Goal: Task Accomplishment & Management: Complete application form

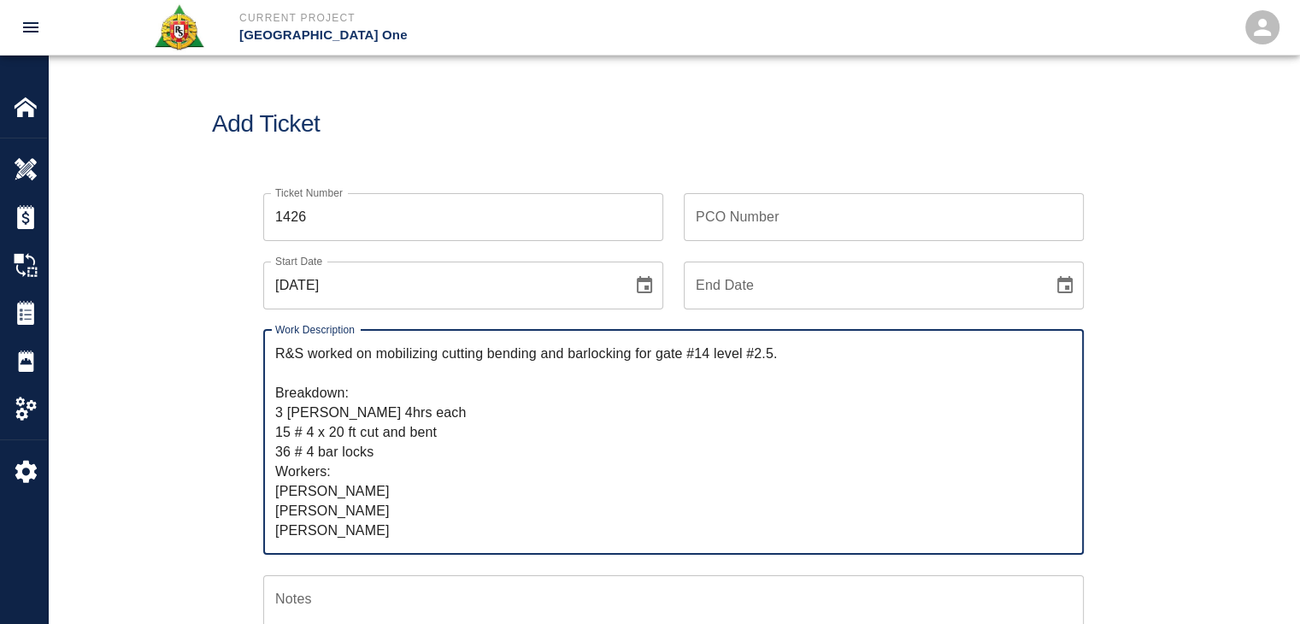
drag, startPoint x: 376, startPoint y: 530, endPoint x: 256, endPoint y: 484, distance: 127.9
click at [256, 484] on div "Work Description R&S worked on mobilizing cutting bending and barlocking for ga…" at bounding box center [663, 431] width 841 height 245
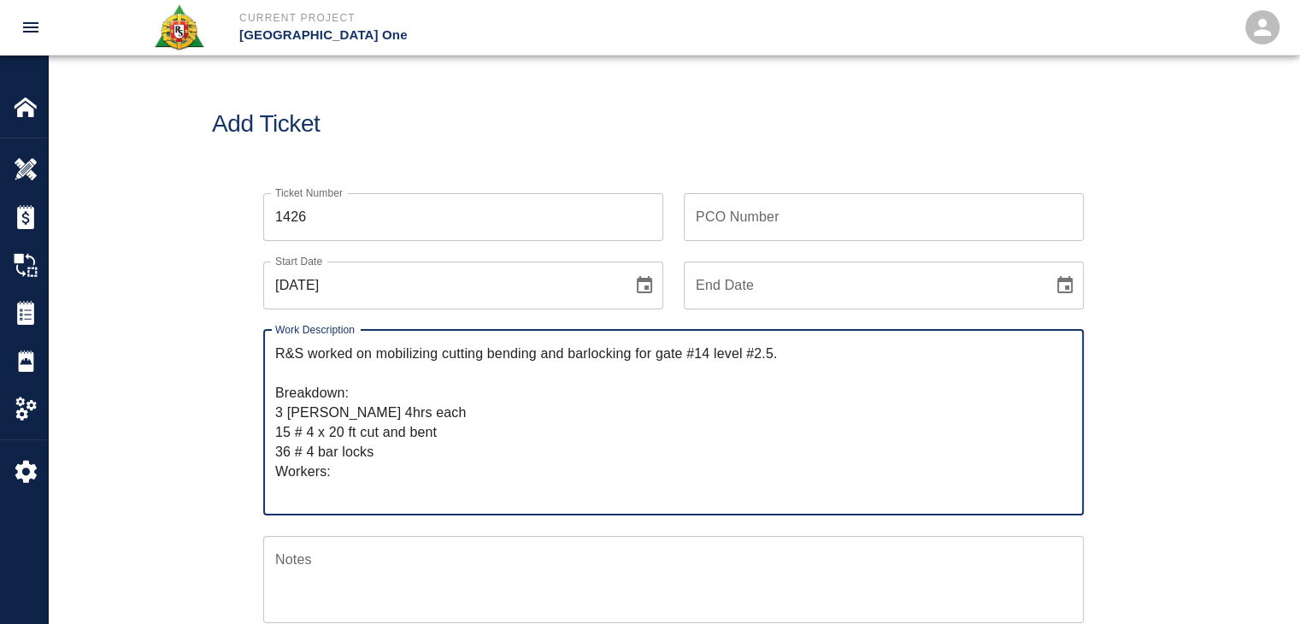
drag, startPoint x: 388, startPoint y: 455, endPoint x: 270, endPoint y: 425, distance: 121.7
click at [270, 425] on div "R&S worked on mobilizing cutting bending and barlocking for gate #14 level #2.5…" at bounding box center [673, 422] width 820 height 185
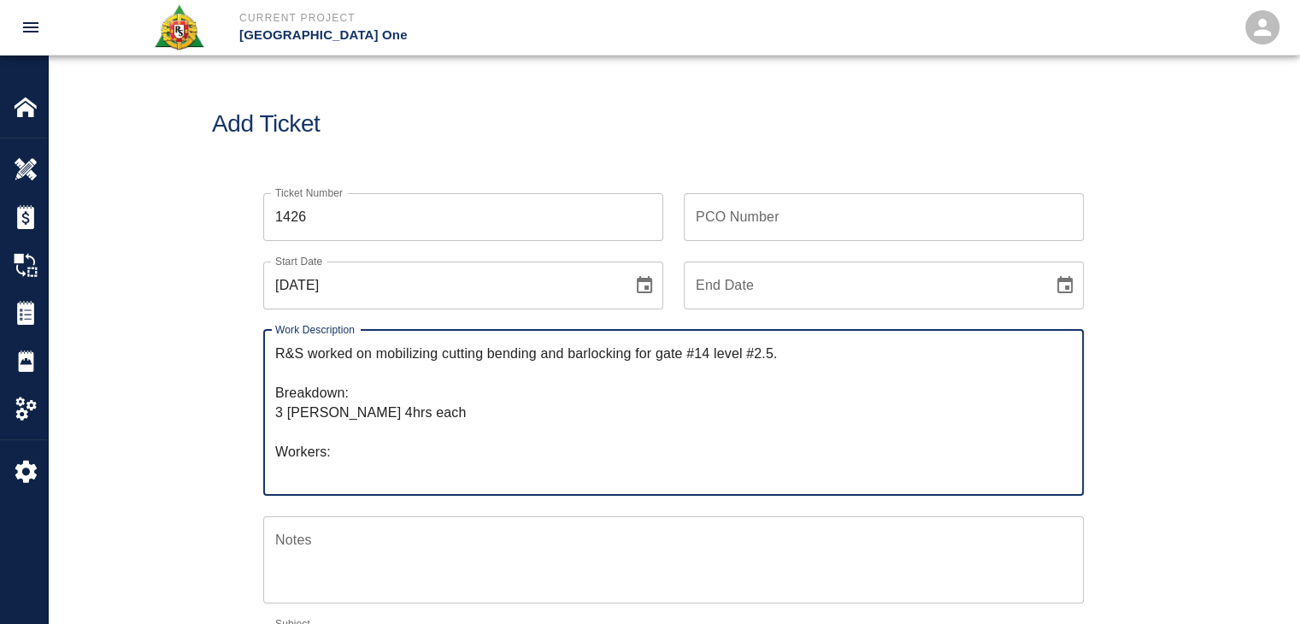
drag, startPoint x: 430, startPoint y: 408, endPoint x: 262, endPoint y: 408, distance: 167.5
click at [263, 408] on div "R&S worked on mobilizing cutting bending and barlocking for gate #14 level #2.5…" at bounding box center [673, 413] width 820 height 166
click at [462, 355] on textarea "R&S worked on mobilizing cutting bending and barlocking for gate #14 level #2.5…" at bounding box center [673, 413] width 796 height 138
click at [598, 364] on textarea "R&S worked on mobilizing cutting bending and barlocking for gate #14 level #2.5…" at bounding box center [673, 413] width 796 height 138
click at [664, 363] on textarea "R&S worked on mobilizing cutting bending and barlocking for gate #14 level #2.5…" at bounding box center [673, 413] width 796 height 138
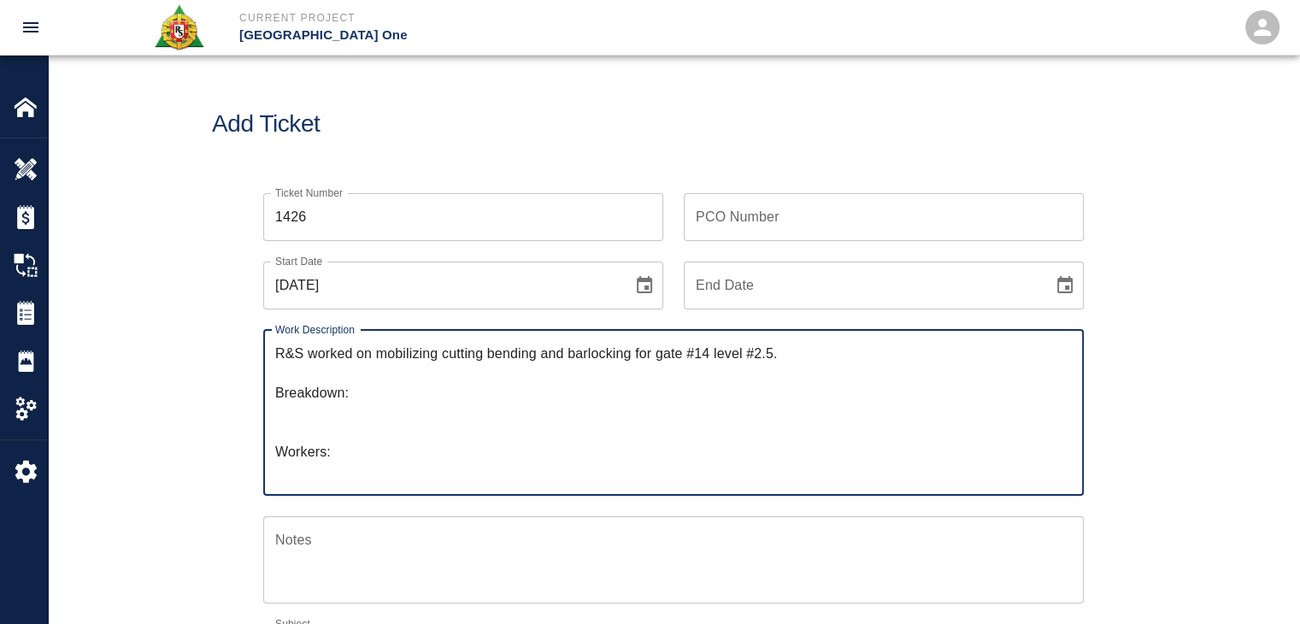
click at [775, 360] on textarea "R&S worked on mobilizing cutting bending and barlocking for gate #14 level #2.5…" at bounding box center [673, 413] width 796 height 138
drag, startPoint x: 861, startPoint y: 367, endPoint x: 375, endPoint y: 349, distance: 486.5
click at [375, 349] on textarea "R&S worked on mobilizing cutting bending and barlocking for gate #14 level #2.5…" at bounding box center [673, 413] width 796 height 138
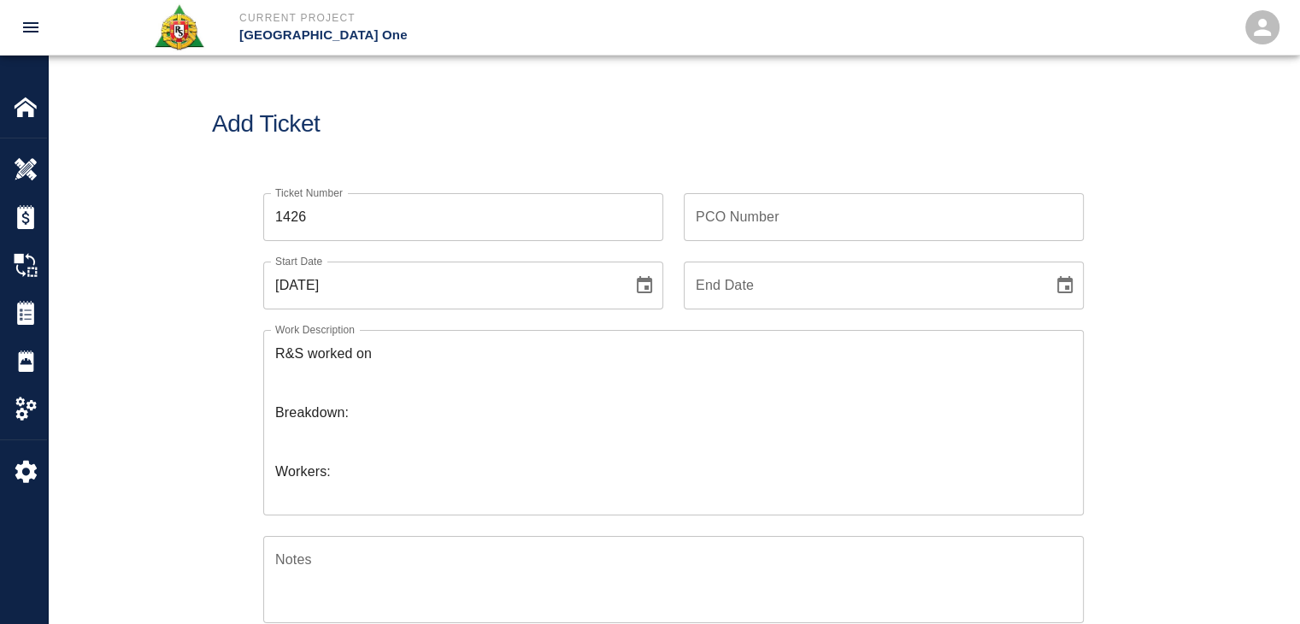
click at [678, 226] on div "PCO Number PCO Number" at bounding box center [873, 207] width 420 height 68
click at [390, 357] on textarea "R&S worked on Breakdown: Workers:" at bounding box center [673, 422] width 796 height 157
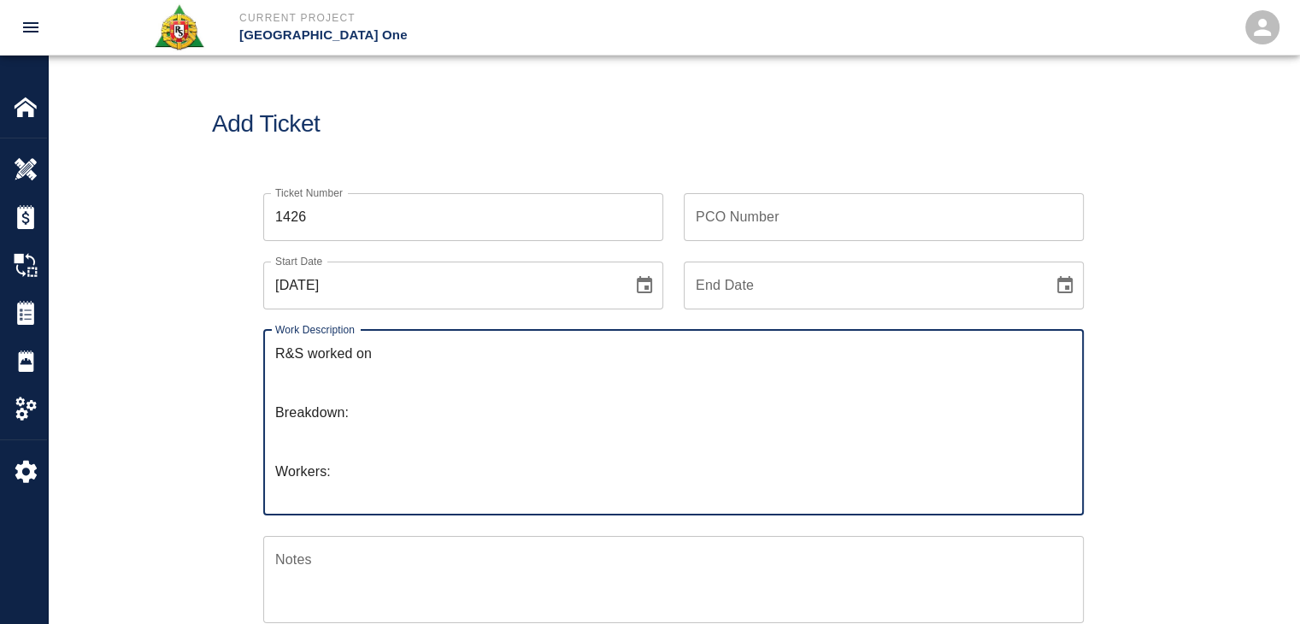
paste textarea "Patching grout on top of beams Column line E/13/EE 3 masons 8hrs each 9 bags of…"
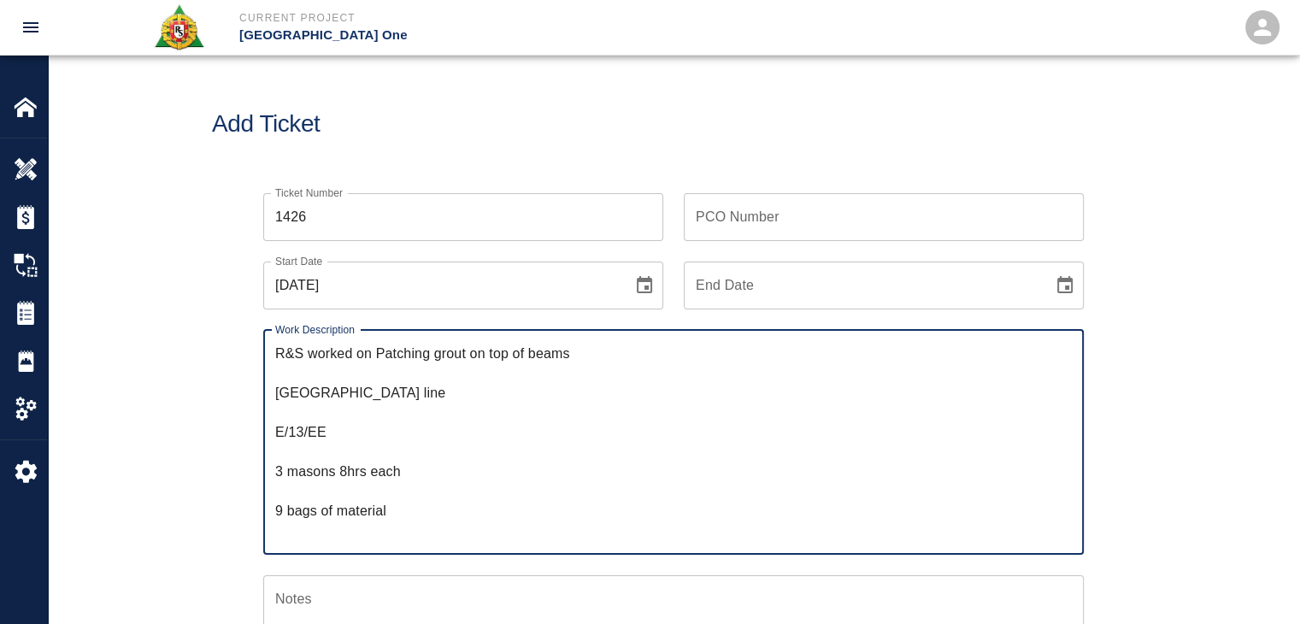
click at [383, 349] on textarea "R&S worked on Patching grout on top of beams Column line E/13/EE 3 masons 8hrs …" at bounding box center [673, 442] width 796 height 197
click at [277, 395] on textarea "R&S worked on Dry patching grout on top of beams Column line E/13/EE 3 masons 8…" at bounding box center [673, 442] width 796 height 197
click at [291, 394] on textarea "R&S worked on Dry patching grout on top of beams Column line E/13/EE 3 masons 8…" at bounding box center [673, 442] width 796 height 197
click at [276, 391] on textarea "R&S worked on Dry patching grout on top of beams Column line E/13/EE 3 masons 8…" at bounding box center [673, 442] width 796 height 197
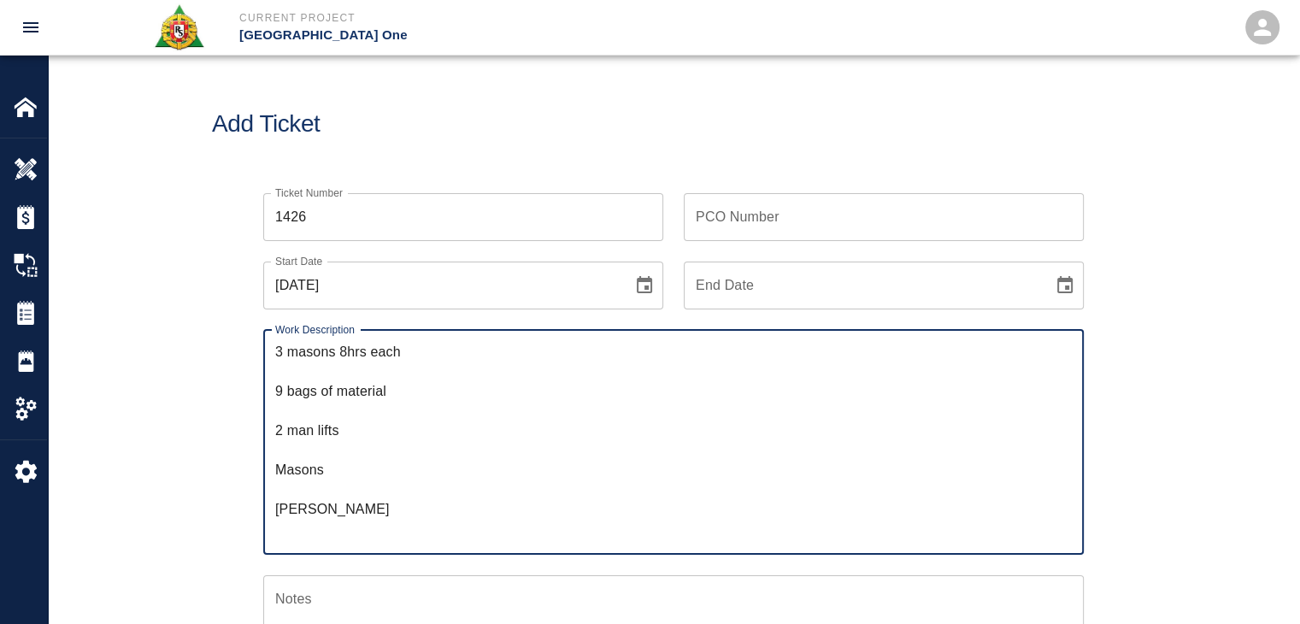
scroll to position [3, 0]
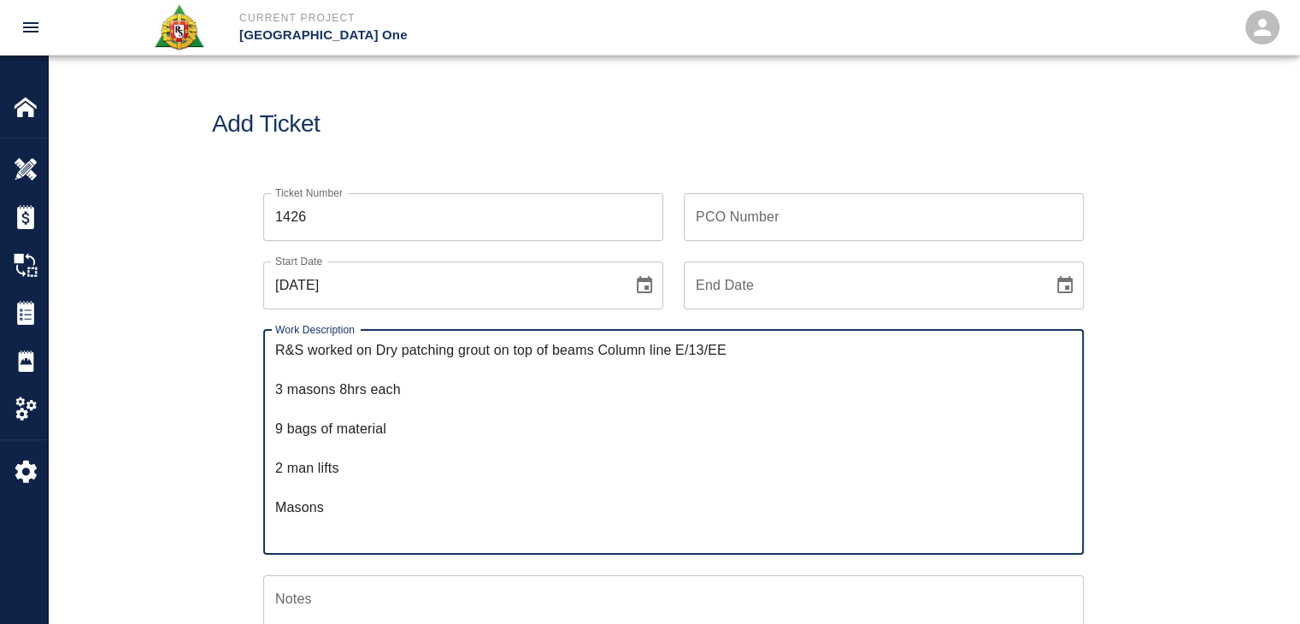
drag, startPoint x: 362, startPoint y: 467, endPoint x: 273, endPoint y: 385, distance: 121.5
click at [273, 385] on div "R&S worked on Dry patching grout on top of beams Column line E/13/EE 3 masons 8…" at bounding box center [673, 442] width 820 height 225
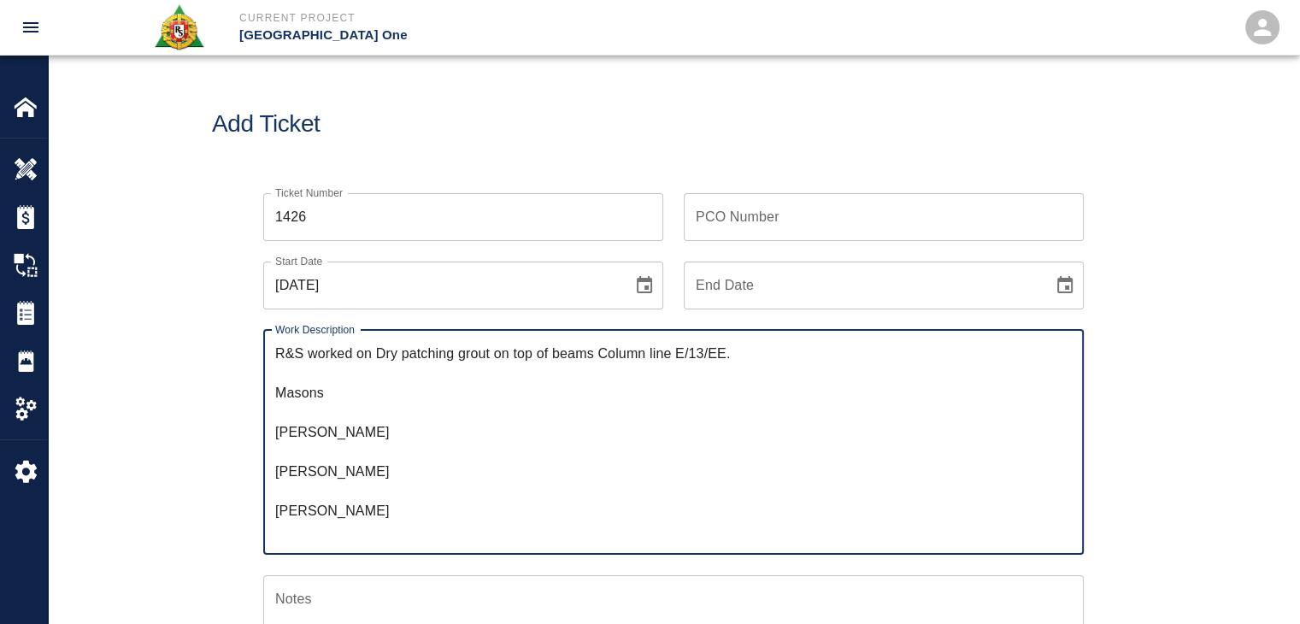
click at [334, 404] on textarea "R&S worked on Dry patching grout on top of beams Column line E/13/EE. Masons Se…" at bounding box center [673, 442] width 796 height 197
drag, startPoint x: 340, startPoint y: 398, endPoint x: 246, endPoint y: 386, distance: 94.8
click at [246, 386] on div "Work Description R&S worked on Dry patching grout on top of beams Column line E…" at bounding box center [663, 431] width 841 height 245
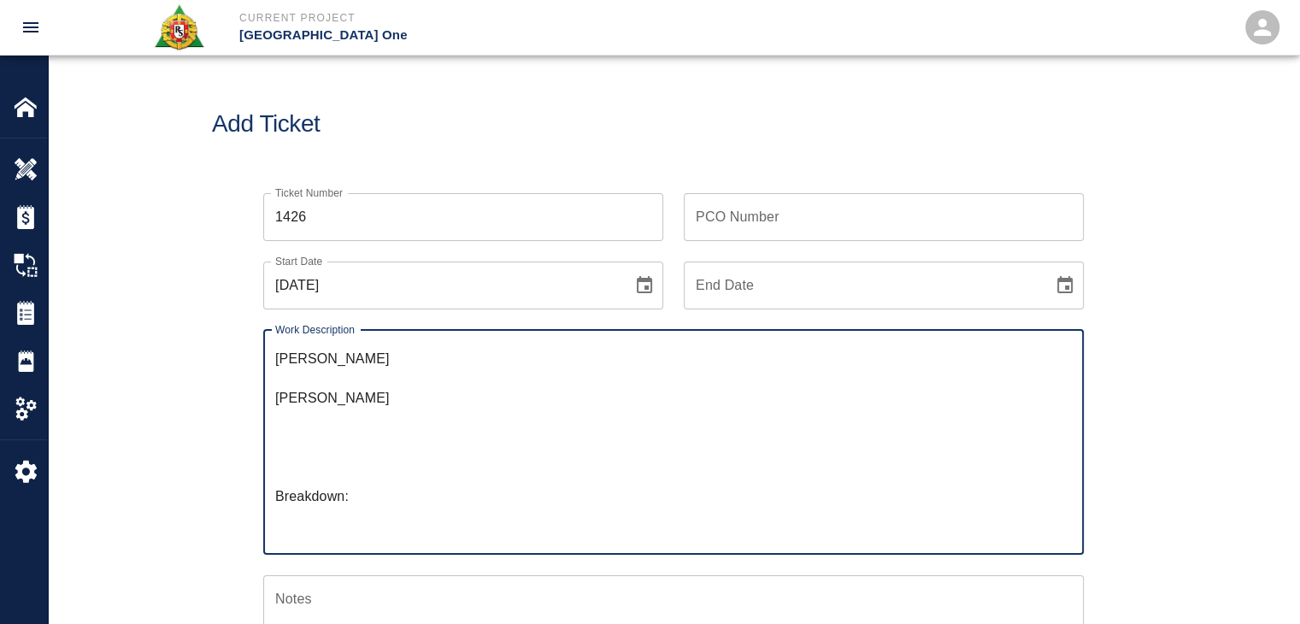
scroll to position [157, 0]
click at [301, 467] on textarea "R&S worked on Dry patching grout on top of beams Column line E/13/EE. Sebastian…" at bounding box center [673, 442] width 796 height 197
paste textarea "3 masons 8hrs each 9 bags of material 2 man lifts"
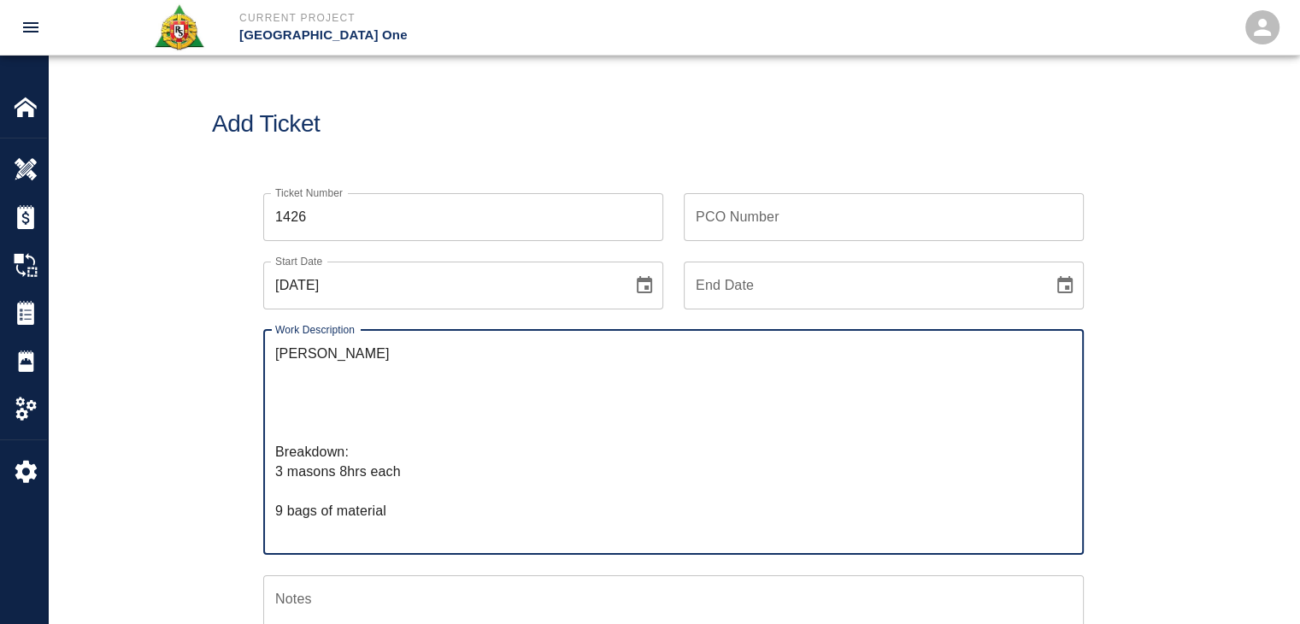
scroll to position [174, 0]
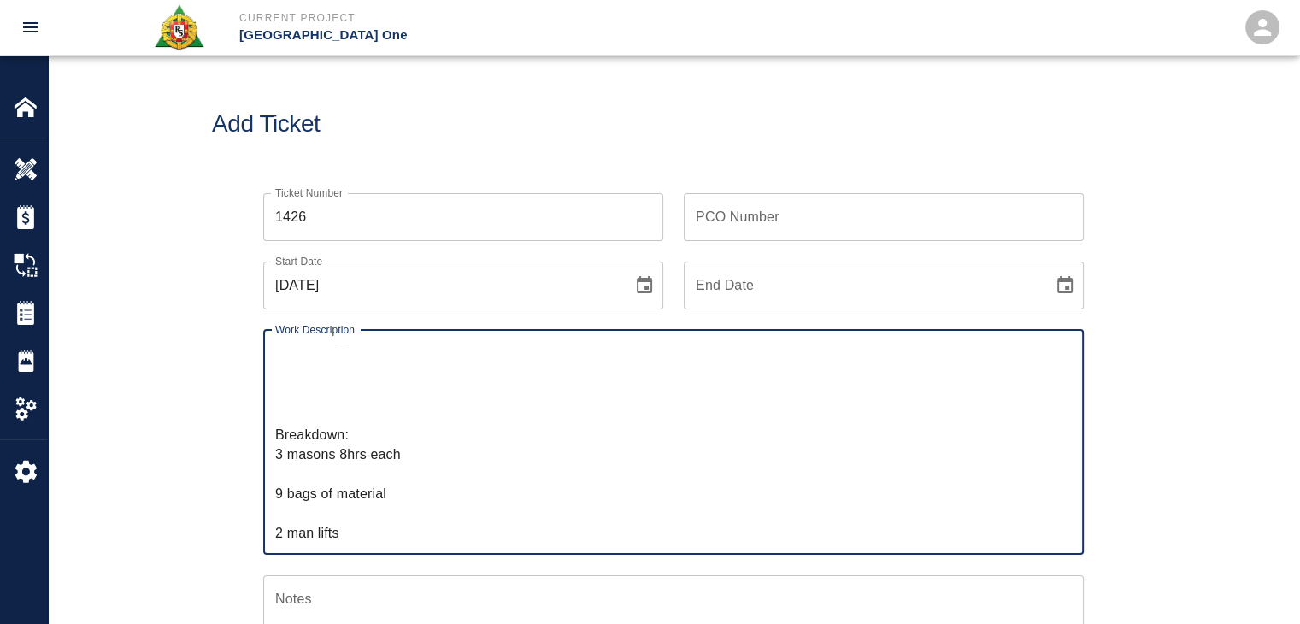
click at [301, 467] on textarea "R&S worked on Dry patching grout on top of beams Column line E/13/EE. Sebastian…" at bounding box center [673, 442] width 796 height 197
click at [319, 498] on textarea "R&S worked on Dry patching grout on top of beams Column line E/13/EE. Sebastian…" at bounding box center [673, 442] width 796 height 197
click at [337, 517] on textarea "R&S worked on Dry patching grout on top of beams Column line E/13/EE. Sebastian…" at bounding box center [673, 442] width 796 height 197
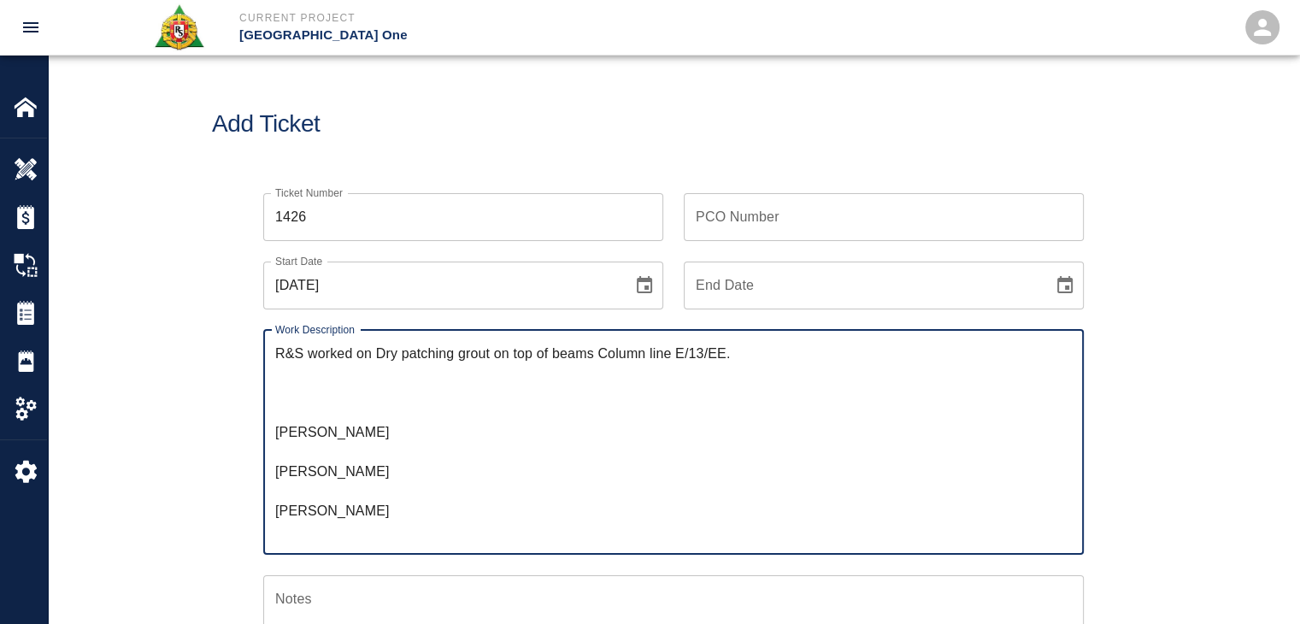
drag, startPoint x: 384, startPoint y: 507, endPoint x: 264, endPoint y: 438, distance: 137.8
click at [264, 438] on div "R&S worked on Dry patching grout on top of beams Column line E/13/EE. Sebastian…" at bounding box center [673, 442] width 820 height 225
drag, startPoint x: 337, startPoint y: 420, endPoint x: 314, endPoint y: 380, distance: 46.3
click at [314, 380] on textarea "R&S worked on Dry patching grout on top of beams Column line E/13/EE. Breakdown…" at bounding box center [673, 442] width 796 height 197
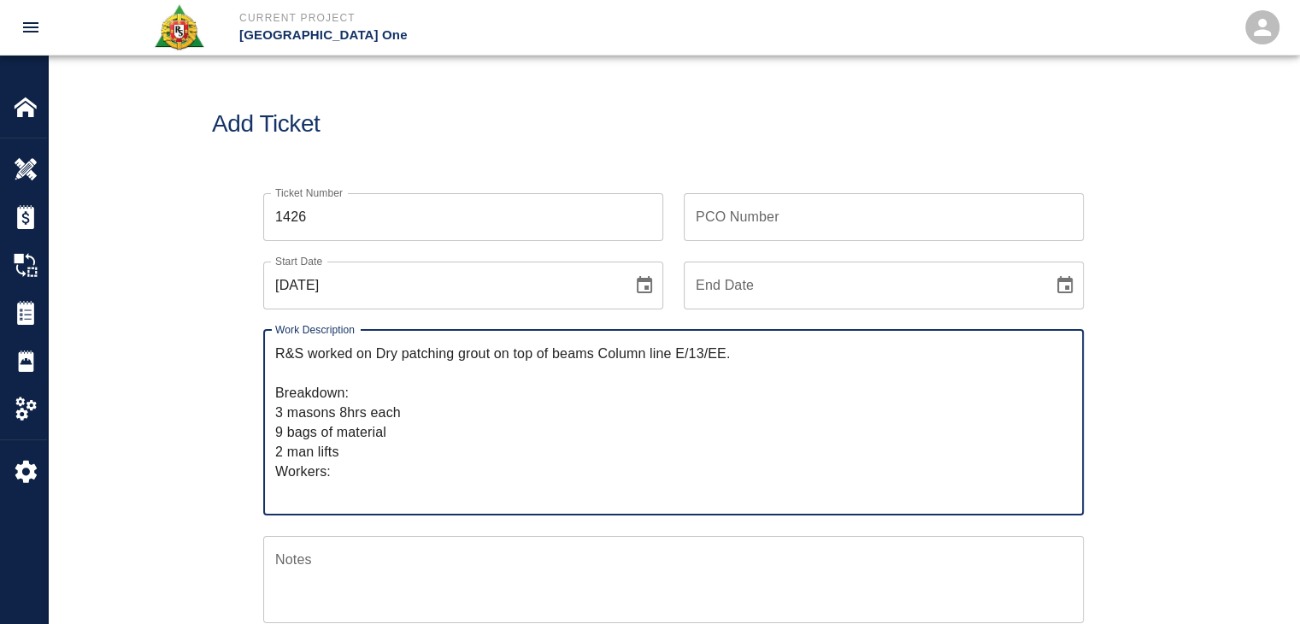
click at [291, 496] on textarea "R&S worked on Dry patching grout on top of beams Column line E/13/EE. Breakdown…" at bounding box center [673, 422] width 796 height 157
paste textarea "Sebastian Bruce Smokey Ferrier Daniel Gerardi"
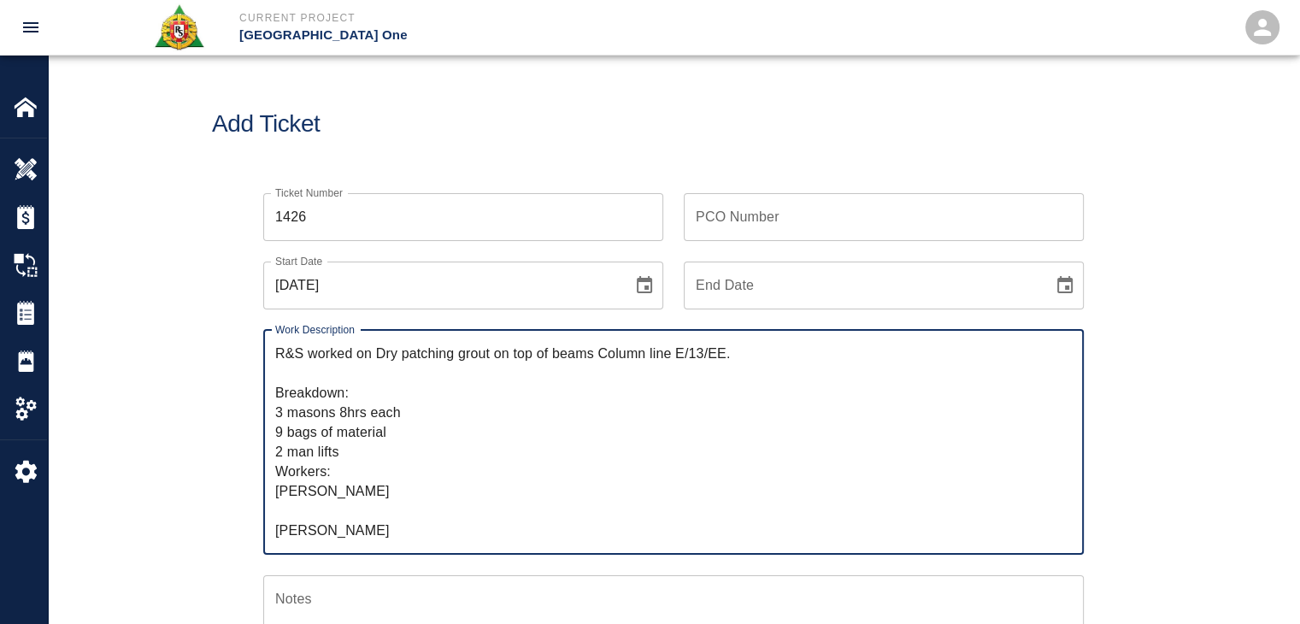
scroll to position [37, 0]
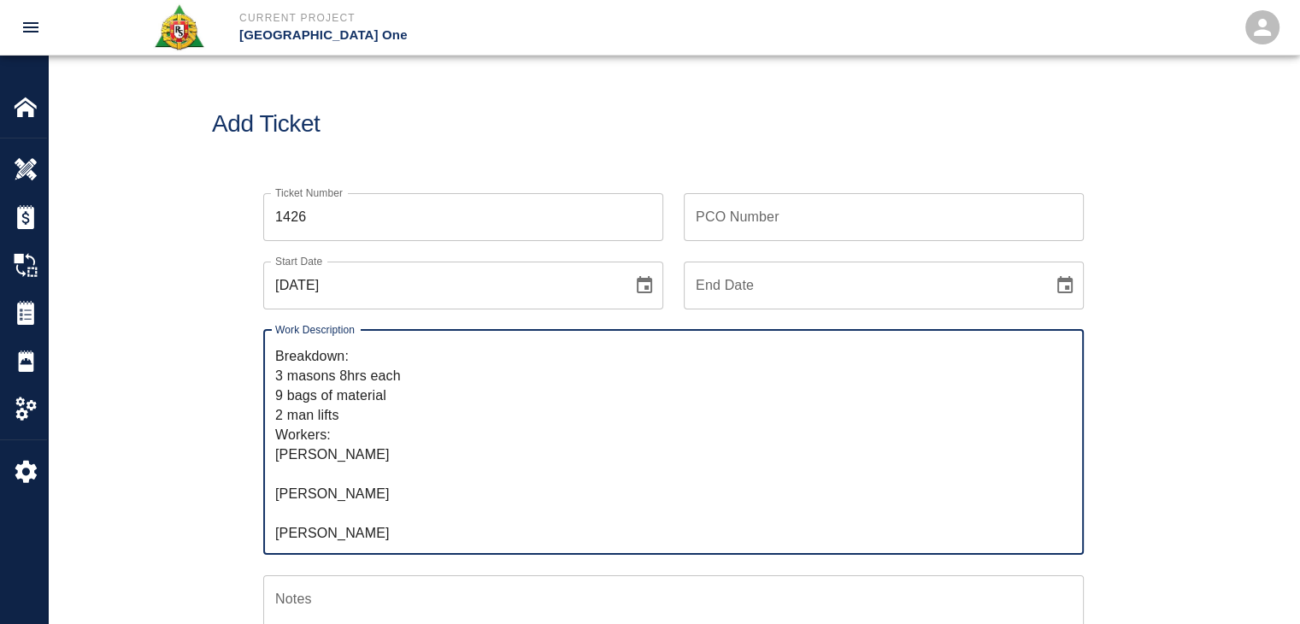
click at [297, 479] on textarea "R&S worked on Dry patching grout on top of beams Column line E/13/EE. Breakdown…" at bounding box center [673, 442] width 796 height 197
click at [289, 510] on textarea "R&S worked on Dry patching grout on top of beams Column line E/13/EE. Breakdown…" at bounding box center [673, 442] width 796 height 197
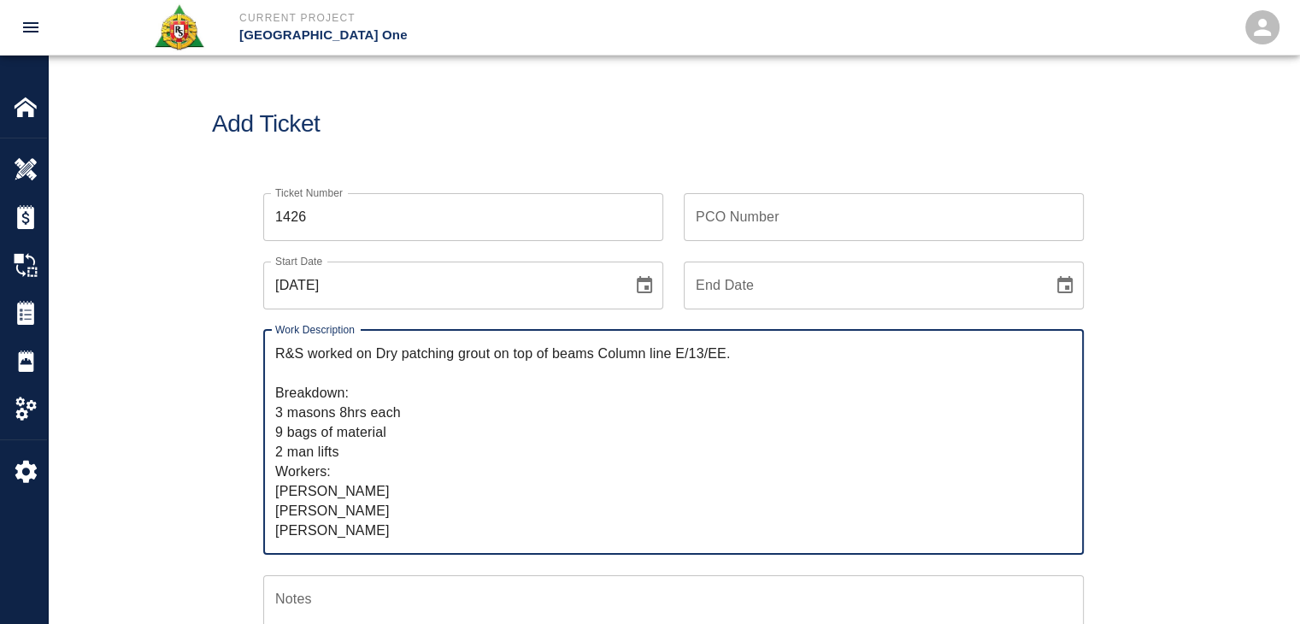
scroll to position [0, 0]
click at [285, 415] on textarea "R&S worked on Dry patching grout on top of beams Column line E/13/EE. Breakdown…" at bounding box center [673, 442] width 796 height 197
click at [283, 414] on textarea "R&S worked on Dry patching grout on top of beams Column line E/13/EE. Breakdown…" at bounding box center [673, 442] width 796 height 197
drag, startPoint x: 412, startPoint y: 414, endPoint x: 369, endPoint y: 417, distance: 42.8
click at [369, 417] on textarea "R&S worked on Dry patching grout on top of beams Column line E/13/EE. Breakdown…" at bounding box center [673, 442] width 796 height 197
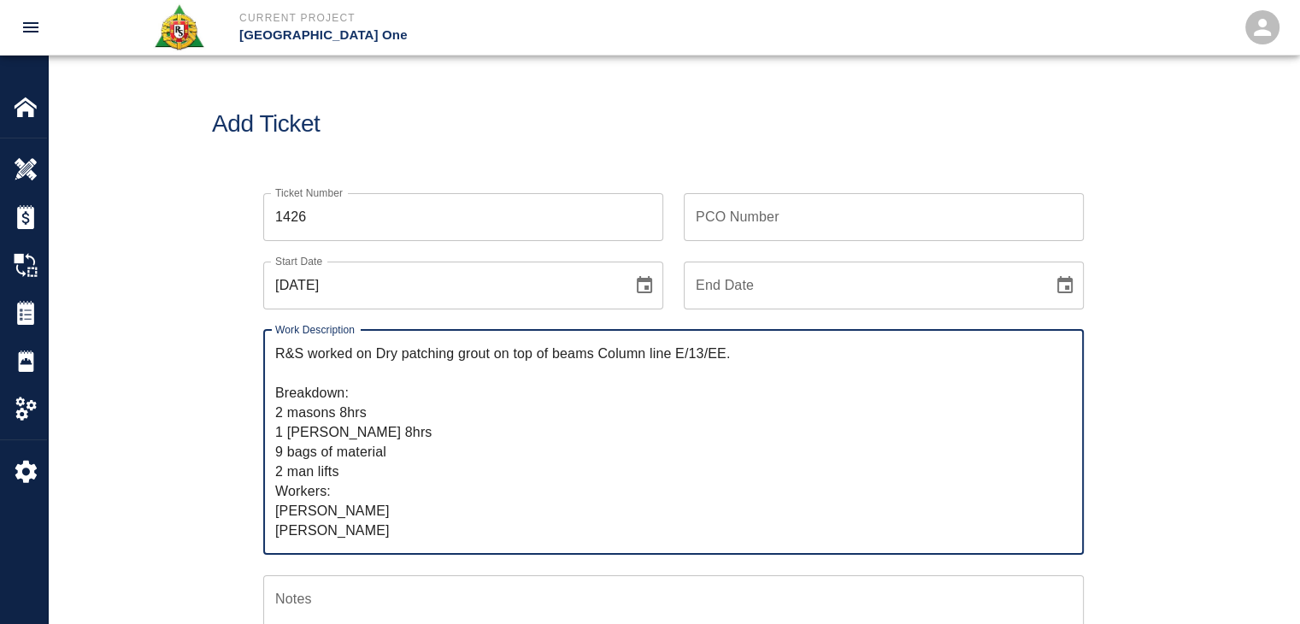
type textarea "R&S worked on Dry patching grout on top of beams Column line E/13/EE. Breakdown…"
click at [632, 288] on button "Choose date, selected date is Oct 7, 2025" at bounding box center [644, 285] width 34 height 34
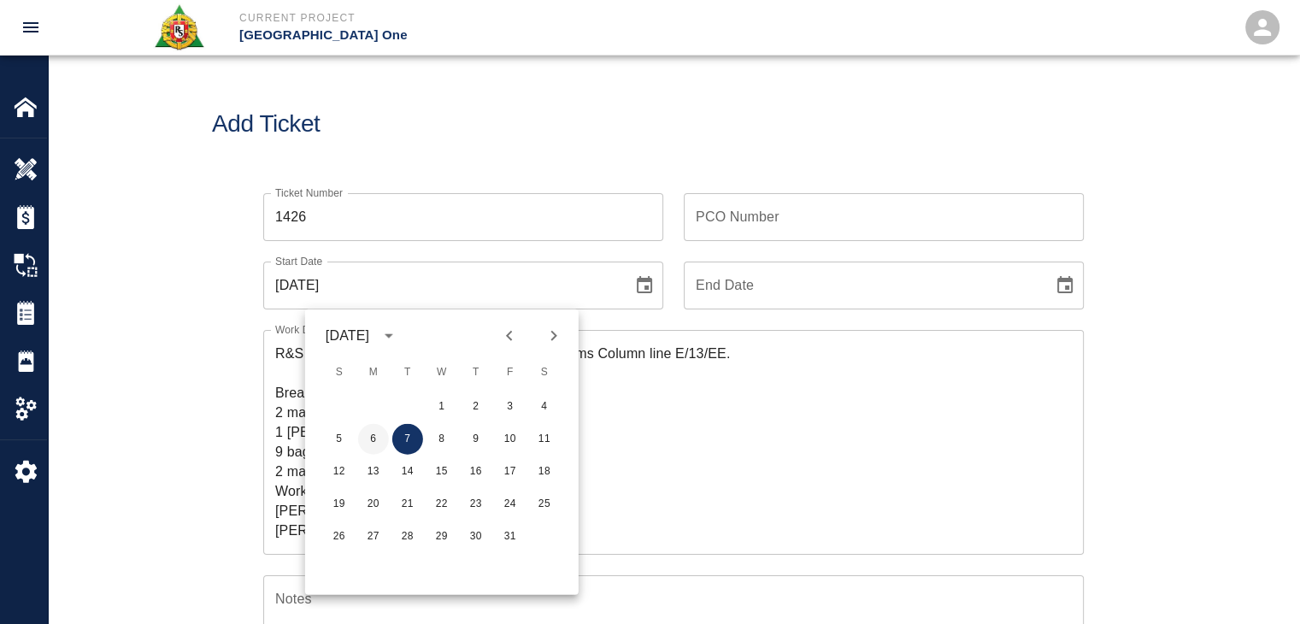
click at [373, 432] on button "6" at bounding box center [373, 439] width 31 height 31
type input "[DATE]"
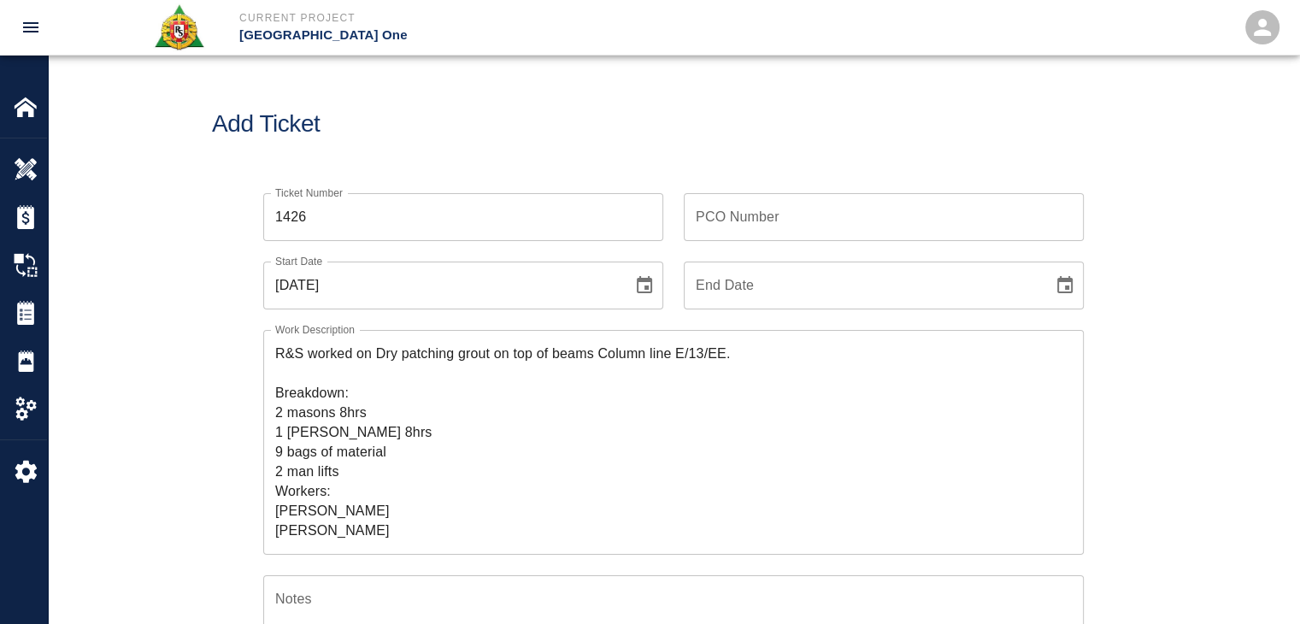
click at [197, 411] on div "Ticket Number 1426 Ticket Number PCO Number PCO Number Start Date 10/06/2025 St…" at bounding box center [673, 604] width 1251 height 862
click at [361, 444] on textarea "R&S worked on Dry patching grout on top of beams Column line E/13/EE. Breakdown…" at bounding box center [673, 442] width 796 height 197
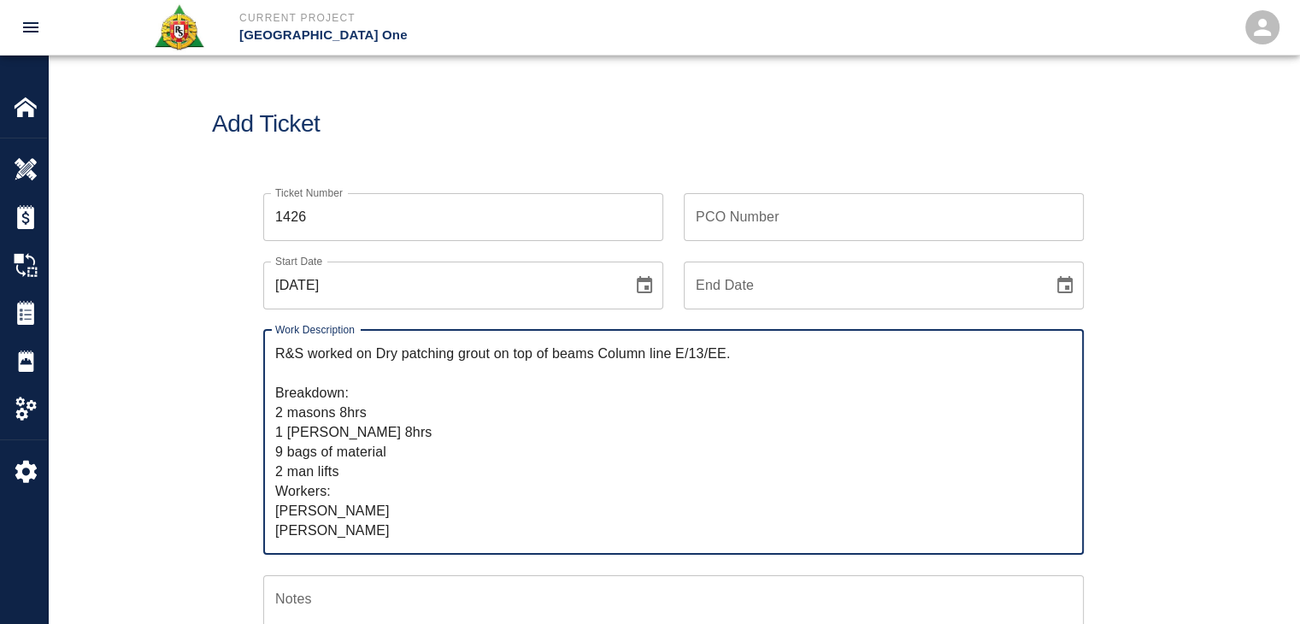
click at [362, 474] on textarea "R&S worked on Dry patching grout on top of beams Column line E/13/EE. Breakdown…" at bounding box center [673, 442] width 796 height 197
click at [334, 500] on textarea "R&S worked on Dry patching grout on top of beams Column line E/13/EE. Breakdown…" at bounding box center [673, 442] width 796 height 197
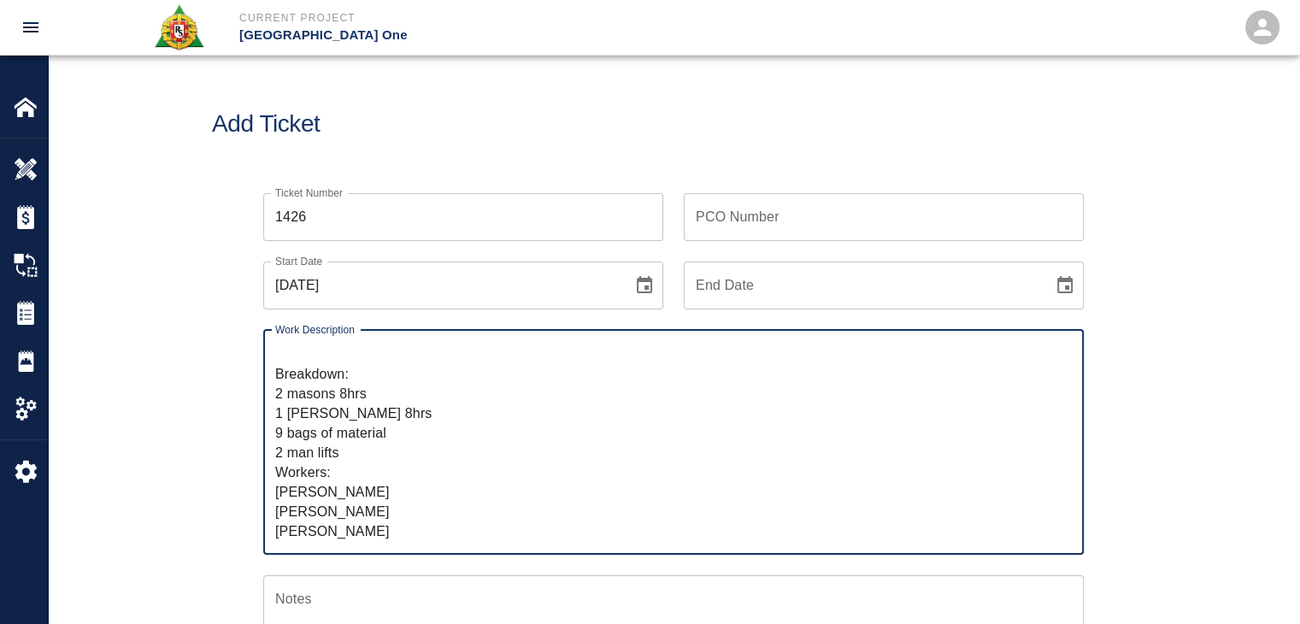
click at [363, 530] on textarea "R&S worked on Dry patching grout on top of beams Column line E/13/EE. Breakdown…" at bounding box center [673, 442] width 796 height 197
click at [376, 513] on textarea "R&S worked on Dry patching grout on top of beams Column line E/13/EE. Breakdown…" at bounding box center [673, 442] width 796 height 197
click at [394, 498] on textarea "R&S worked on Dry patching grout on top of beams Column line E/13/EE. Breakdown…" at bounding box center [673, 442] width 796 height 197
drag, startPoint x: 386, startPoint y: 467, endPoint x: 352, endPoint y: 500, distance: 47.1
click at [352, 500] on textarea "R&S worked on Dry patching grout on top of beams Column line E/13/EE. Breakdown…" at bounding box center [673, 442] width 796 height 197
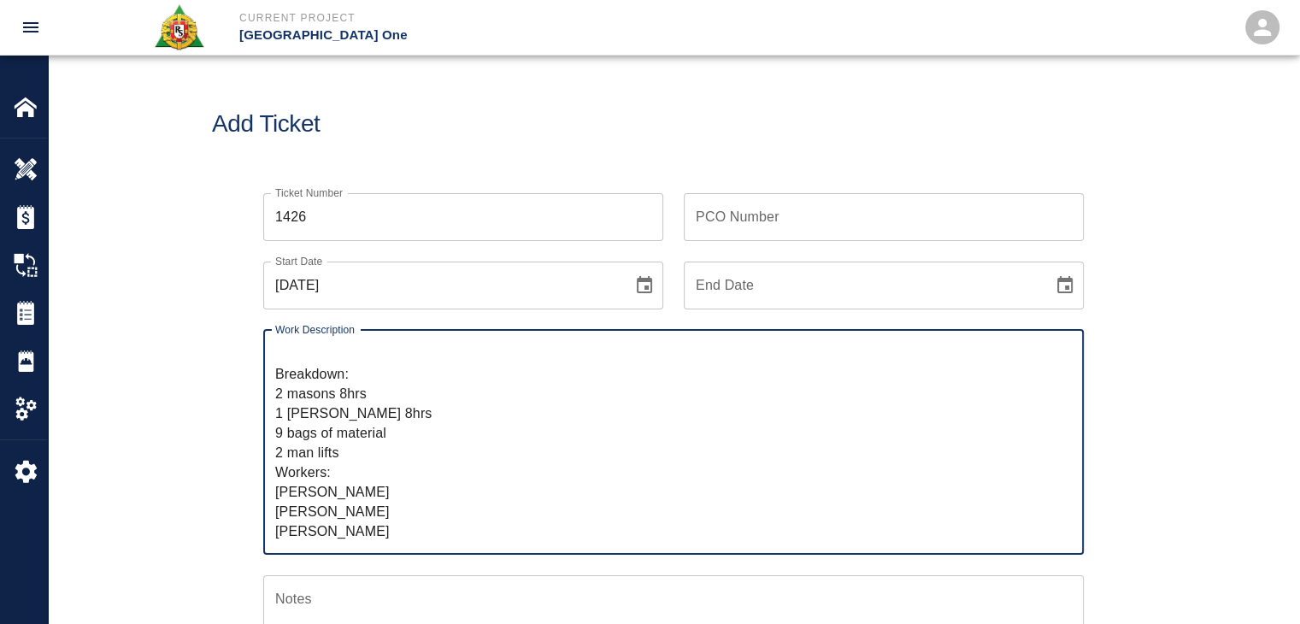
click at [415, 492] on textarea "R&S worked on Dry patching grout on top of beams Column line E/13/EE. Breakdown…" at bounding box center [673, 442] width 796 height 197
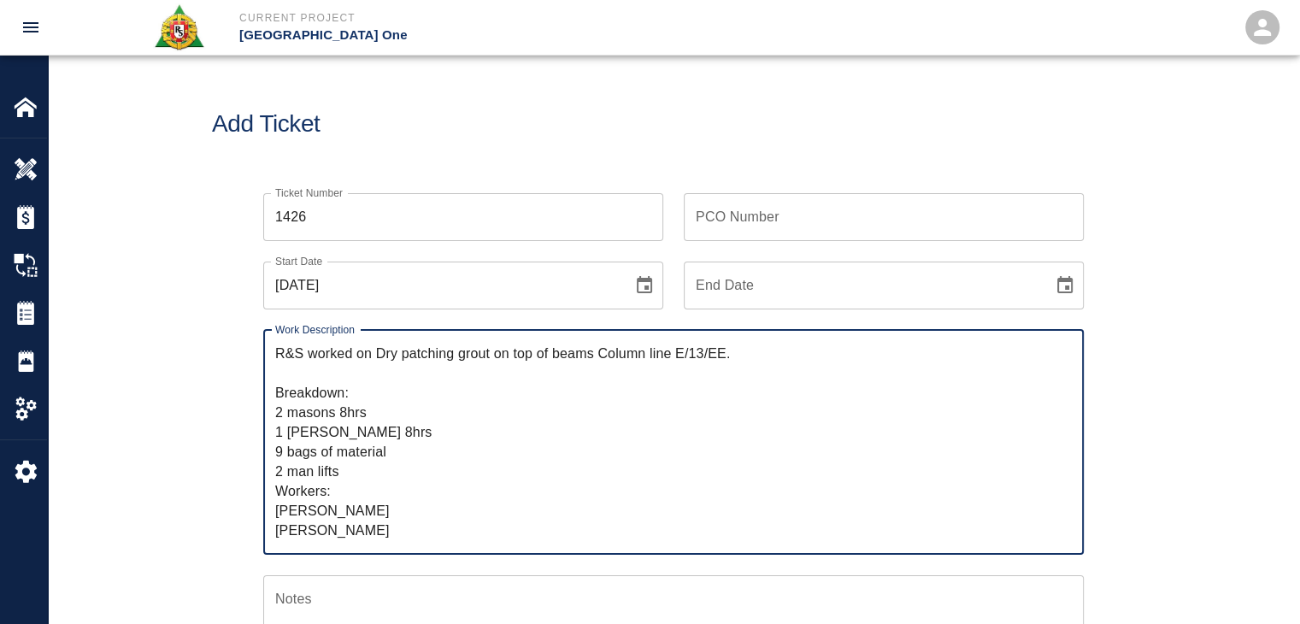
type textarea "R&S worked on Dry patching grout on top of beams Column line E/13/EE. Breakdown…"
click at [758, 220] on input "PCO Number" at bounding box center [884, 217] width 400 height 48
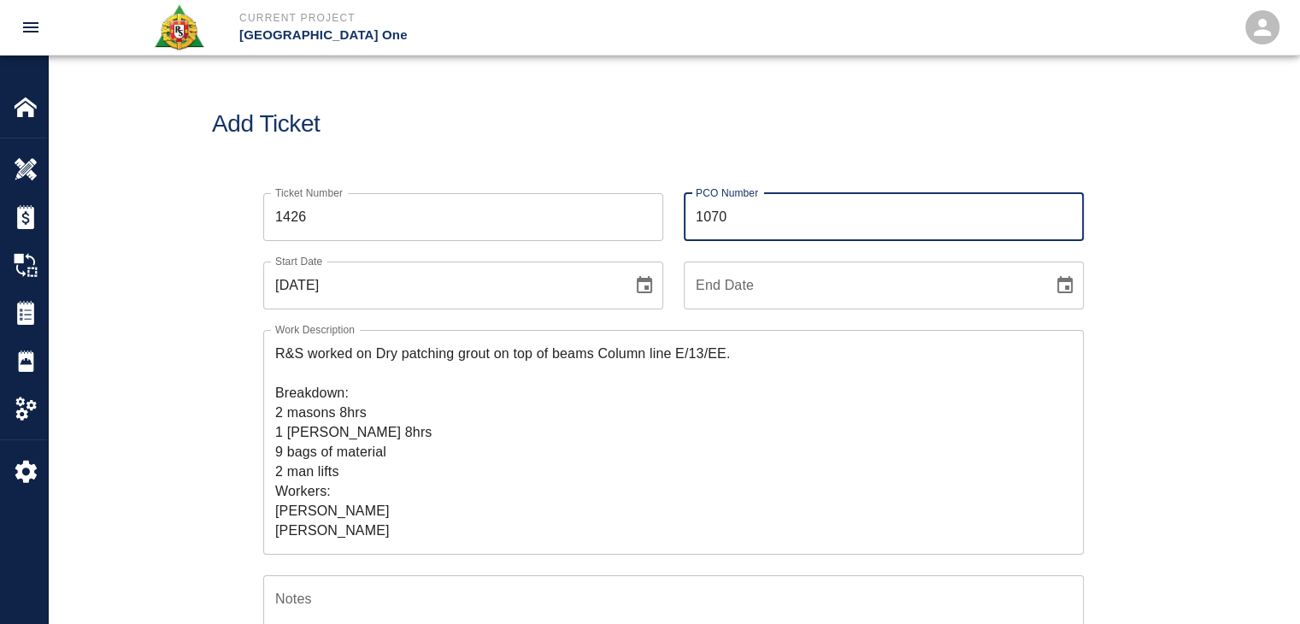
type input "1070"
click at [615, 120] on h1 "Add Ticket" at bounding box center [673, 124] width 923 height 28
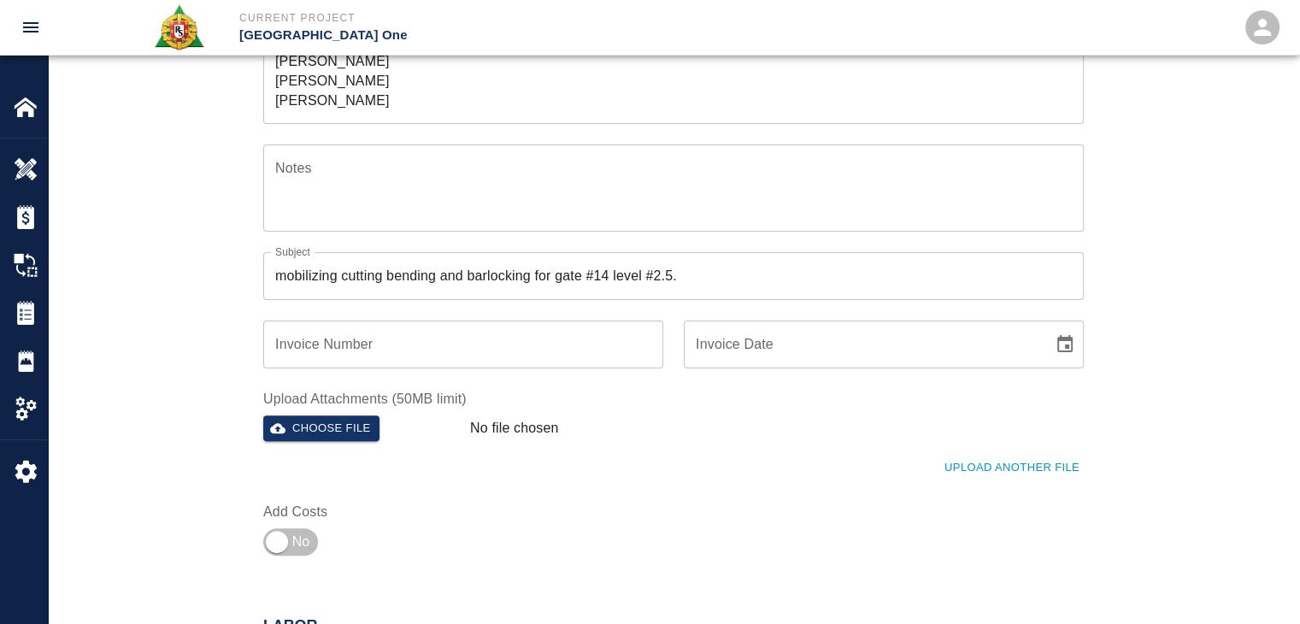
scroll to position [372, 0]
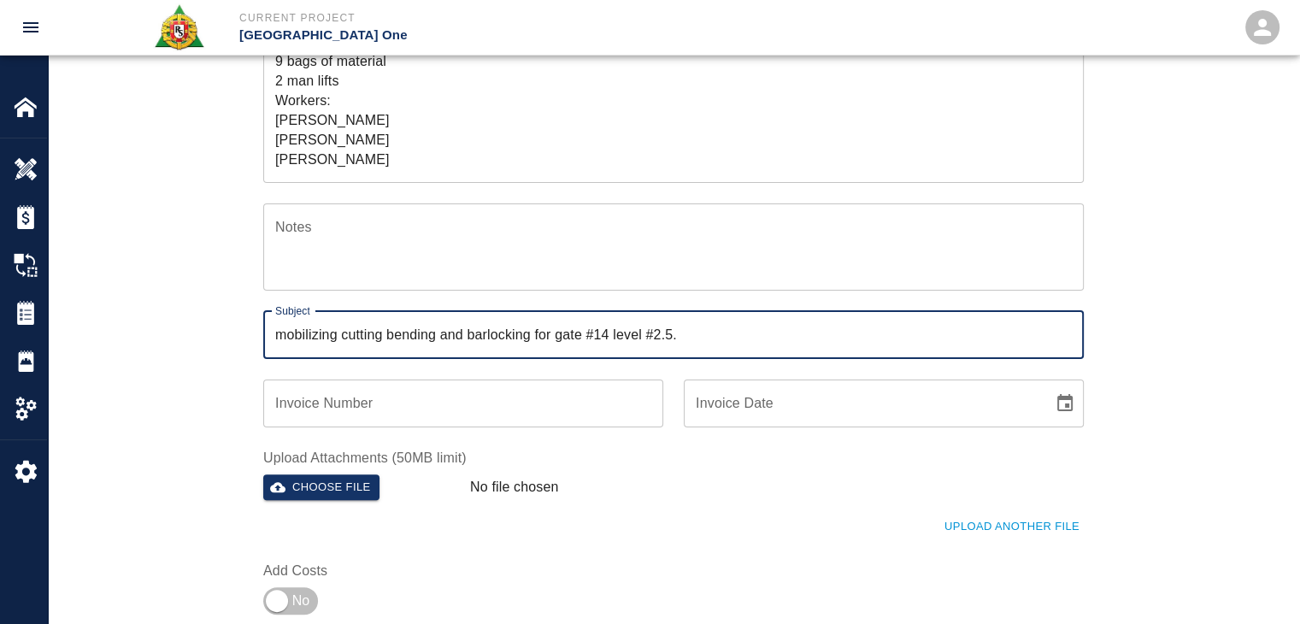
drag, startPoint x: 711, startPoint y: 335, endPoint x: 148, endPoint y: 308, distance: 563.7
click at [148, 308] on div "Ticket Number 1426 Ticket Number PCO Number 1070 PCO Number Start Date 10/06/20…" at bounding box center [673, 232] width 1251 height 862
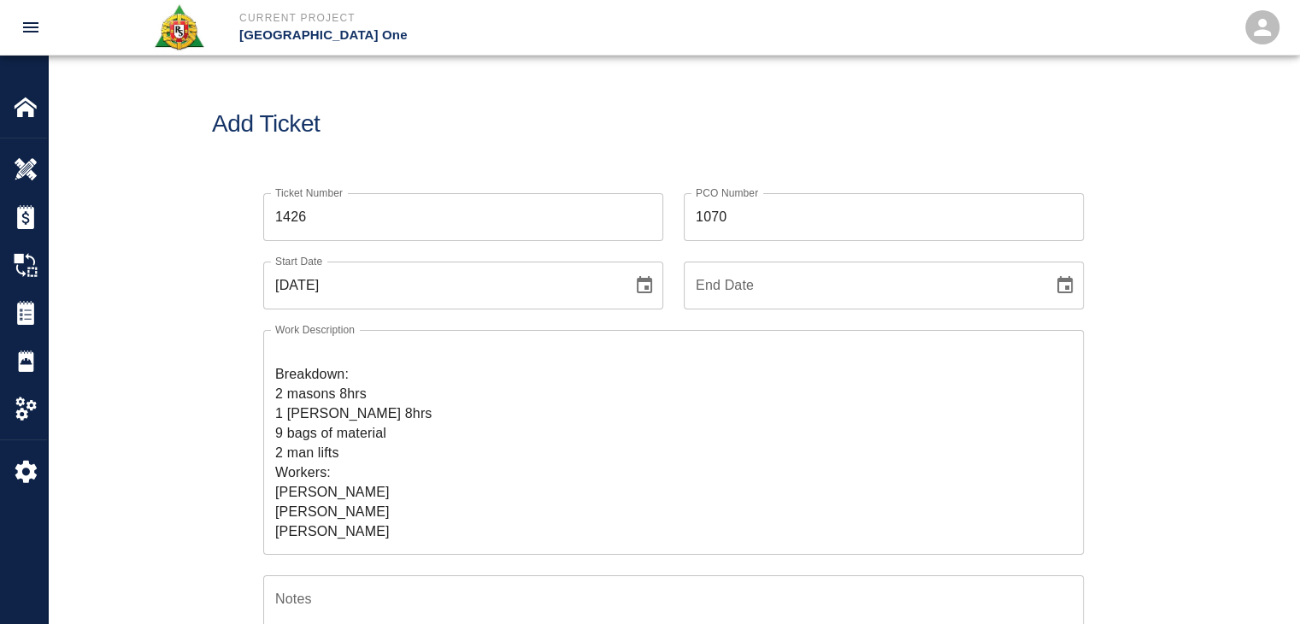
scroll to position [0, 0]
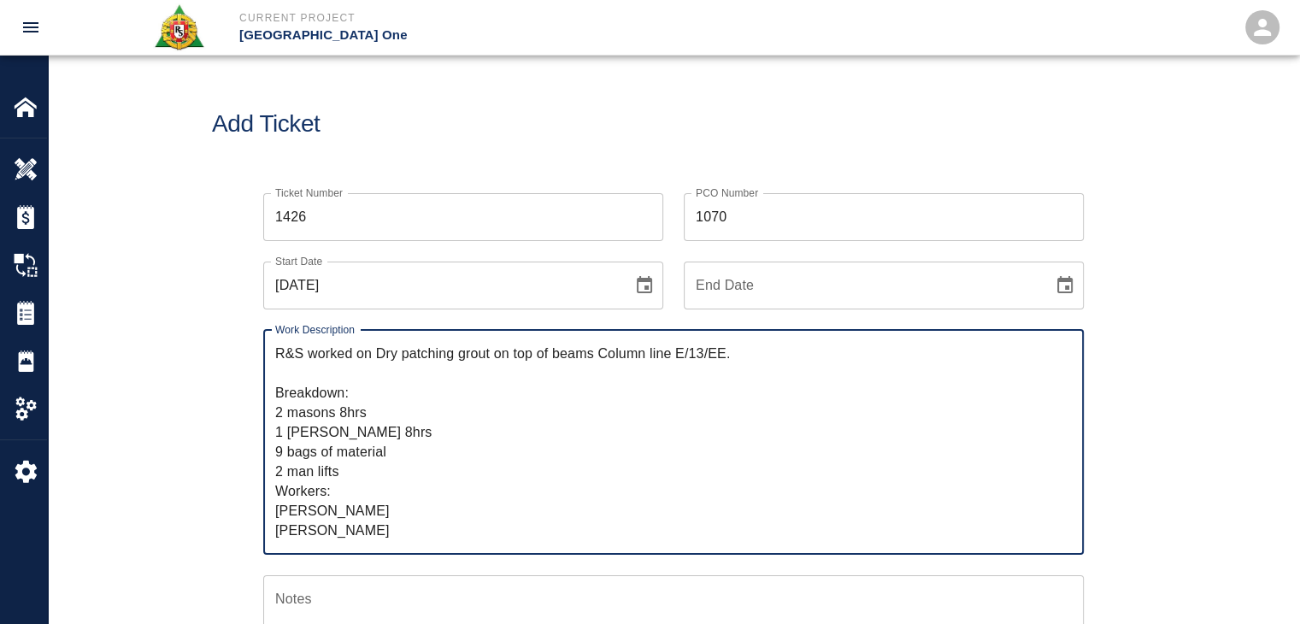
drag, startPoint x: 365, startPoint y: 377, endPoint x: 376, endPoint y: 360, distance: 20.4
click at [376, 360] on textarea "R&S worked on Dry patching grout on top of beams Column line E/13/EE. Breakdown…" at bounding box center [673, 442] width 796 height 197
click at [379, 420] on textarea "R&S worked on Dry patching grout on top of beams Column line E/13/EE. Breakdown…" at bounding box center [673, 442] width 796 height 197
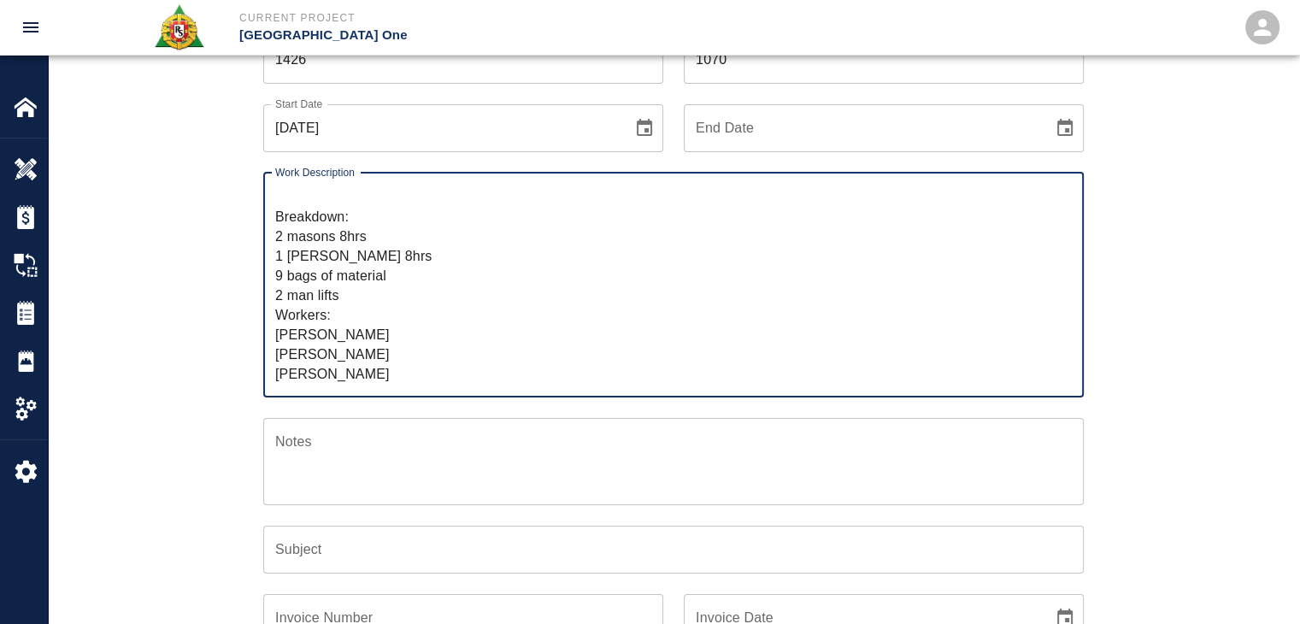
scroll to position [161, 0]
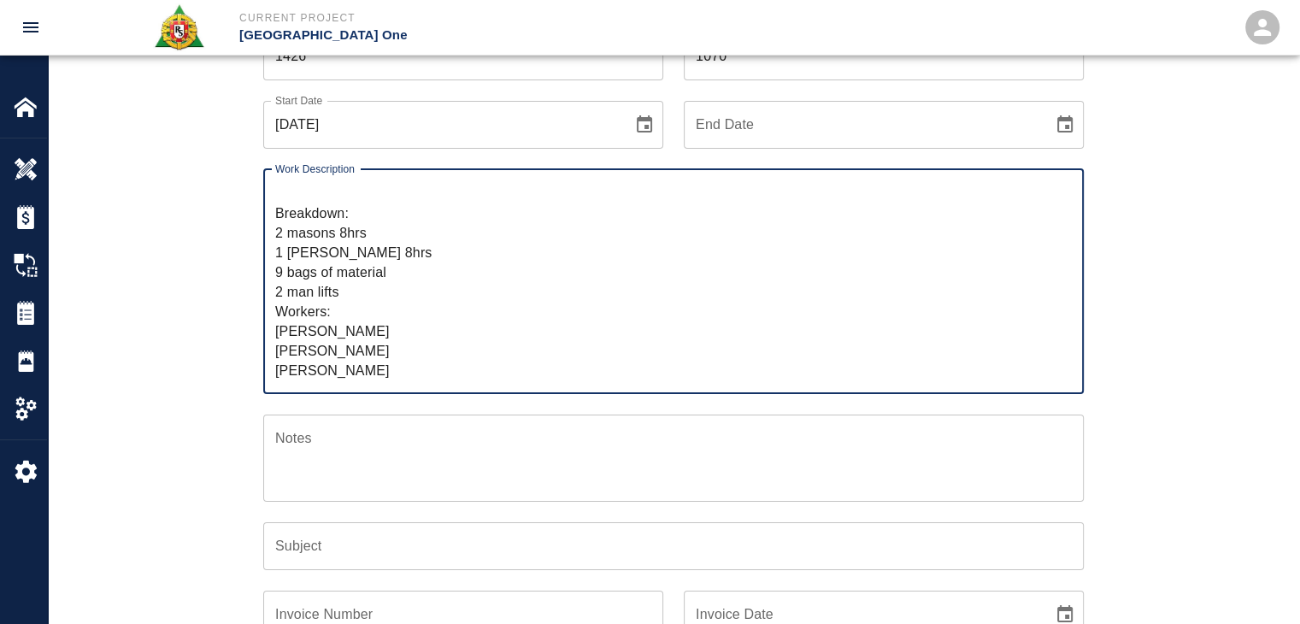
click at [347, 555] on input "Subject" at bounding box center [673, 546] width 820 height 48
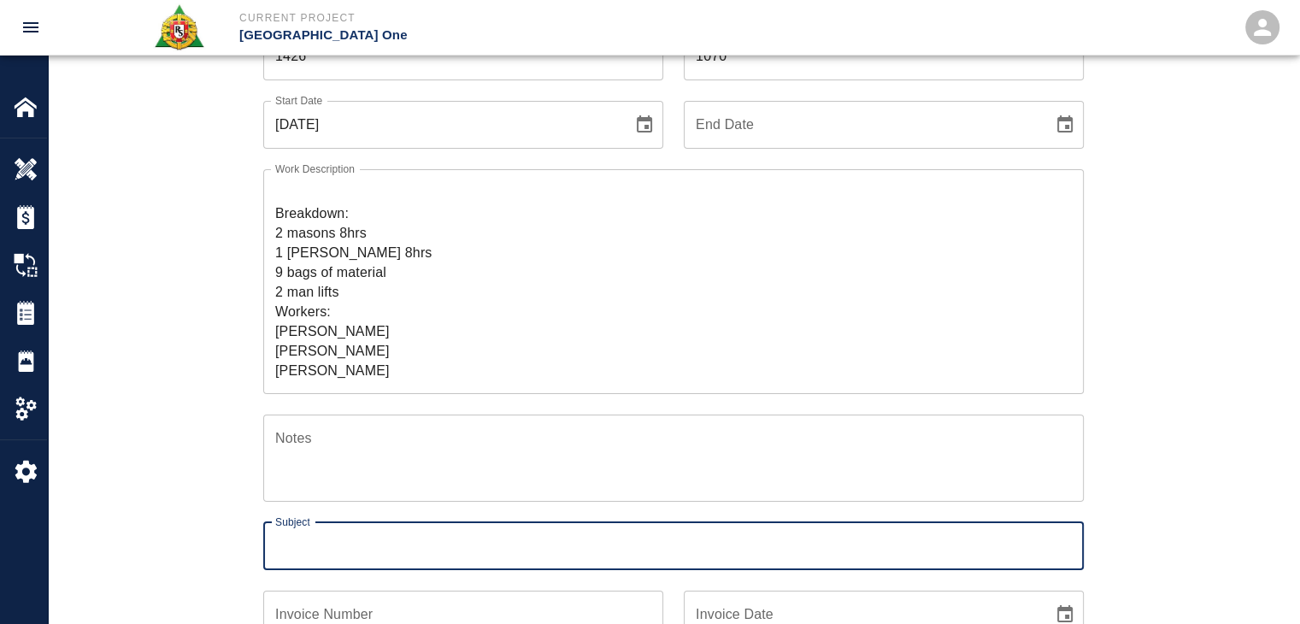
paste input "Dry patching grout on top of beams Column line E/13/EE."
type input "Dry patching grout on top of beams Column line E/13/EE."
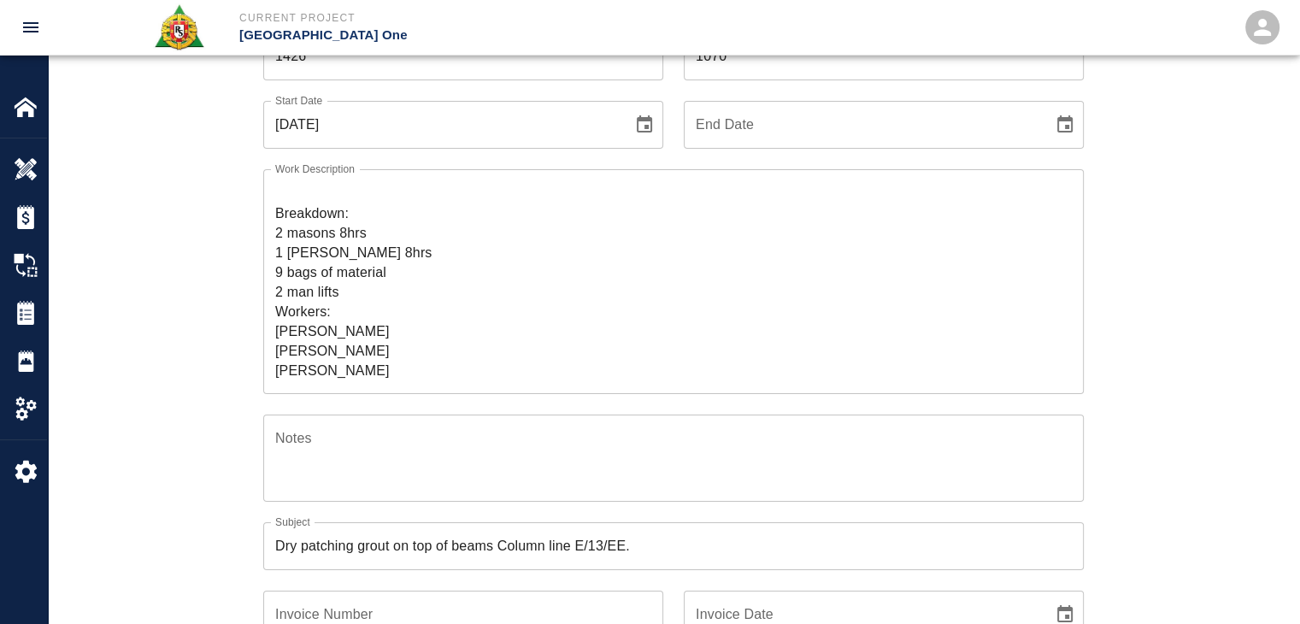
click at [197, 516] on div "Ticket Number 1426 Ticket Number PCO Number 1070 PCO Number Start Date 10/06/20…" at bounding box center [673, 443] width 1251 height 862
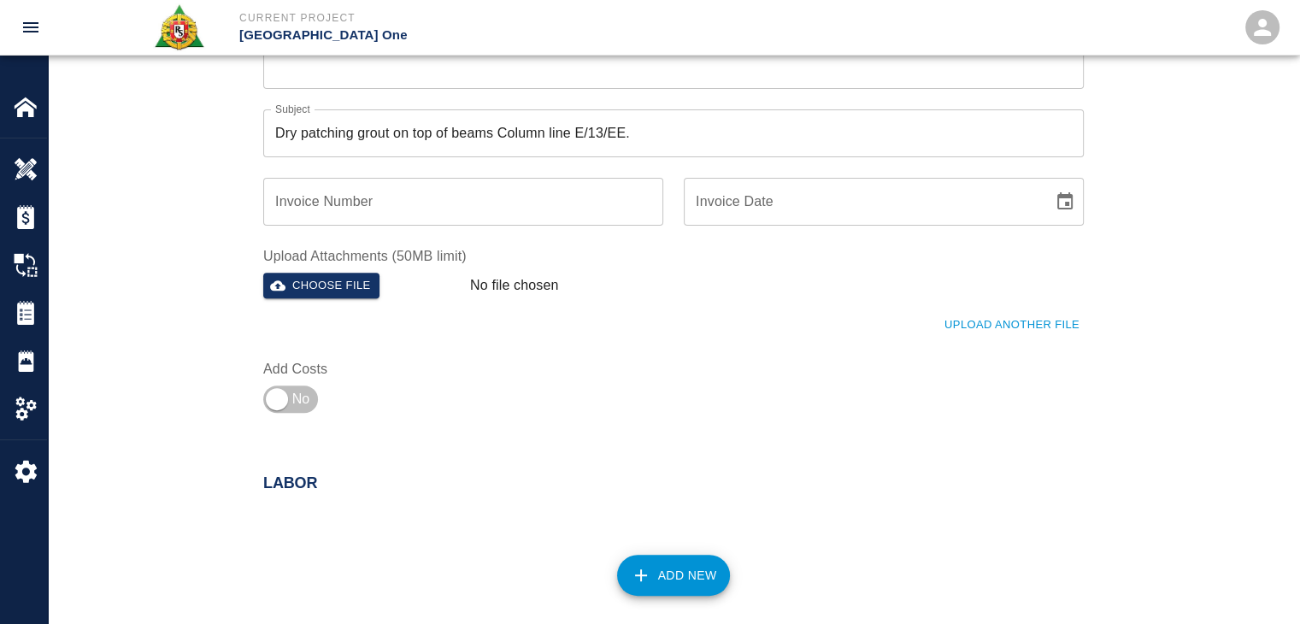
scroll to position [577, 0]
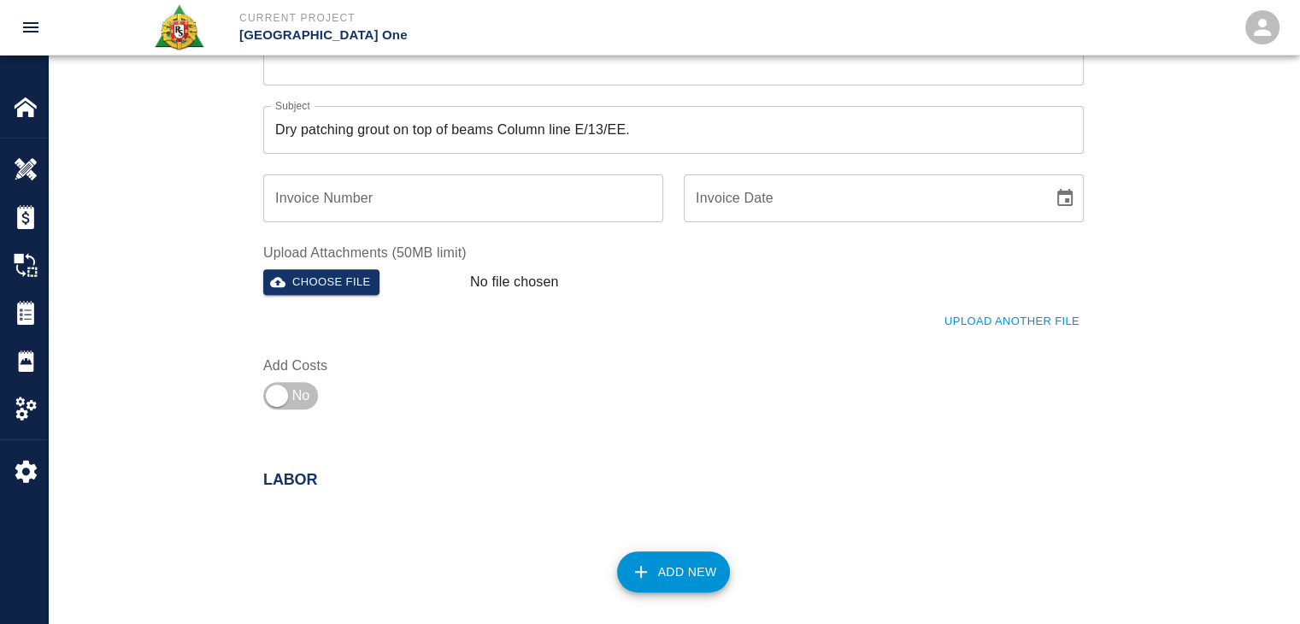
click at [297, 373] on label "Add Costs" at bounding box center [358, 365] width 190 height 20
click at [298, 396] on input "checkbox" at bounding box center [276, 395] width 123 height 41
checkbox input "true"
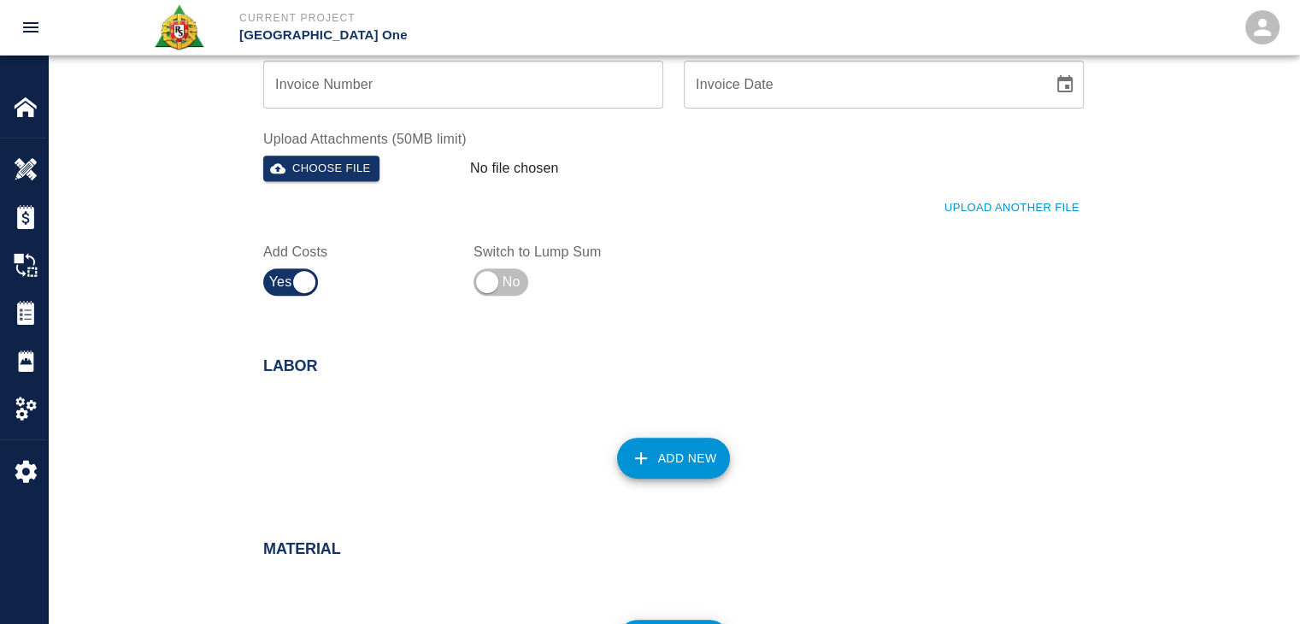
scroll to position [786, 0]
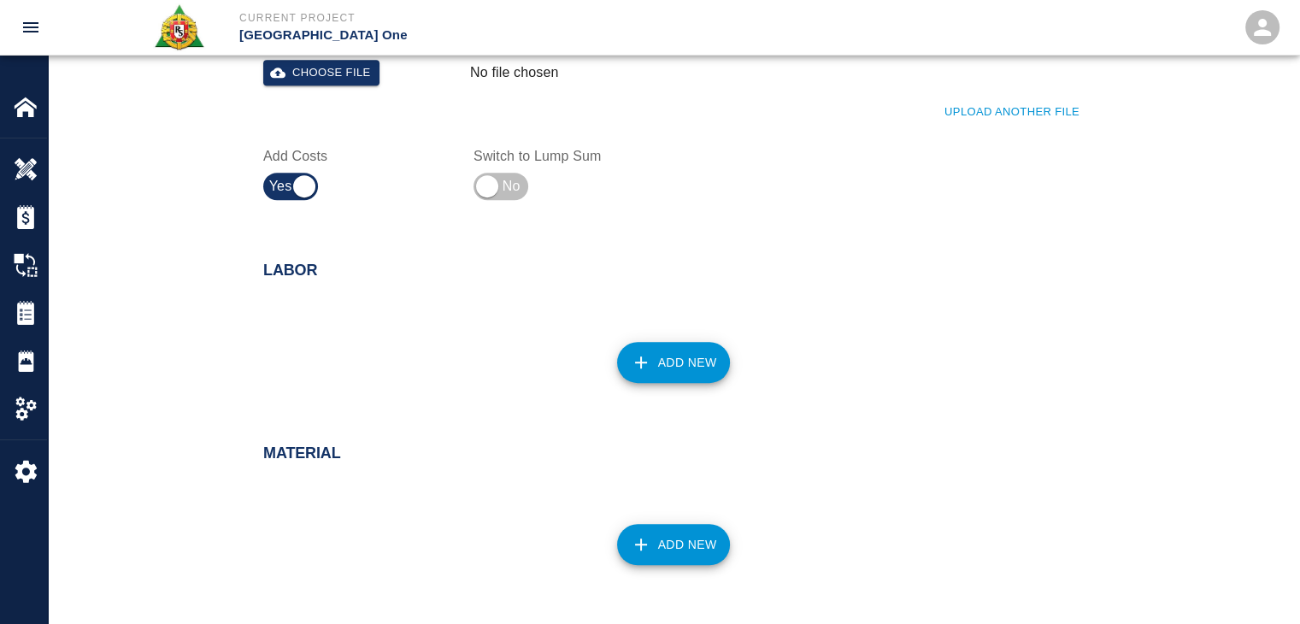
click at [643, 368] on icon "button" at bounding box center [641, 362] width 21 height 21
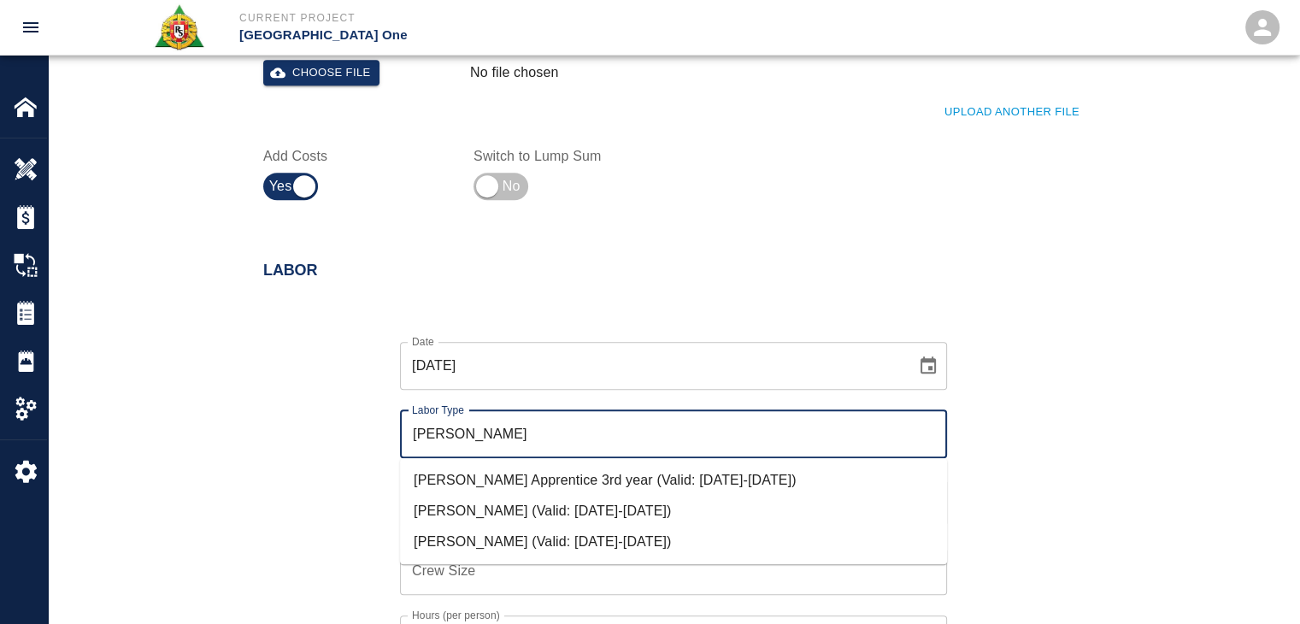
click at [518, 541] on li "Mason Journeyman (Valid: 07/01/2024-10/31/2025)" at bounding box center [673, 541] width 547 height 31
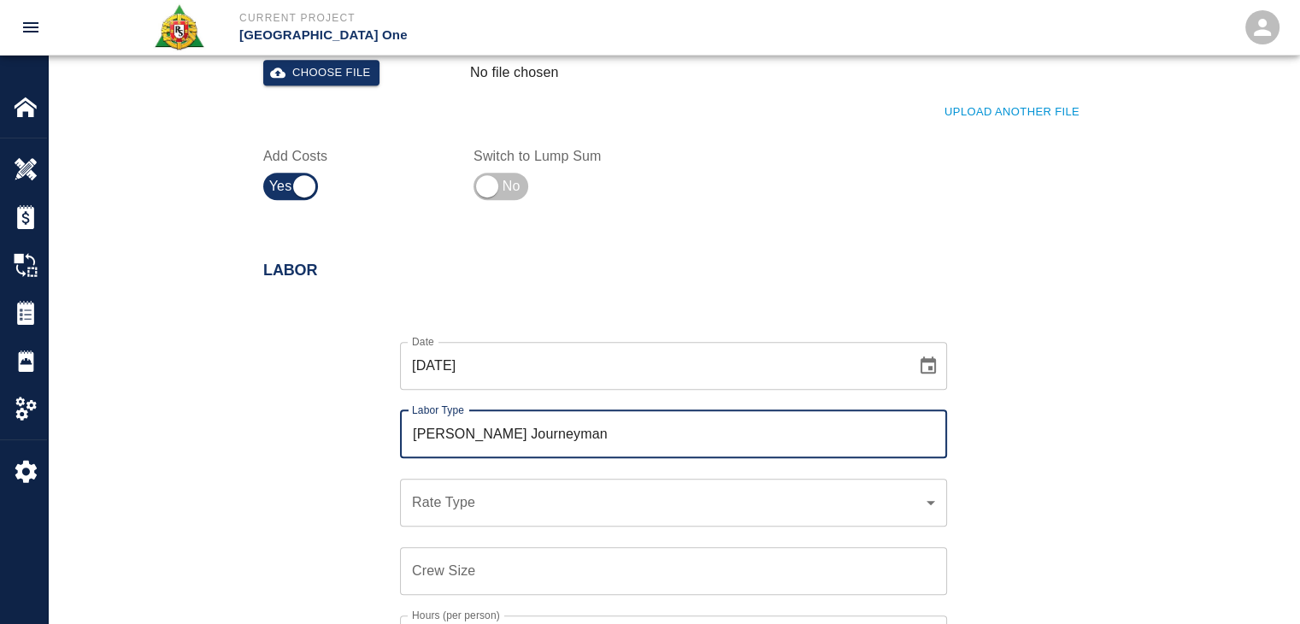
type input "Mason Journeyman"
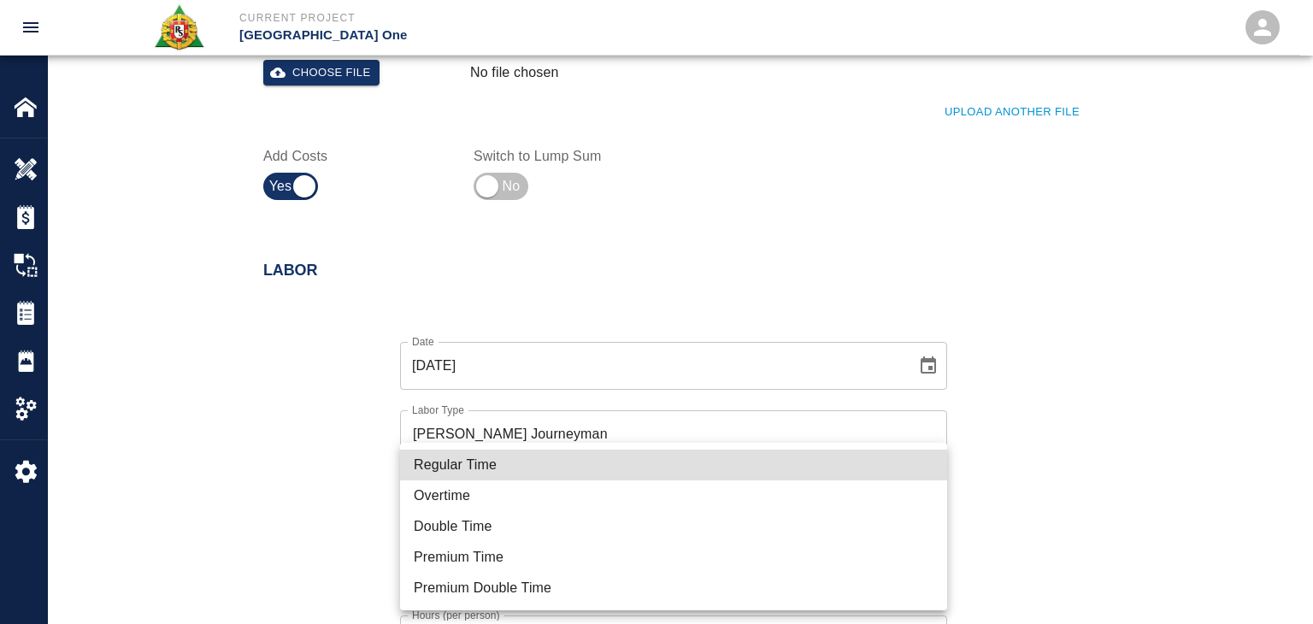
click at [479, 469] on li "Regular Time" at bounding box center [673, 464] width 547 height 31
type input "rate_rt"
type input "112.04"
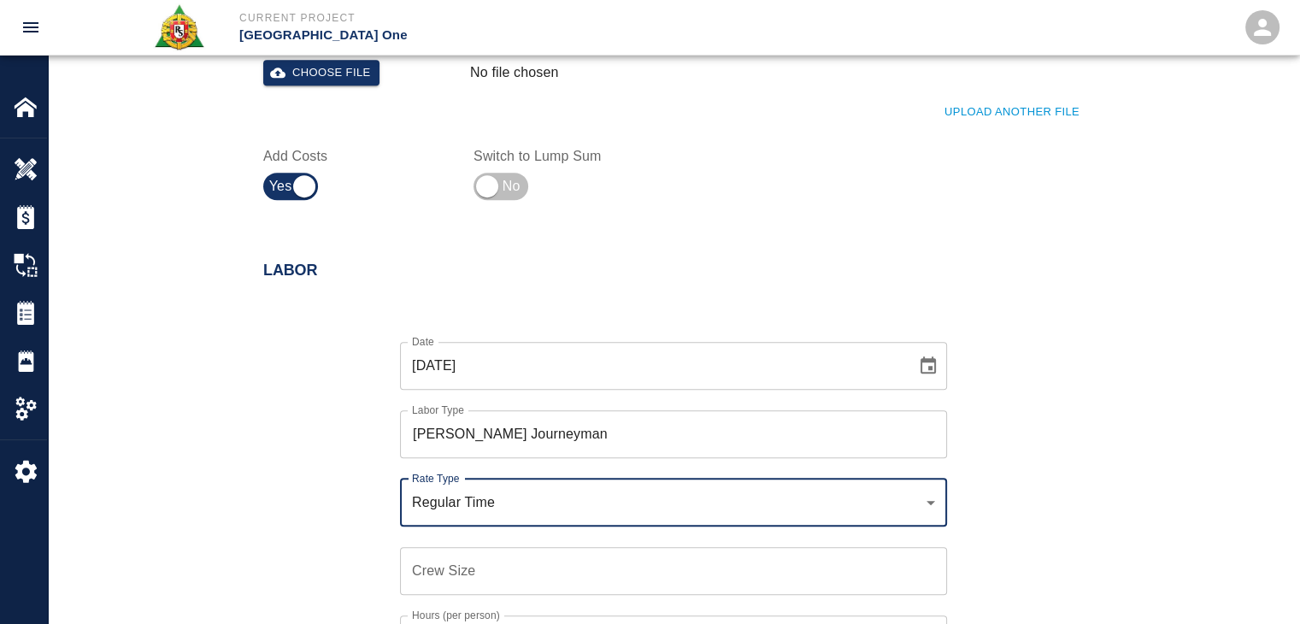
scroll to position [948, 0]
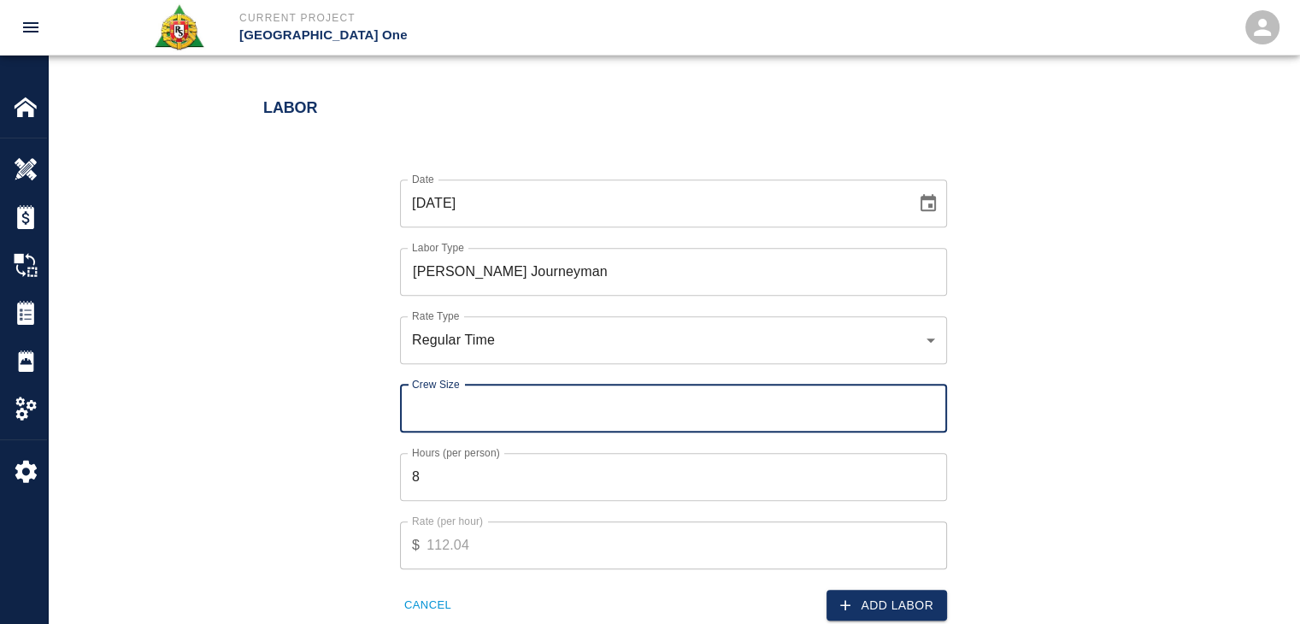
click at [423, 420] on input "Crew Size" at bounding box center [673, 409] width 547 height 48
type input "2"
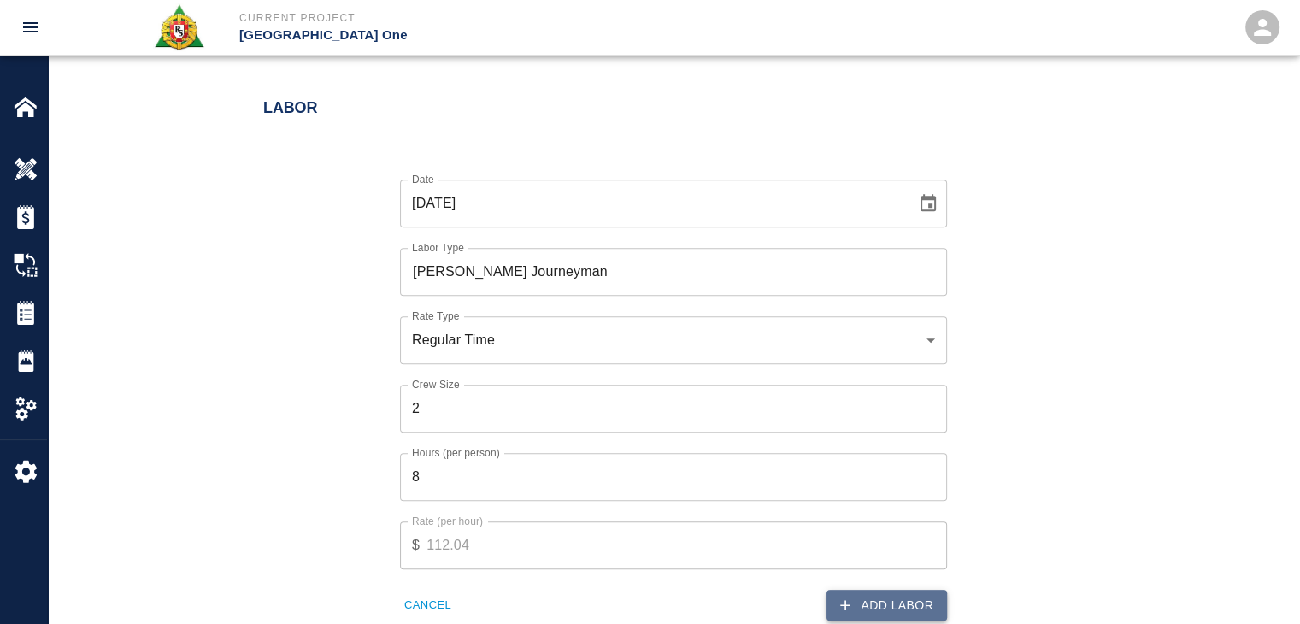
click at [846, 596] on icon "button" at bounding box center [845, 604] width 17 height 17
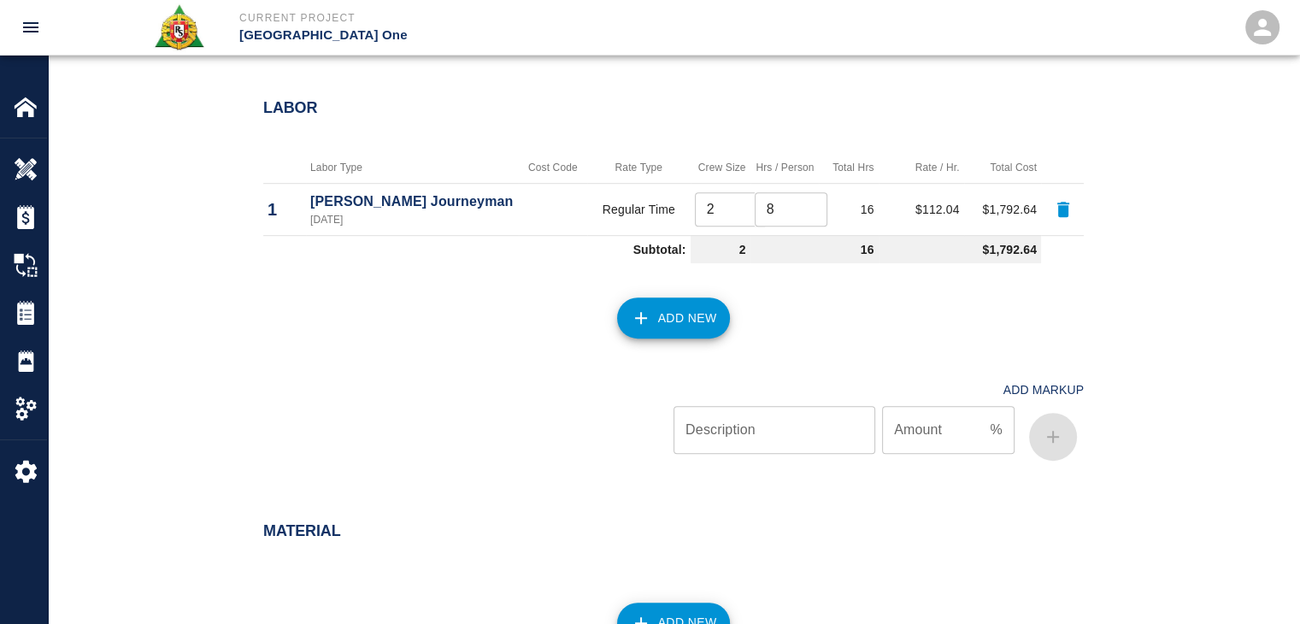
click at [666, 302] on button "Add New" at bounding box center [674, 317] width 114 height 41
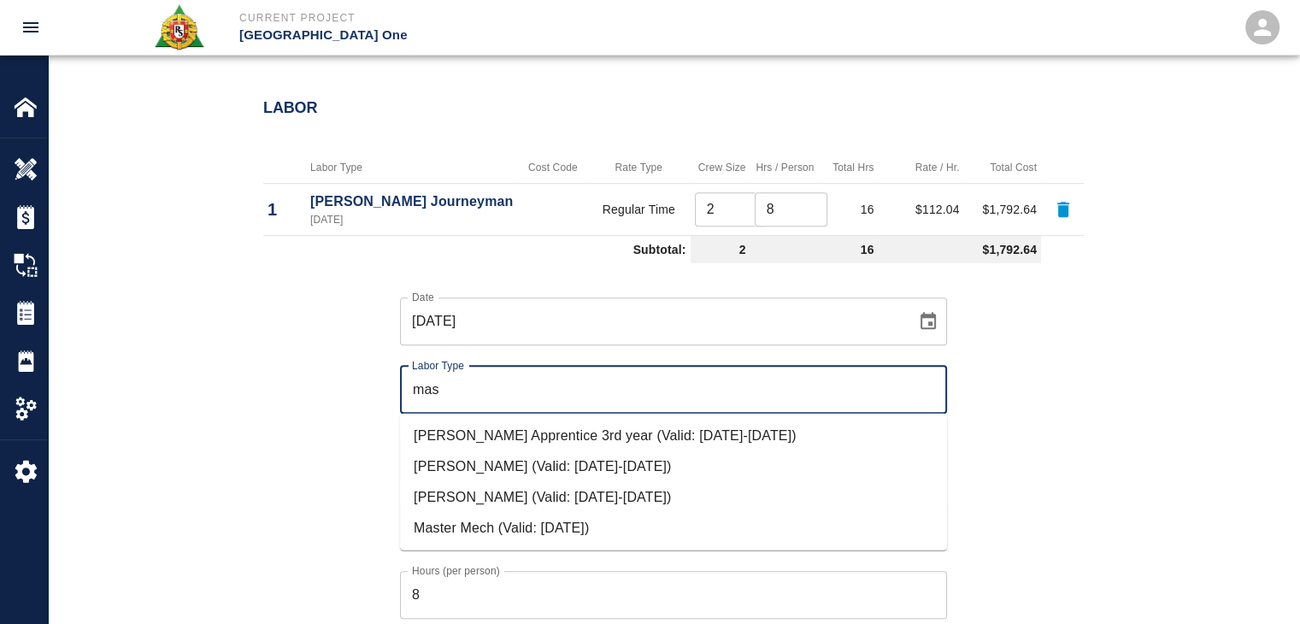
click at [510, 460] on li "Mason Foreman (Valid: 07/01/2024-10/31/2025)" at bounding box center [673, 466] width 547 height 31
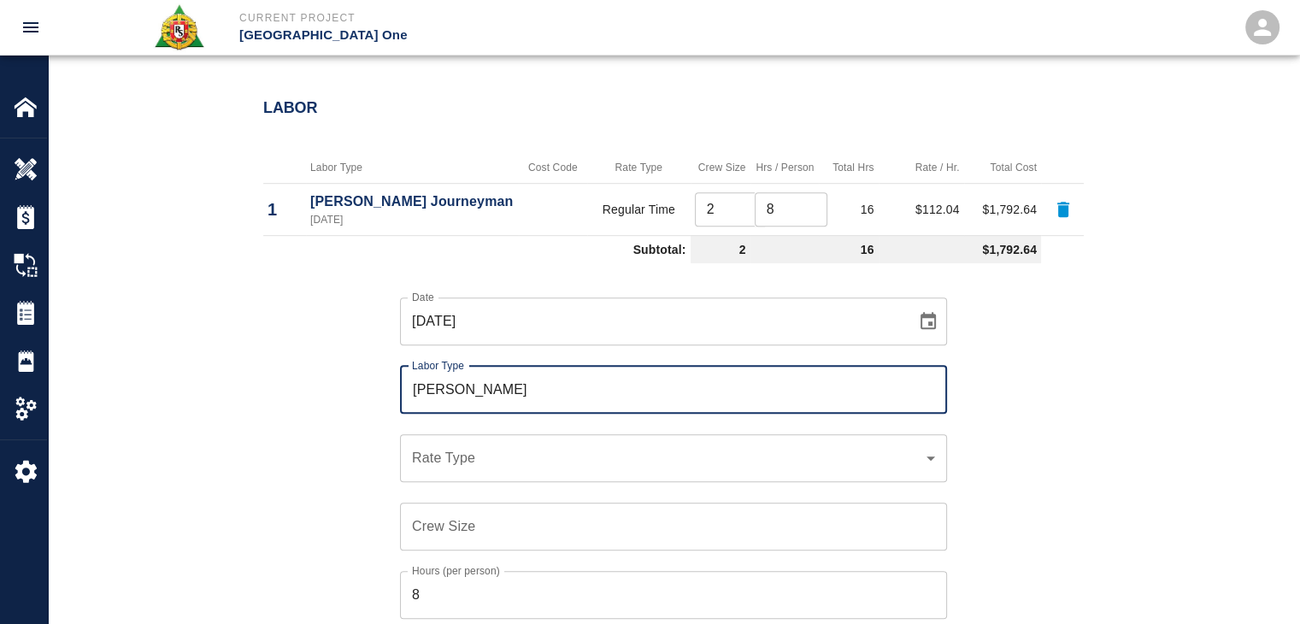
type input "Mason Foreman"
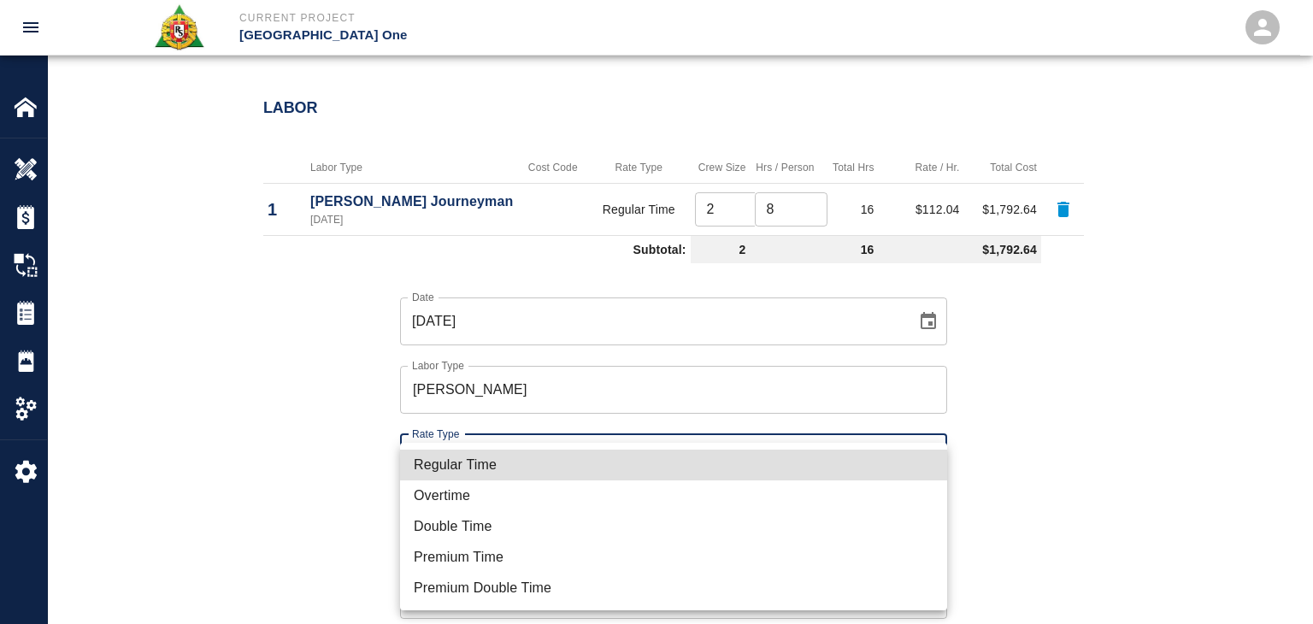
click at [502, 471] on li "Regular Time" at bounding box center [673, 464] width 547 height 31
type input "rate_rt"
type input "114.53"
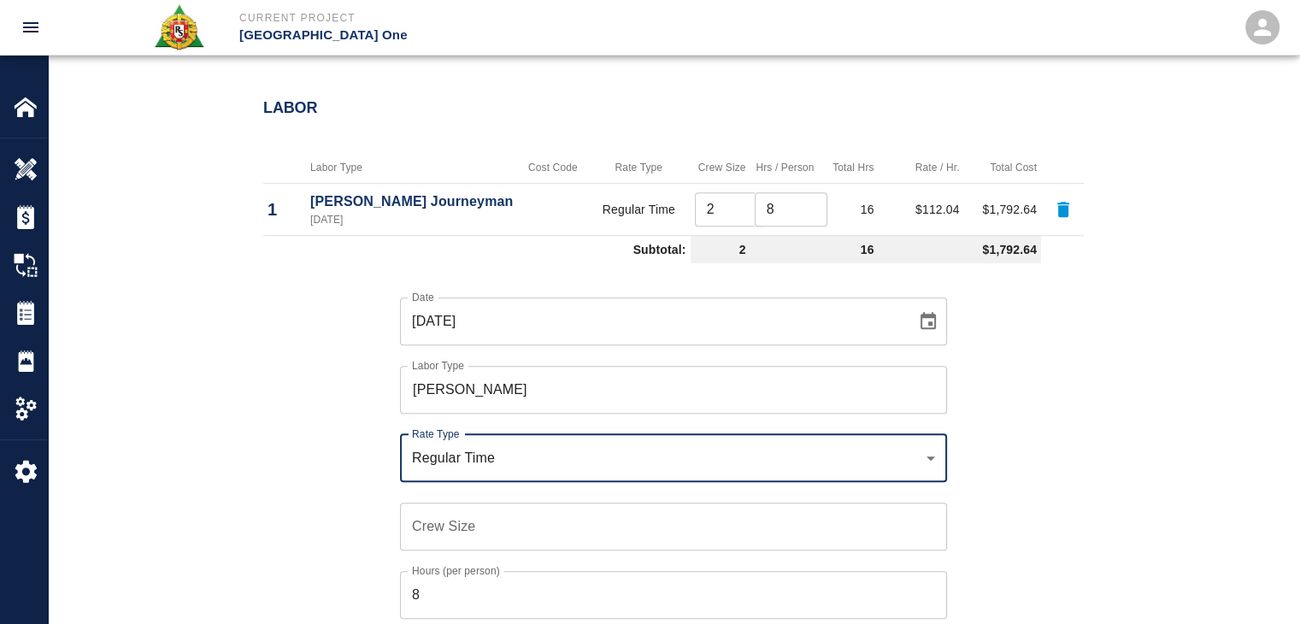
scroll to position [1077, 0]
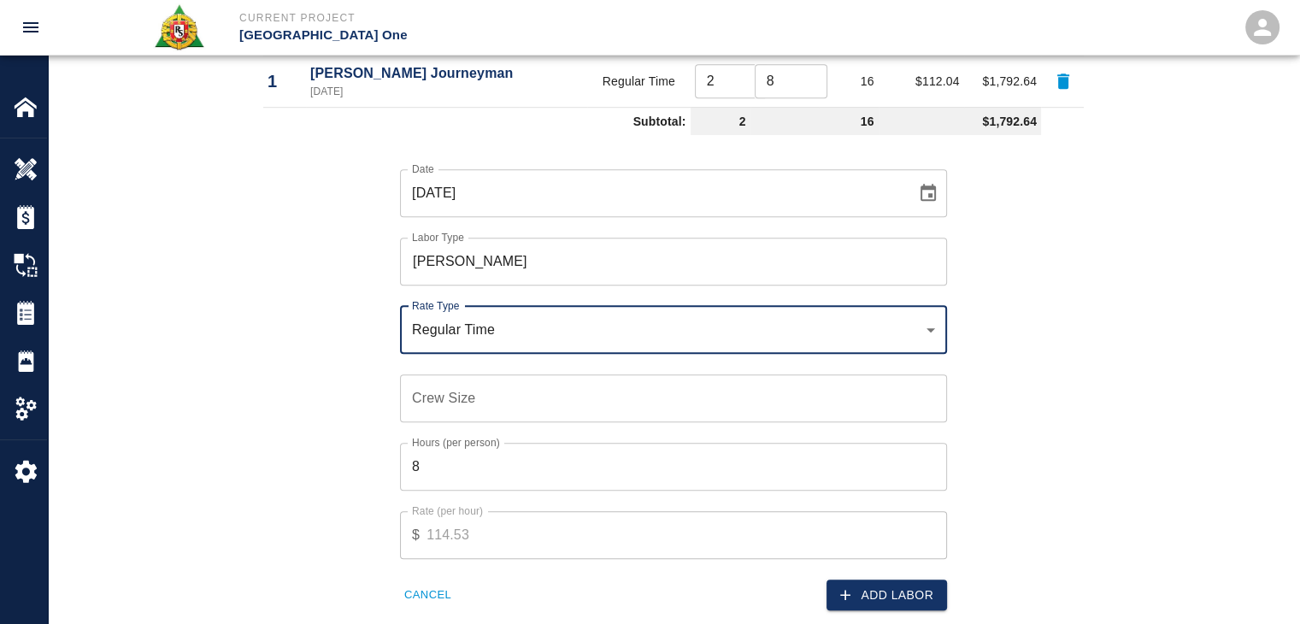
click at [449, 425] on div "Hours (per person) 8 Hours (per person)" at bounding box center [662, 456] width 567 height 68
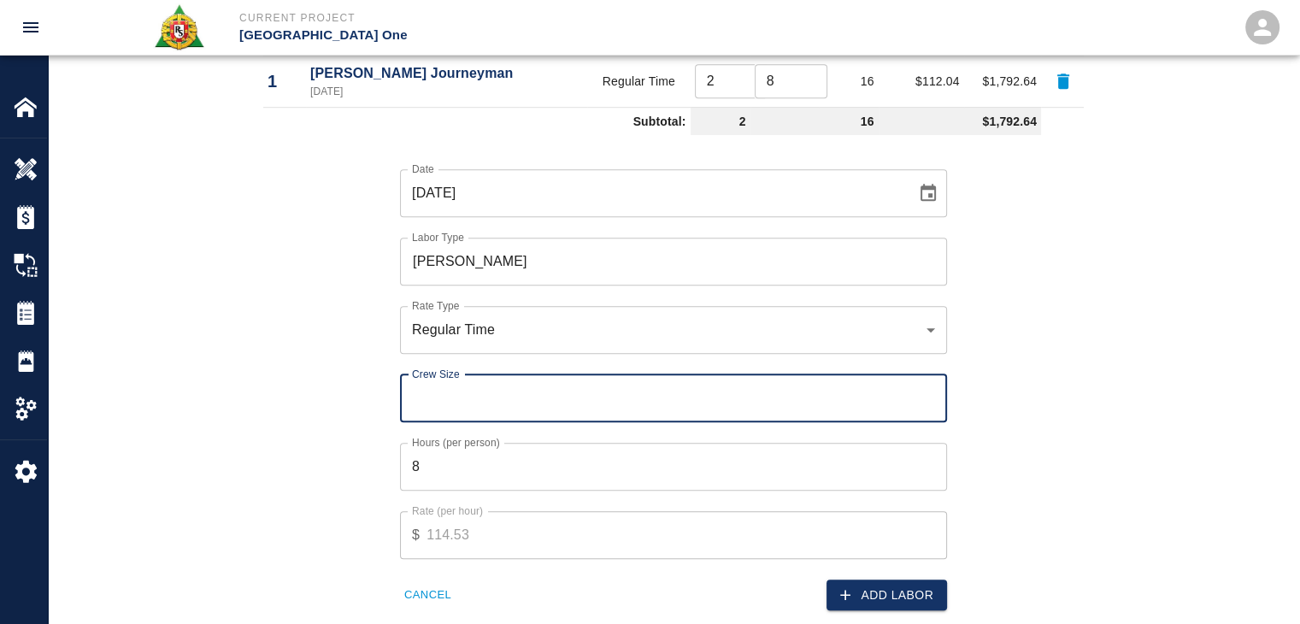
click at [441, 420] on input "Crew Size" at bounding box center [673, 398] width 547 height 48
type input "1"
click at [889, 586] on button "Add Labor" at bounding box center [886, 595] width 120 height 32
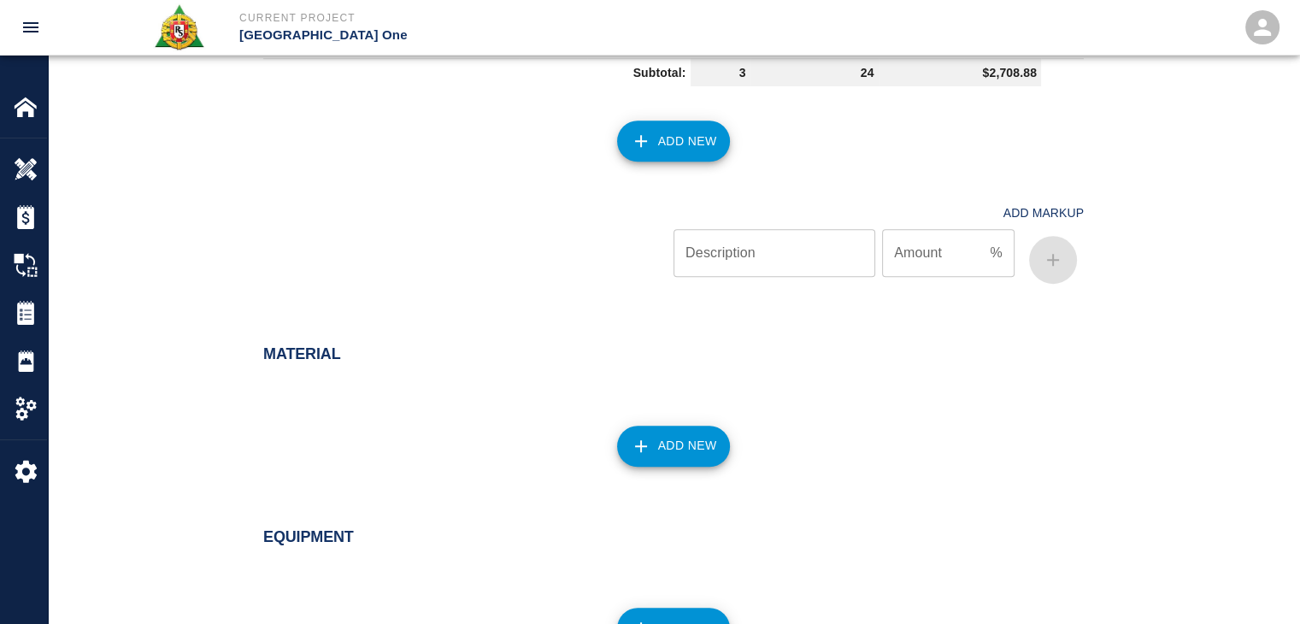
scroll to position [1178, 0]
click at [672, 442] on button "Add New" at bounding box center [674, 445] width 114 height 41
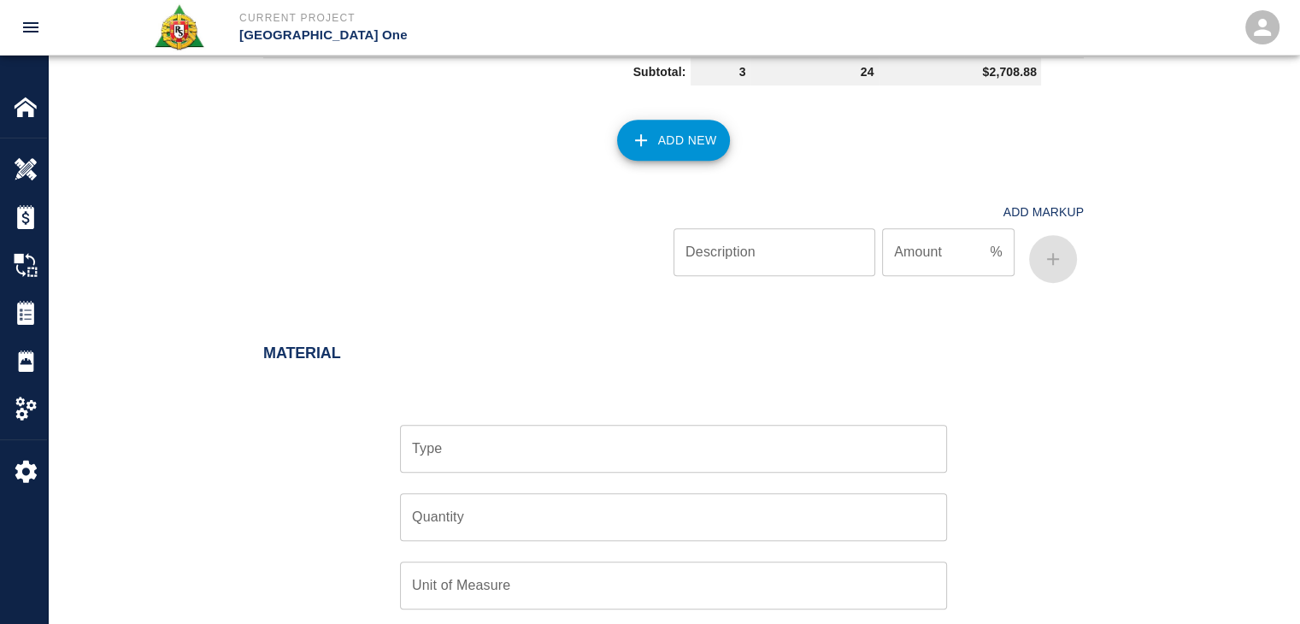
click at [536, 453] on input "Type" at bounding box center [673, 448] width 531 height 32
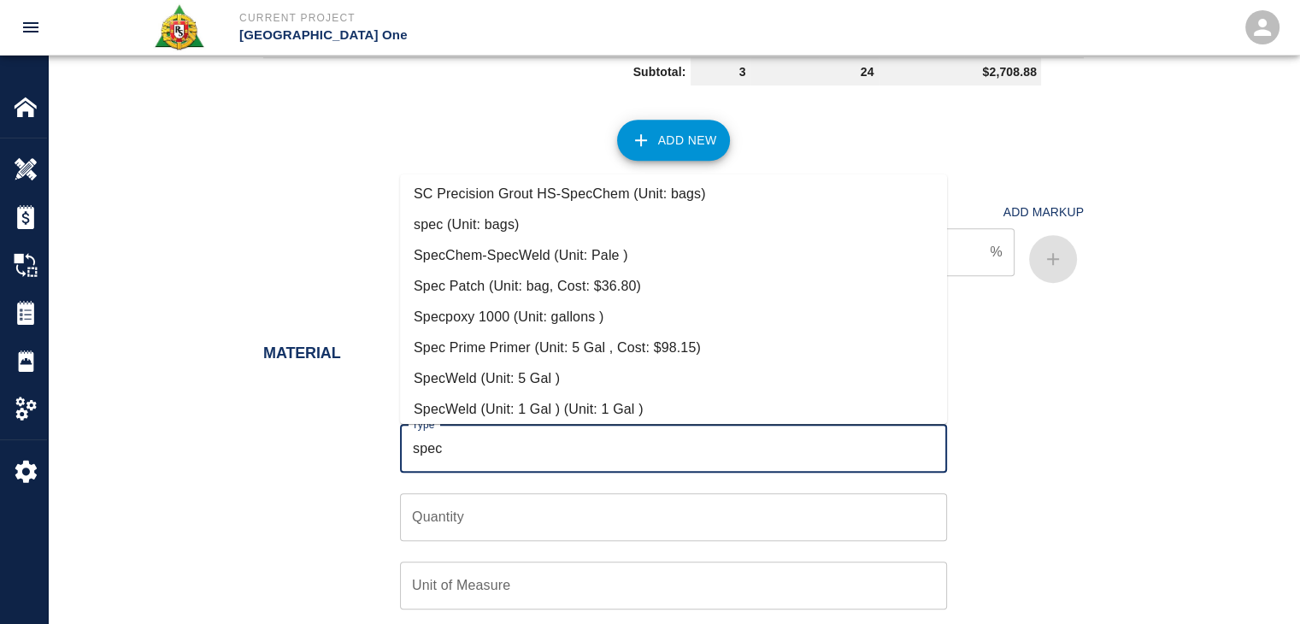
scroll to position [164, 0]
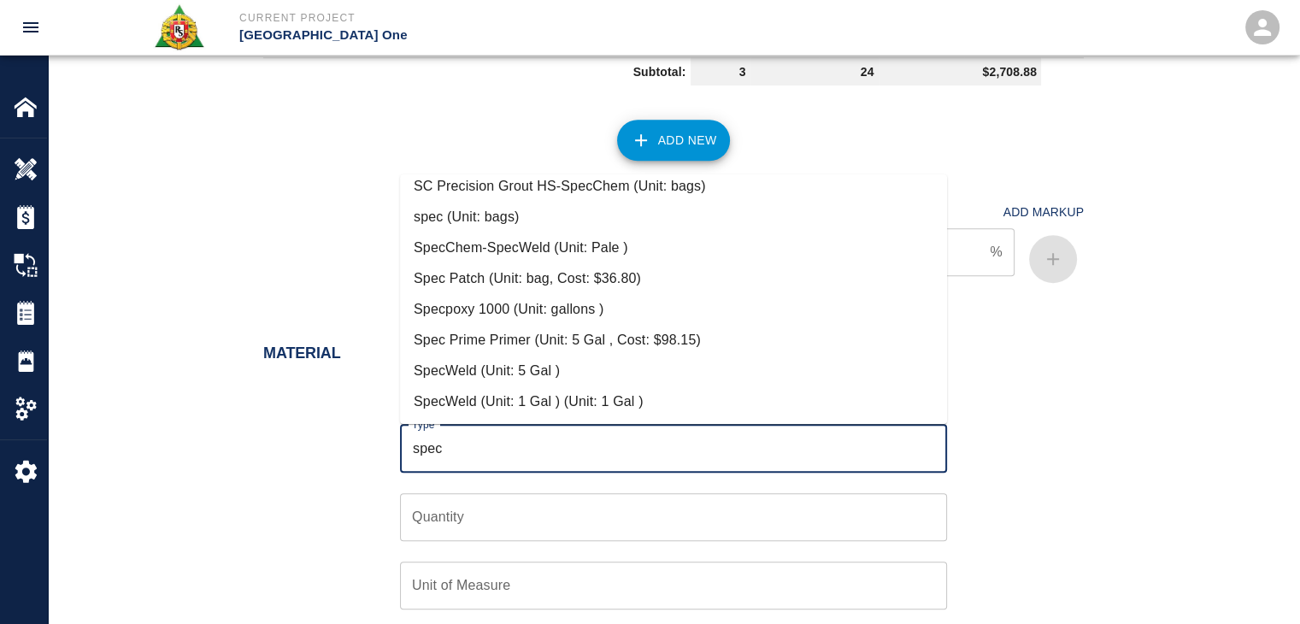
click at [489, 290] on li "Spec Patch (Unit: bag, Cost: $36.80)" at bounding box center [673, 278] width 547 height 31
type input "Spec Patch (Unit: bag, Cost: $36.80)"
type input "bag"
type input "36.8"
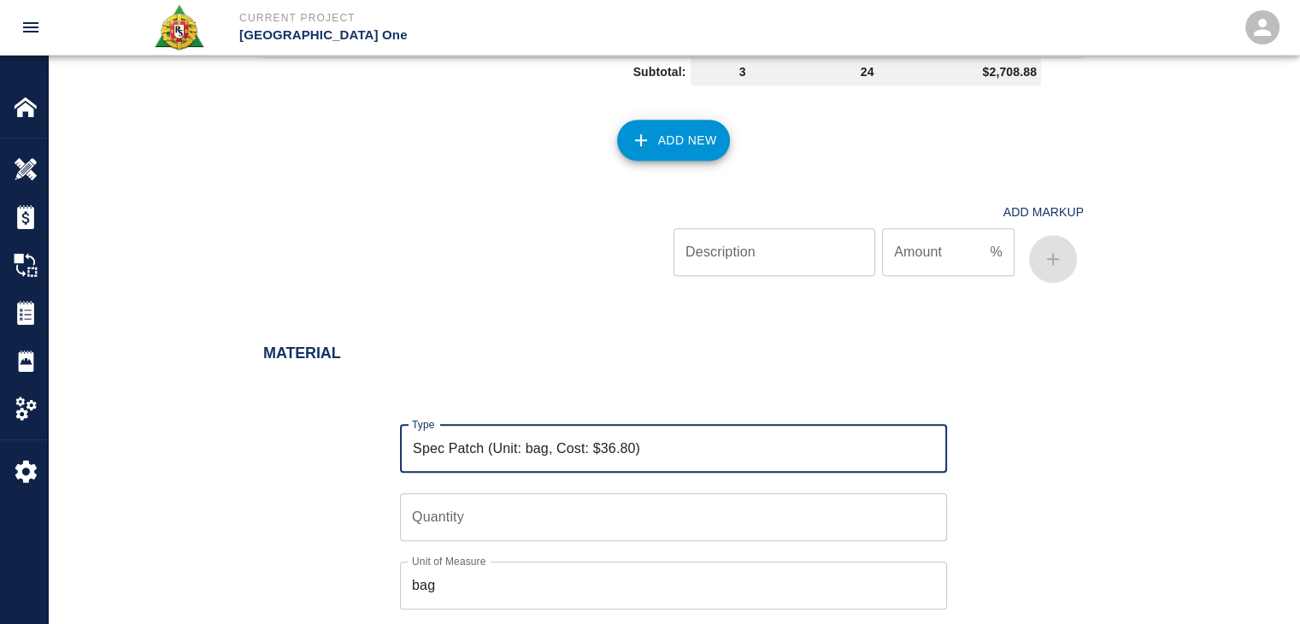
scroll to position [1360, 0]
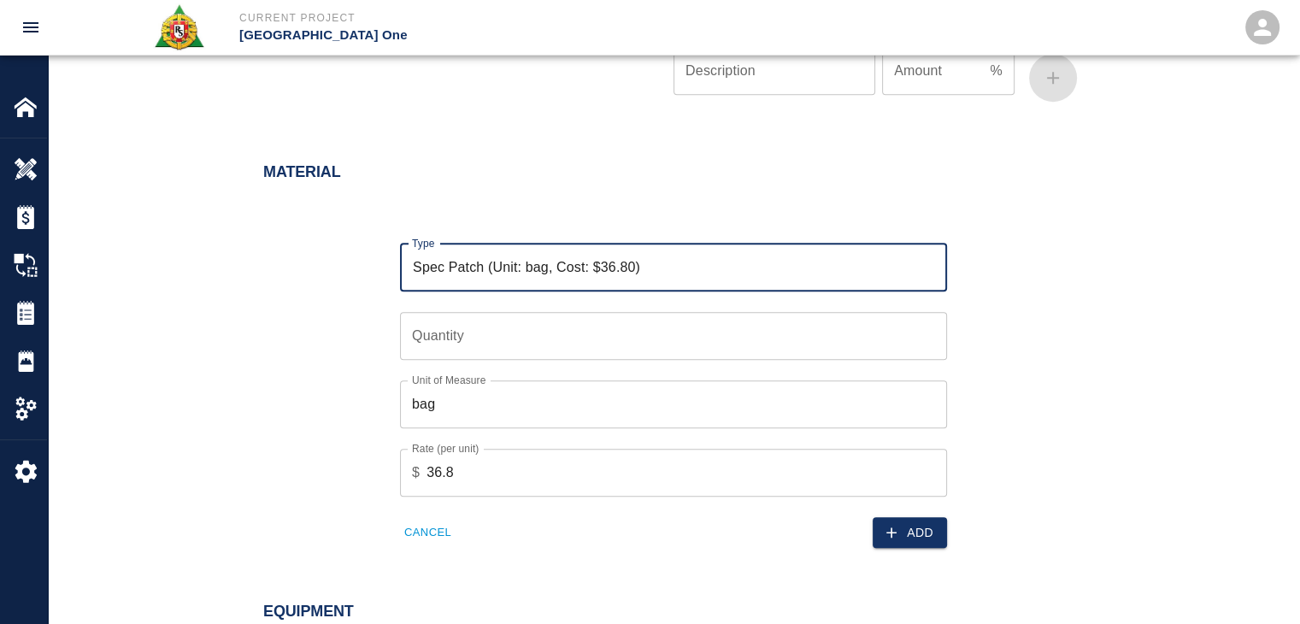
type input "Spec Patch (Unit: bag, Cost: $36.80)"
click at [429, 346] on input "Quantity" at bounding box center [673, 336] width 547 height 48
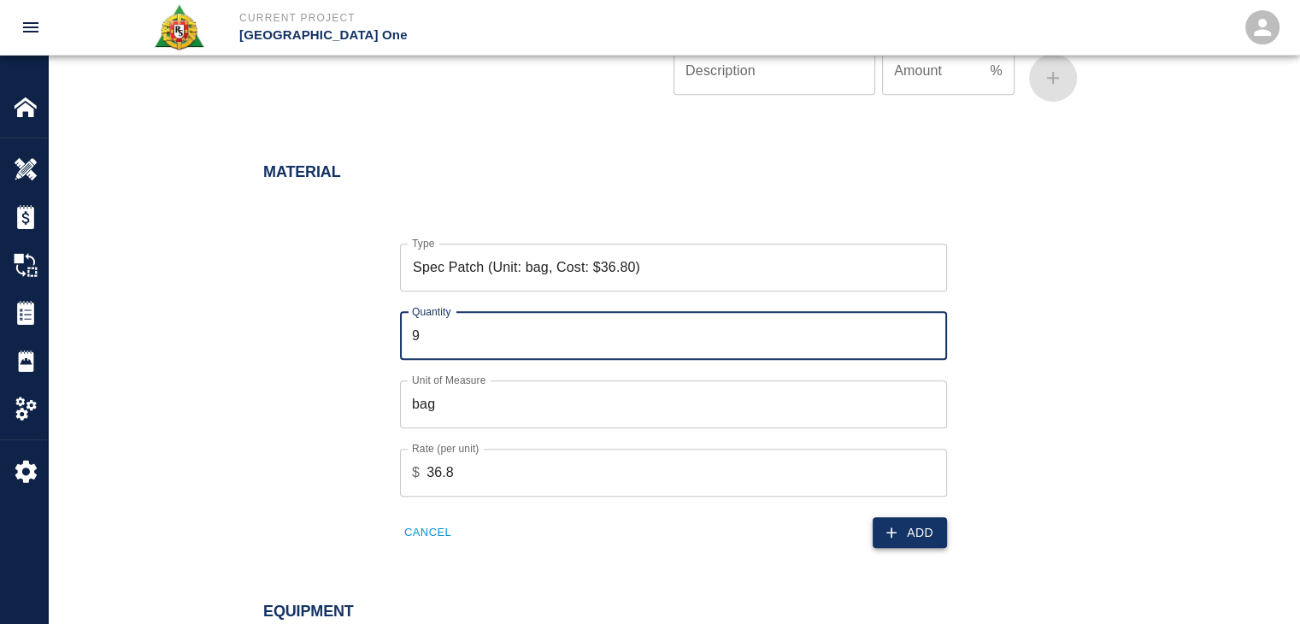
type input "9"
click at [883, 534] on icon "button" at bounding box center [891, 532] width 17 height 17
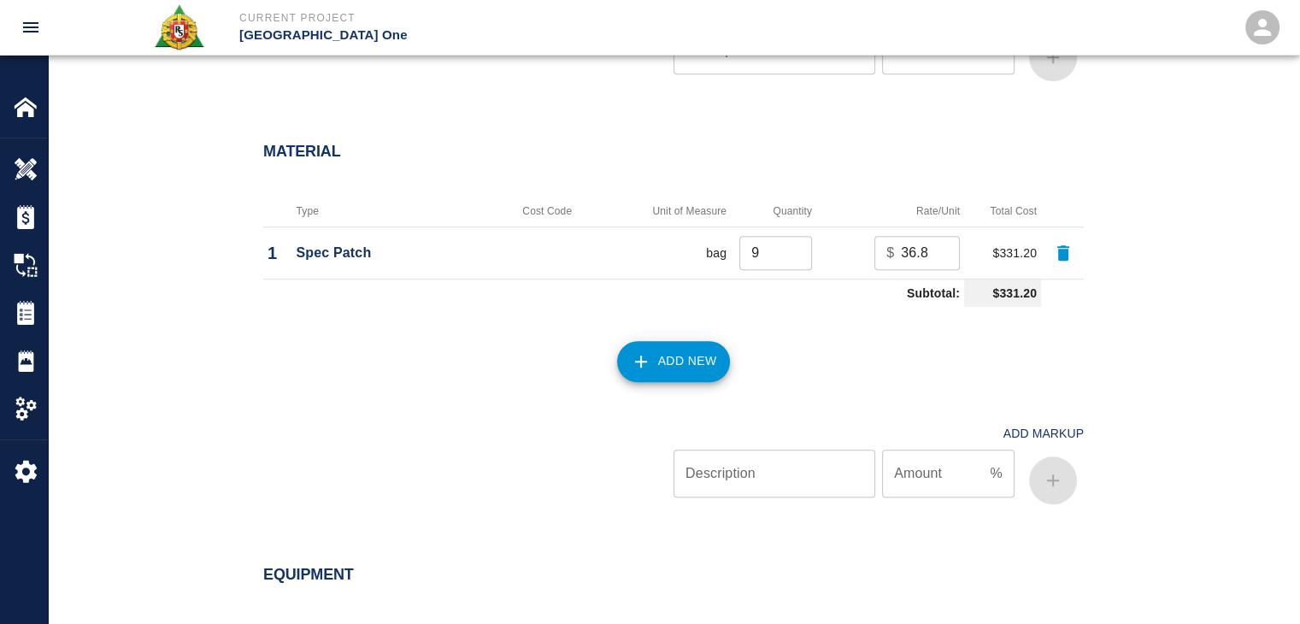
scroll to position [1853, 0]
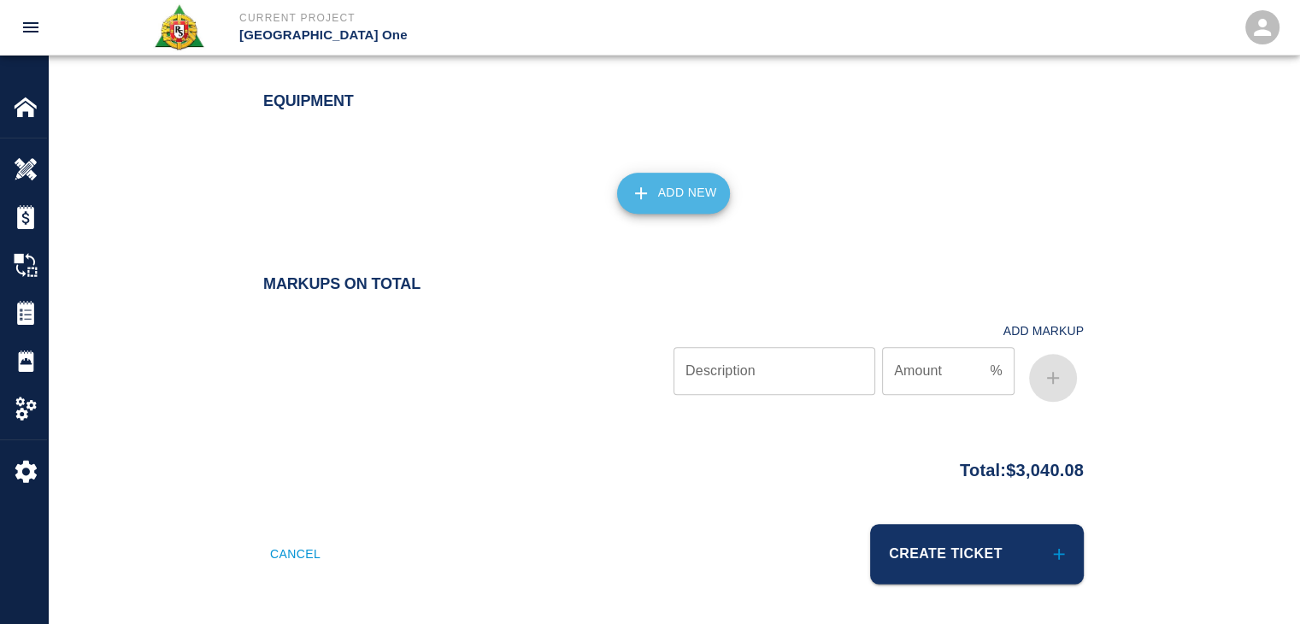
click at [639, 177] on button "Add New" at bounding box center [674, 193] width 114 height 41
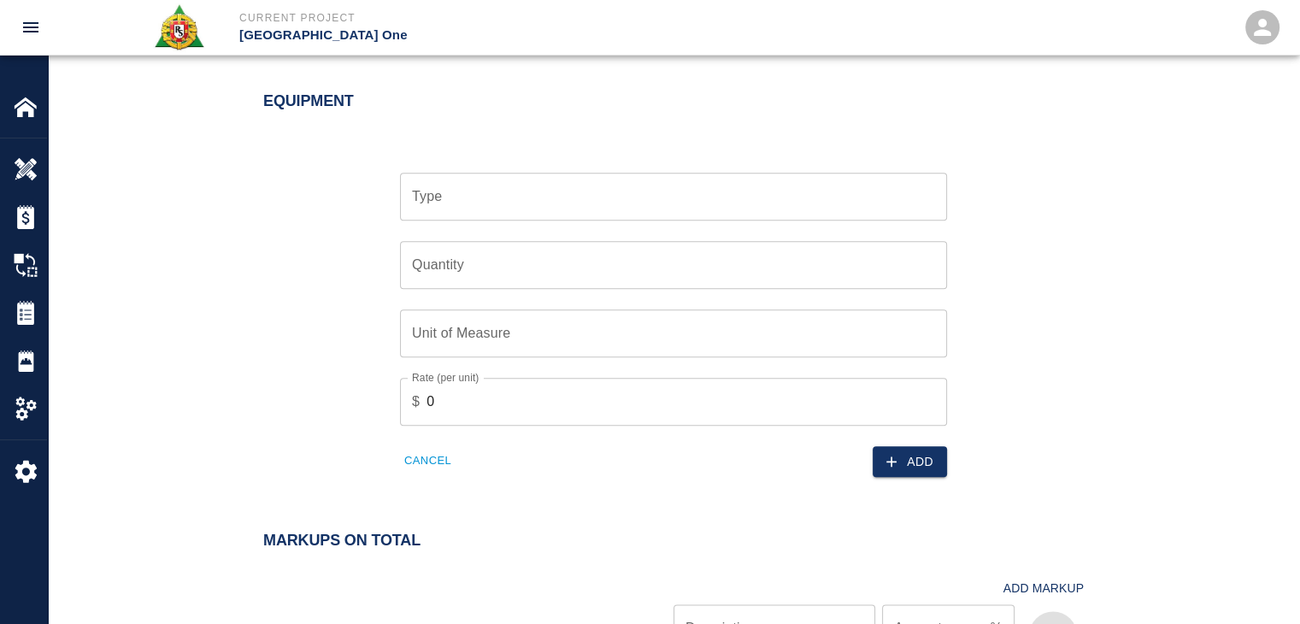
click at [567, 192] on input "Type" at bounding box center [673, 196] width 531 height 32
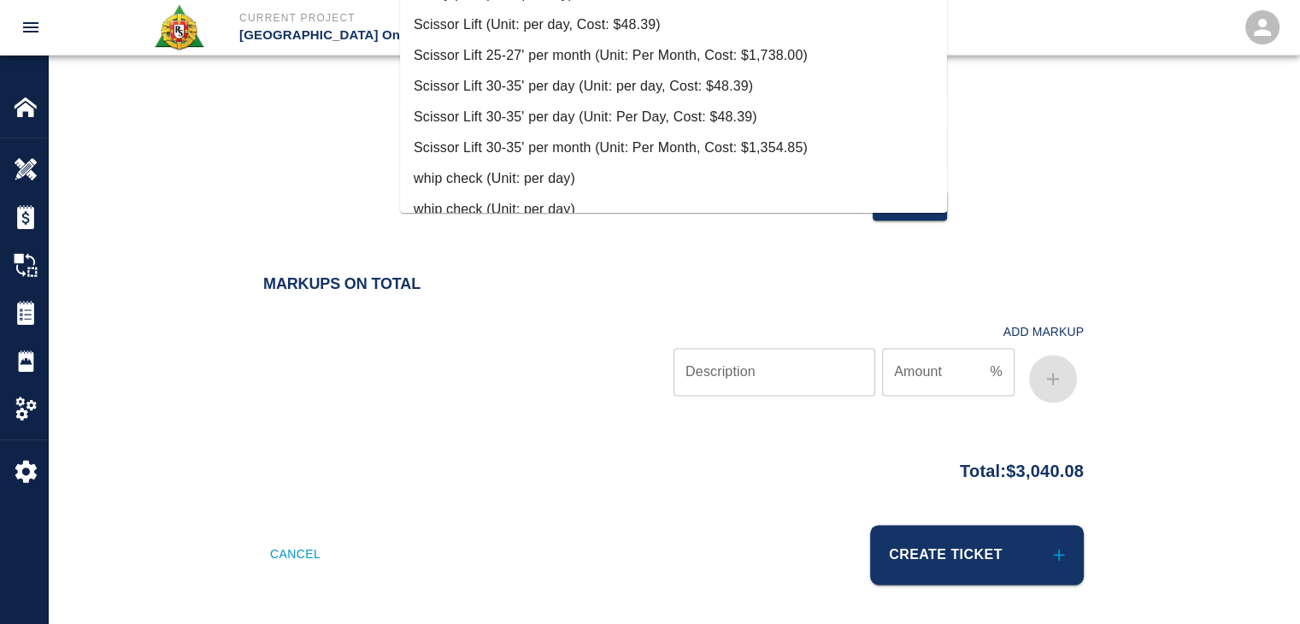
scroll to position [841, 0]
click at [537, 22] on li "Scissor Lift (Unit: per day, Cost: $48.39)" at bounding box center [673, 26] width 547 height 31
type input "Scissor Lift (Unit: per day, Cost: $48.39)"
type input "per day"
type input "48.39"
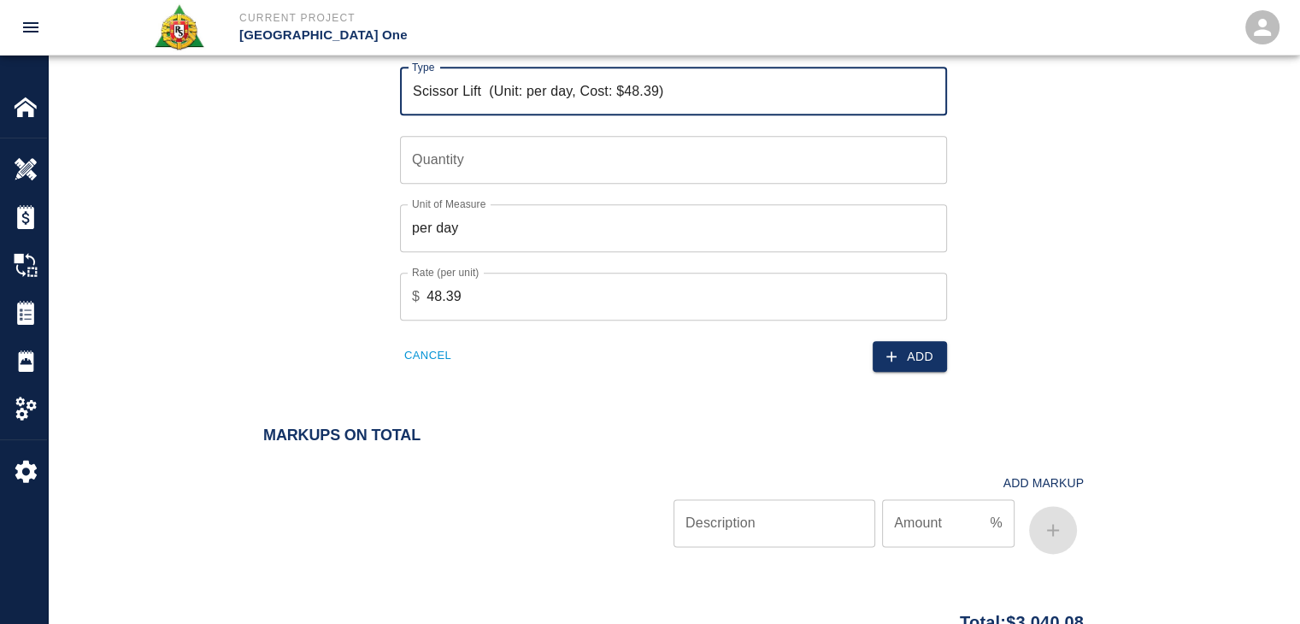
scroll to position [1957, 0]
type input "Scissor Lift (Unit: per day, Cost: $48.39)"
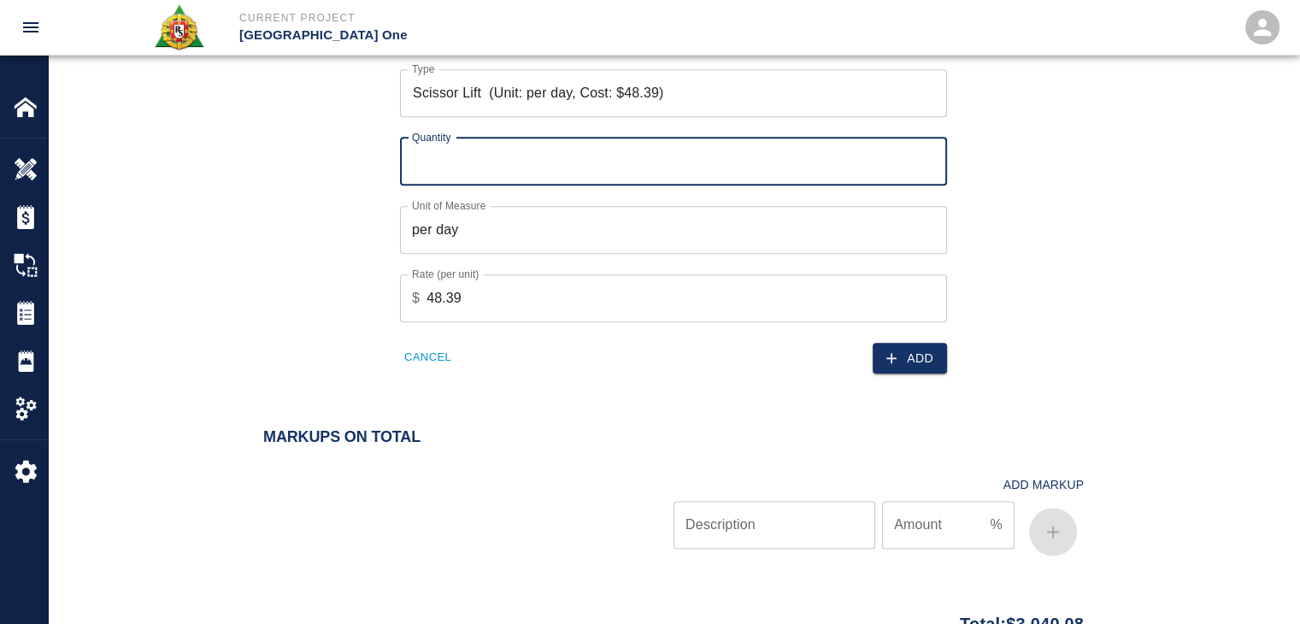
click at [507, 157] on input "Quantity" at bounding box center [673, 162] width 547 height 48
type input "2"
click at [914, 346] on button "Add" at bounding box center [909, 359] width 74 height 32
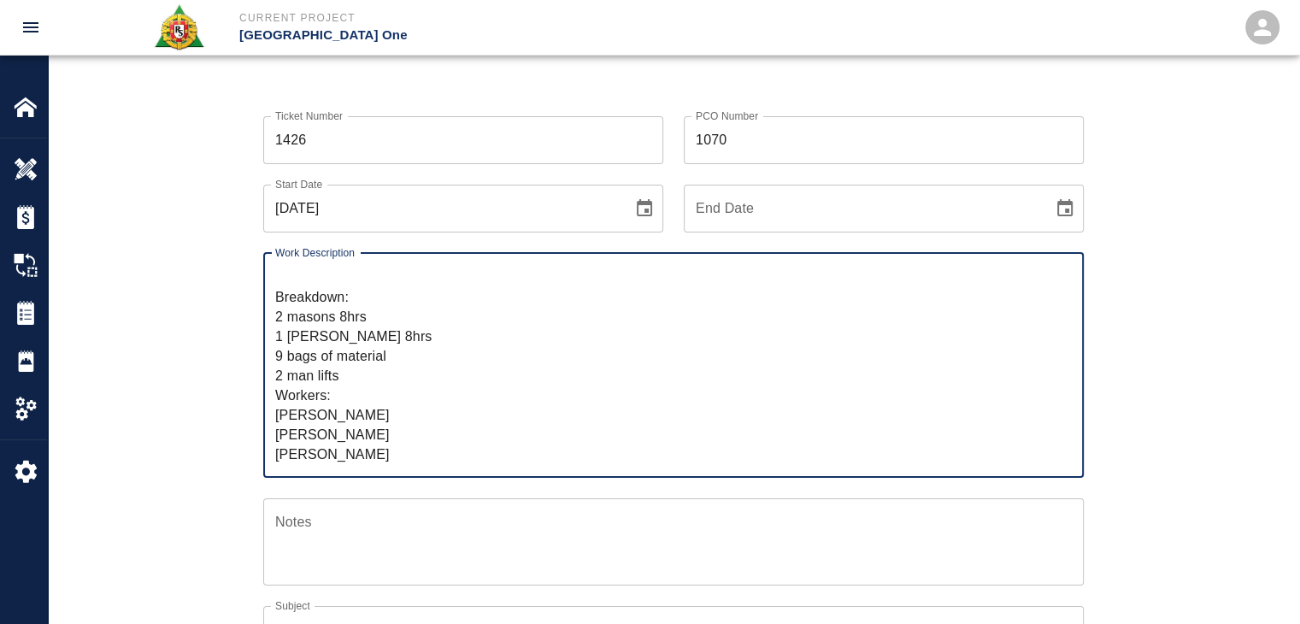
scroll to position [0, 0]
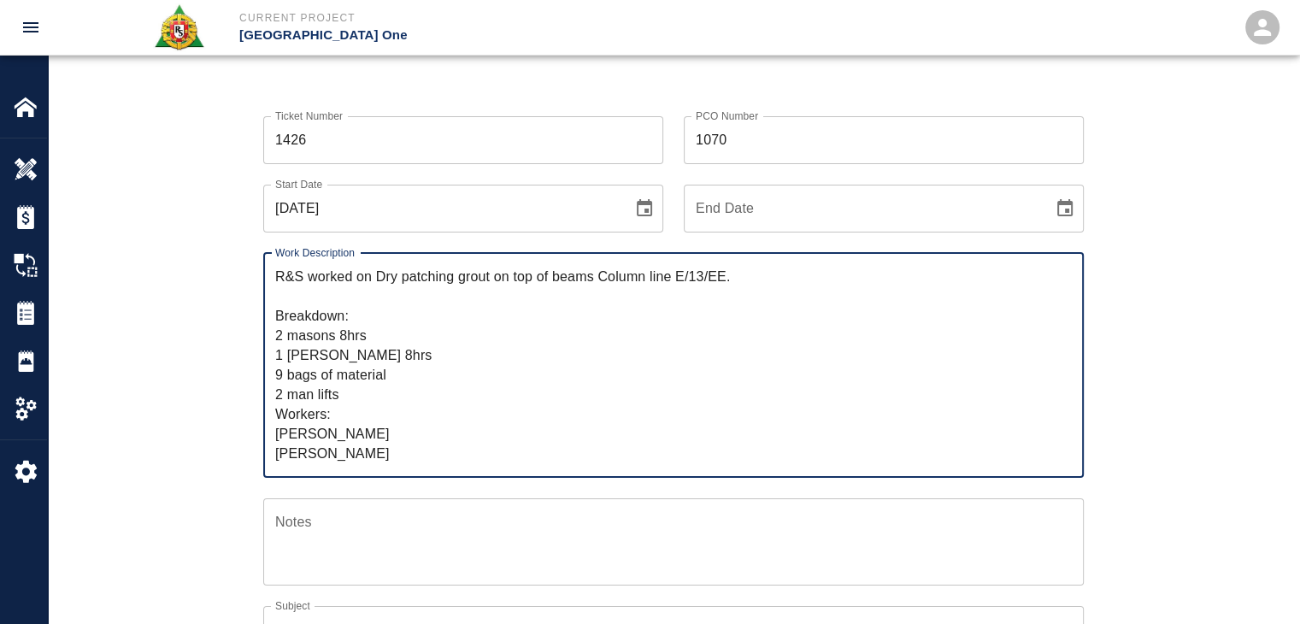
drag, startPoint x: 393, startPoint y: 452, endPoint x: 205, endPoint y: 230, distance: 291.0
click at [205, 230] on div "Ticket Number 1426 Ticket Number PCO Number 1070 PCO Number Start Date 10/06/20…" at bounding box center [673, 527] width 1251 height 862
click at [231, 287] on div "Ticket Number 1426 Ticket Number PCO Number 1070 PCO Number Start Date 10/06/20…" at bounding box center [673, 506] width 923 height 821
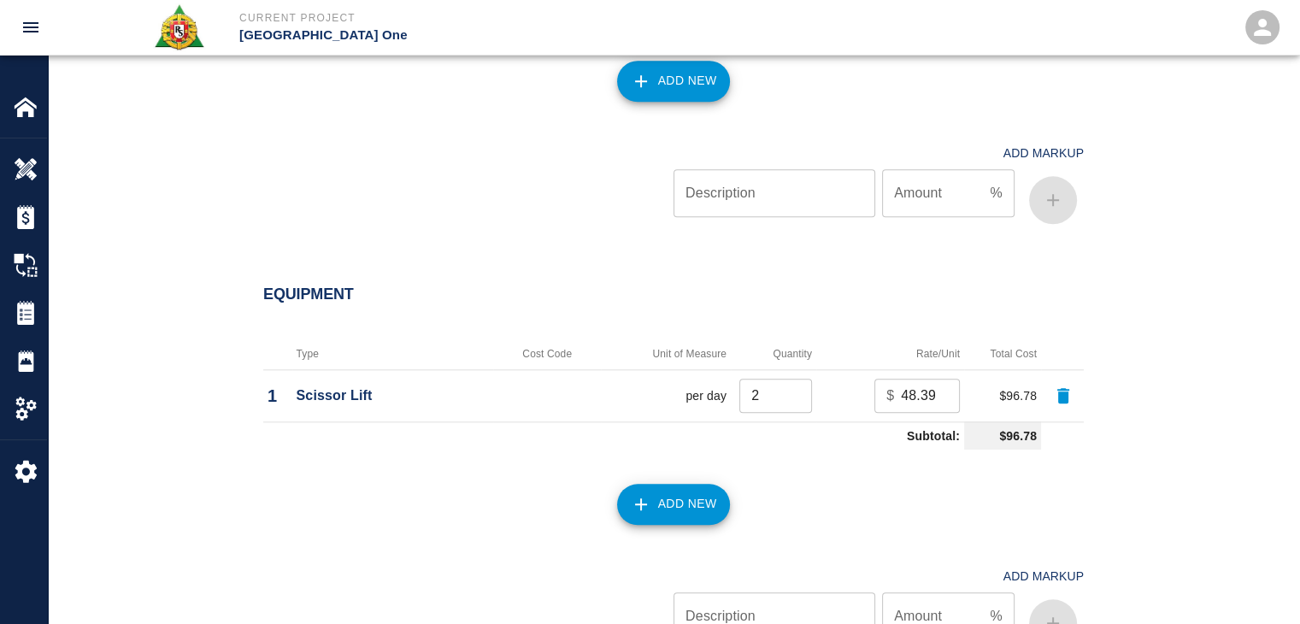
scroll to position [2094, 0]
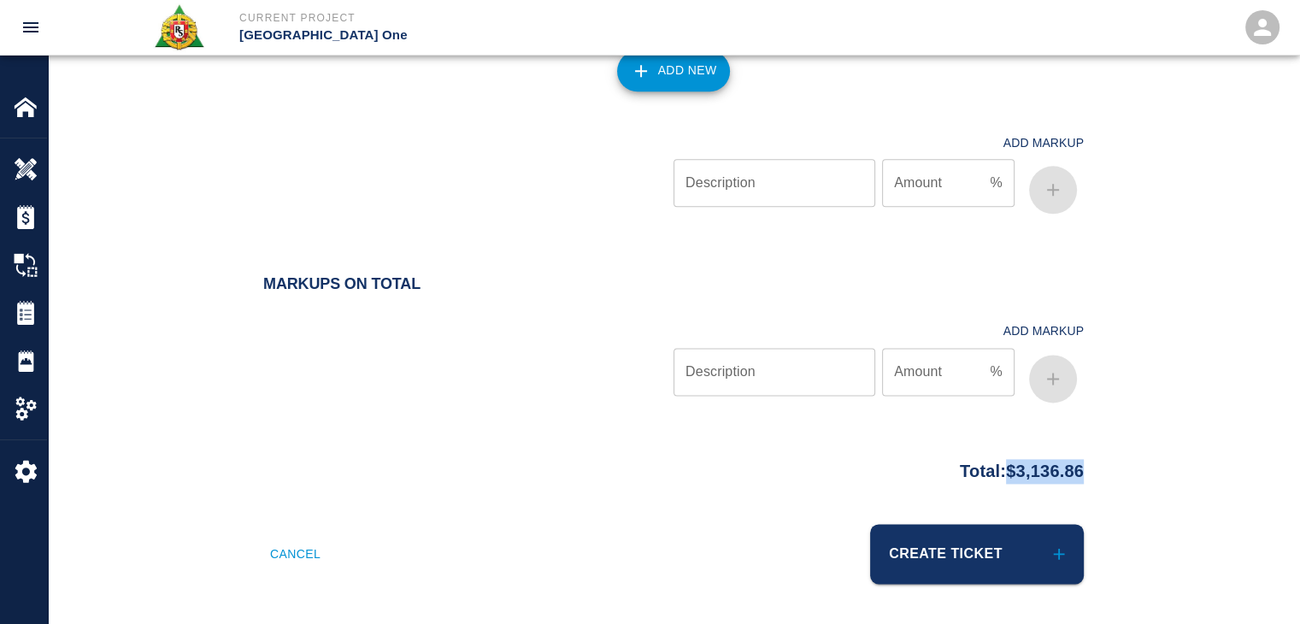
drag, startPoint x: 1112, startPoint y: 482, endPoint x: 995, endPoint y: 473, distance: 117.4
click at [995, 473] on div "Total: $3,136.86" at bounding box center [673, 487] width 1251 height 74
copy p "$3,136.86"
click at [506, 408] on div "Markups on Total Add Markup Description Description Amount % Amount" at bounding box center [673, 362] width 1251 height 175
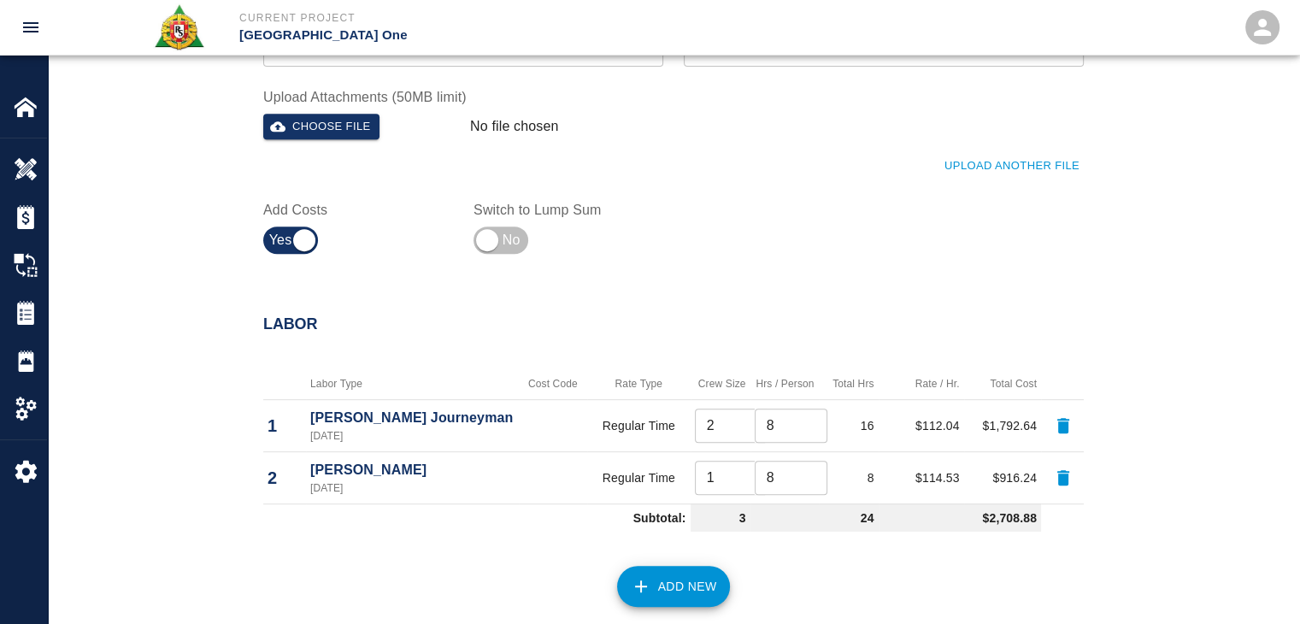
scroll to position [535, 0]
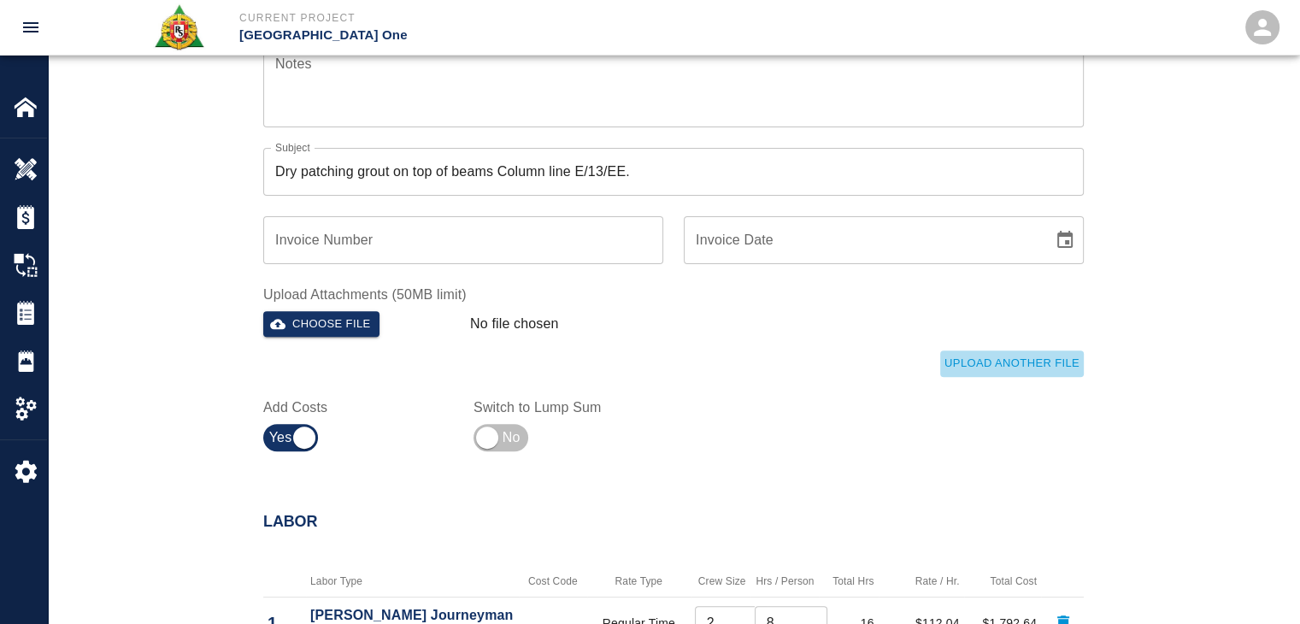
click at [1031, 370] on button "Upload Another File" at bounding box center [1012, 363] width 144 height 26
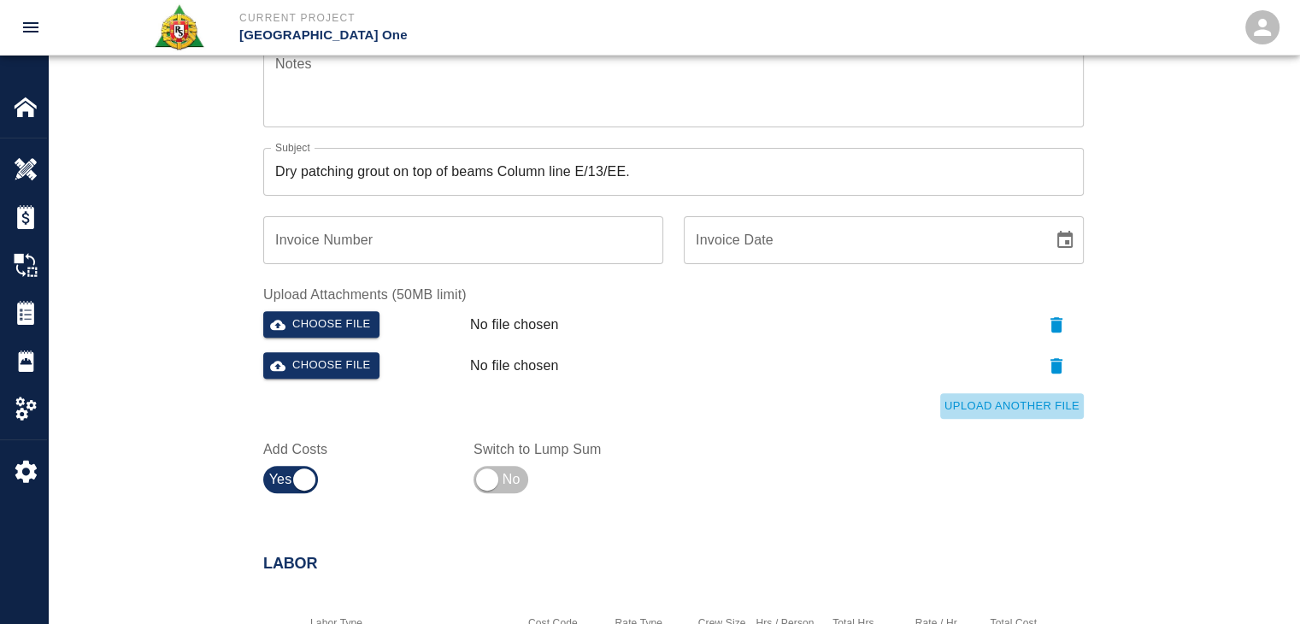
click at [1015, 404] on button "Upload Another File" at bounding box center [1012, 406] width 144 height 26
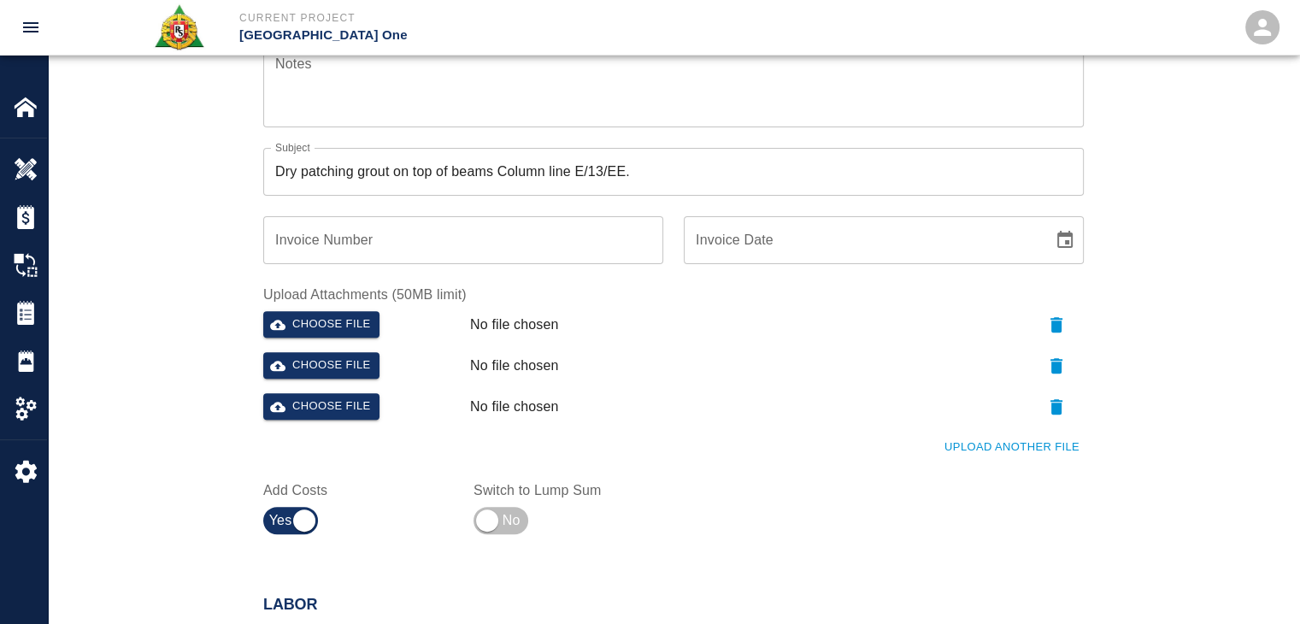
click at [996, 449] on button "Upload Another File" at bounding box center [1012, 447] width 144 height 26
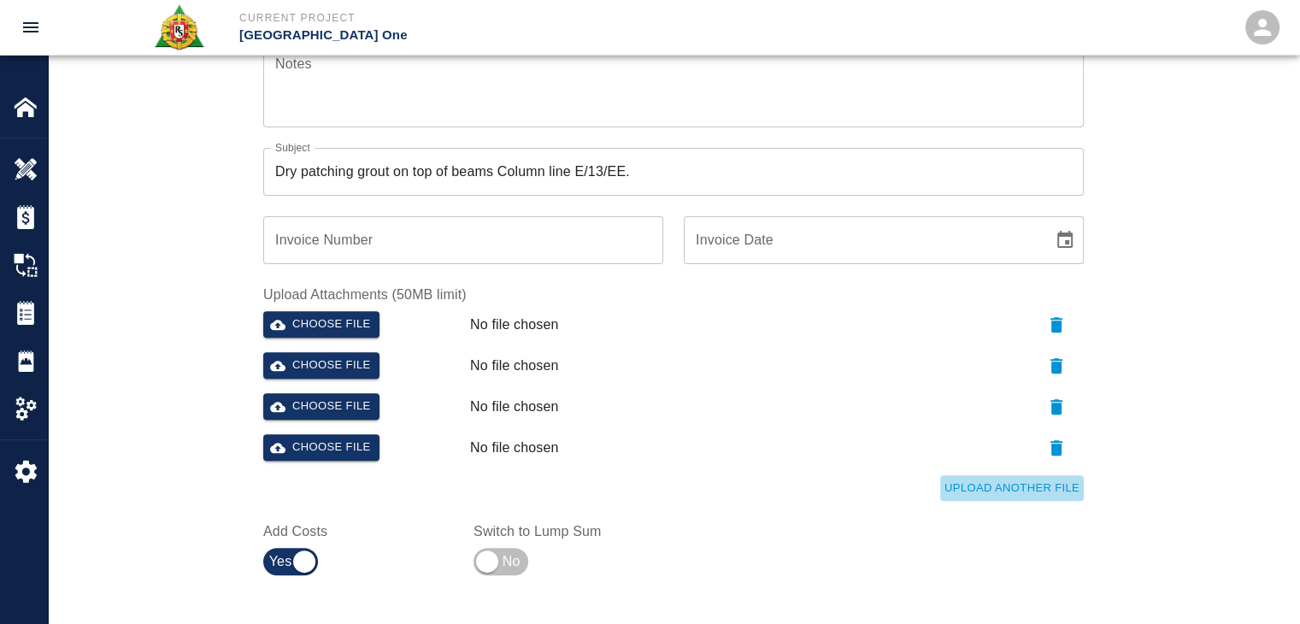
click at [978, 493] on button "Upload Another File" at bounding box center [1012, 488] width 144 height 26
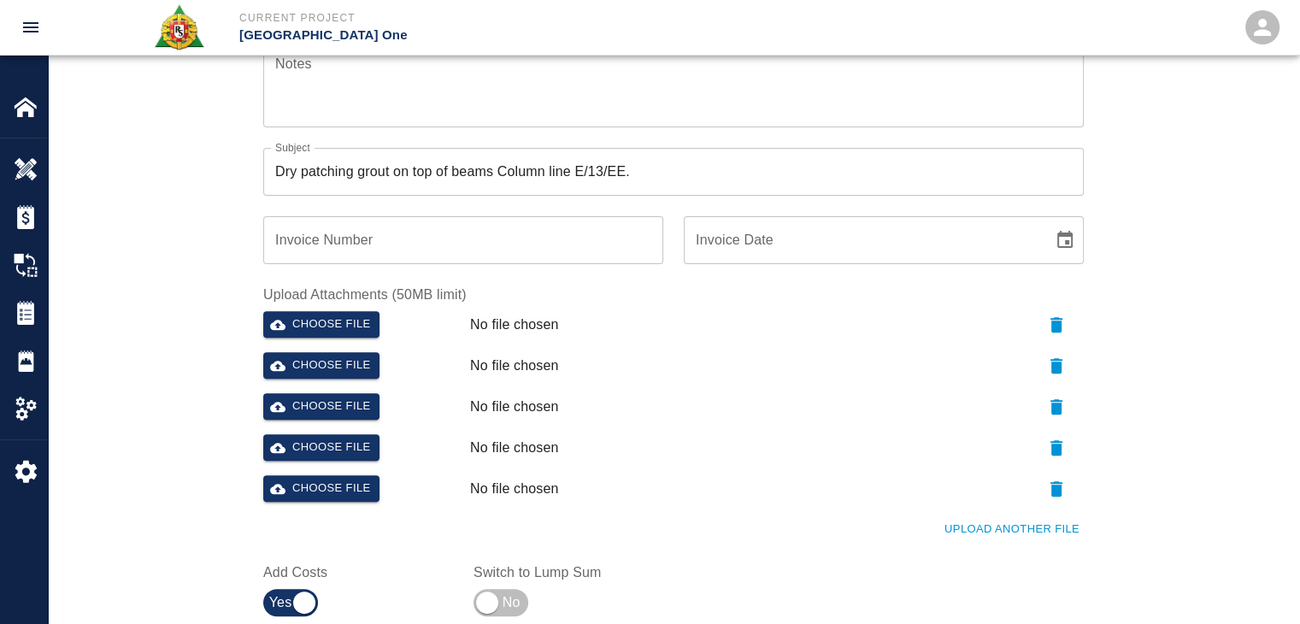
click at [325, 308] on div "Choose file" at bounding box center [359, 321] width 207 height 34
click at [343, 315] on button "Choose file" at bounding box center [321, 324] width 116 height 26
click at [338, 311] on button "Choose file" at bounding box center [321, 324] width 116 height 26
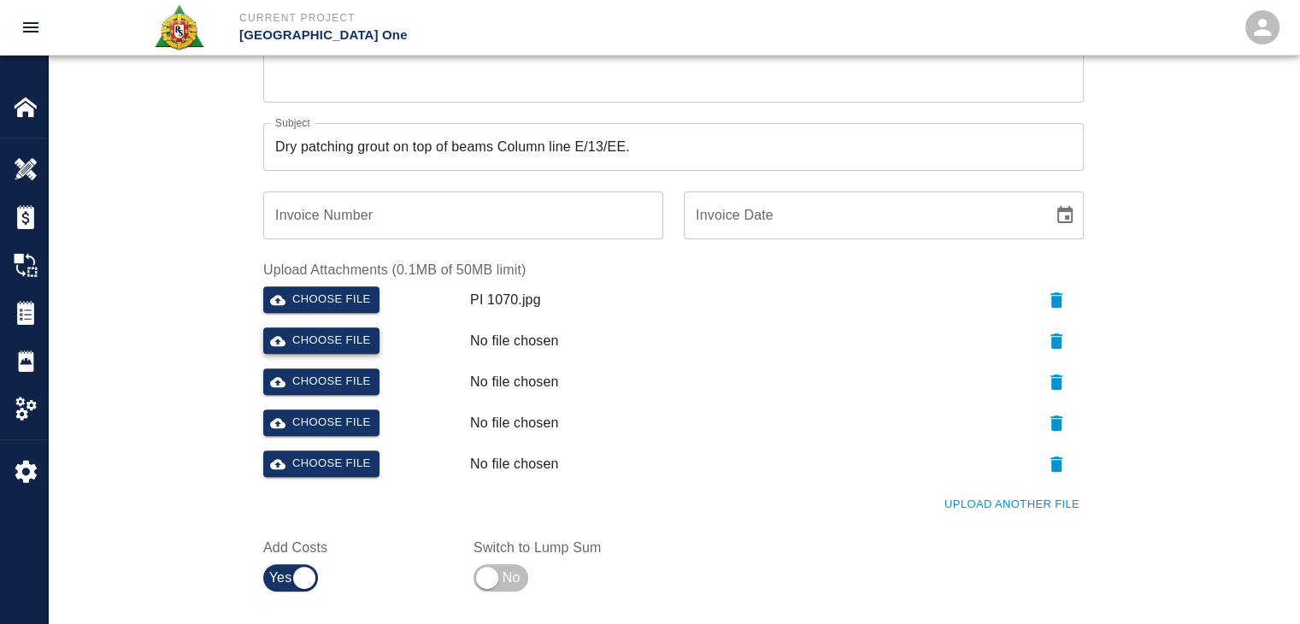
click at [358, 343] on button "Choose file" at bounding box center [321, 340] width 116 height 26
click at [344, 377] on button "Choose file" at bounding box center [321, 381] width 116 height 26
click at [181, 339] on div "Ticket Number 1426 Ticket Number PCO Number 1070 PCO Number Start Date 10/06/20…" at bounding box center [673, 126] width 1251 height 1027
click at [1049, 421] on icon "button" at bounding box center [1056, 423] width 21 height 21
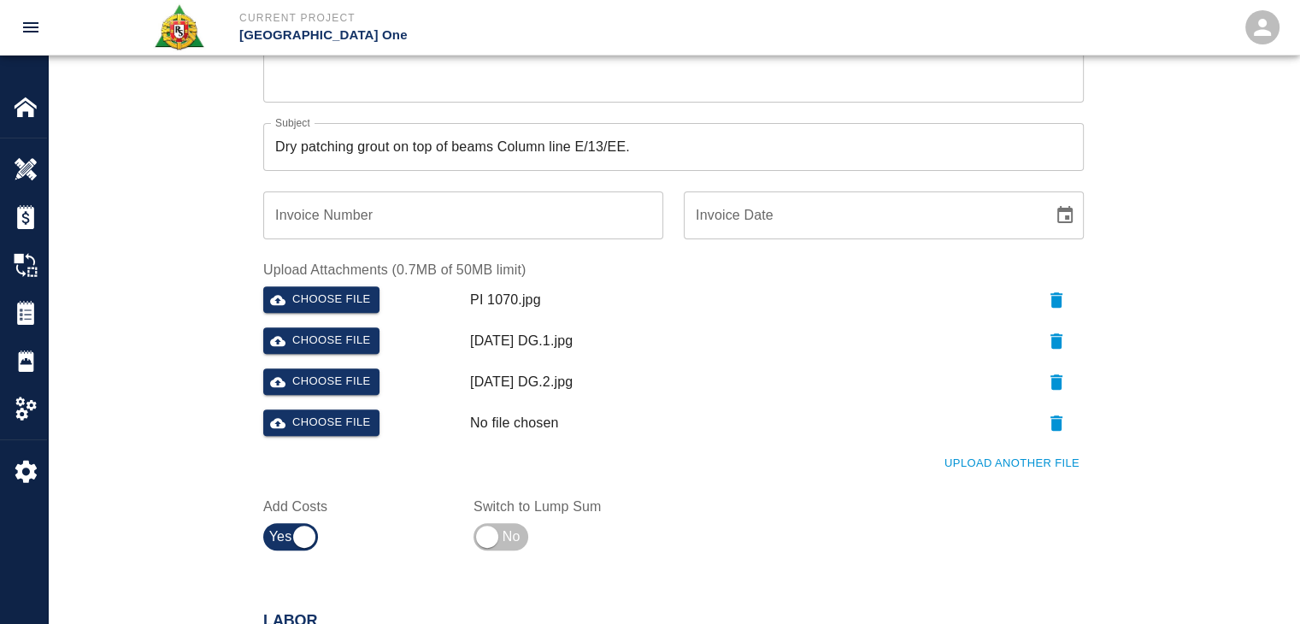
click at [1049, 421] on icon "button" at bounding box center [1056, 423] width 21 height 21
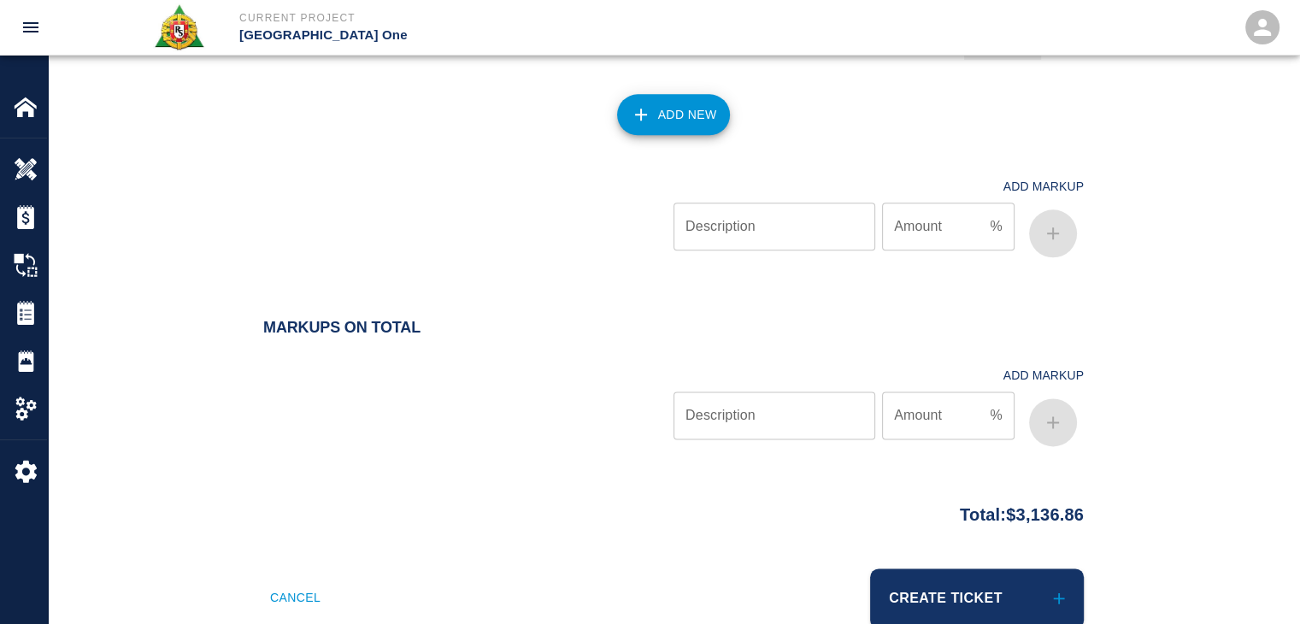
scroll to position [2177, 0]
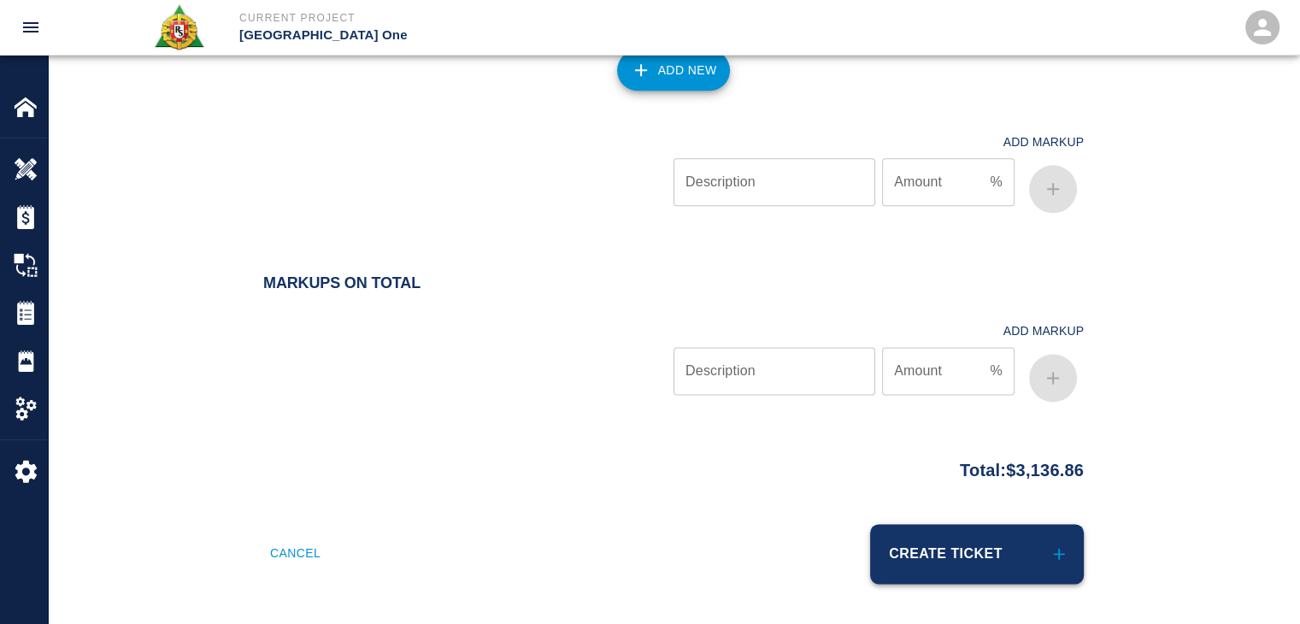
click at [908, 557] on button "Create Ticket" at bounding box center [977, 554] width 214 height 60
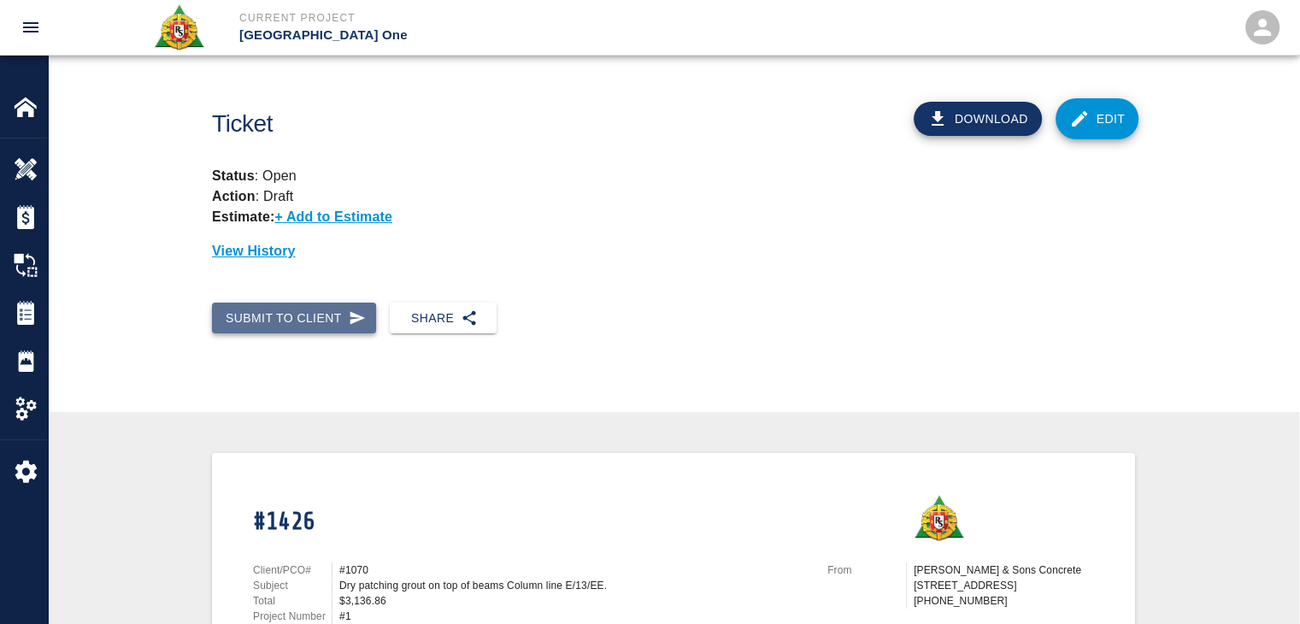
click at [355, 315] on icon "button" at bounding box center [356, 317] width 15 height 13
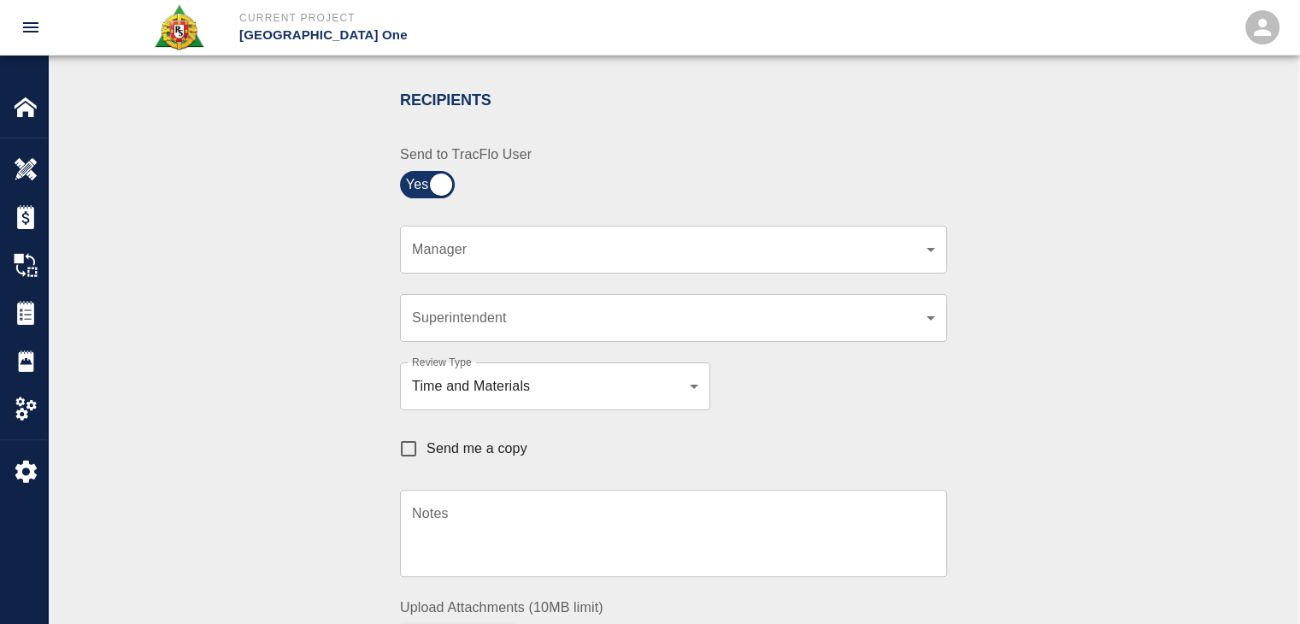
scroll to position [349, 0]
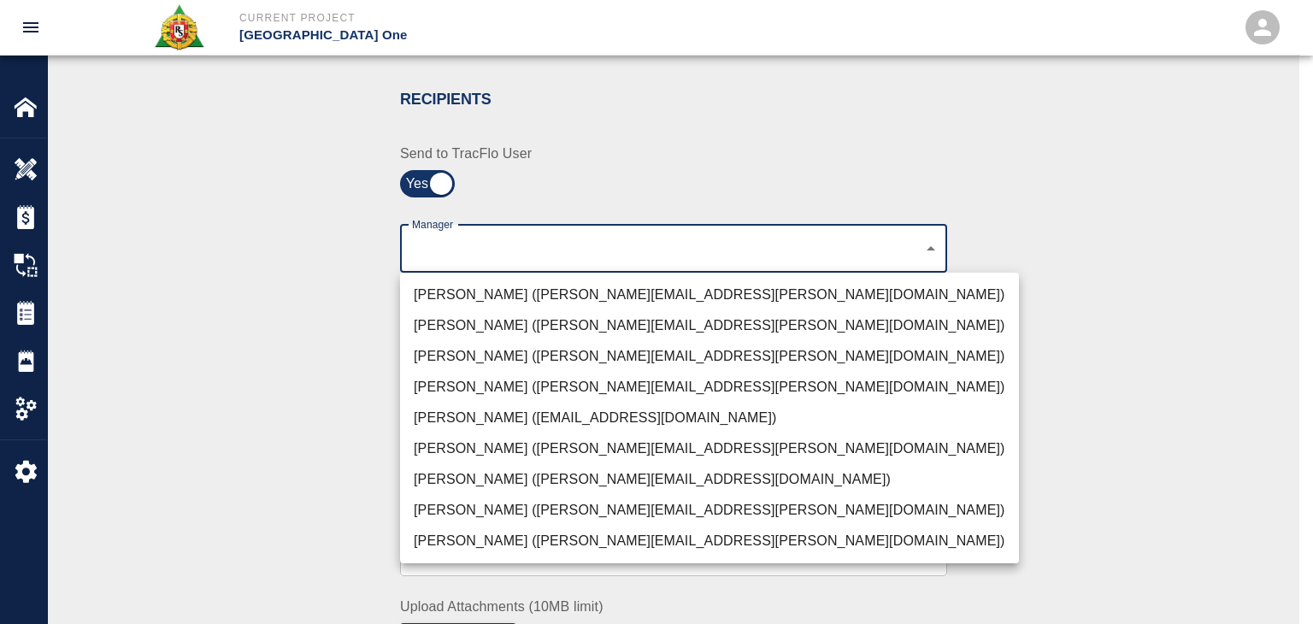
click at [471, 291] on li "Peter Hardecker (peter.hardecker@aecom.com)" at bounding box center [709, 294] width 619 height 31
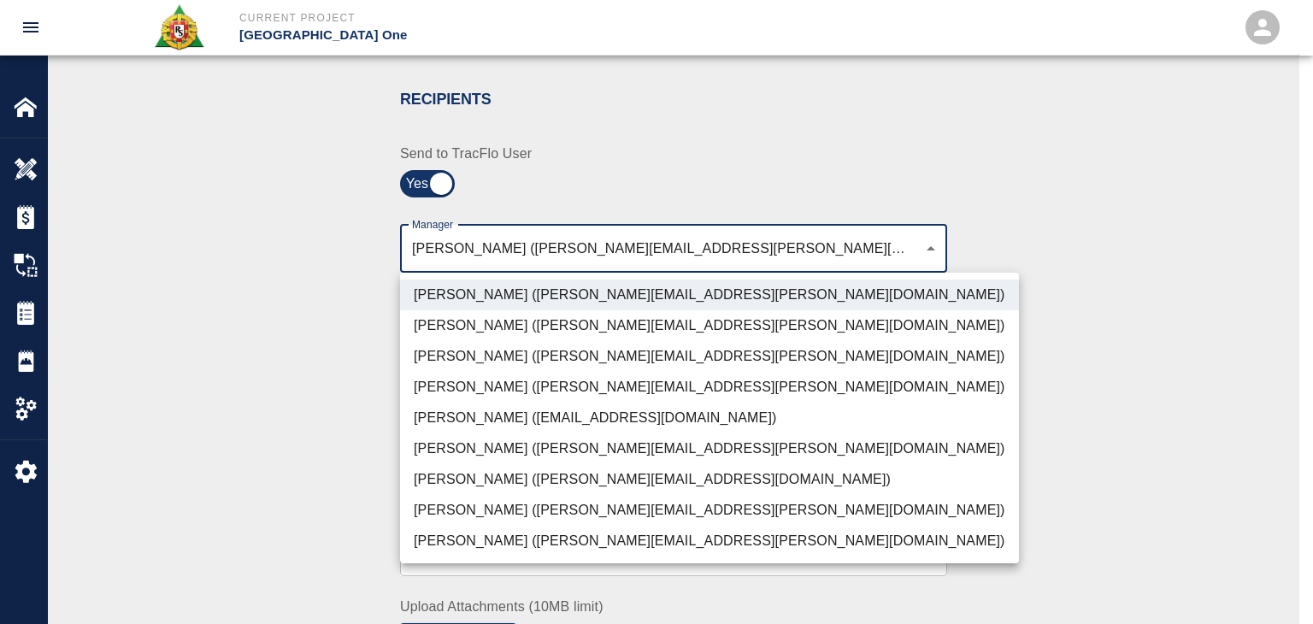
click at [479, 346] on li "Parin Kanani (parin.kanani@aecom.com)" at bounding box center [709, 356] width 619 height 31
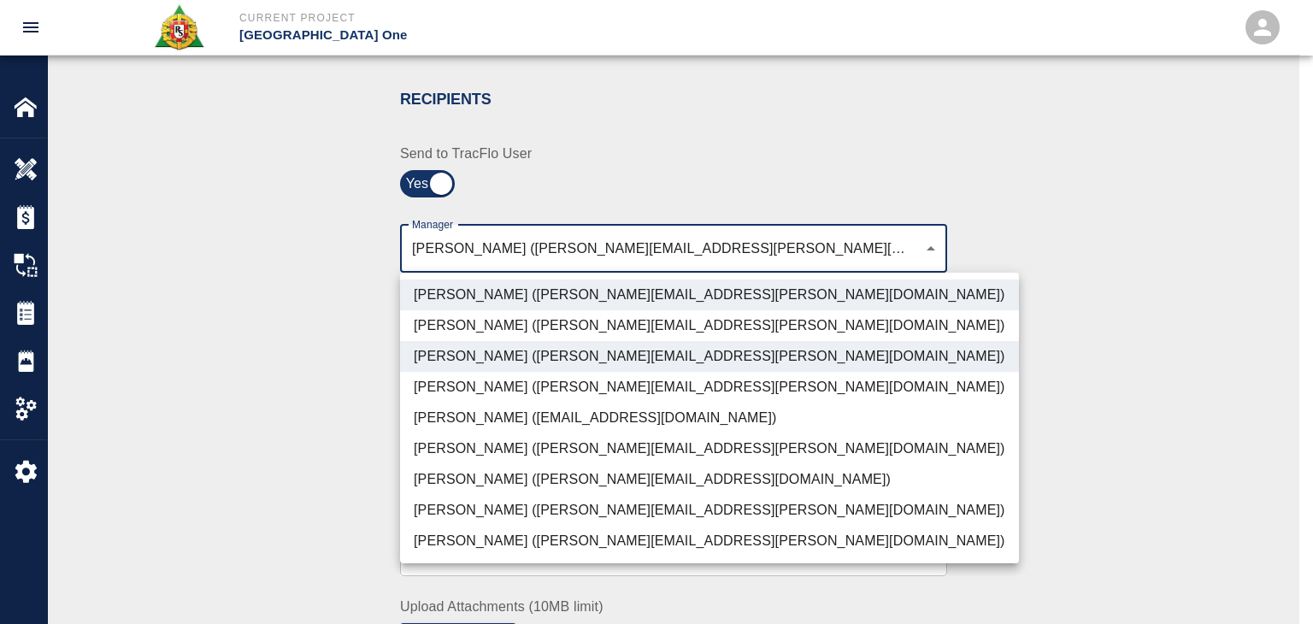
click at [506, 547] on li "Shane Lamay (shane.lamay@aecom.com)" at bounding box center [709, 541] width 619 height 31
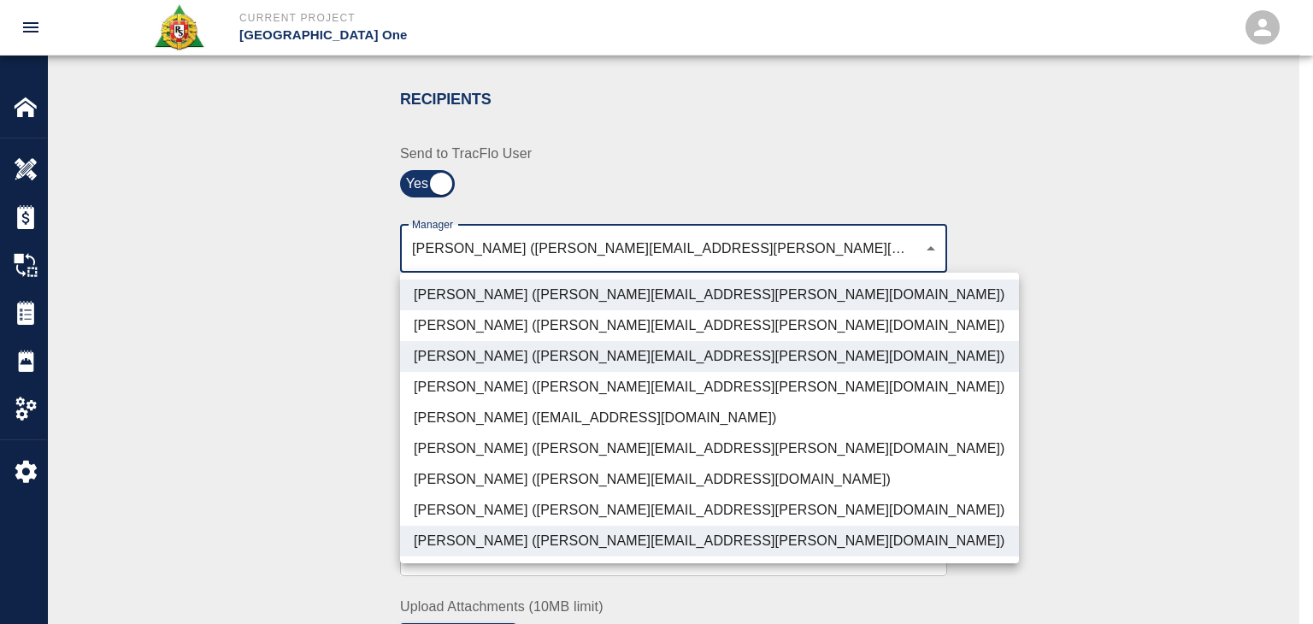
click at [485, 480] on li "Patrick Testino (patrick.testino@aecom.com)" at bounding box center [709, 479] width 619 height 31
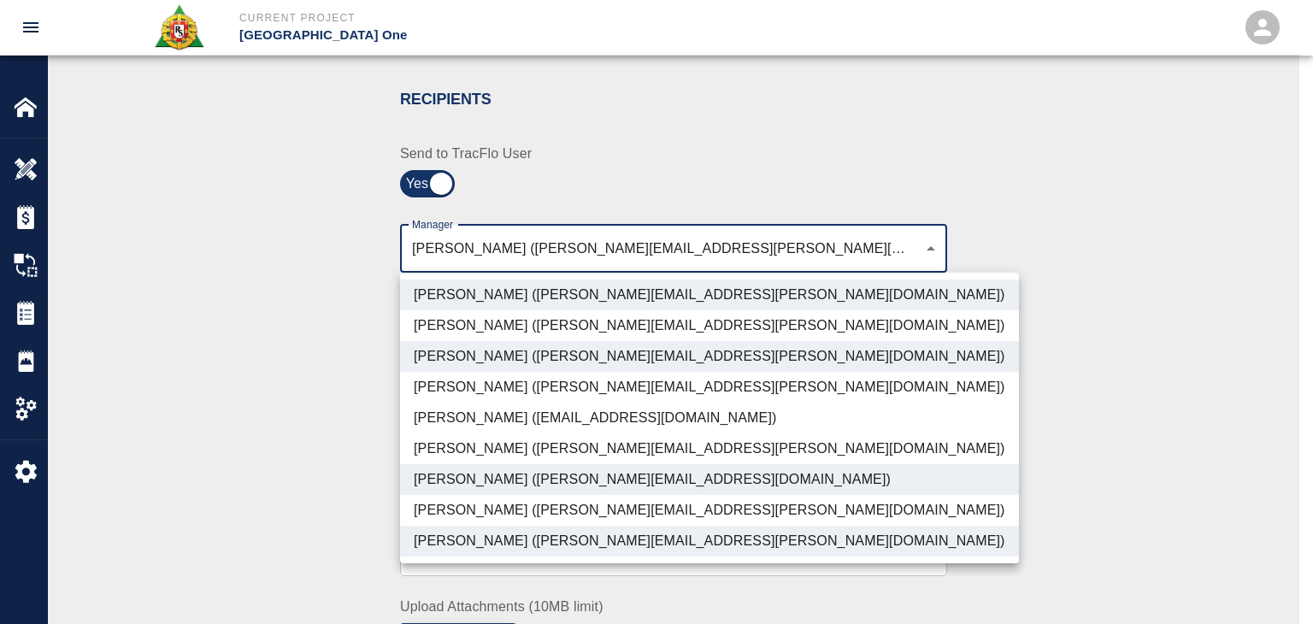
click at [502, 499] on li "Dylan Sims (dylan.sims@aecom.com)" at bounding box center [709, 510] width 619 height 31
type input "ede96749-2565-4a65-a76c-ac2c5448e16e,69d78ca4-8a93-4c72-a988-7271956ccf0b,c39cc…"
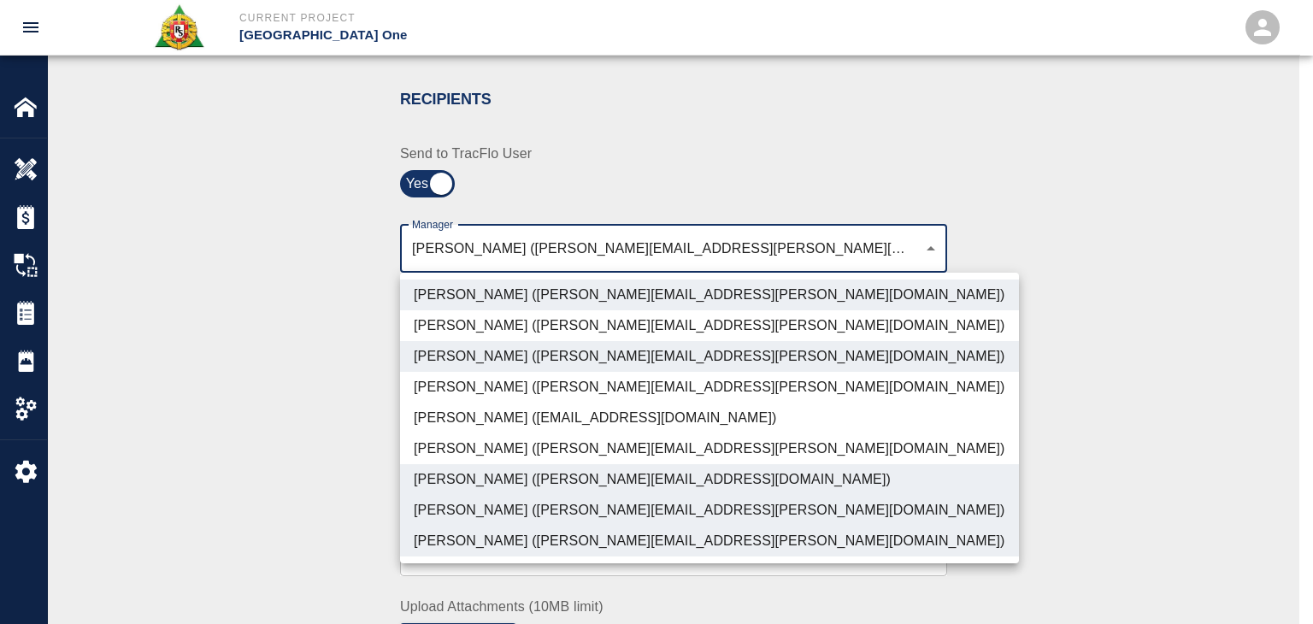
click at [308, 468] on div at bounding box center [656, 312] width 1313 height 624
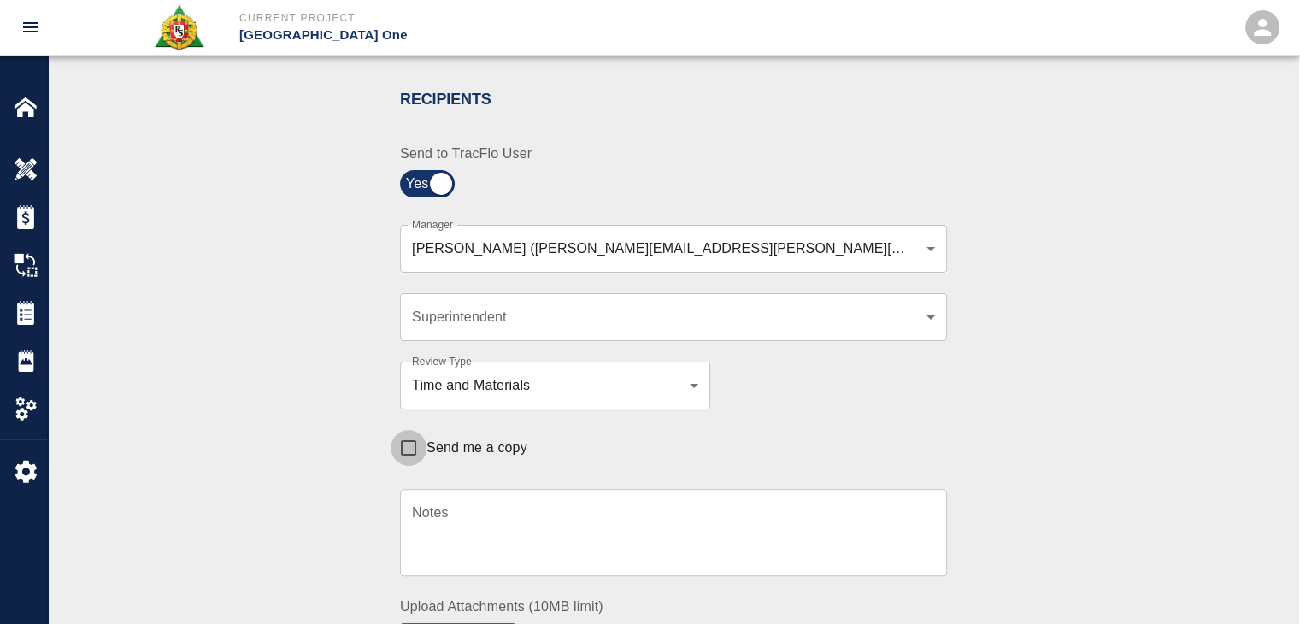
click at [421, 459] on input "Send me a copy" at bounding box center [409, 448] width 36 height 36
checkbox input "true"
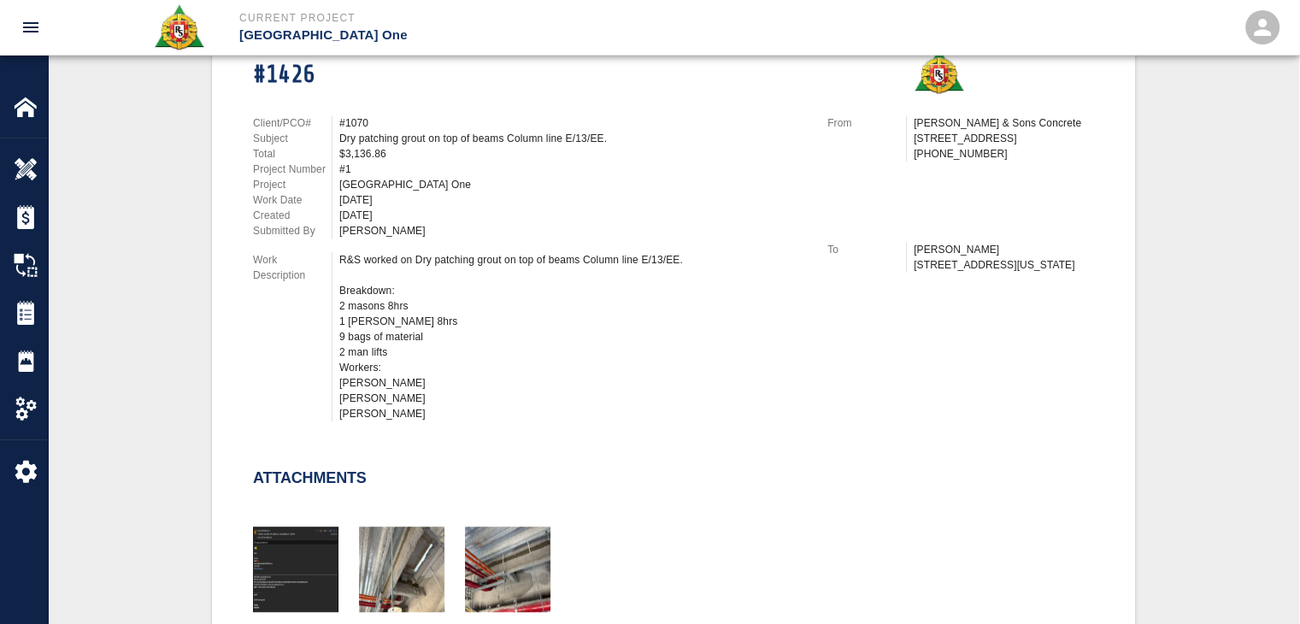
scroll to position [1200, 0]
drag, startPoint x: 414, startPoint y: 261, endPoint x: 339, endPoint y: 259, distance: 74.4
click at [339, 259] on div "R&S worked on Dry patching grout on top of beams Column line E/13/EE. Breakdown…" at bounding box center [572, 336] width 467 height 169
copy div "R&S worked on"
click at [373, 293] on div "R&S worked on Dry patching grout on top of beams Column line E/13/EE. Breakdown…" at bounding box center [572, 336] width 467 height 169
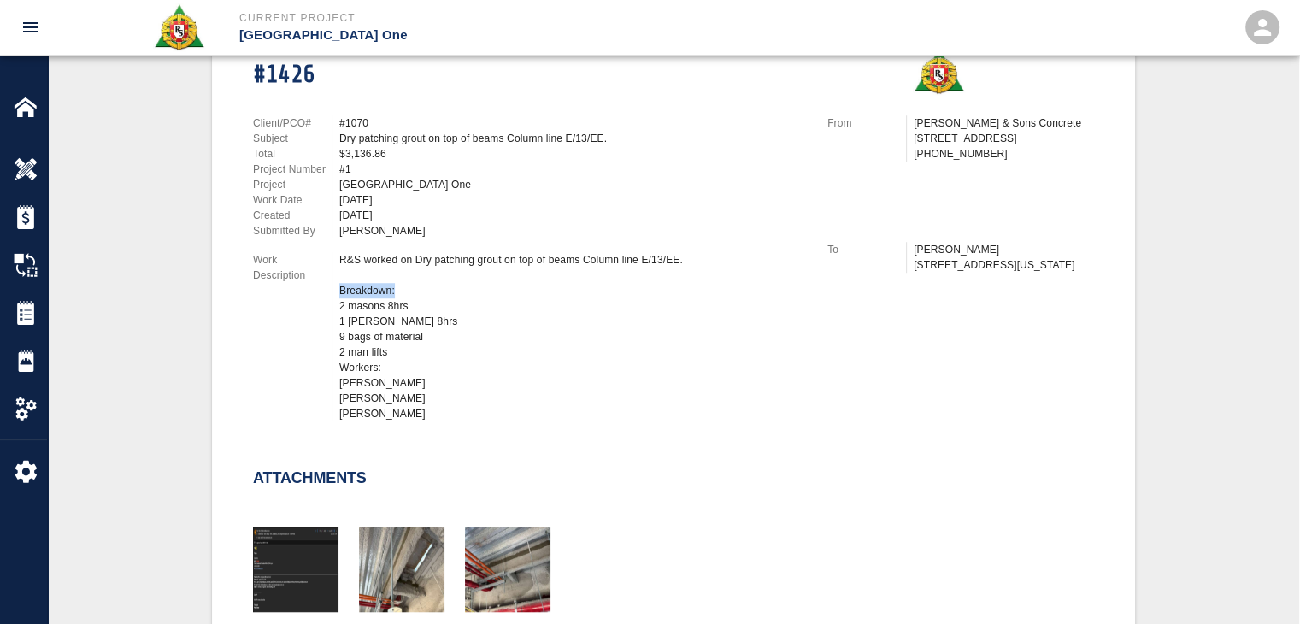
drag, startPoint x: 403, startPoint y: 291, endPoint x: 332, endPoint y: 290, distance: 71.8
click at [332, 290] on div "R&S worked on Dry patching grout on top of beams Column line E/13/EE. Breakdown…" at bounding box center [569, 336] width 475 height 169
copy div "Breakdown:"
click at [361, 386] on div "R&S worked on Dry patching grout on top of beams Column line E/13/EE. Breakdown…" at bounding box center [572, 336] width 467 height 169
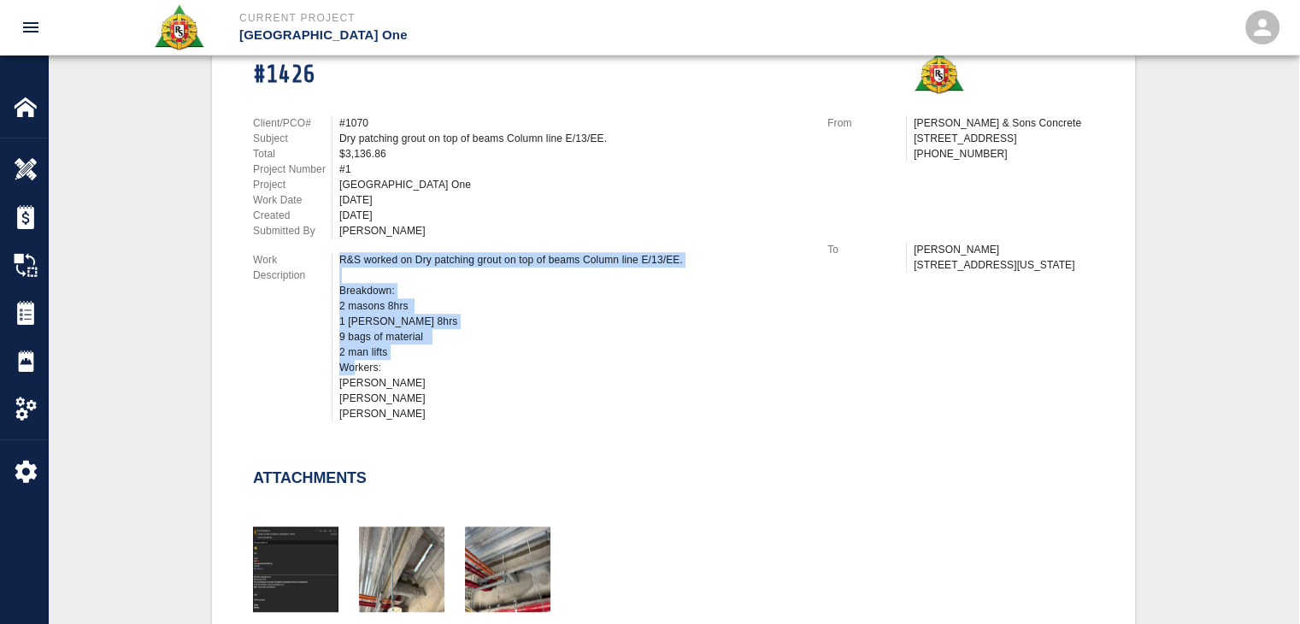
drag, startPoint x: 403, startPoint y: 361, endPoint x: 320, endPoint y: 375, distance: 84.1
click at [320, 375] on div "Work Description R&S worked on Dry patching grout on top of beams Column line E…" at bounding box center [530, 336] width 554 height 169
click at [408, 367] on div "R&S worked on Dry patching grout on top of beams Column line E/13/EE. Breakdown…" at bounding box center [572, 336] width 467 height 169
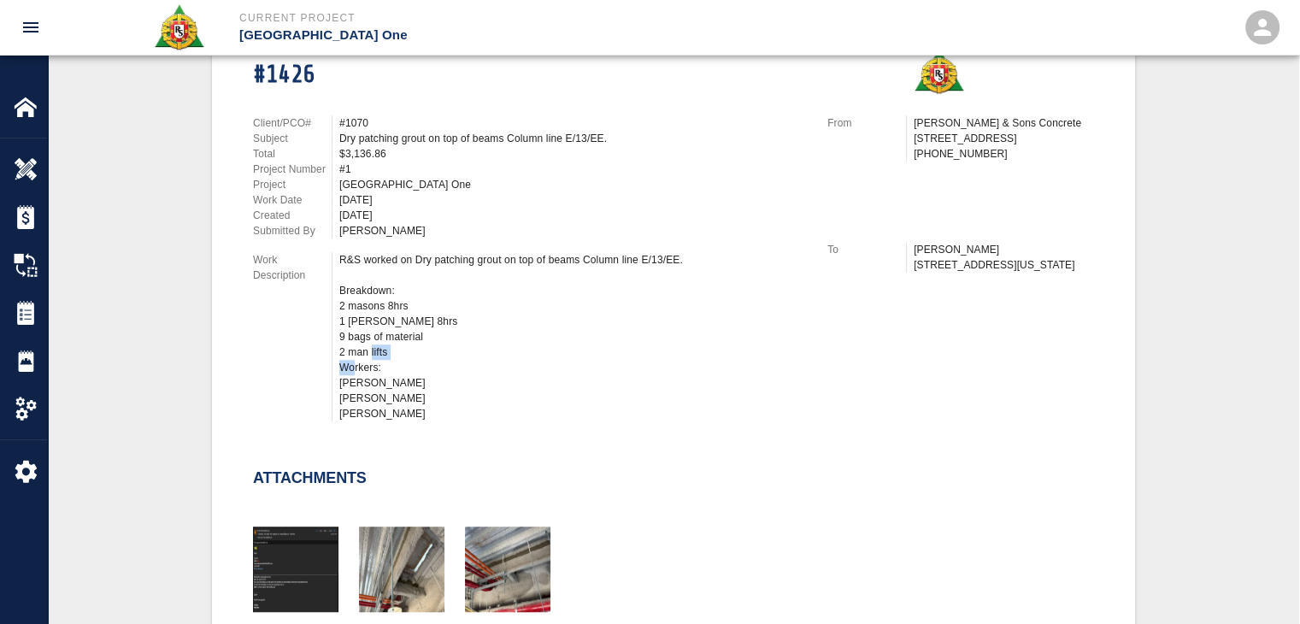
drag, startPoint x: 399, startPoint y: 367, endPoint x: 342, endPoint y: 367, distance: 57.3
click at [342, 367] on div "R&S worked on Dry patching grout on top of beams Column line E/13/EE. Breakdown…" at bounding box center [572, 336] width 467 height 169
copy div "Workers:"
click at [431, 360] on div "R&S worked on Dry patching grout on top of beams Column line E/13/EE. Breakdown…" at bounding box center [572, 336] width 467 height 169
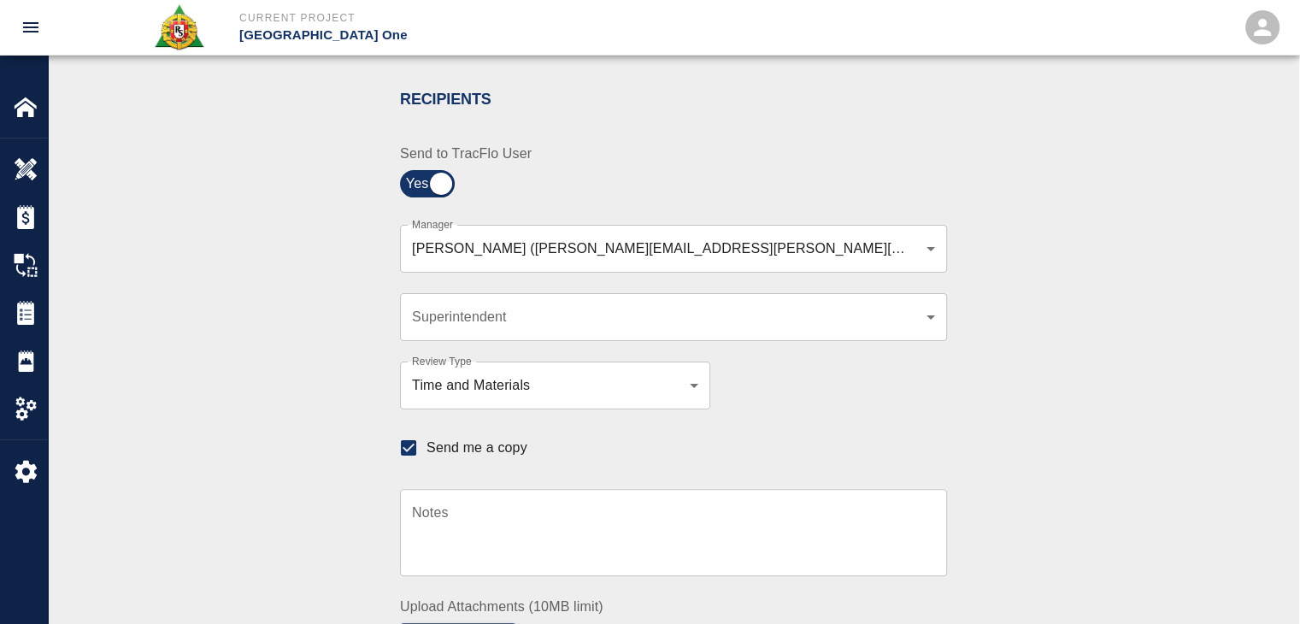
scroll to position [0, 0]
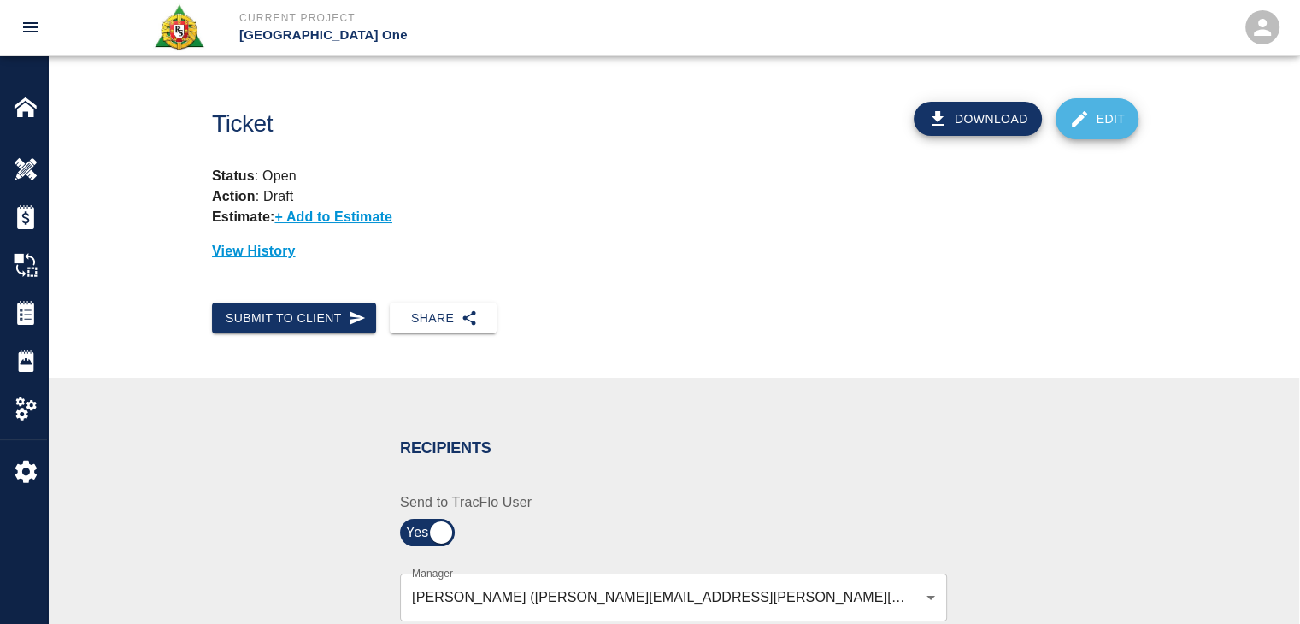
click at [1094, 124] on link "Edit" at bounding box center [1097, 118] width 84 height 41
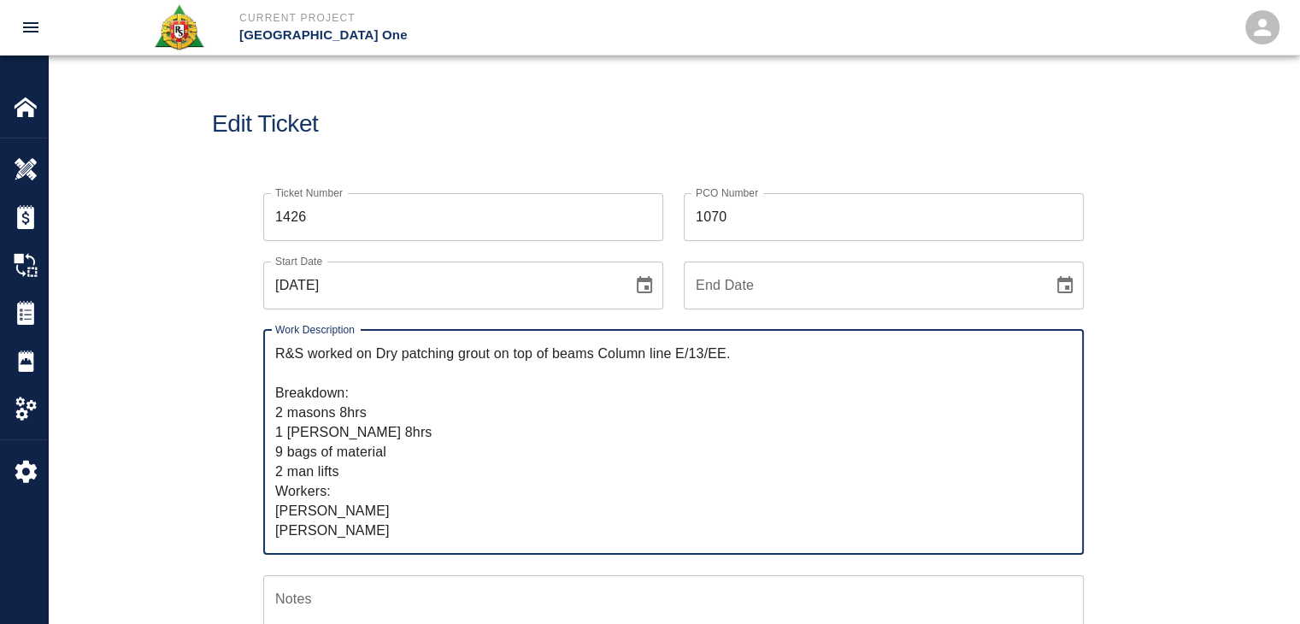
click at [384, 438] on textarea "R&S worked on Dry patching grout on top of beams Column line E/13/EE. Breakdown…" at bounding box center [673, 442] width 796 height 197
click at [281, 449] on textarea "R&S worked on Dry patching grout on top of beams Column line E/13/EE. Breakdown…" at bounding box center [673, 442] width 796 height 197
type textarea "R&S worked on Dry patching grout on top of beams Column line E/13/EE. Breakdown…"
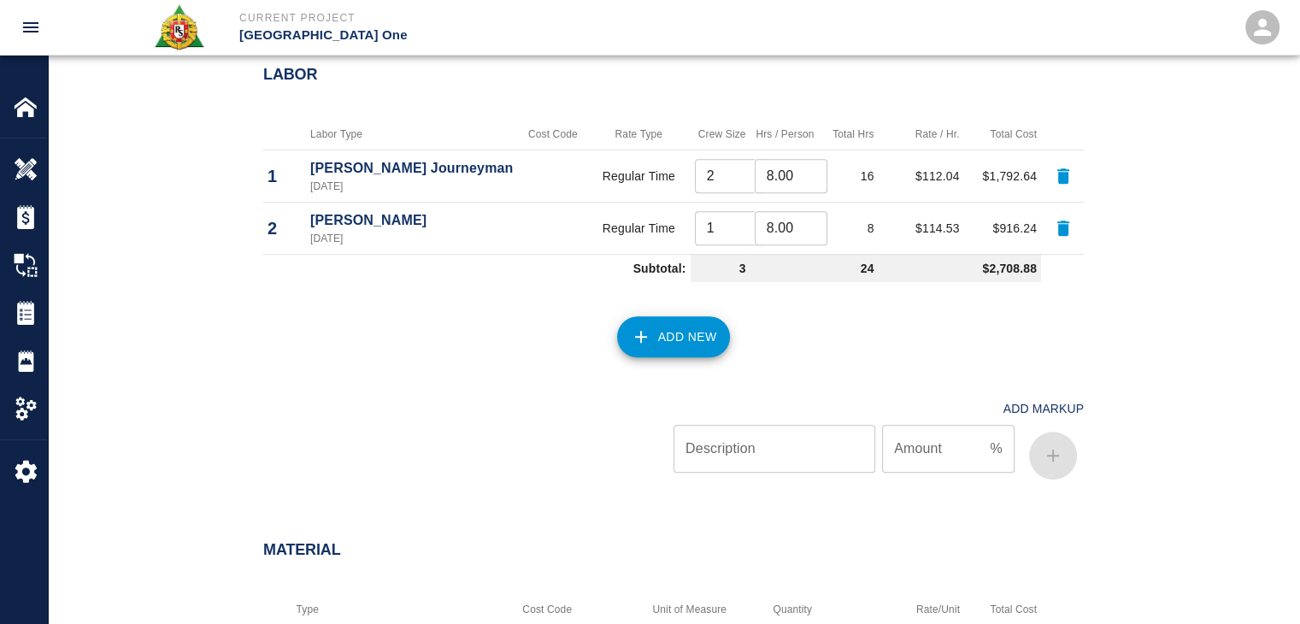
scroll to position [1179, 0]
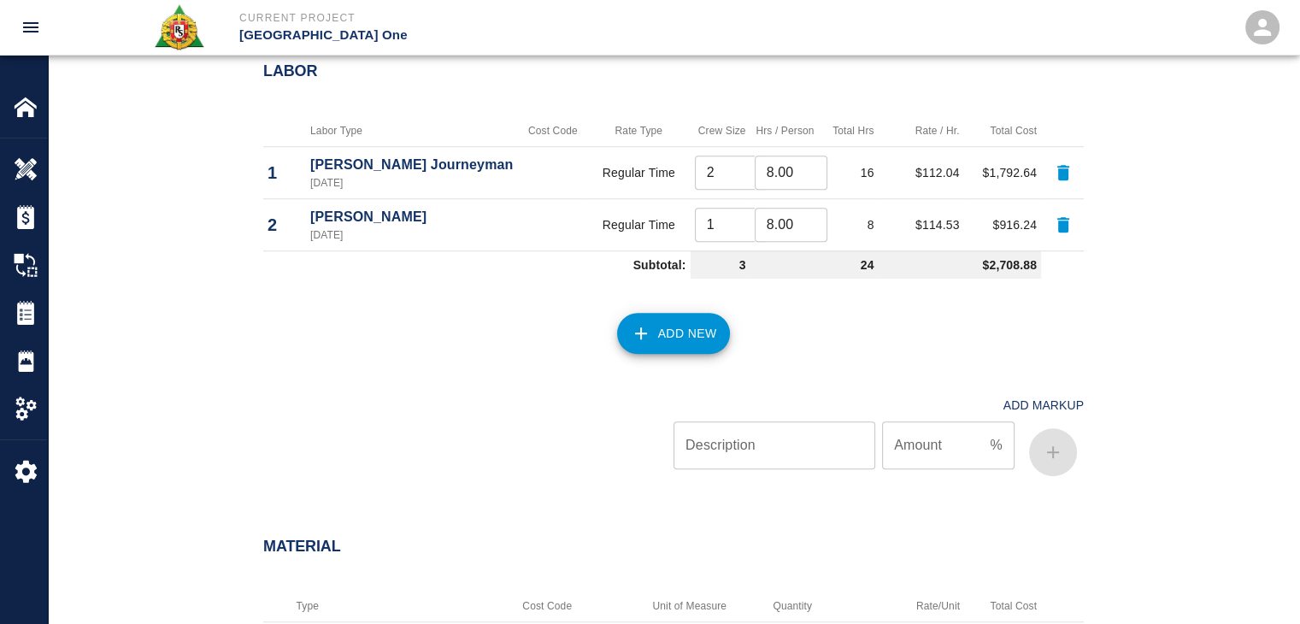
click at [703, 340] on button "Add New" at bounding box center [674, 333] width 114 height 41
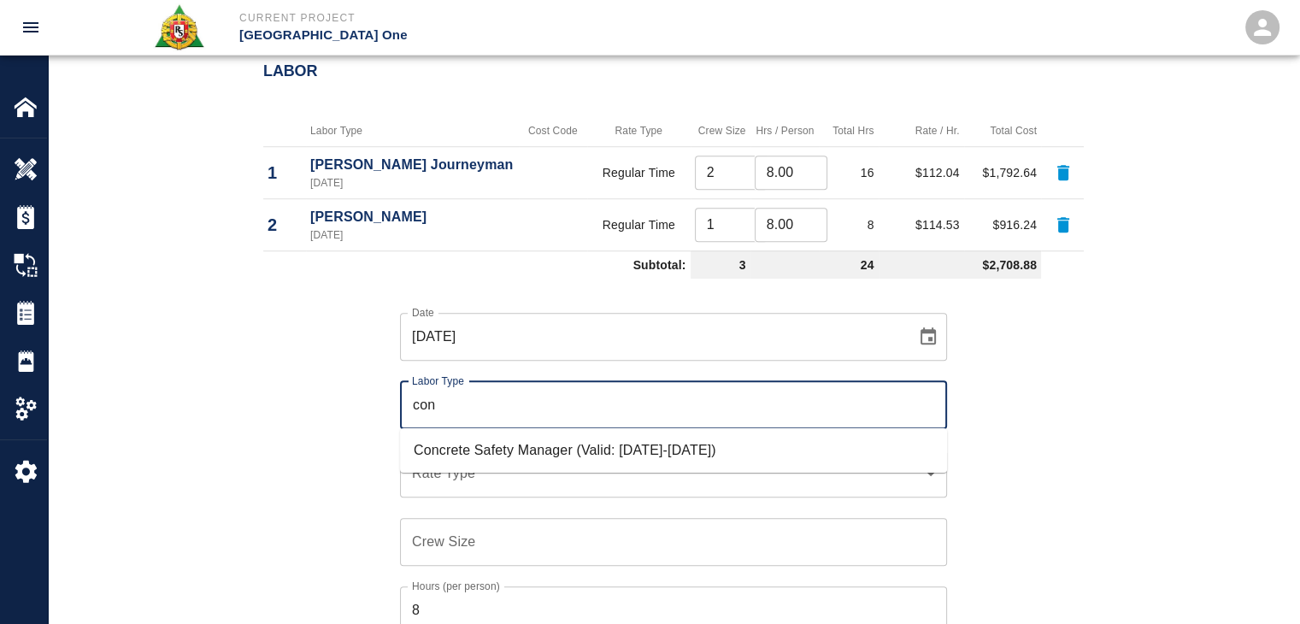
click at [482, 445] on li "Concrete Safety Manager (Valid: 01/01/2025-01/01/2026)" at bounding box center [673, 450] width 547 height 31
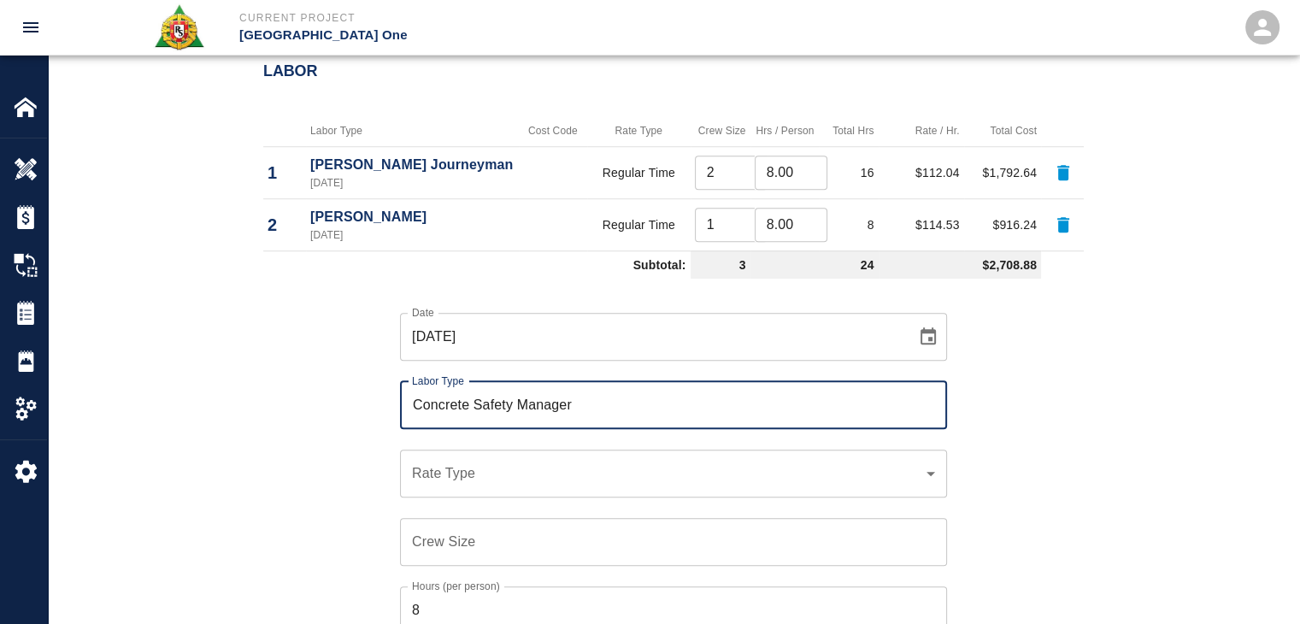
type input "Concrete Safety Manager"
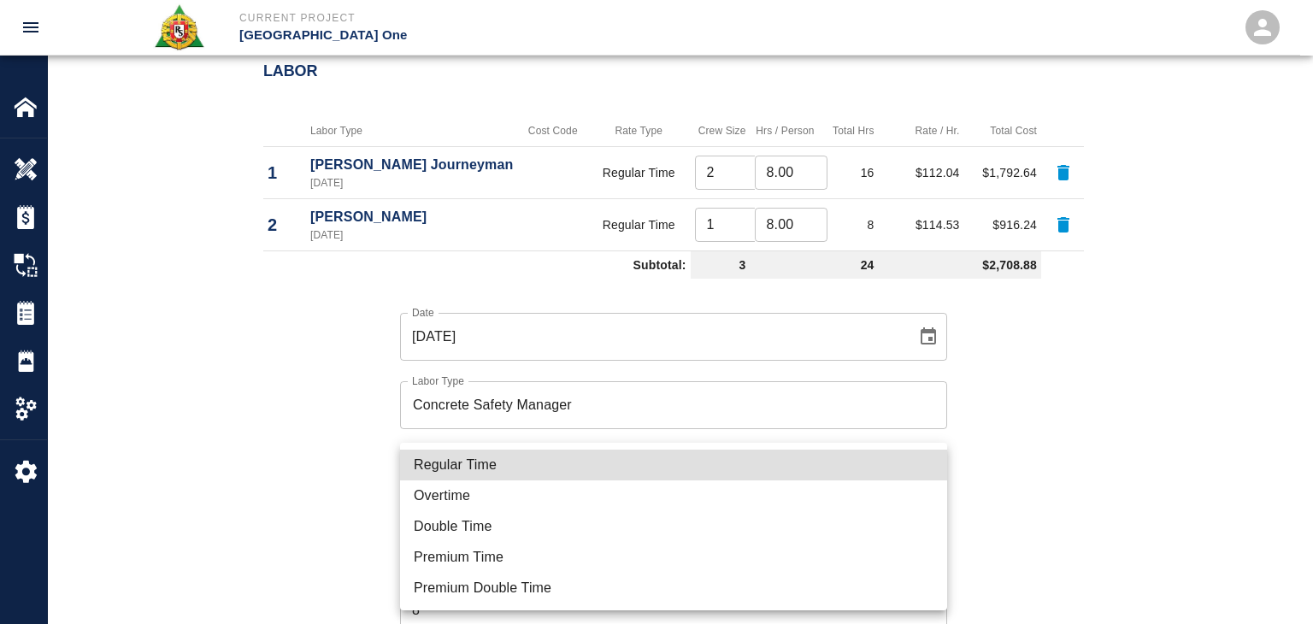
click at [514, 455] on li "Regular Time" at bounding box center [673, 464] width 547 height 31
type input "rate_rt"
type input "100.05"
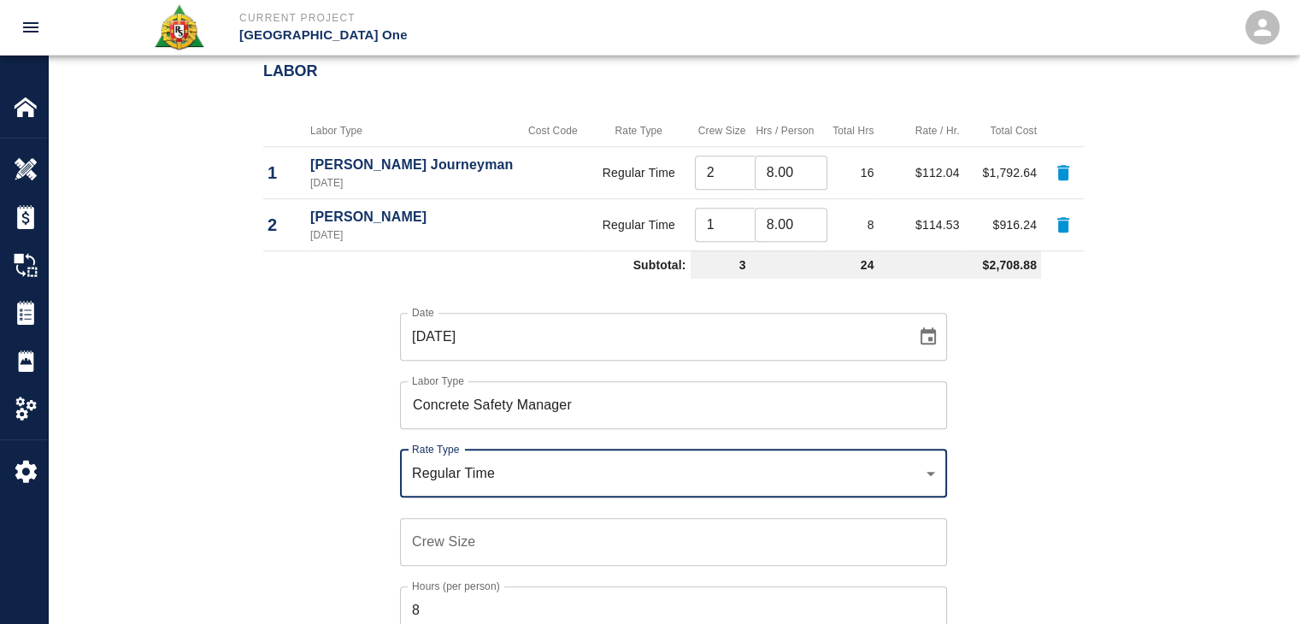
scroll to position [1403, 0]
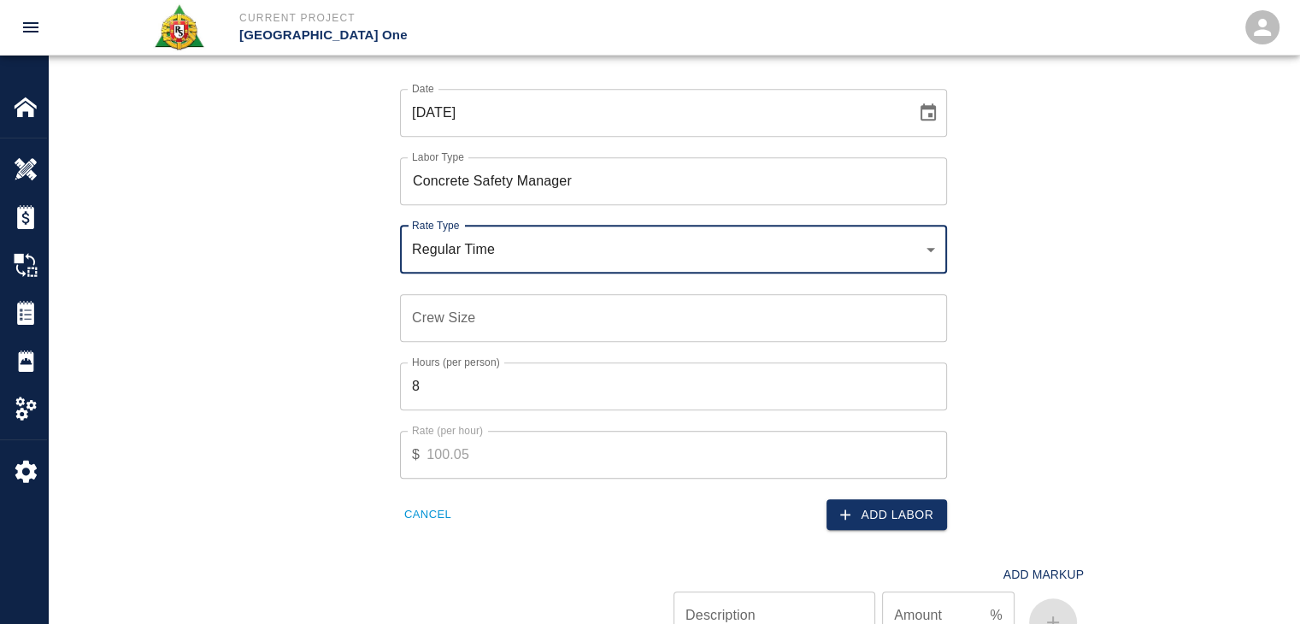
click at [437, 310] on div "Crew Size Crew Size" at bounding box center [673, 318] width 547 height 48
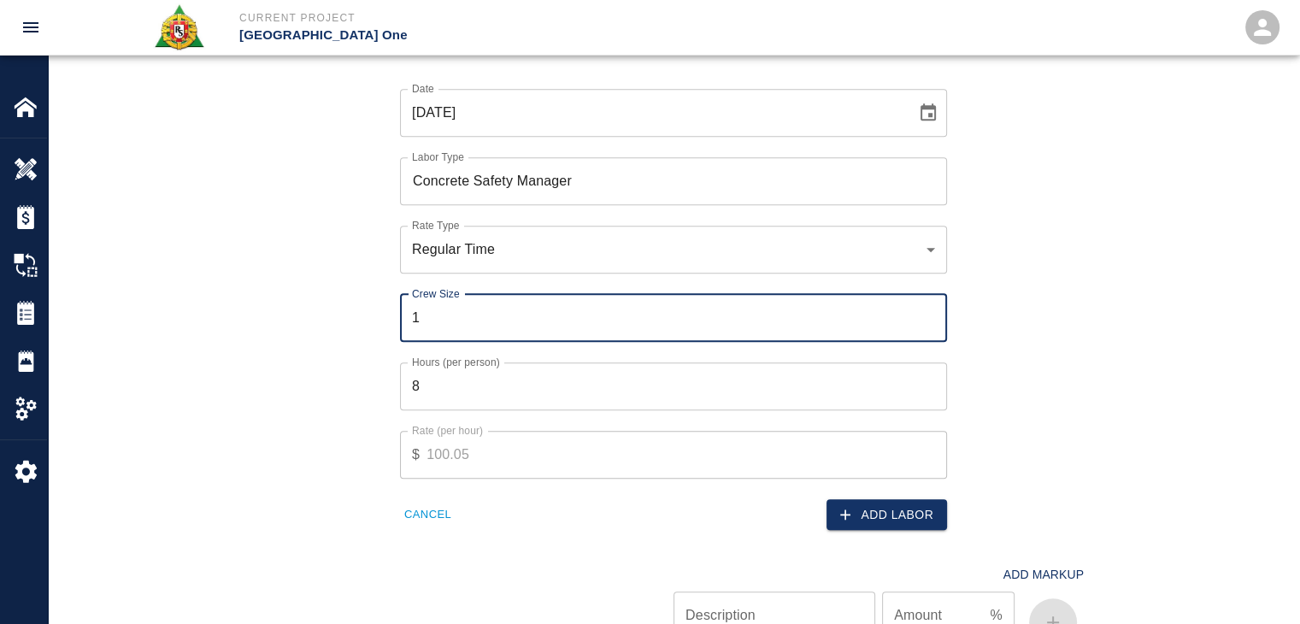
type input "1"
click at [467, 397] on input "8" at bounding box center [673, 386] width 547 height 48
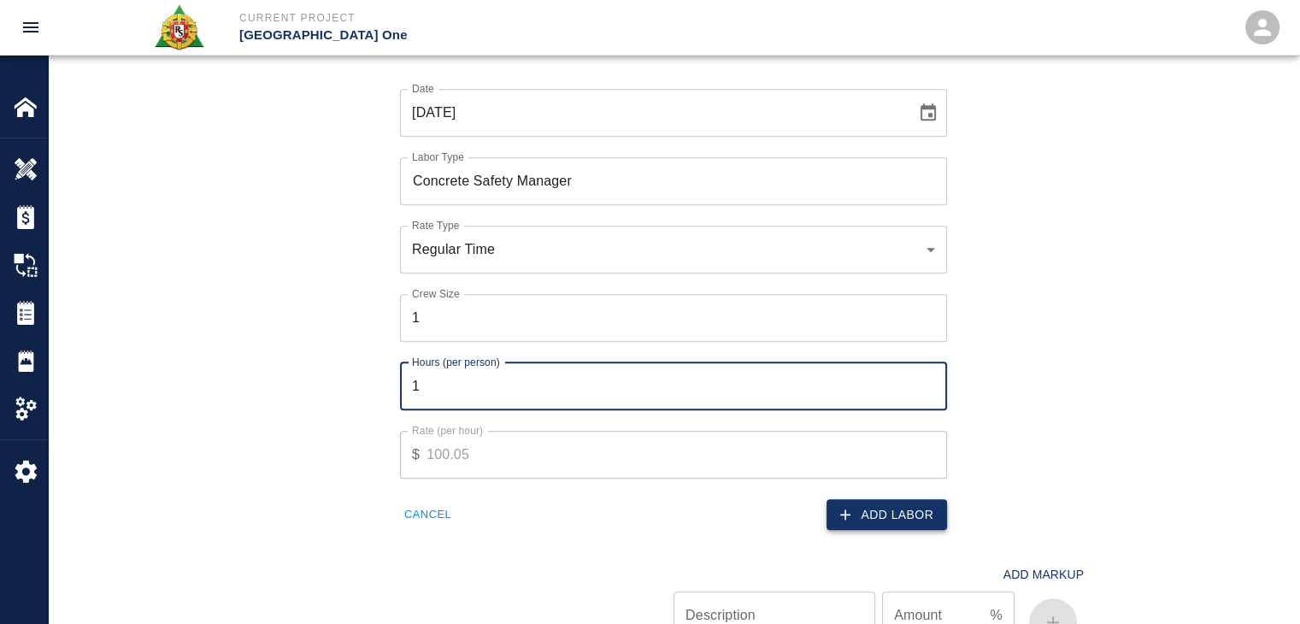
type input "1"
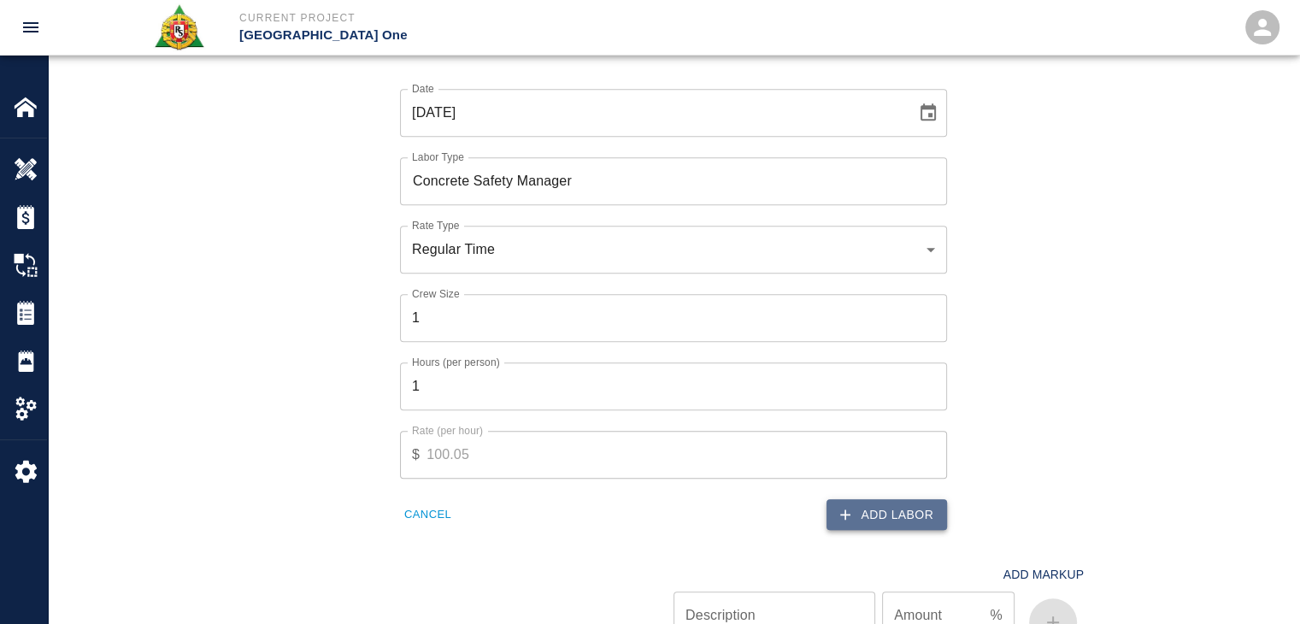
click at [890, 511] on button "Add Labor" at bounding box center [886, 515] width 120 height 32
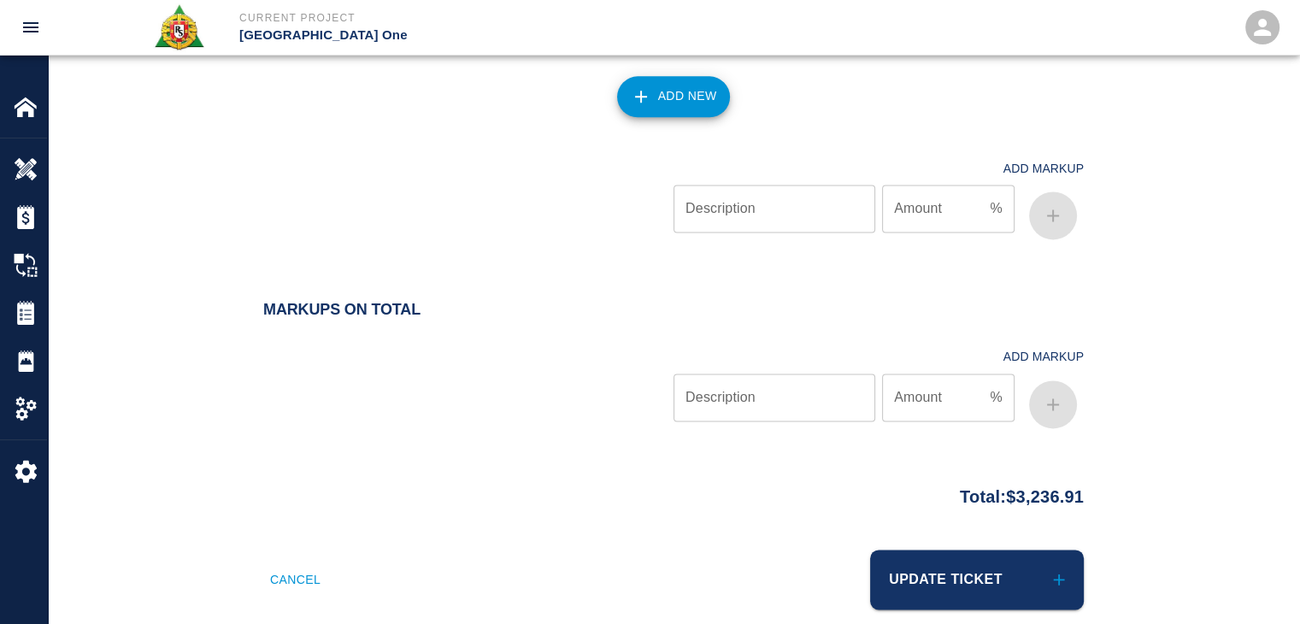
scroll to position [2339, 0]
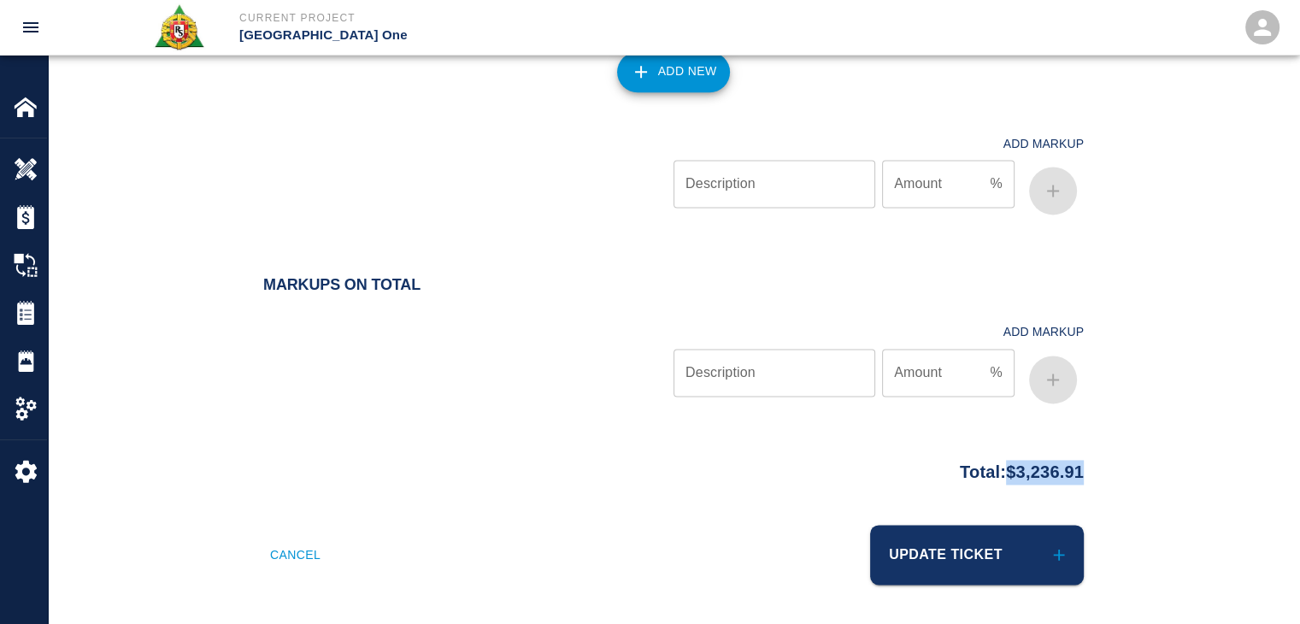
drag, startPoint x: 1111, startPoint y: 479, endPoint x: 989, endPoint y: 490, distance: 122.6
click at [989, 490] on div "Total: $3,236.91" at bounding box center [673, 488] width 1251 height 74
copy p "$3,236.91"
click at [528, 385] on div at bounding box center [468, 359] width 410 height 102
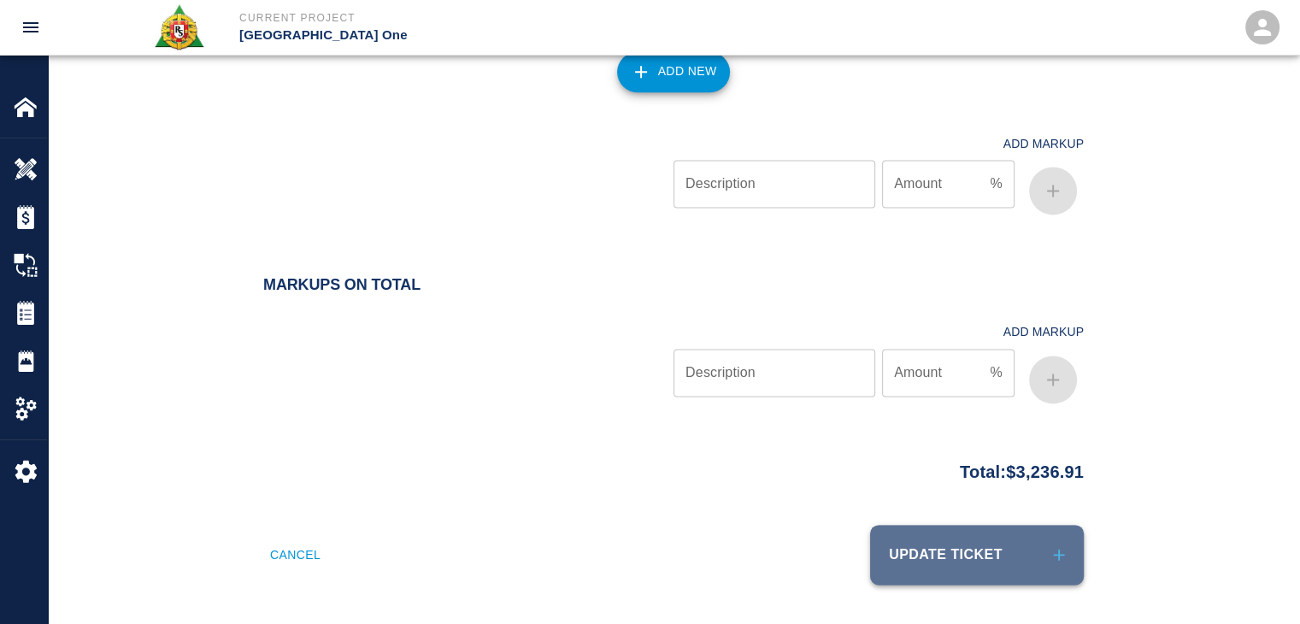
click at [1010, 575] on button "Update Ticket" at bounding box center [977, 555] width 214 height 60
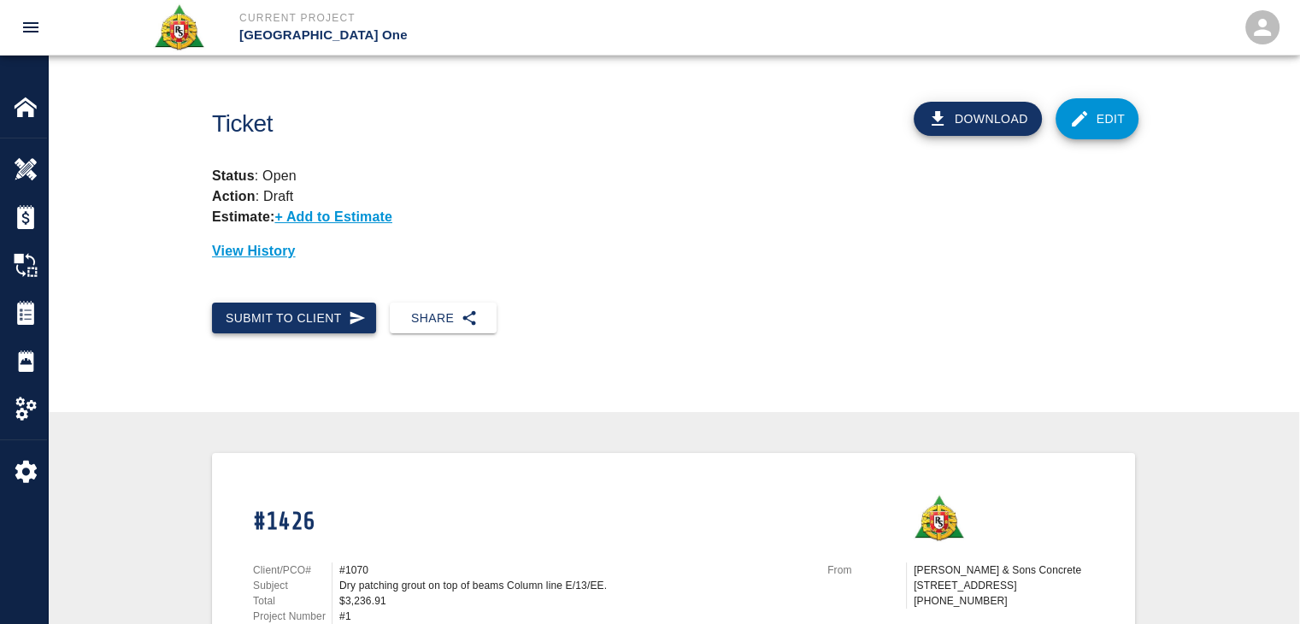
click at [324, 329] on button "Submit to Client" at bounding box center [294, 318] width 164 height 32
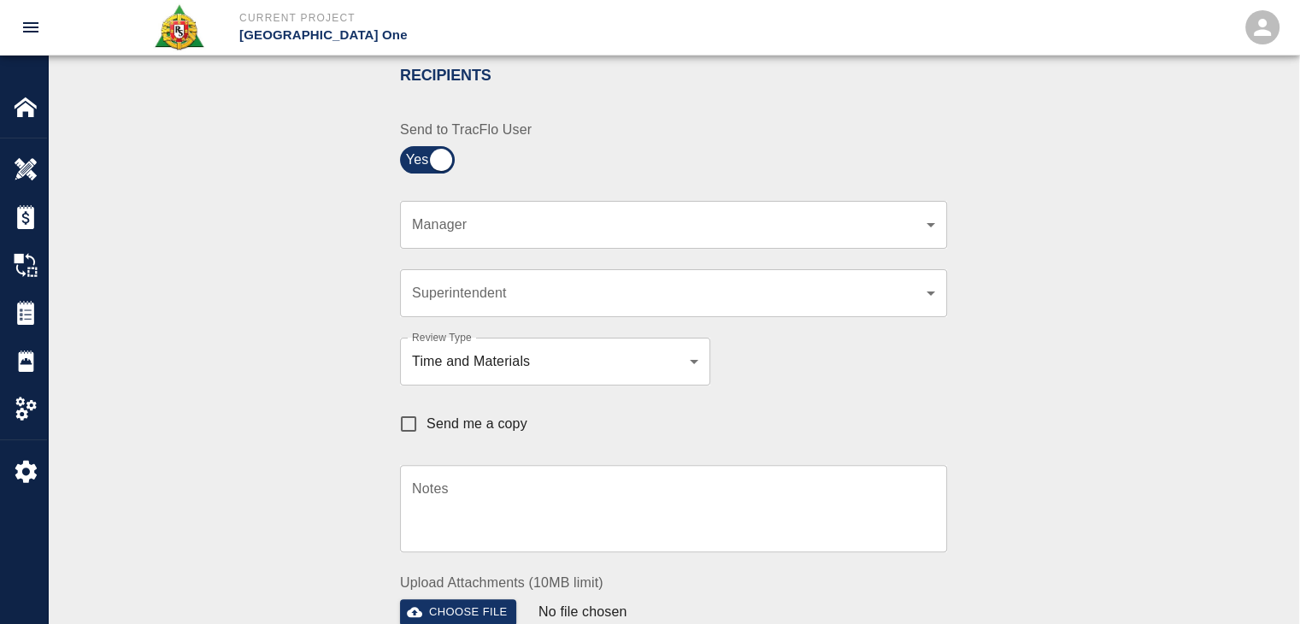
scroll to position [375, 0]
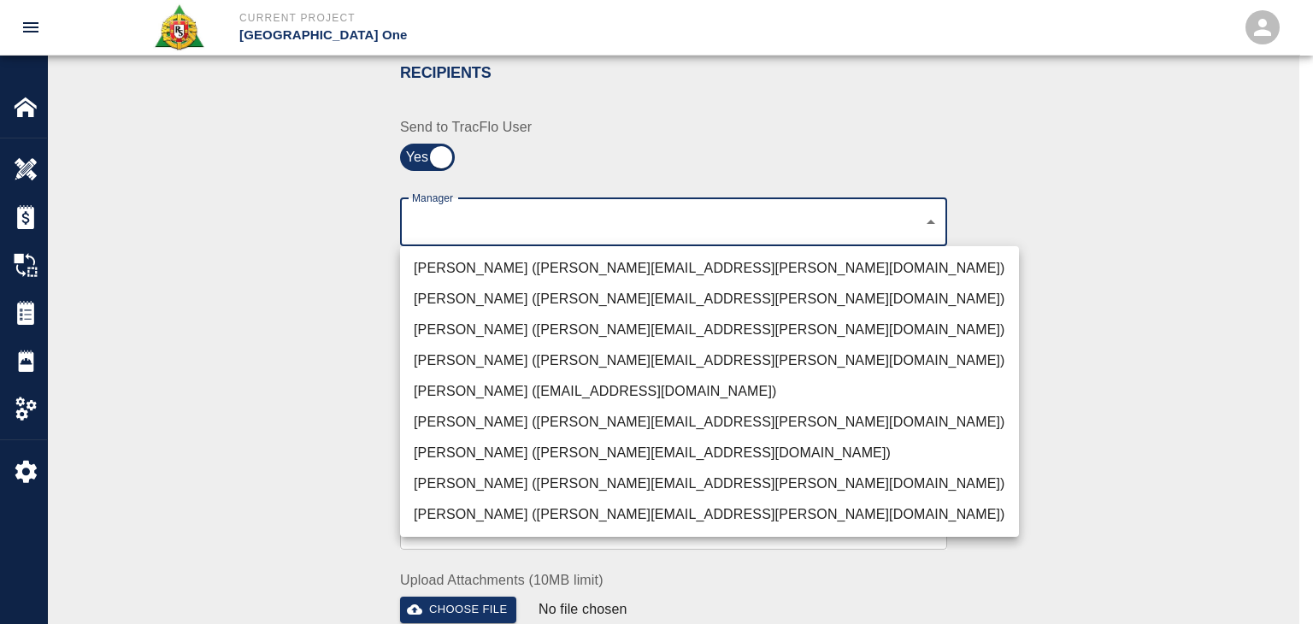
click at [507, 263] on li "Peter Hardecker (peter.hardecker@aecom.com)" at bounding box center [709, 268] width 619 height 31
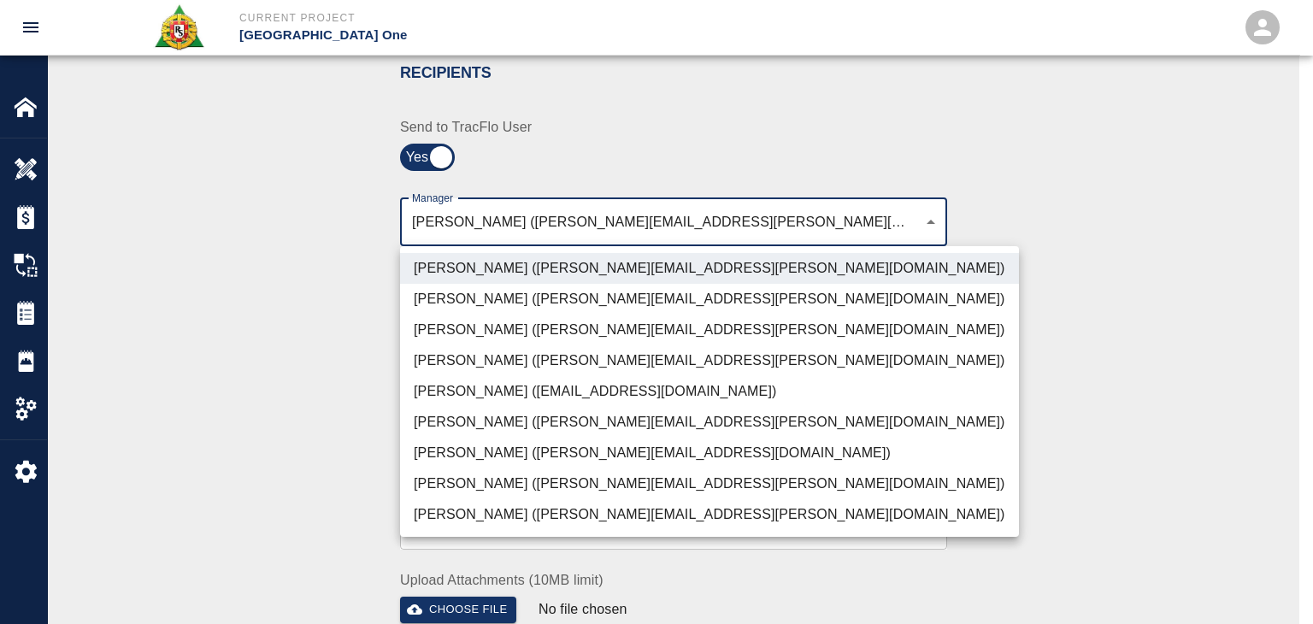
click at [453, 322] on li "Parin Kanani (parin.kanani@aecom.com)" at bounding box center [709, 329] width 619 height 31
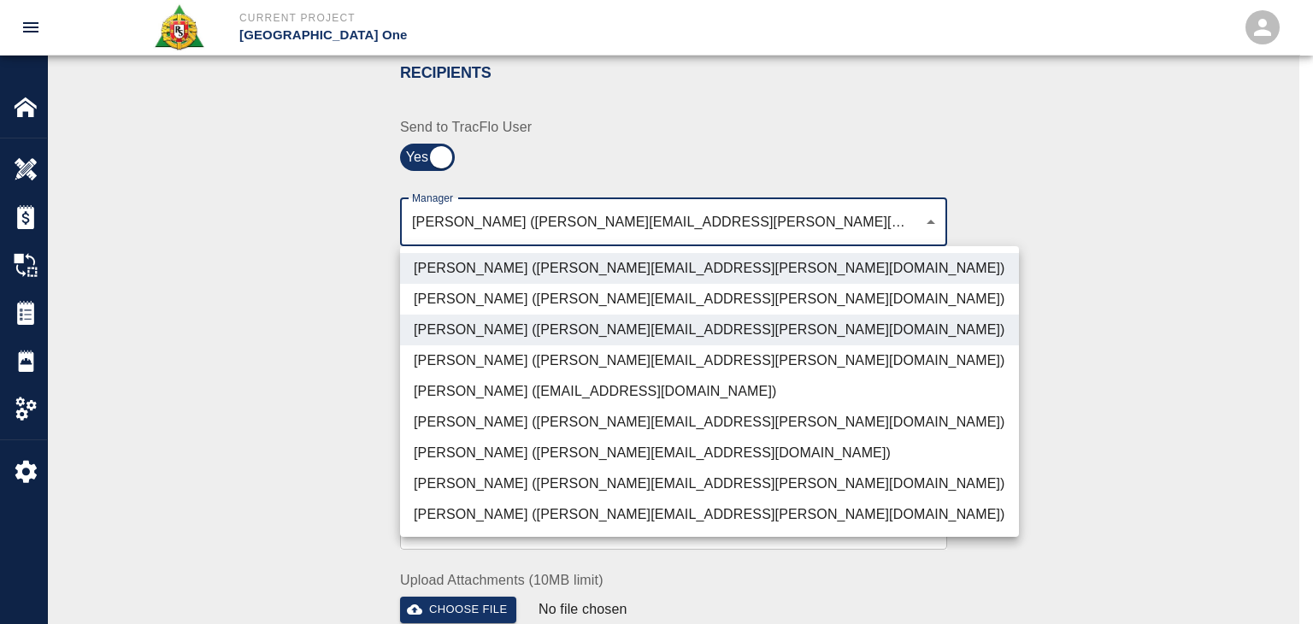
click at [488, 474] on li "Dylan Sims (dylan.sims@aecom.com)" at bounding box center [709, 483] width 619 height 31
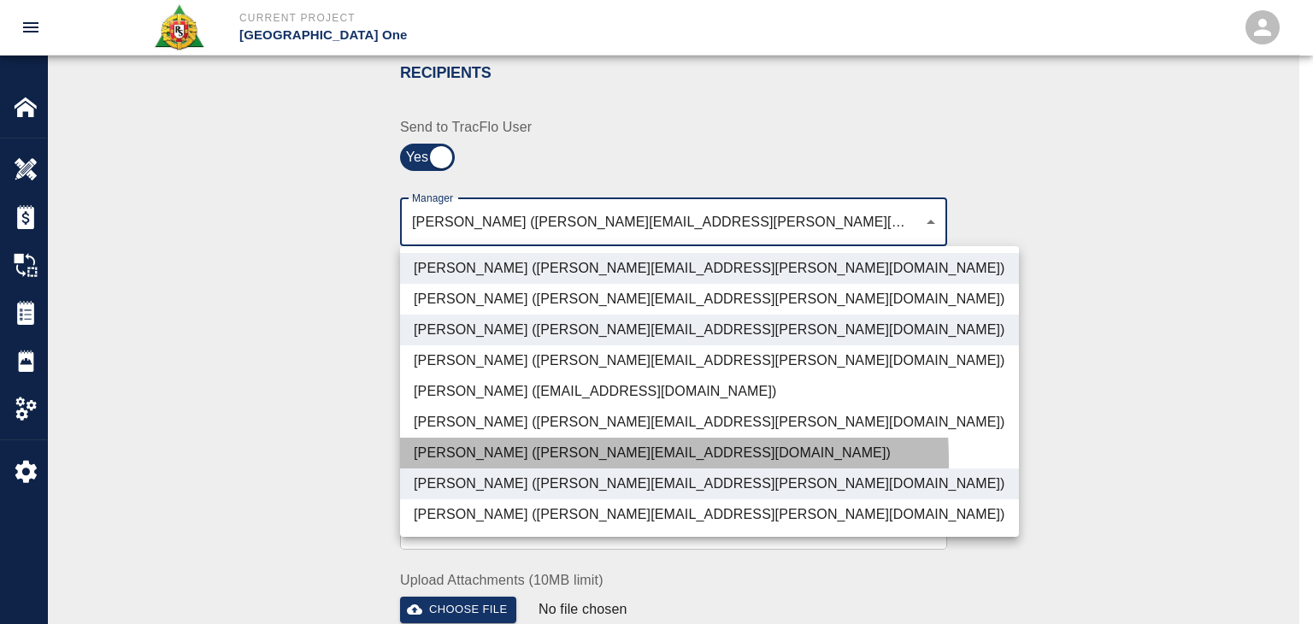
click at [479, 463] on li "Patrick Testino (patrick.testino@aecom.com)" at bounding box center [709, 453] width 619 height 31
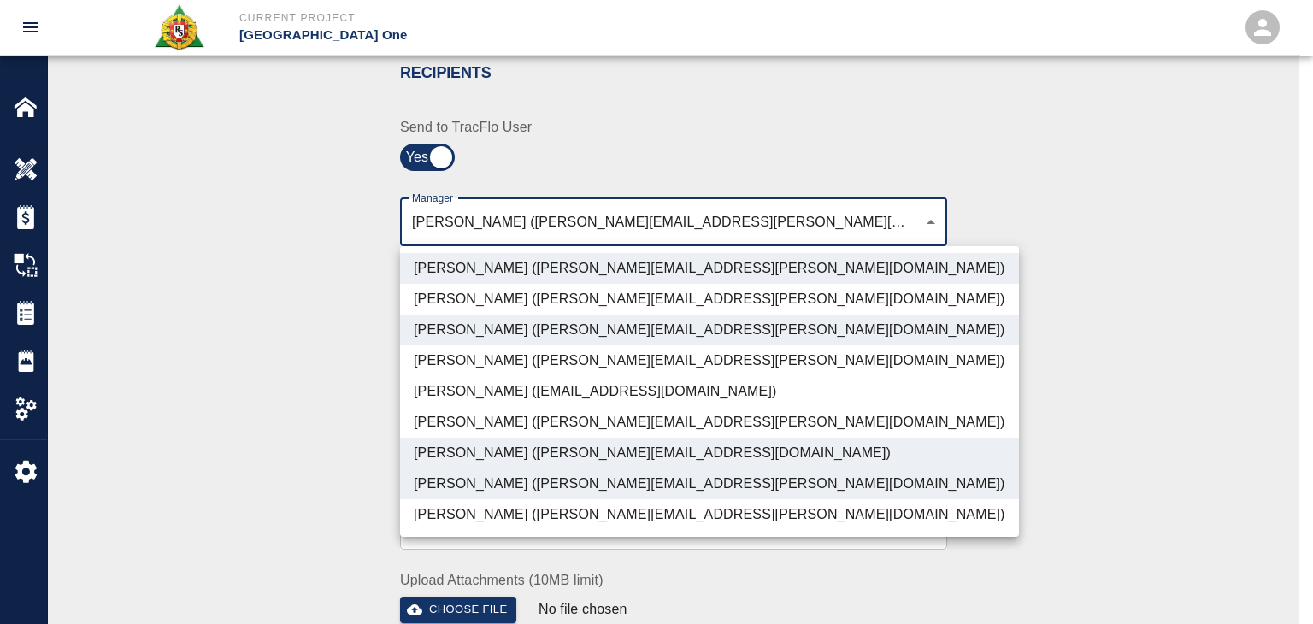
click at [482, 499] on li "Shane Lamay (shane.lamay@aecom.com)" at bounding box center [709, 514] width 619 height 31
type input "ede96749-2565-4a65-a76c-ac2c5448e16e,69d78ca4-8a93-4c72-a988-7271956ccf0b,b38a7…"
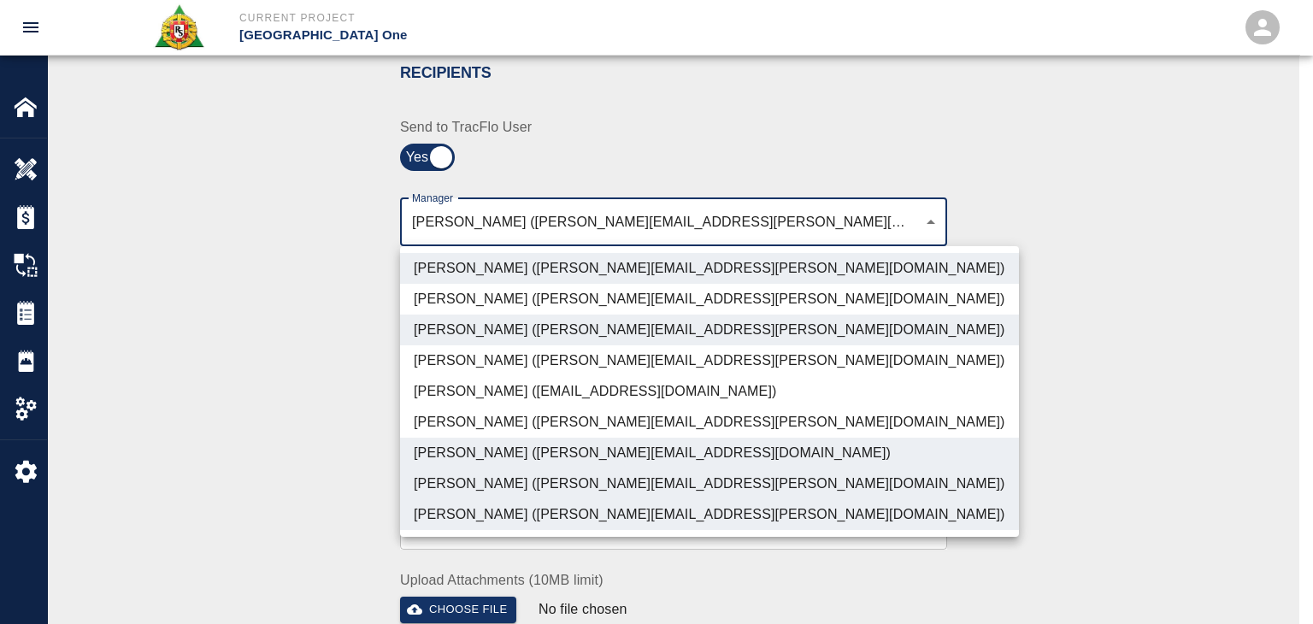
click at [304, 451] on div at bounding box center [656, 312] width 1313 height 624
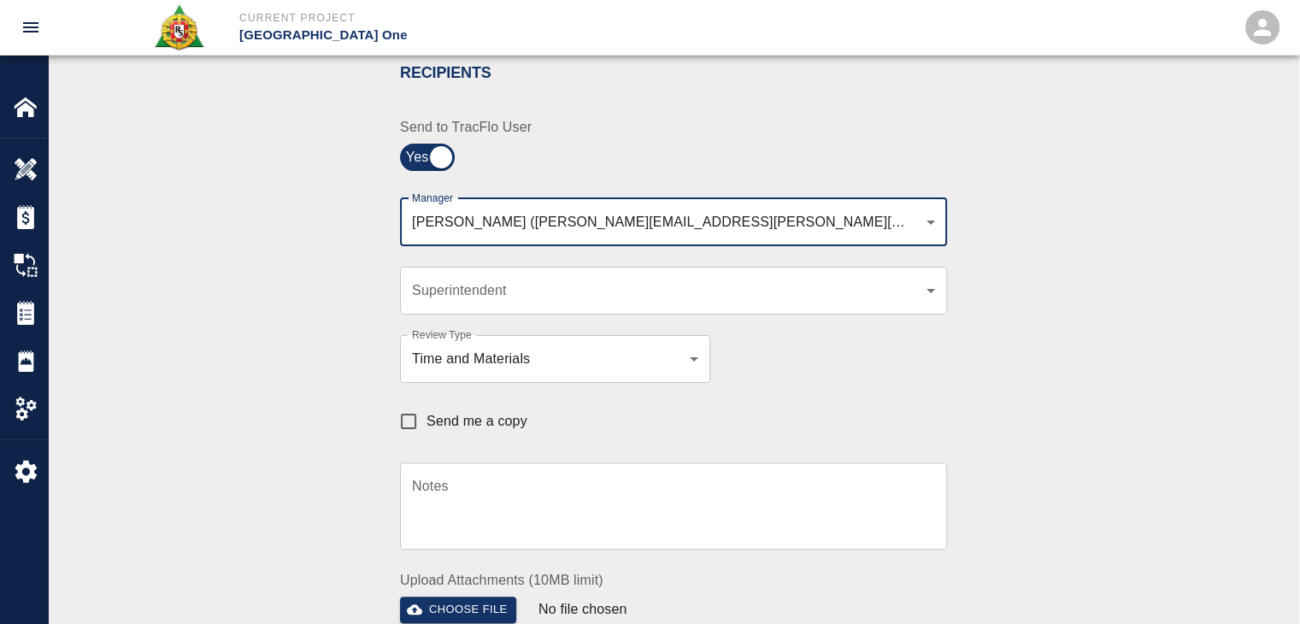
click at [421, 405] on input "Send me a copy" at bounding box center [409, 421] width 36 height 36
checkbox input "true"
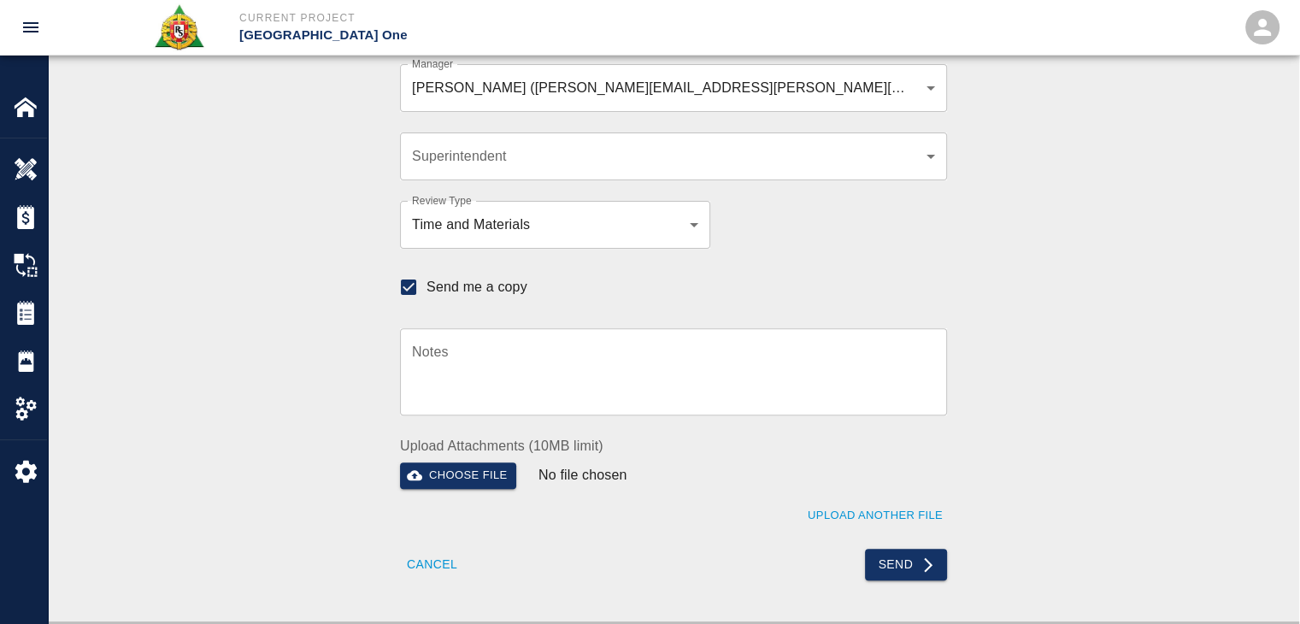
scroll to position [508, 0]
click at [876, 564] on button "Send" at bounding box center [906, 565] width 83 height 32
checkbox input "false"
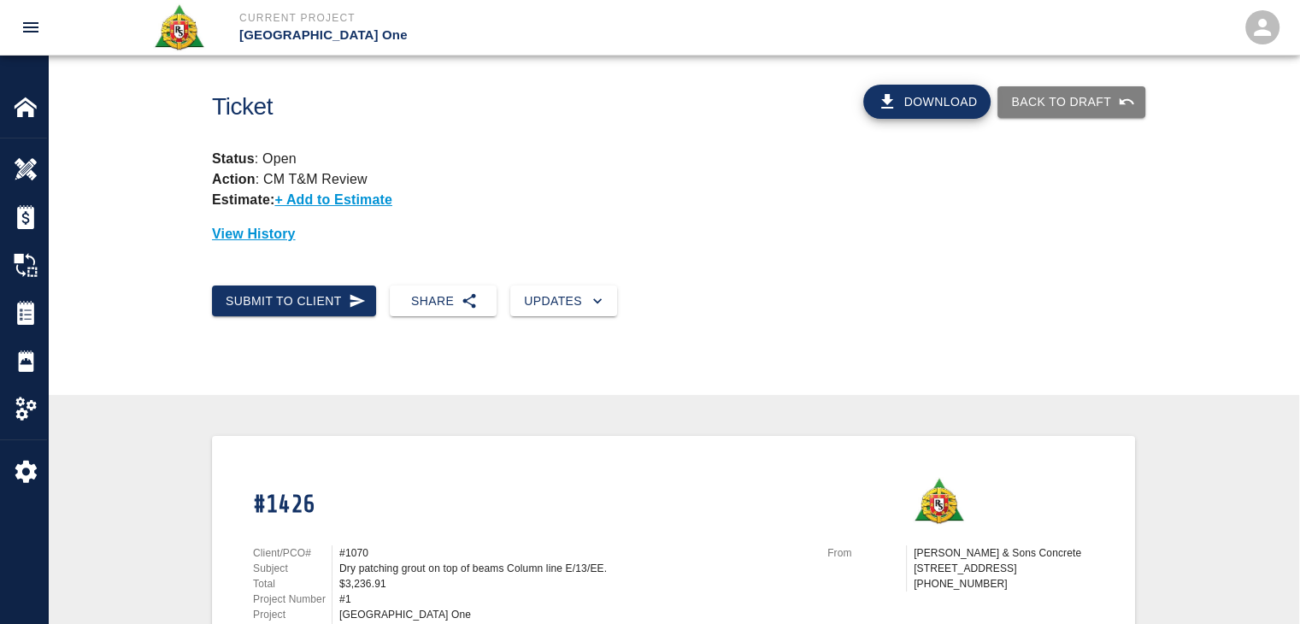
scroll to position [0, 0]
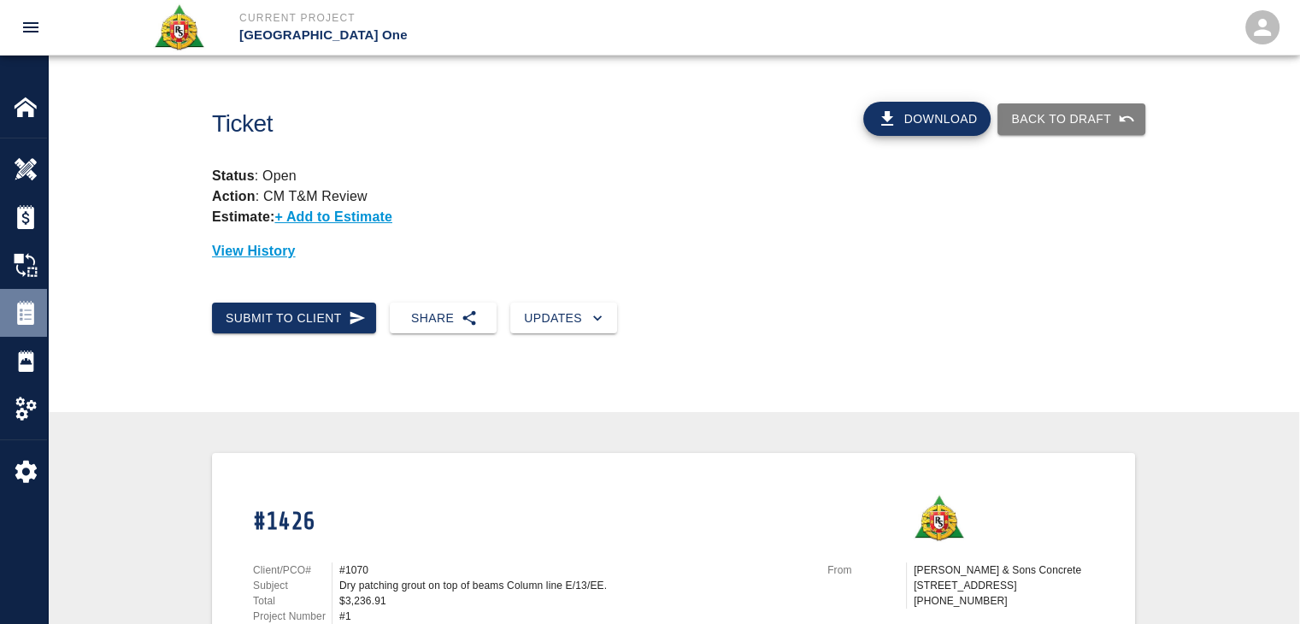
click at [27, 311] on img at bounding box center [26, 313] width 24 height 24
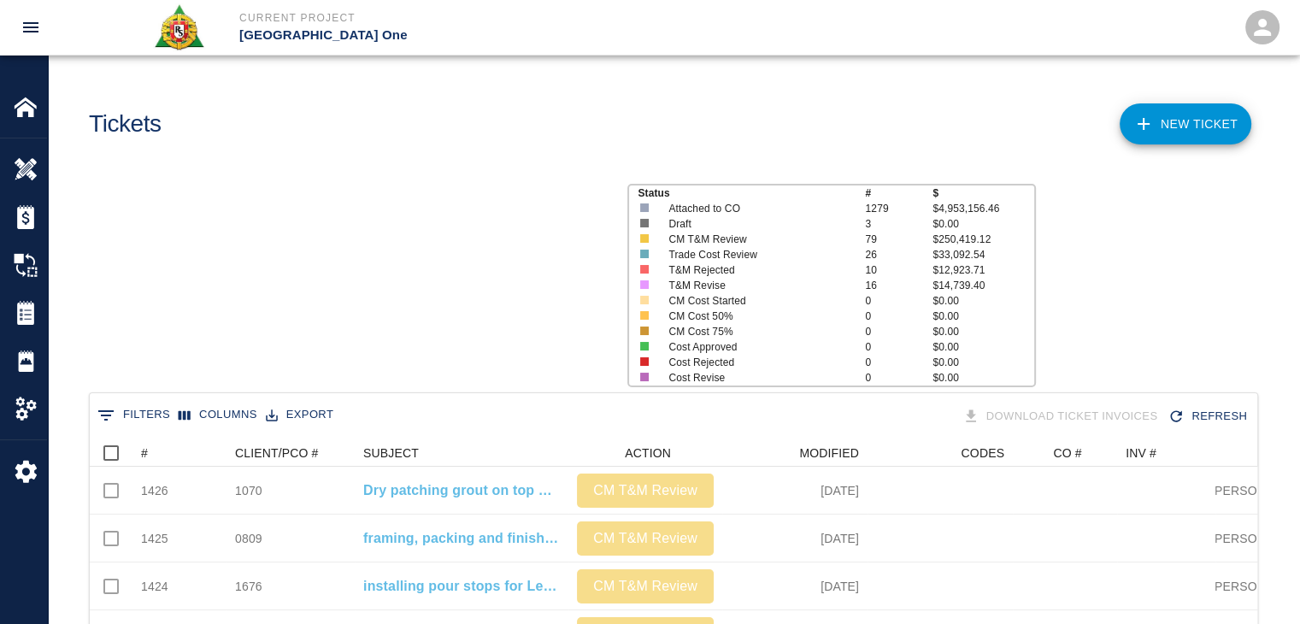
scroll to position [984, 1154]
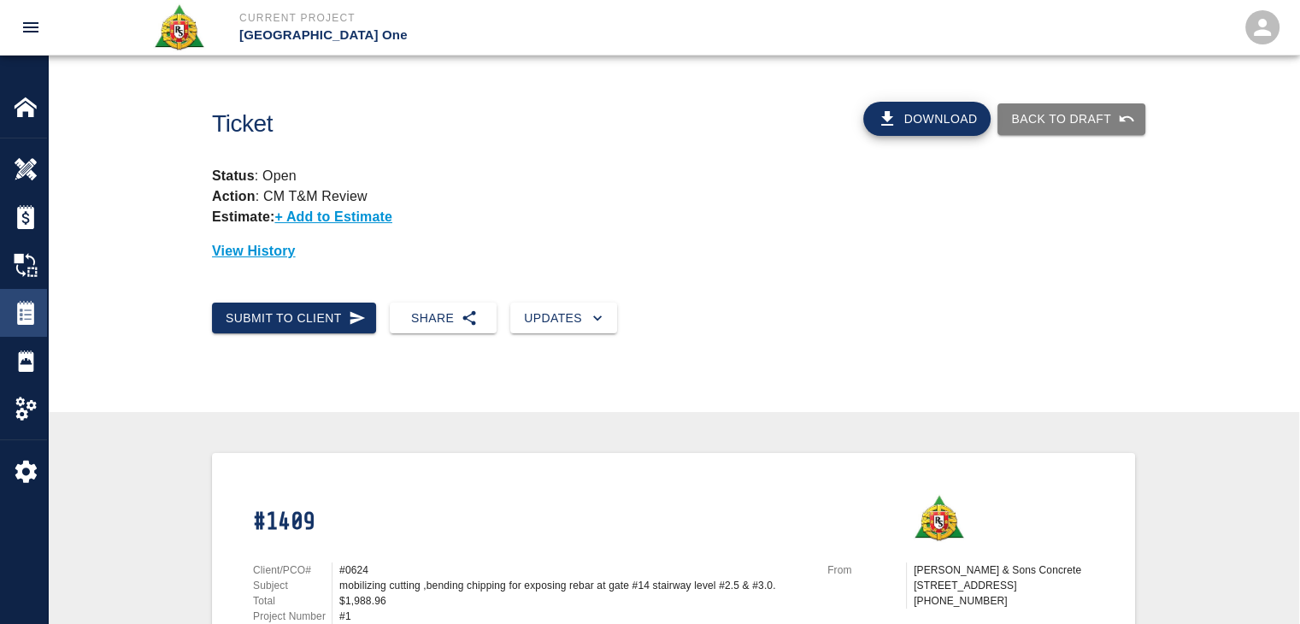
click at [25, 309] on img at bounding box center [26, 313] width 24 height 24
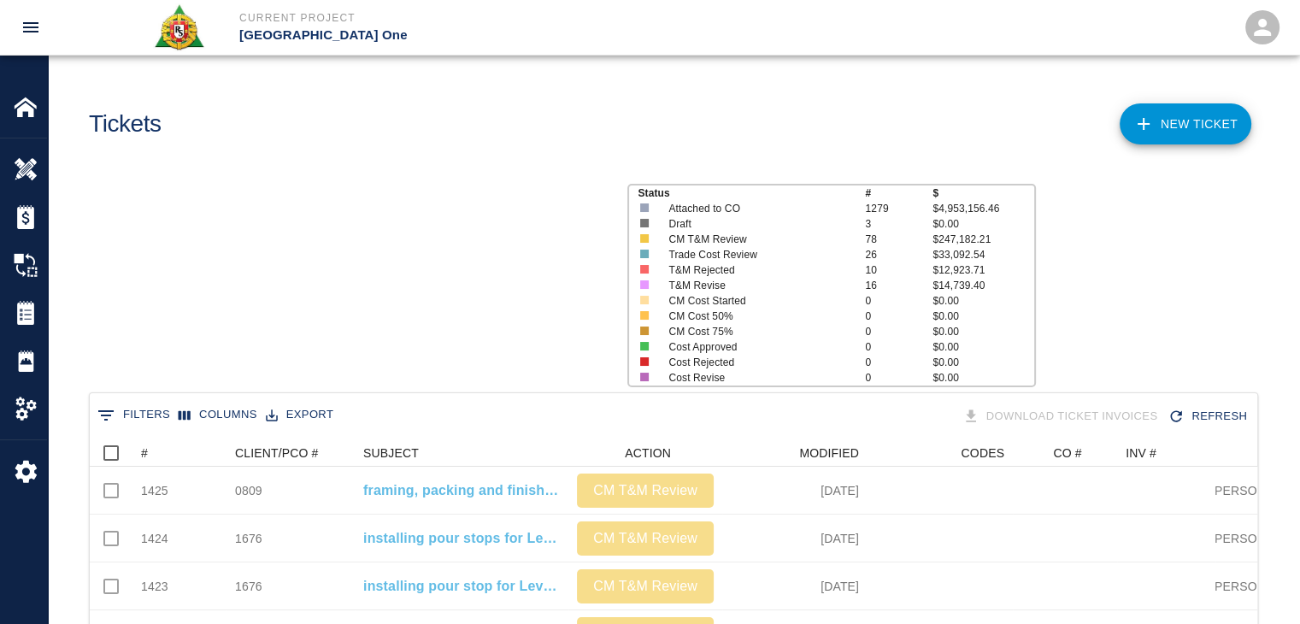
scroll to position [984, 1154]
click at [169, 452] on button "Sort" at bounding box center [160, 453] width 24 height 24
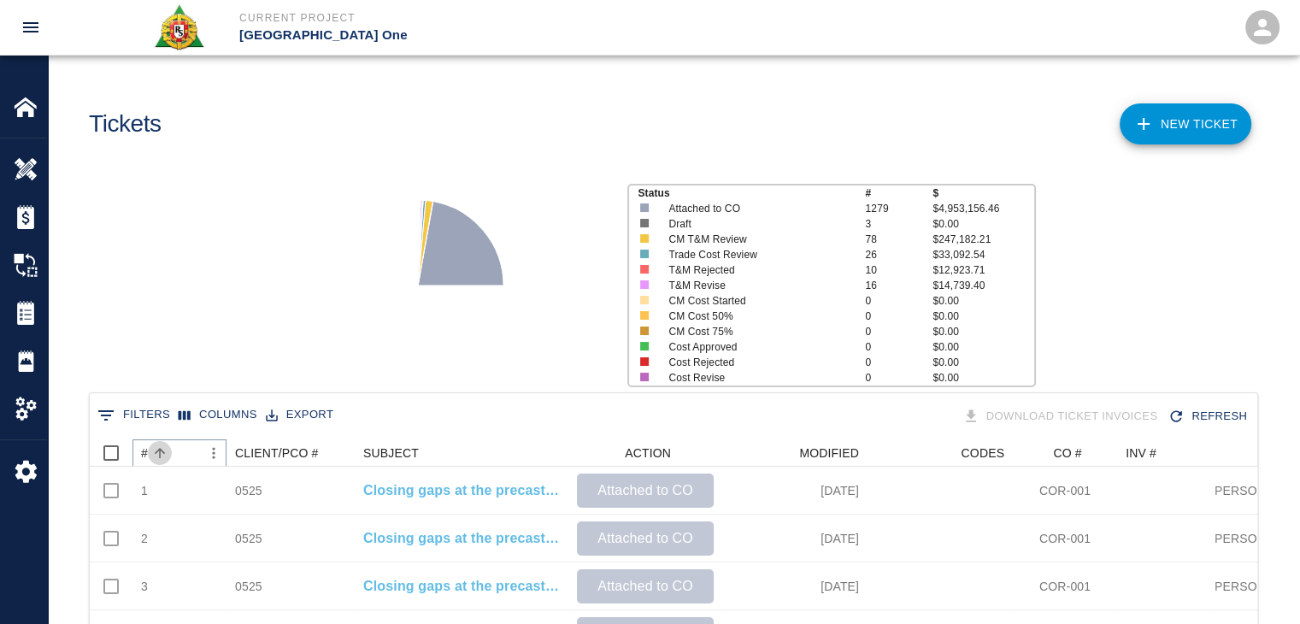
click at [169, 452] on button "Sort" at bounding box center [160, 453] width 24 height 24
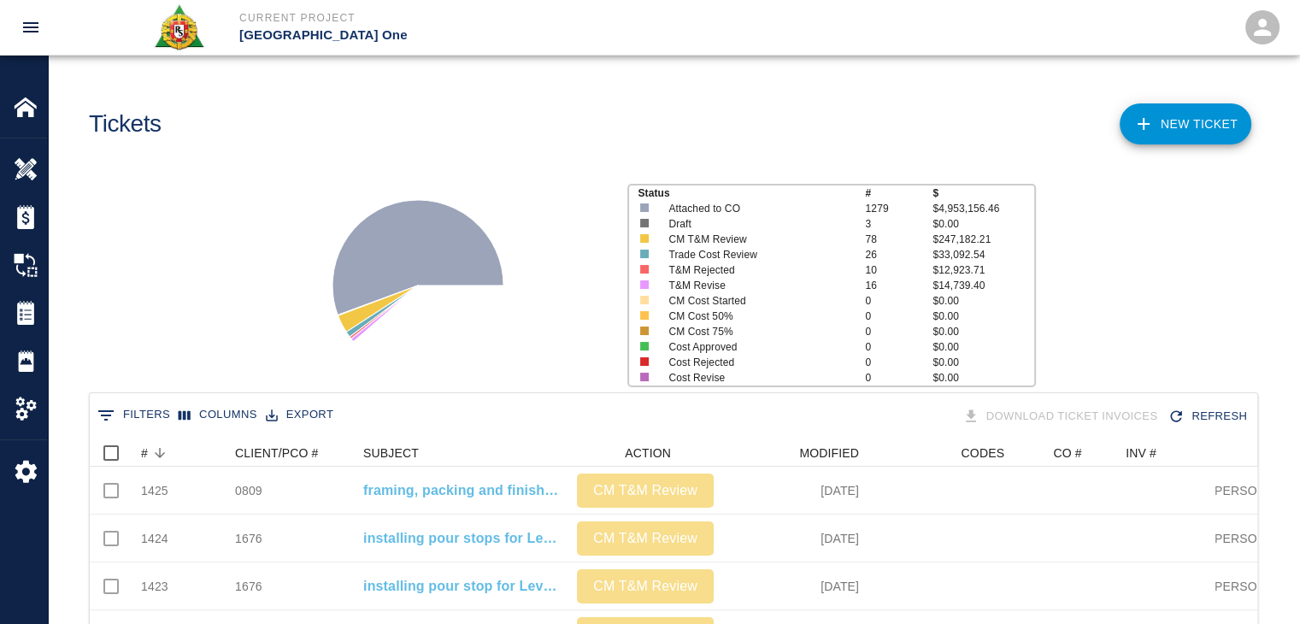
click at [201, 319] on div "Status # $ Attached to CO 1279 $4,953,156.46 Draft 3 $0.00 CM T&M Review 78 $24…" at bounding box center [666, 278] width 1265 height 227
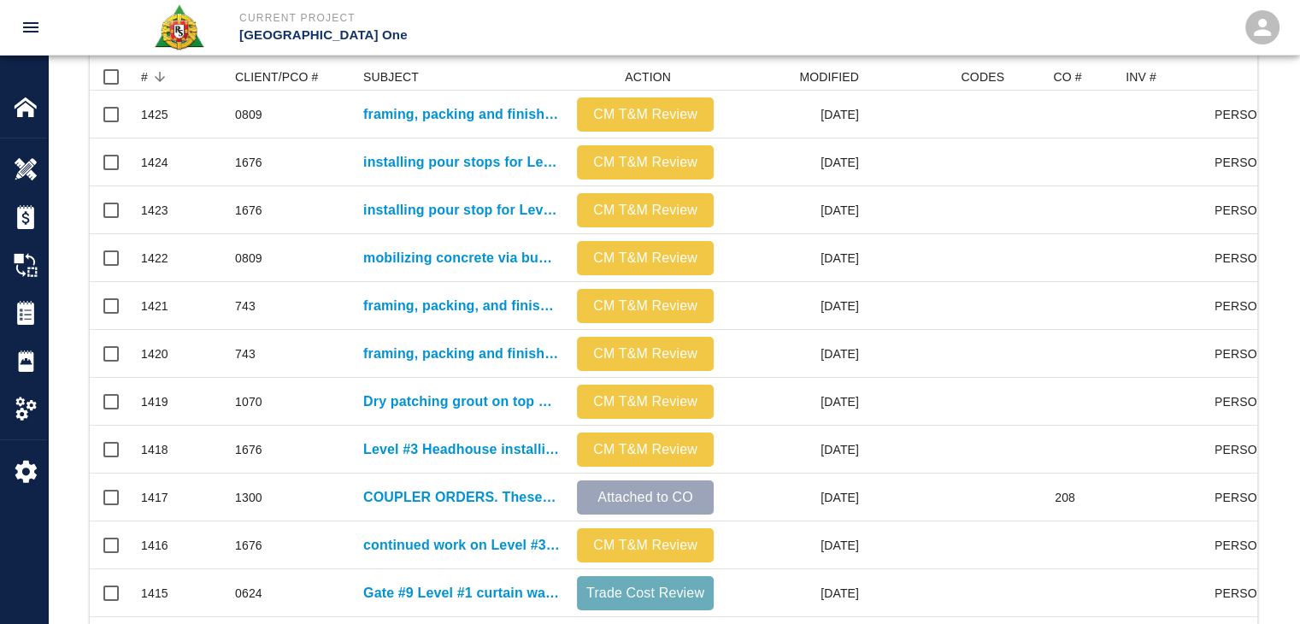
scroll to position [0, 0]
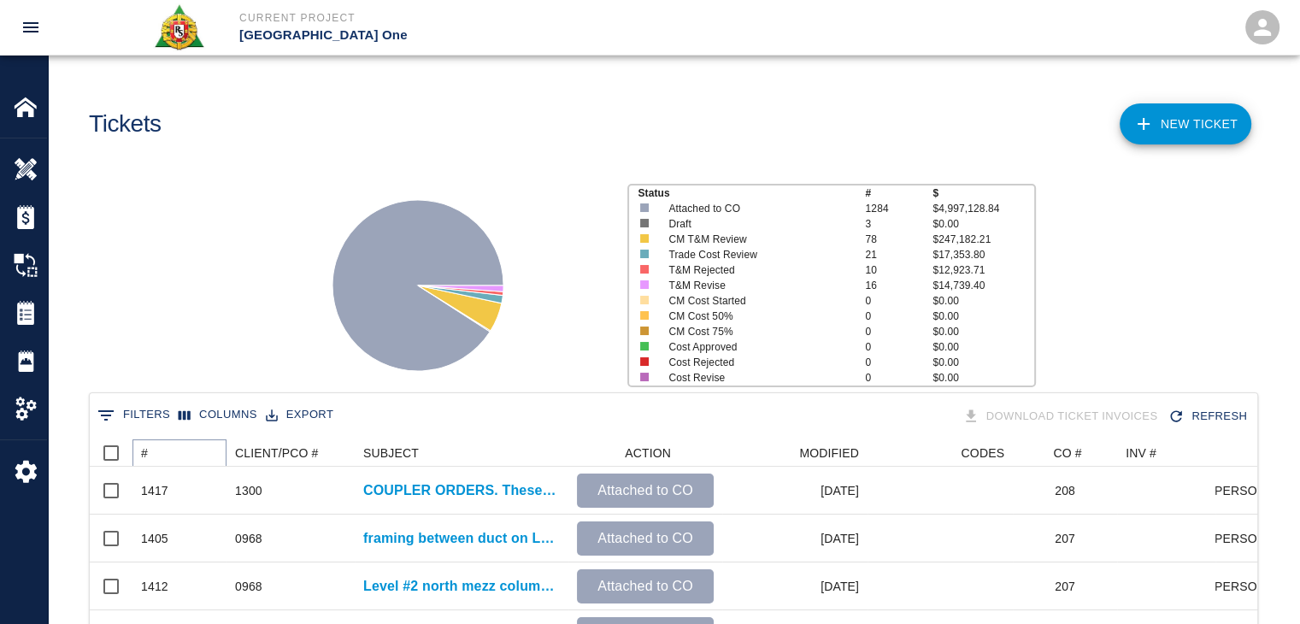
scroll to position [984, 1154]
click at [167, 450] on button "Sort" at bounding box center [160, 453] width 24 height 24
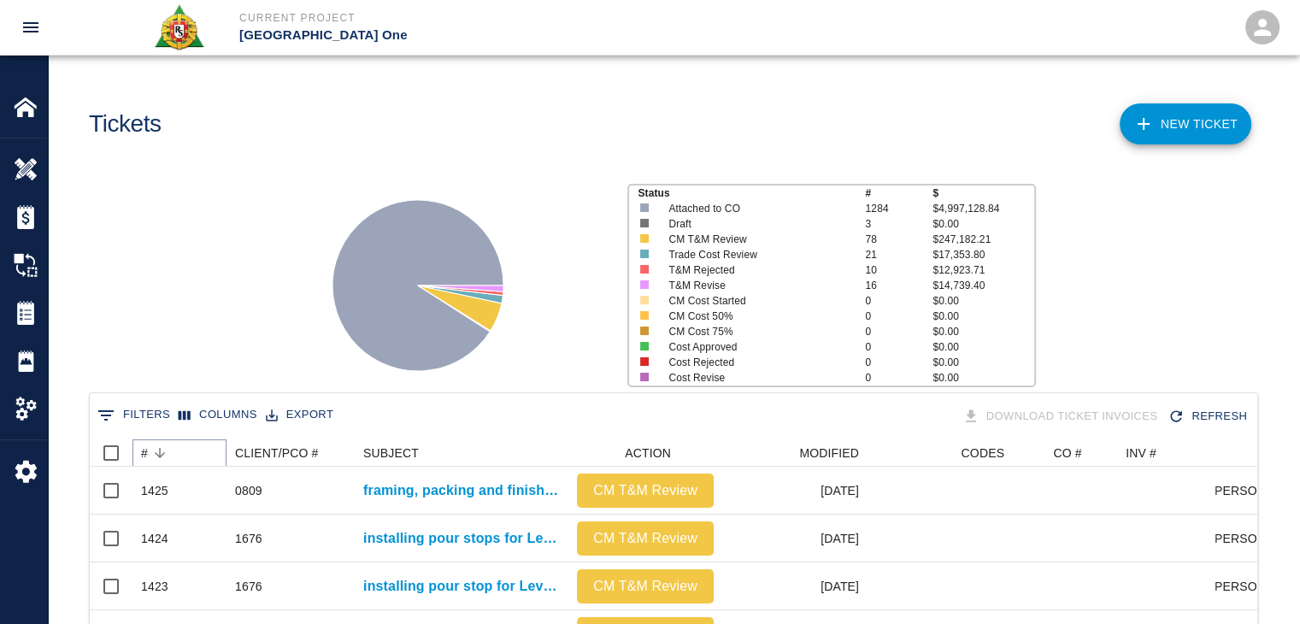
scroll to position [0, 0]
click at [179, 318] on div "Status # $ Attached to CO 1284 $4,997,128.84 Draft 3 $0.00 CM T&M Review 78 $24…" at bounding box center [666, 278] width 1265 height 227
click at [1166, 110] on link "NEW TICKET" at bounding box center [1185, 123] width 132 height 41
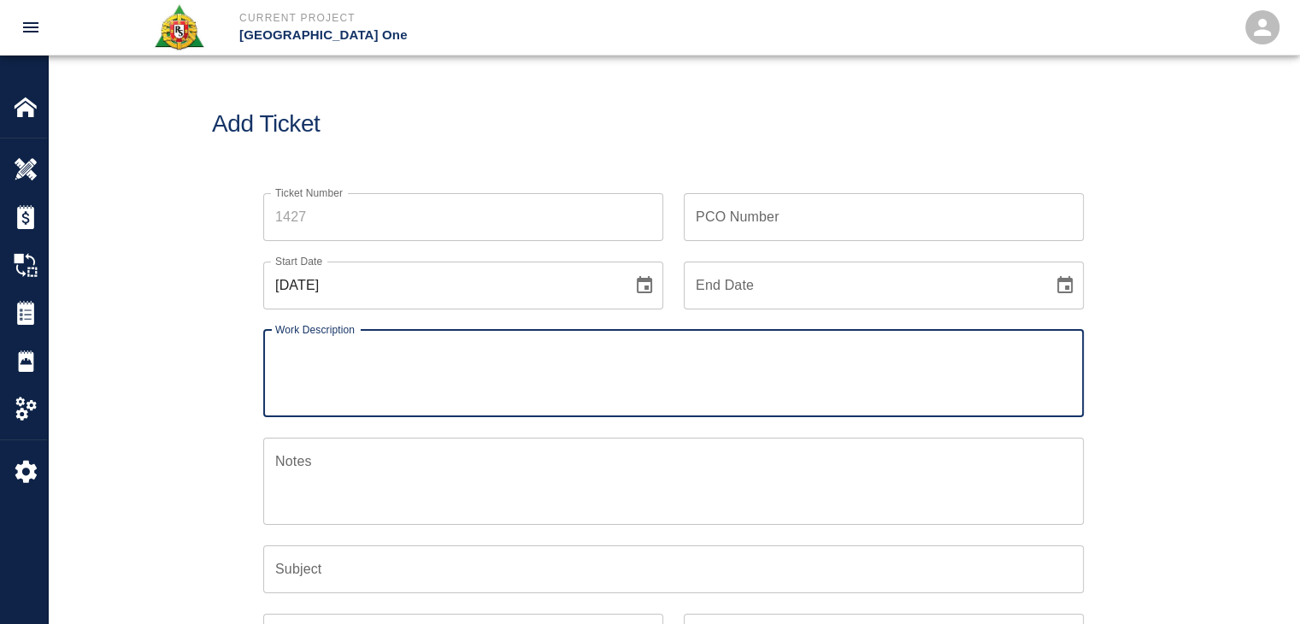
click at [379, 207] on input "Ticket Number" at bounding box center [463, 217] width 400 height 48
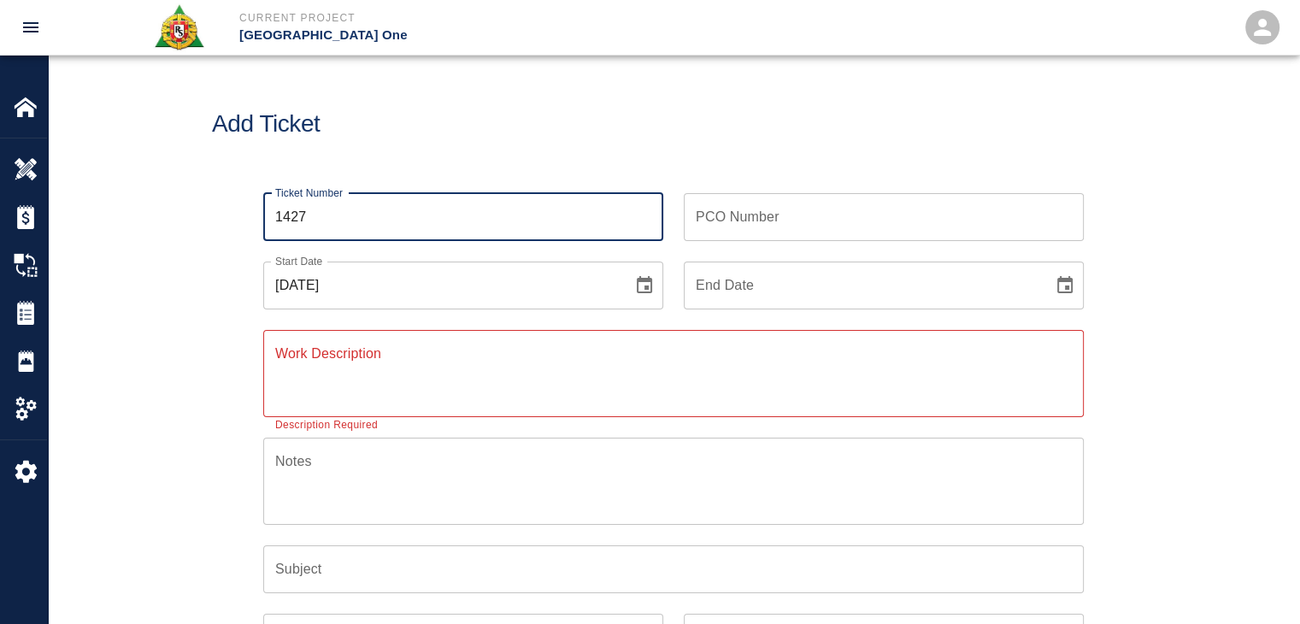
type input "1427"
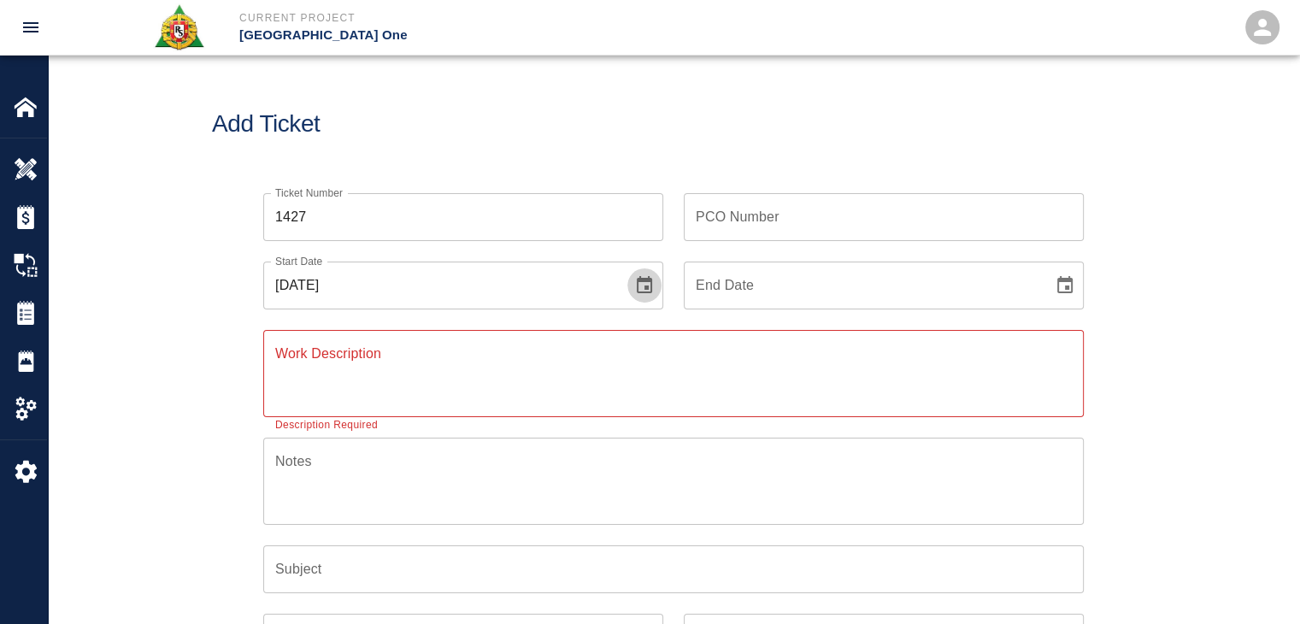
click at [640, 278] on icon "Choose date, selected date is Oct 7, 2025" at bounding box center [644, 284] width 15 height 17
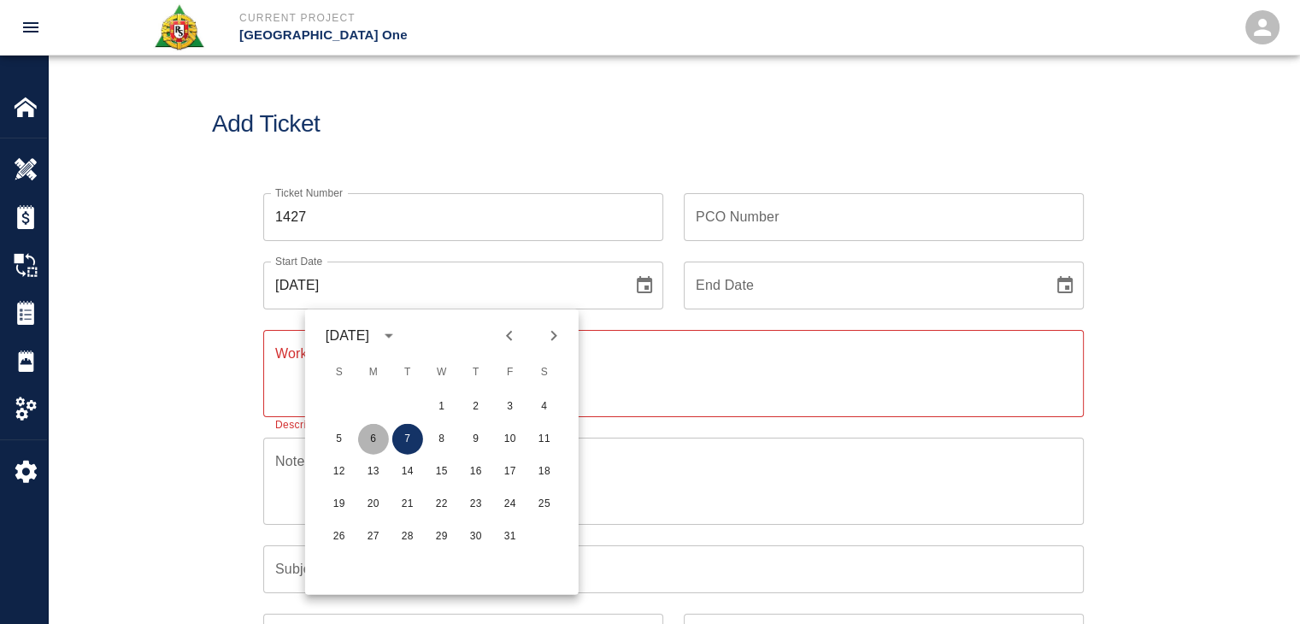
click at [372, 431] on button "6" at bounding box center [373, 439] width 31 height 31
type input "[DATE]"
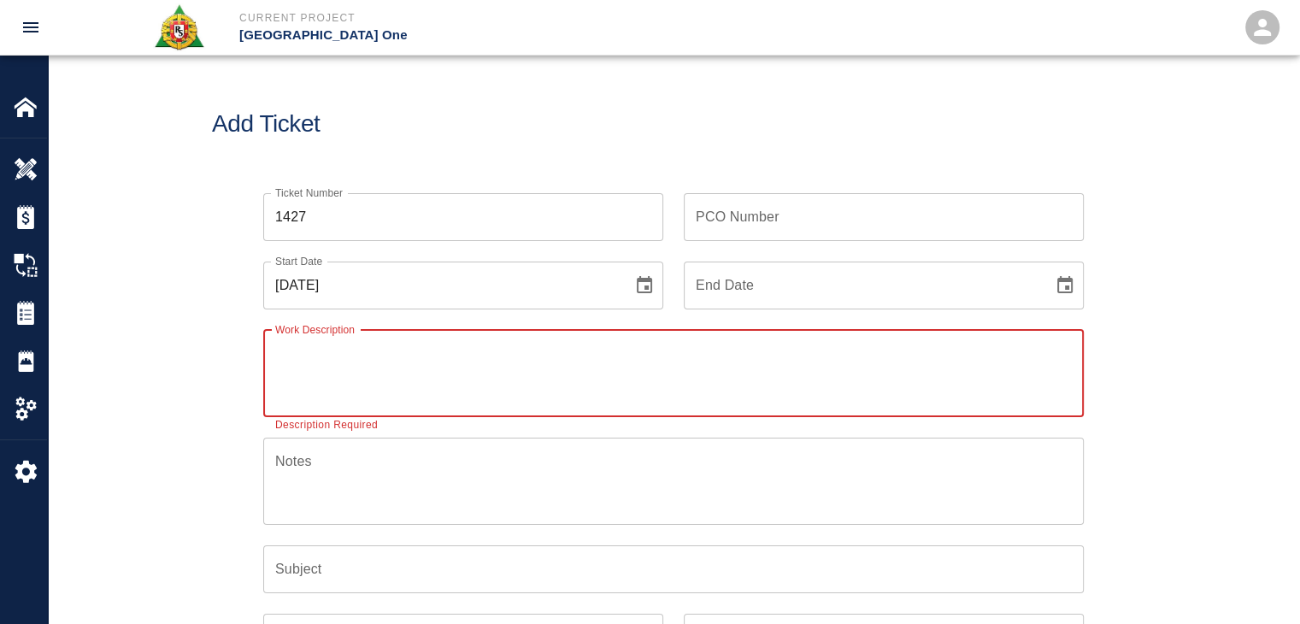
click at [297, 379] on textarea "Work Description" at bounding box center [673, 373] width 796 height 59
paste textarea "R&S worked on"
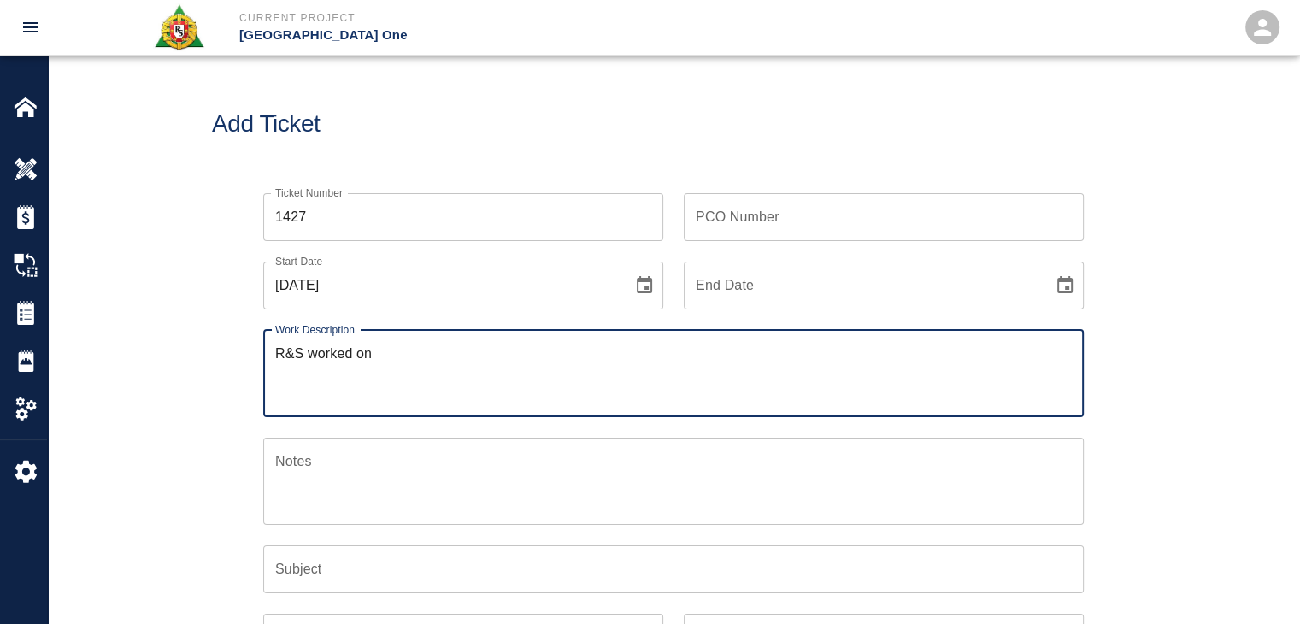
paste textarea "Breakdown:"
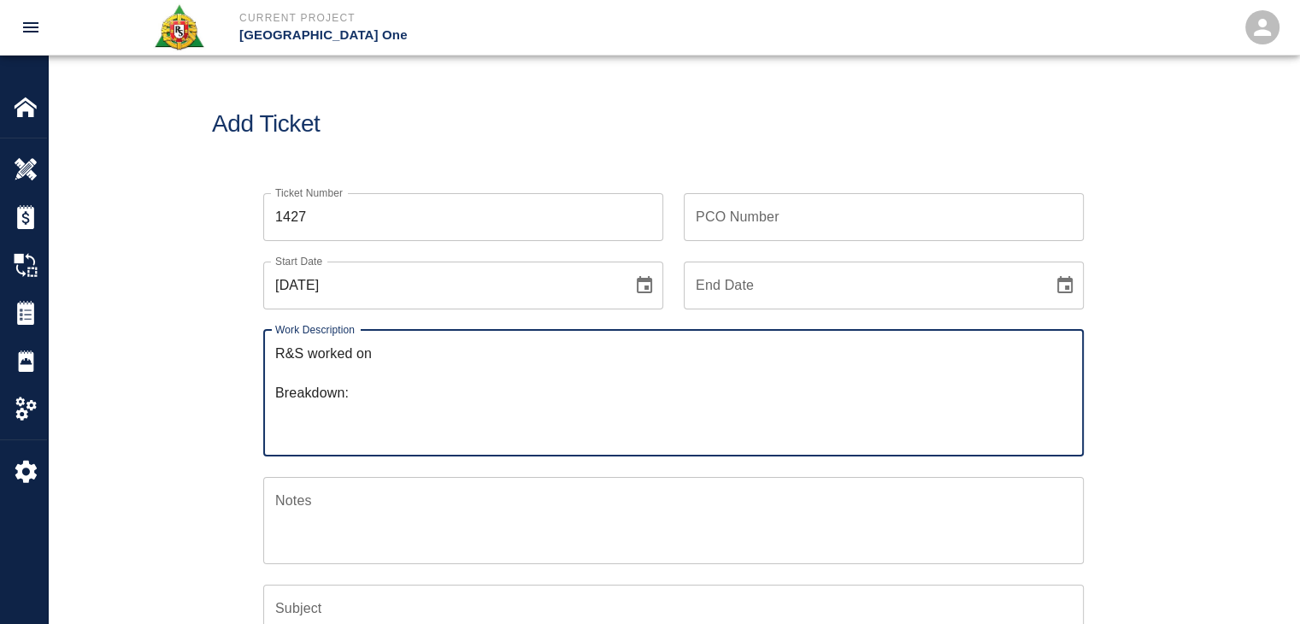
paste textarea "Workers:"
click at [326, 372] on textarea "R&S worked on Breakdown: Workers:" at bounding box center [673, 393] width 796 height 98
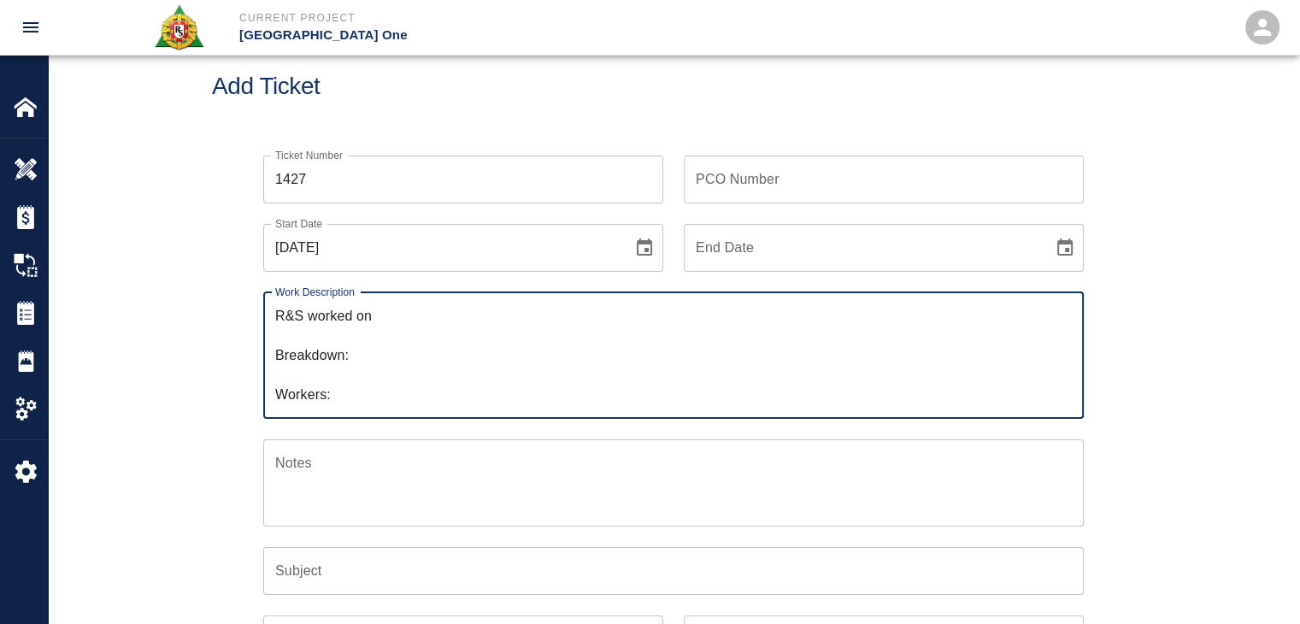
click at [366, 389] on textarea "R&S worked on Breakdown: Workers:" at bounding box center [673, 355] width 796 height 98
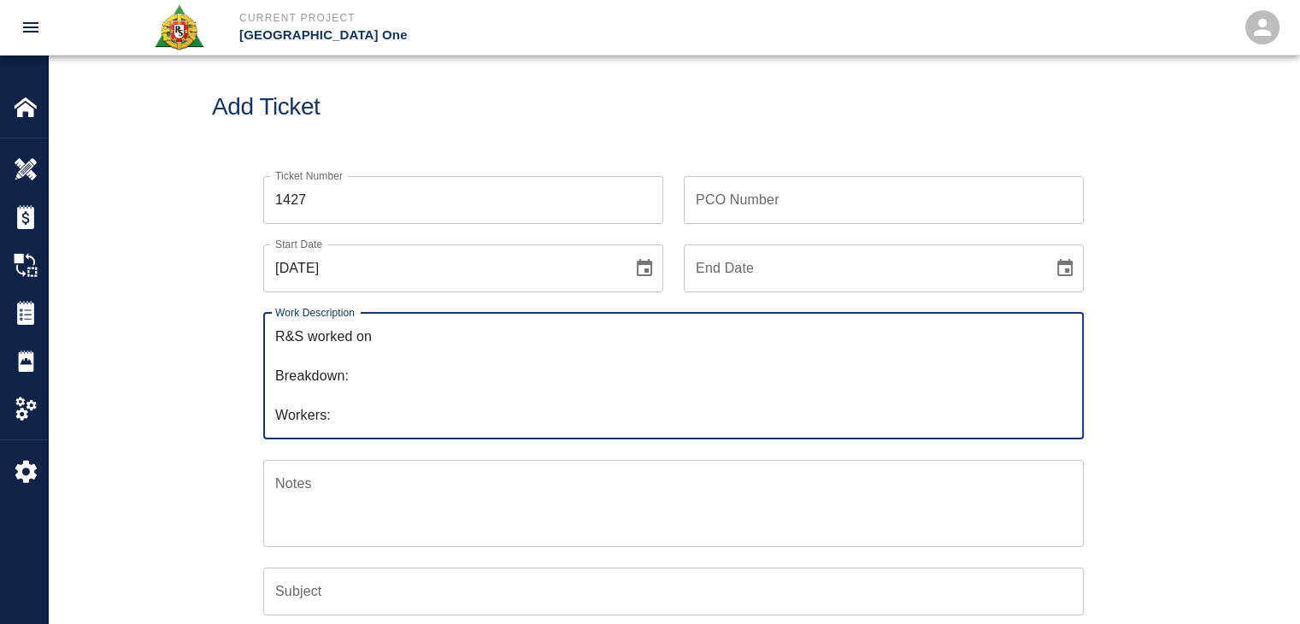
click at [386, 330] on textarea "R&S worked on Breakdown: Workers:" at bounding box center [673, 375] width 796 height 98
paste textarea "Framing,packing and finishing drains P.5/13 L/2"
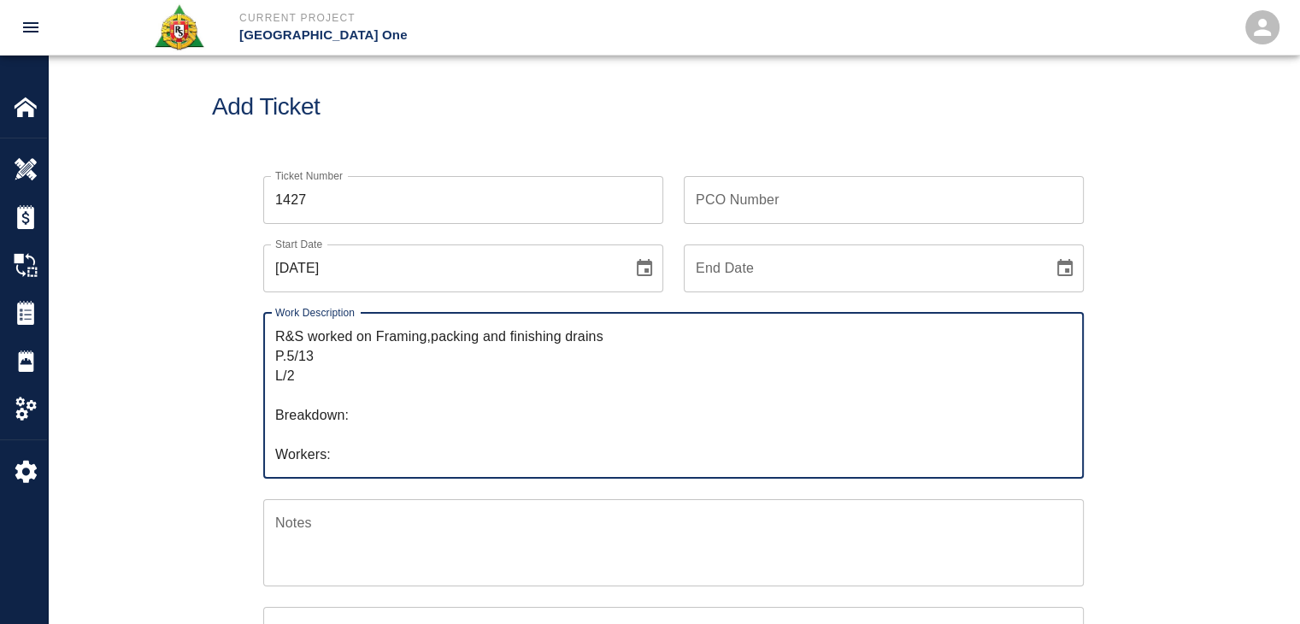
click at [383, 338] on textarea "R&S worked on Framing,packing and finishing drains P.5/13 L/2 Breakdown: Worker…" at bounding box center [673, 395] width 796 height 138
click at [427, 339] on textarea "R&S worked on framing,packing and finishing drains P.5/13 L/2 Breakdown: Worker…" at bounding box center [673, 395] width 796 height 138
click at [479, 337] on textarea "R&S worked on framing, packing and finishing drains P.5/13 L/2 Breakdown: Worke…" at bounding box center [673, 395] width 796 height 138
click at [277, 356] on textarea "R&S worked on framing, packing, and finishing drains P.5/13 L/2 Breakdown: Work…" at bounding box center [673, 395] width 796 height 138
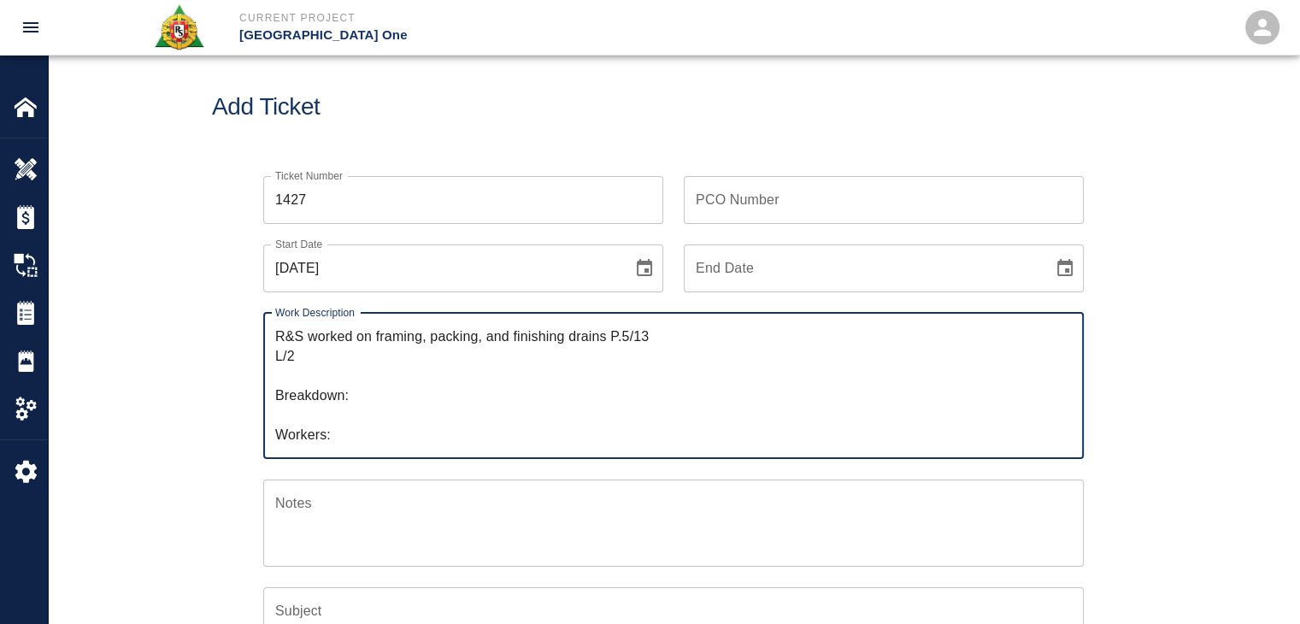
click at [277, 356] on textarea "R&S worked on framing, packing, and finishing drains P.5/13 L/2 Breakdown: Work…" at bounding box center [673, 385] width 796 height 118
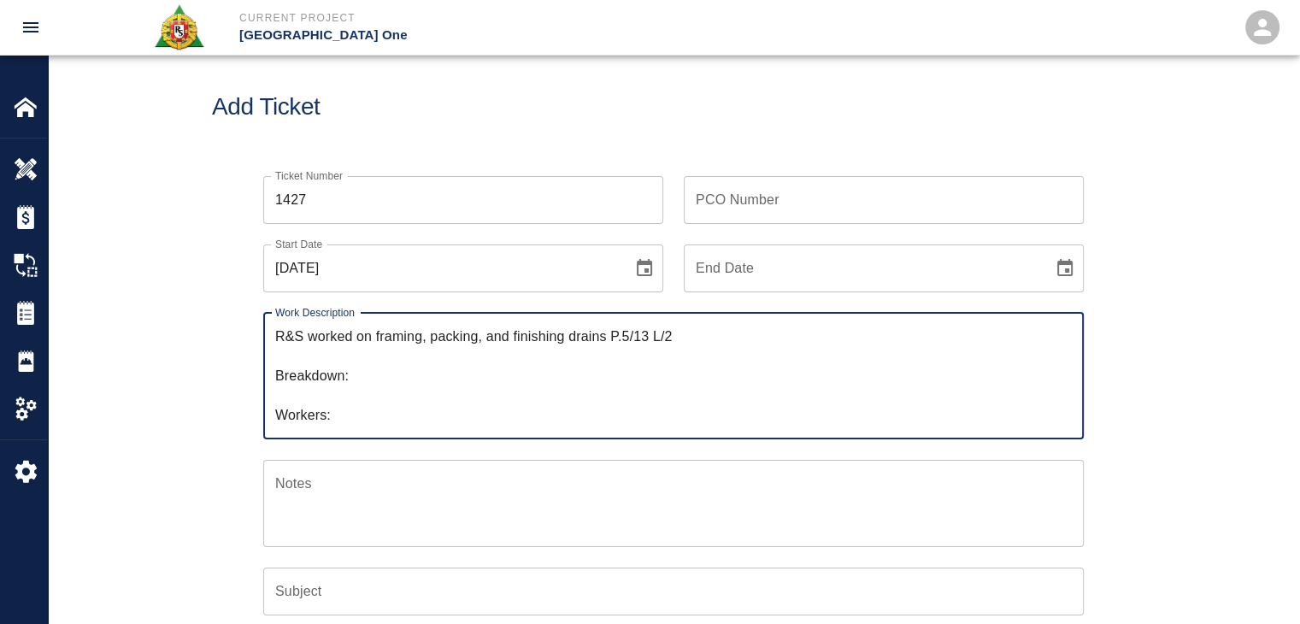
click at [688, 328] on textarea "R&S worked on framing, packing, and finishing drains P.5/13 L/2 Breakdown: Work…" at bounding box center [673, 375] width 796 height 98
click at [662, 339] on textarea "R&S worked on framing, packing, and finishing drains P.5/13 L/2. Breakdown: Wor…" at bounding box center [673, 375] width 796 height 98
click at [762, 322] on div "R&S worked on framing, packing, and finishing drains P.5/13 Level #2. Breakdown…" at bounding box center [673, 376] width 820 height 126
click at [716, 340] on textarea "R&S worked on framing, packing, and finishing drains P.5/13 Level #2. Breakdown…" at bounding box center [673, 375] width 796 height 98
click at [338, 355] on textarea "R&S worked on framing, packing, and finishing drains P.5/13 Level #2. Breakdown…" at bounding box center [673, 375] width 796 height 98
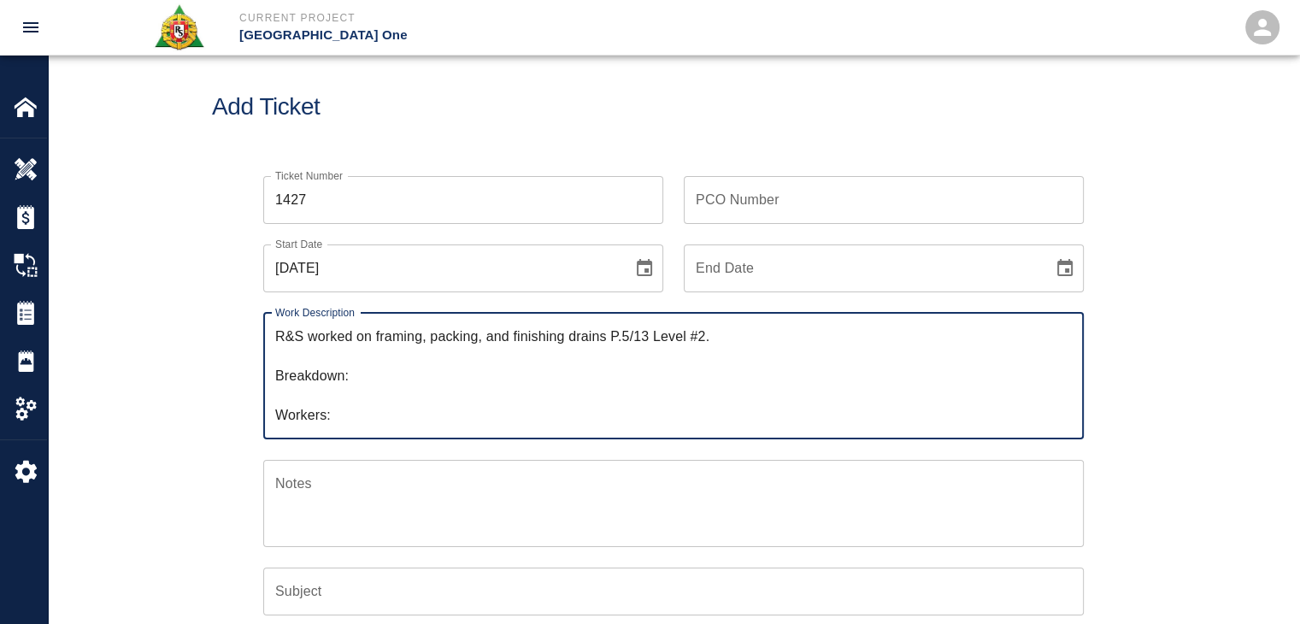
click at [379, 391] on textarea "R&S worked on framing, packing, and finishing drains P.5/13 Level #2. Breakdown…" at bounding box center [673, 375] width 796 height 98
paste textarea "1 mason Sandro Giambrone 1 labor Giuseppe Gentle"
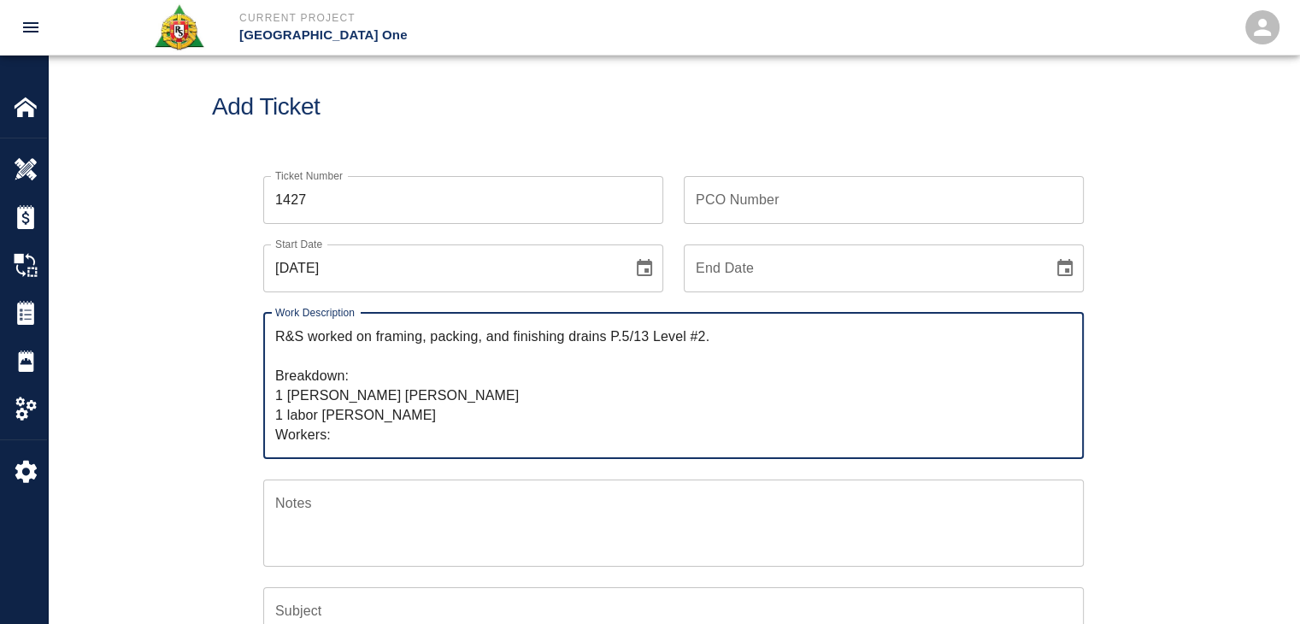
drag, startPoint x: 461, startPoint y: 391, endPoint x: 336, endPoint y: 397, distance: 124.9
click at [336, 397] on textarea "R&S worked on framing, packing, and finishing drains P.5/13 Level #2. Breakdown…" at bounding box center [673, 385] width 796 height 118
click at [343, 435] on textarea "R&S worked on framing, packing, and finishing drains P.5/13 Level #2. Breakdown…" at bounding box center [673, 385] width 796 height 118
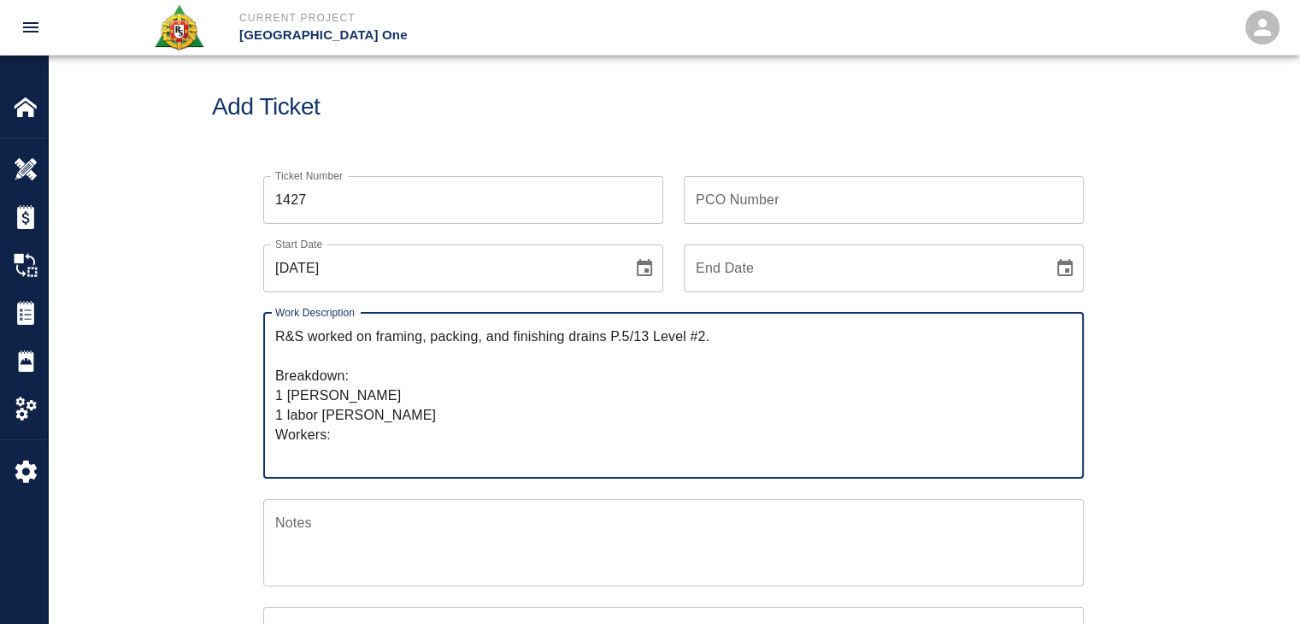
paste textarea "Sandro Giambrone"
drag, startPoint x: 428, startPoint y: 417, endPoint x: 321, endPoint y: 420, distance: 106.8
click at [321, 420] on textarea "R&S worked on framing, packing, and finishing drains P.5/13 Level #2. Breakdown…" at bounding box center [673, 395] width 796 height 138
click at [404, 448] on textarea "R&S worked on framing, packing, and finishing drains P.5/13 Level #2. Breakdown…" at bounding box center [673, 395] width 796 height 138
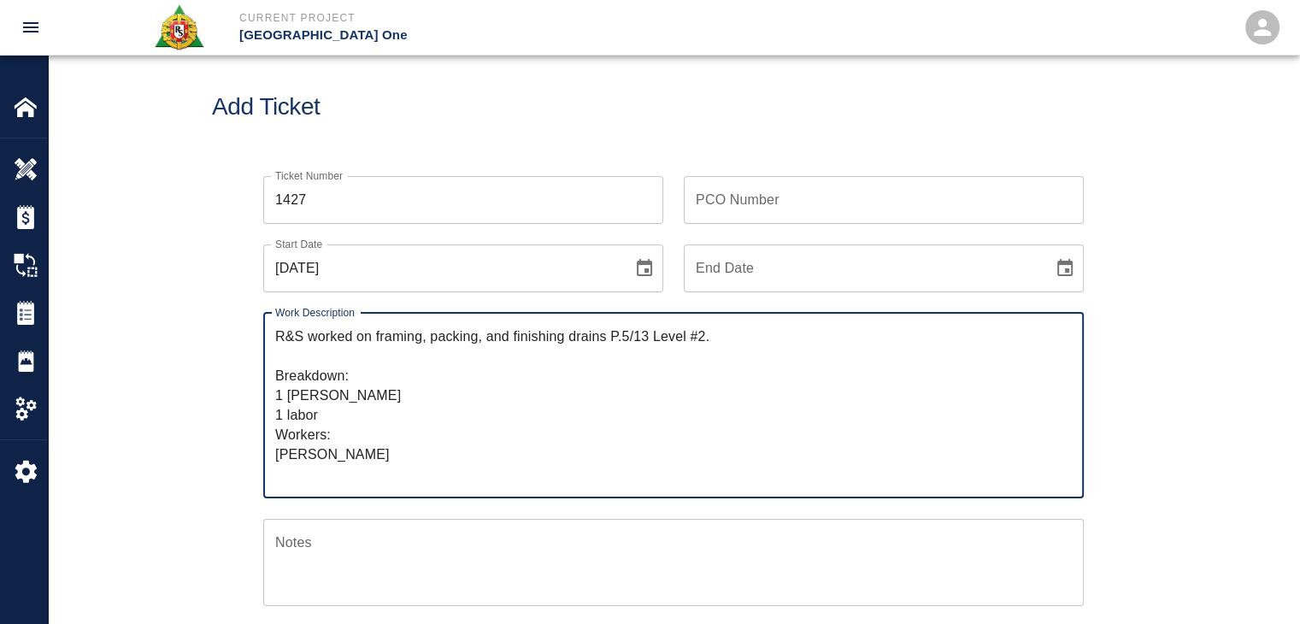
paste textarea "Giuseppe Gentle"
click at [344, 404] on textarea "R&S worked on framing, packing, and finishing drains P.5/13 Level #2. Breakdown…" at bounding box center [673, 404] width 796 height 157
click at [347, 414] on textarea "R&S worked on framing, packing, and finishing drains P.5/13 Level #2. Breakdown…" at bounding box center [673, 404] width 796 height 157
click at [321, 415] on textarea "R&S worked on framing, packing, and finishing drains P.5/13 Level #2. Breakdown…" at bounding box center [673, 404] width 796 height 157
click at [400, 410] on textarea "R&S worked on framing, packing, and finishing drains P.5/13 Level #2. Breakdown…" at bounding box center [673, 404] width 796 height 157
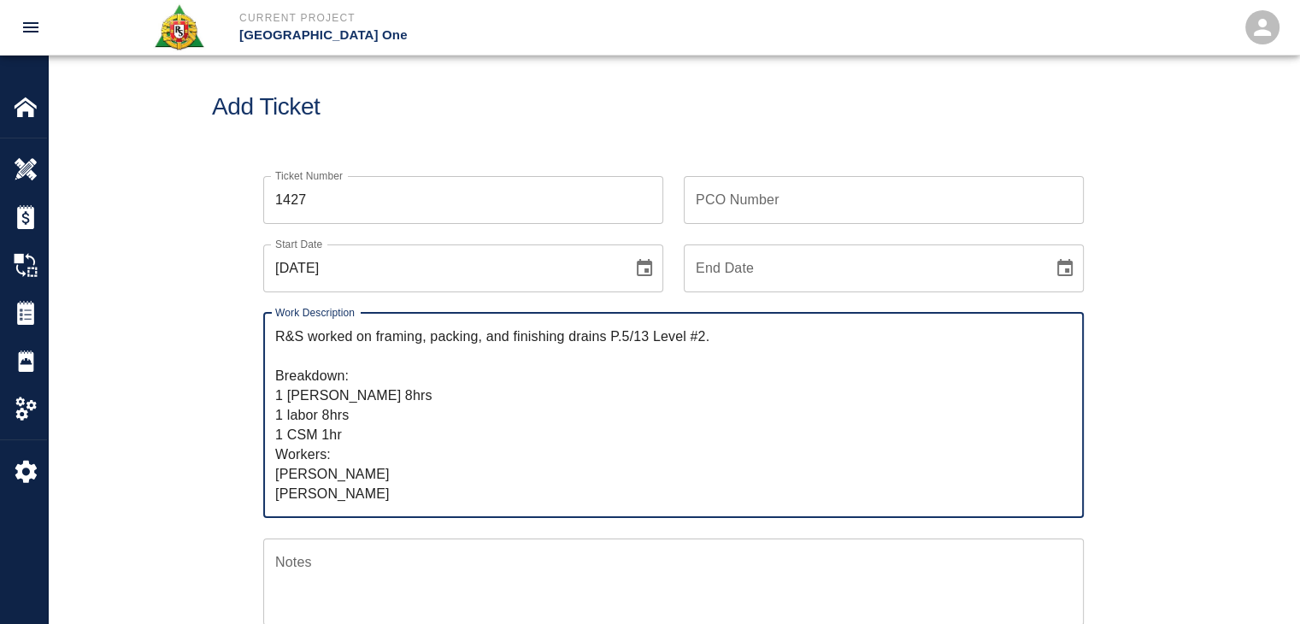
click at [414, 438] on textarea "R&S worked on framing, packing, and finishing drains P.5/13 Level #2. Breakdown…" at bounding box center [673, 414] width 796 height 177
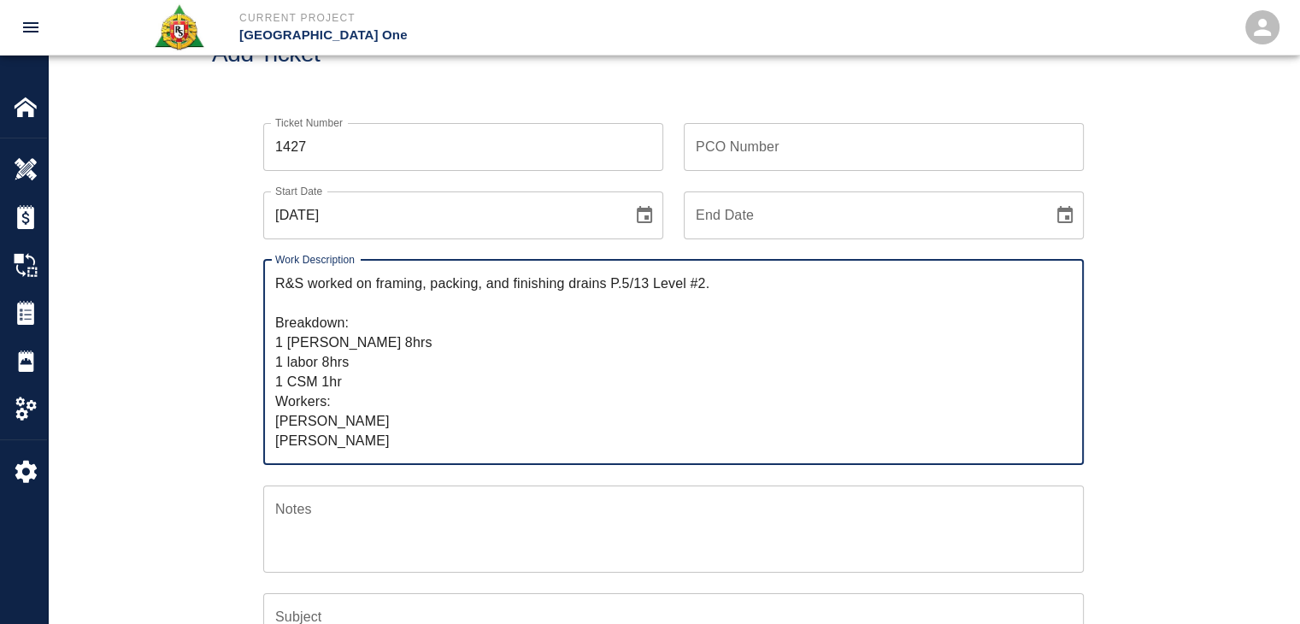
scroll to position [71, 0]
click at [373, 413] on textarea "R&S worked on framing, packing, and finishing drains P.5/13 Level #2. Breakdown…" at bounding box center [673, 361] width 796 height 177
type textarea "R&S worked on framing, packing, and finishing drains P.5/13 Level #2. Breakdown…"
click at [216, 377] on div "Ticket Number 1427 Ticket Number PCO Number PCO Number Start Date 10/06/2025 St…" at bounding box center [673, 503] width 923 height 802
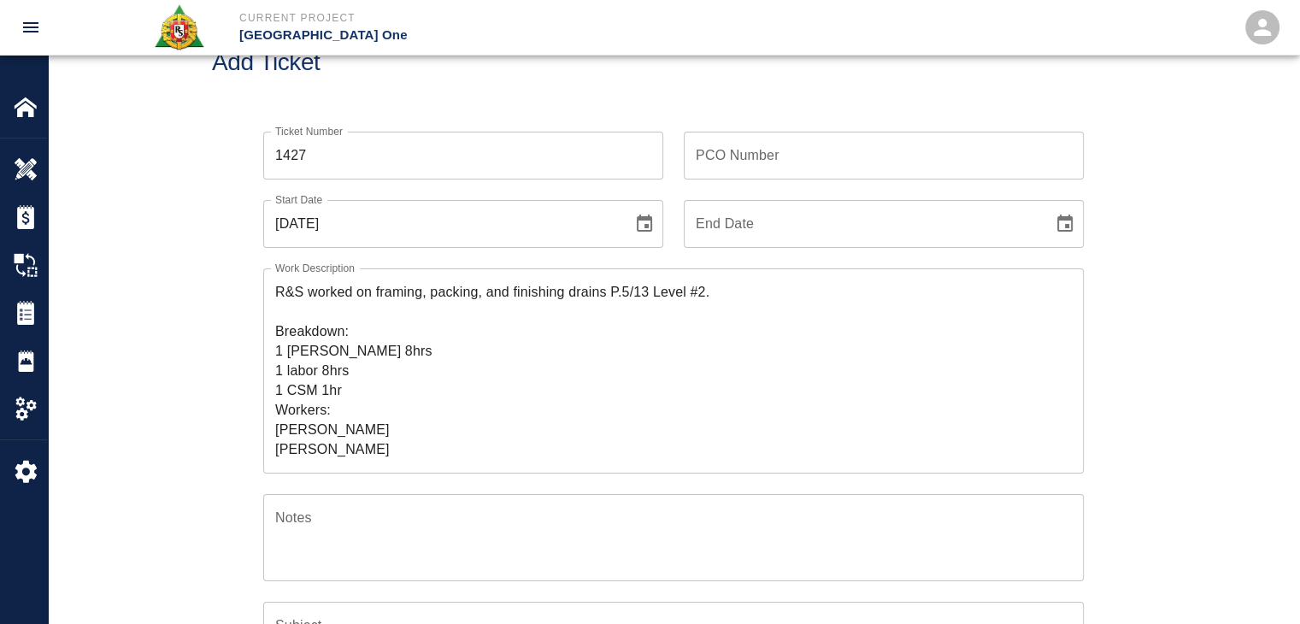
scroll to position [0, 0]
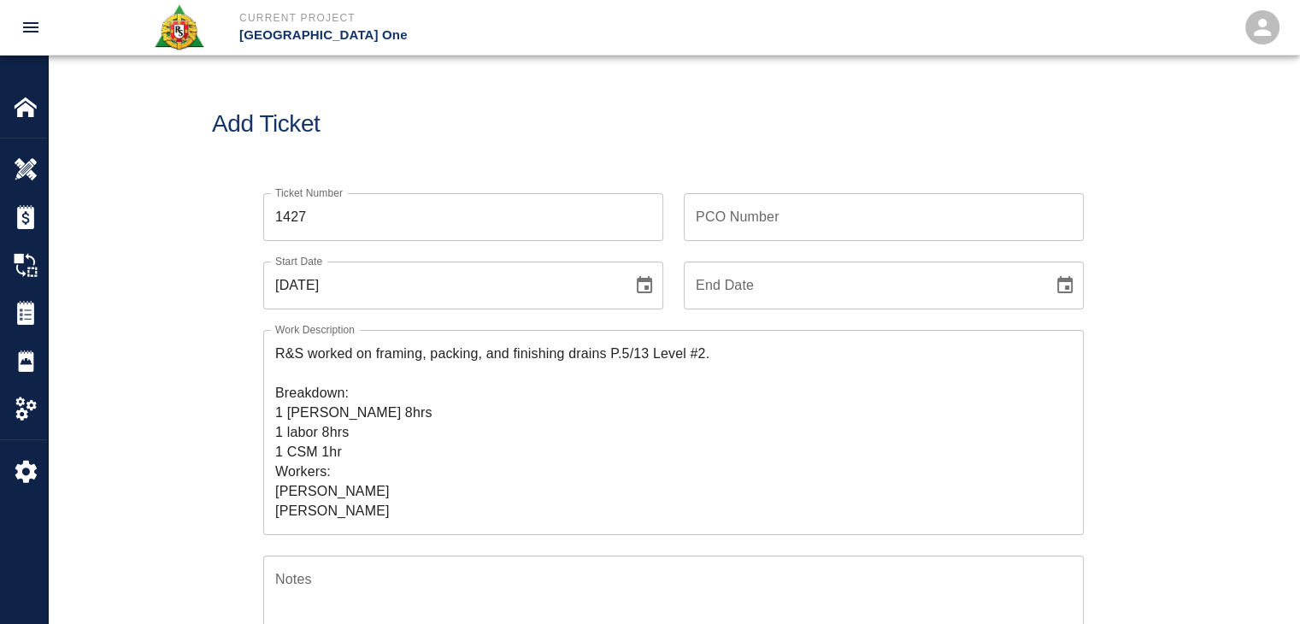
click at [755, 236] on input "PCO Number" at bounding box center [884, 217] width 400 height 48
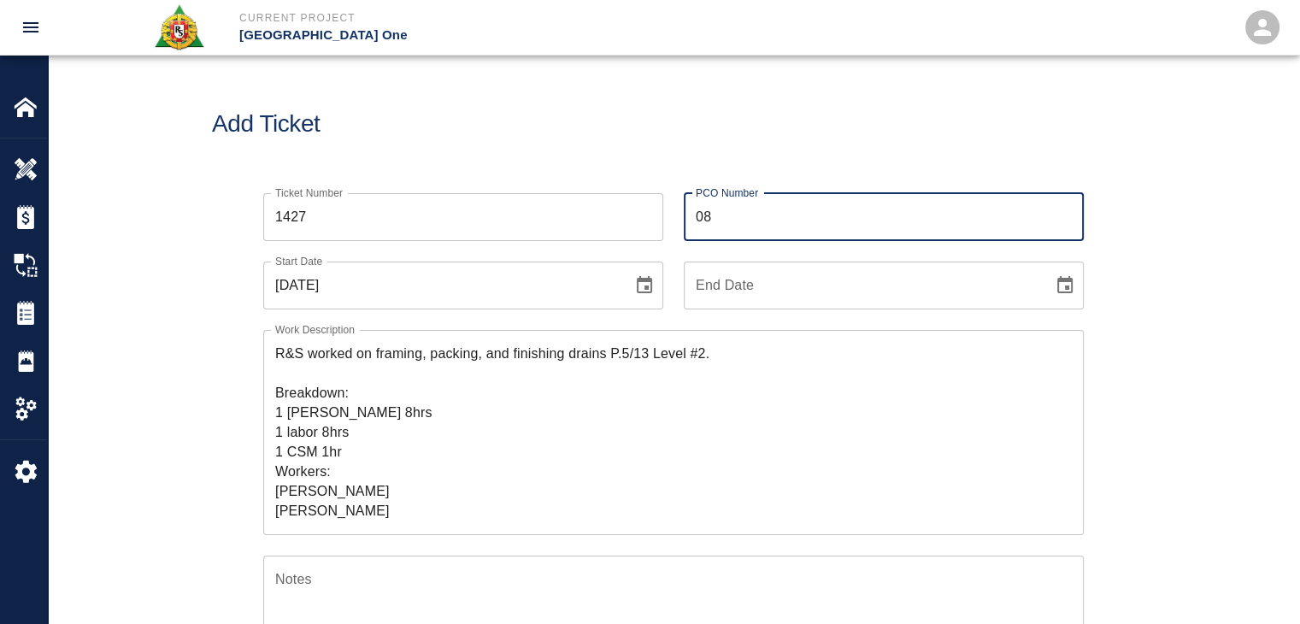
type input "0809"
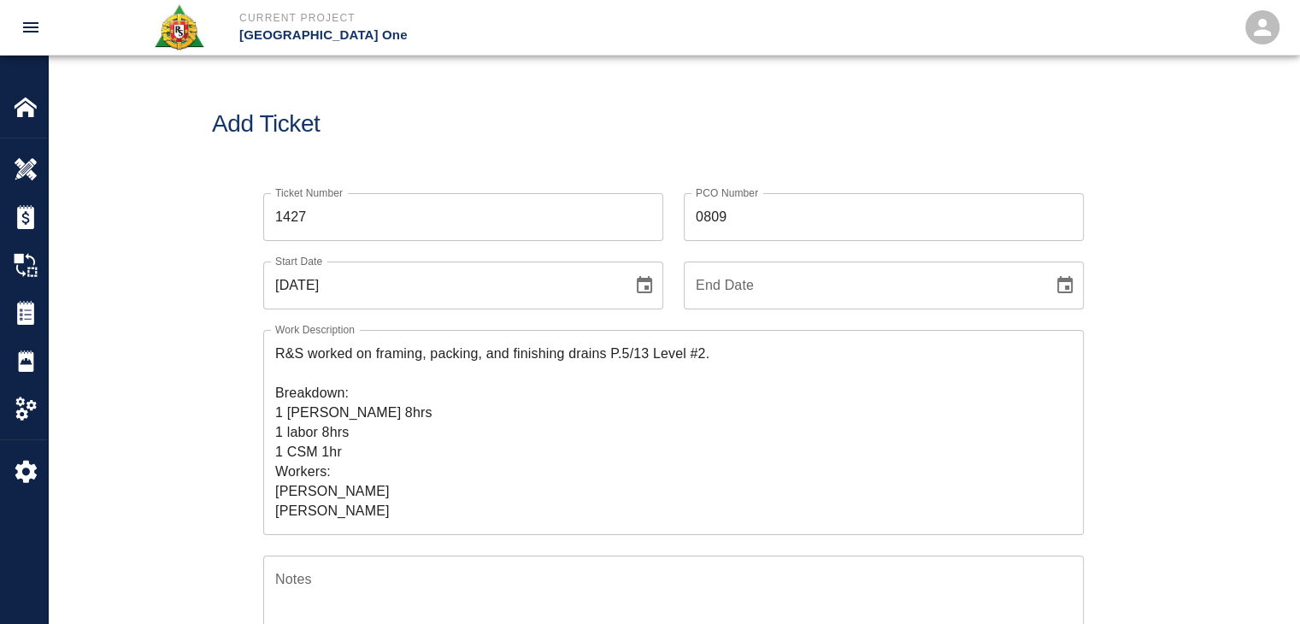
click at [607, 153] on div "Add Ticket" at bounding box center [673, 125] width 1251 height 138
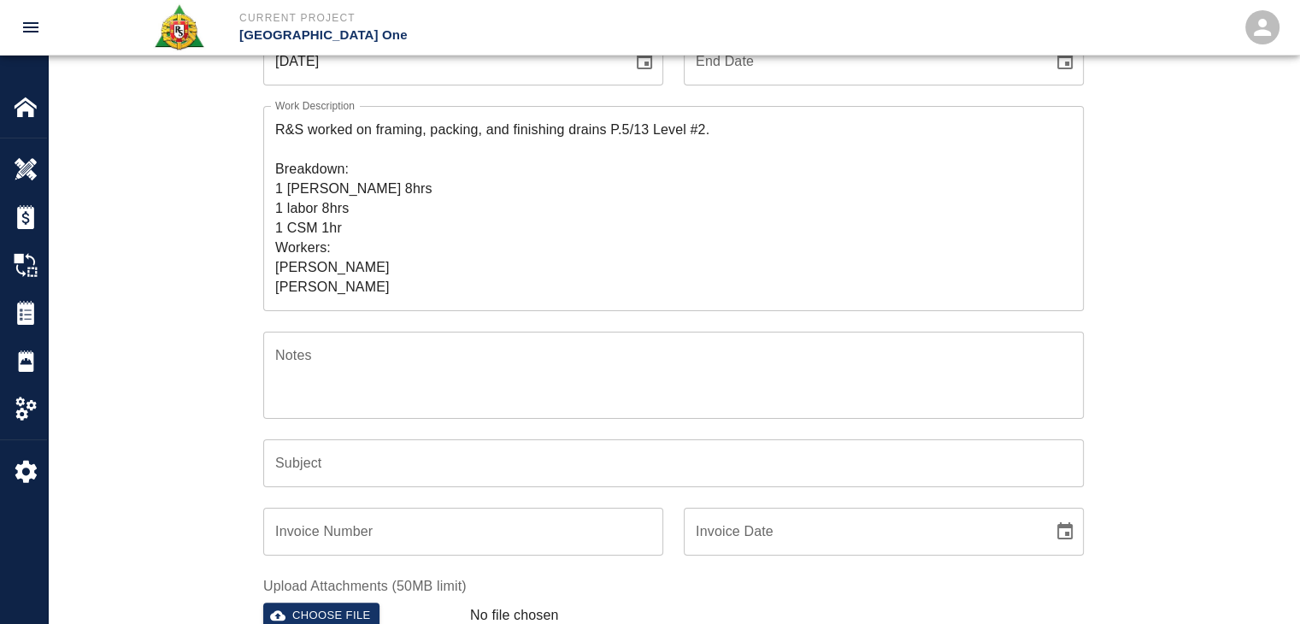
scroll to position [152, 0]
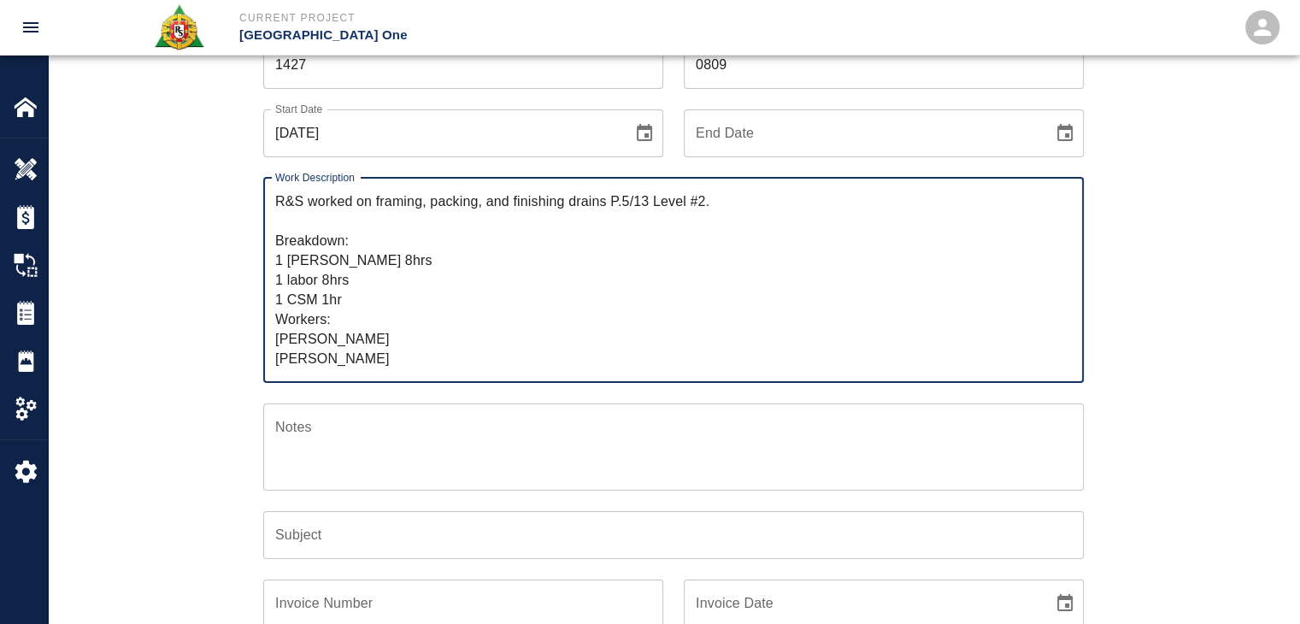
drag, startPoint x: 731, startPoint y: 196, endPoint x: 376, endPoint y: 183, distance: 354.8
click at [376, 183] on div "R&S worked on framing, packing, and finishing drains P.5/13 Level #2. Breakdown…" at bounding box center [673, 280] width 820 height 205
click at [318, 512] on input "Subject" at bounding box center [673, 535] width 820 height 48
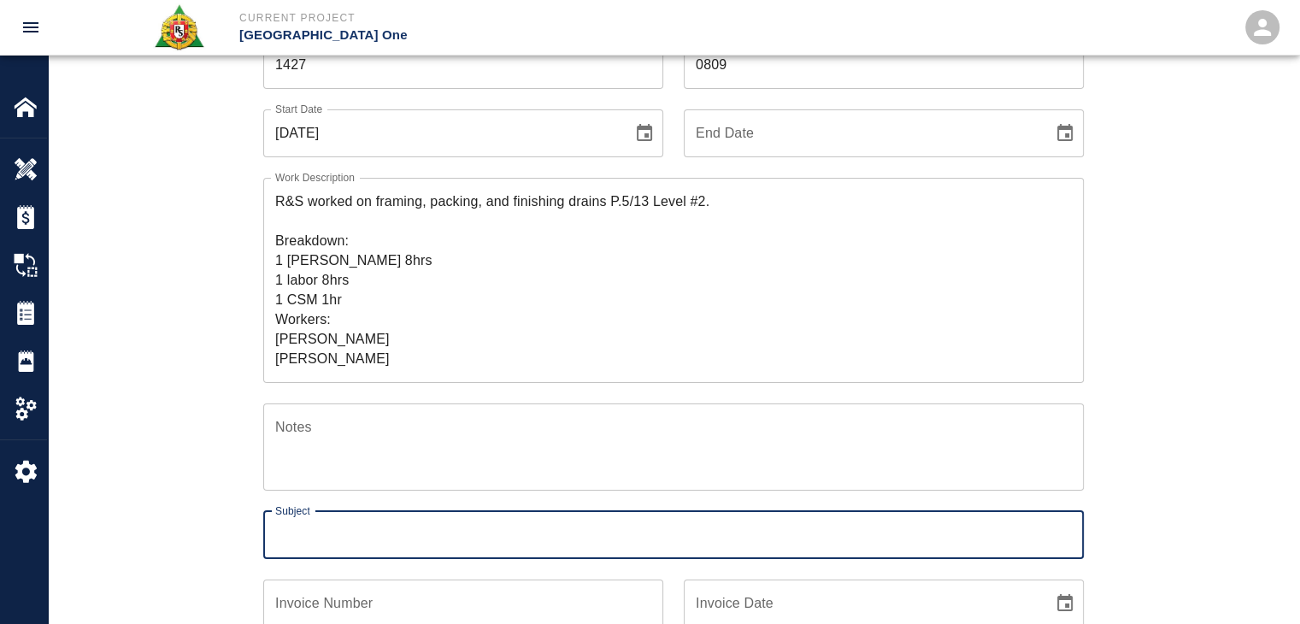
paste input "framing, packing, and finishing drains P.5/13 Level #2."
type input "framing, packing, and finishing drains P.5/13 Level #2."
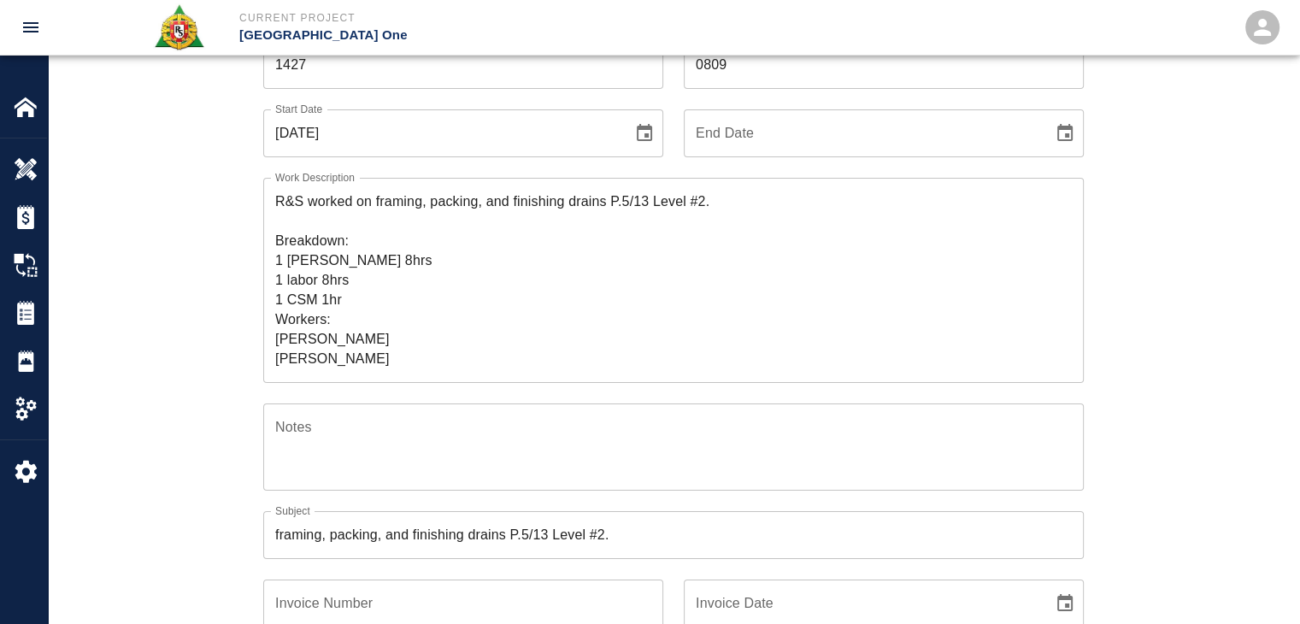
click at [112, 466] on div "Ticket Number 1427 Ticket Number PCO Number 0809 PCO Number Start Date 10/06/20…" at bounding box center [673, 442] width 1251 height 843
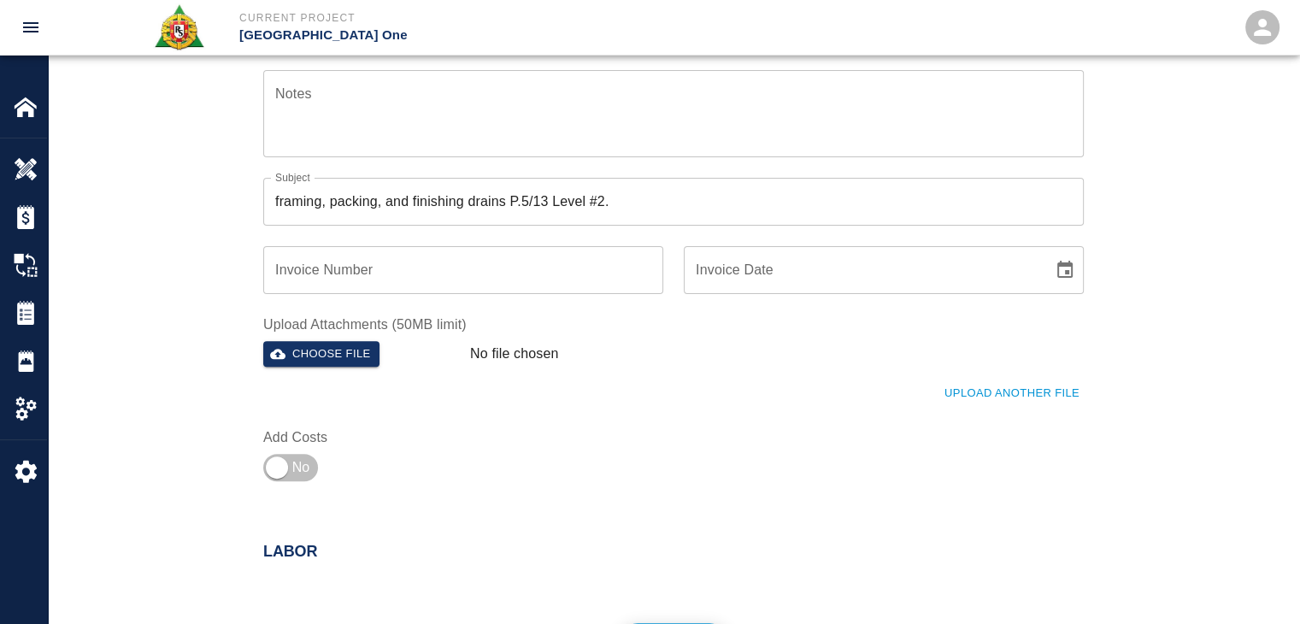
scroll to position [485, 0]
click at [304, 468] on input "checkbox" at bounding box center [276, 467] width 123 height 41
checkbox input "true"
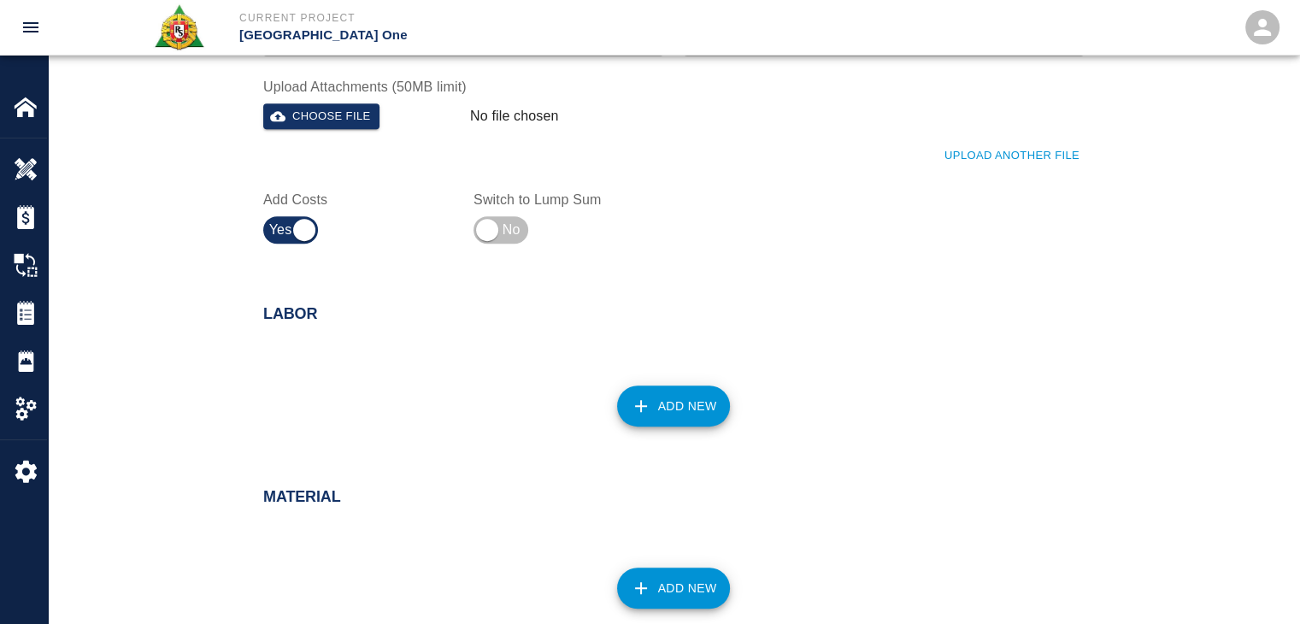
scroll to position [730, 0]
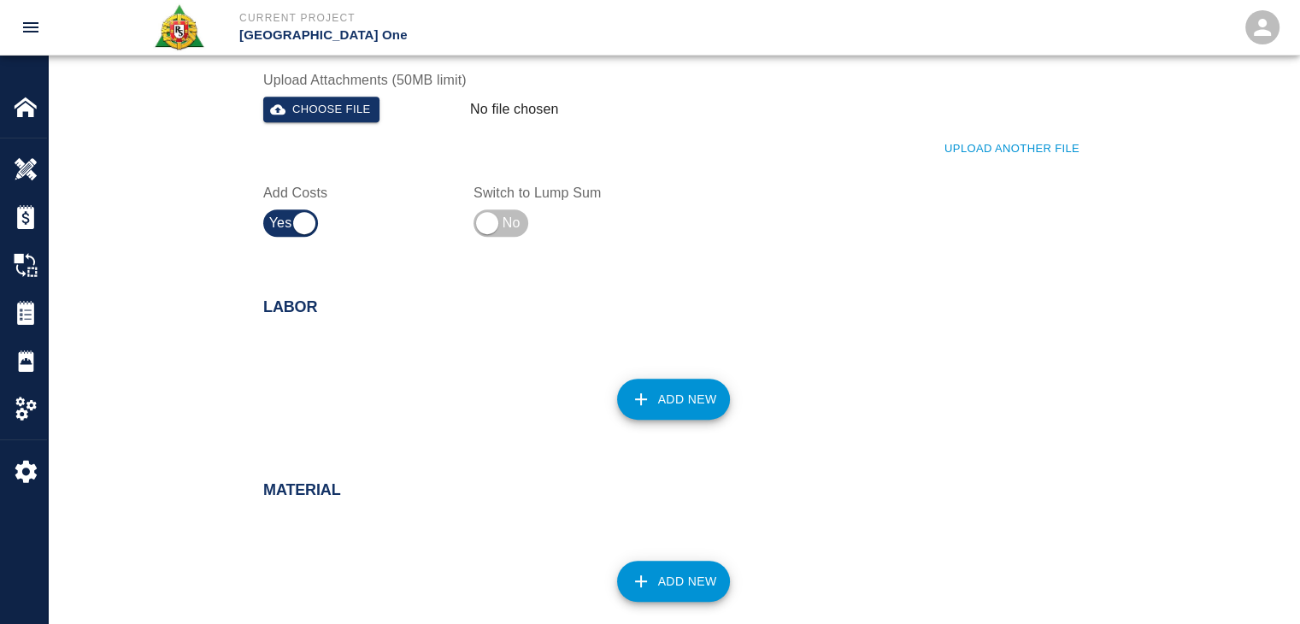
click at [615, 396] on div "Add New" at bounding box center [663, 388] width 841 height 75
click at [639, 402] on icon "button" at bounding box center [641, 399] width 21 height 21
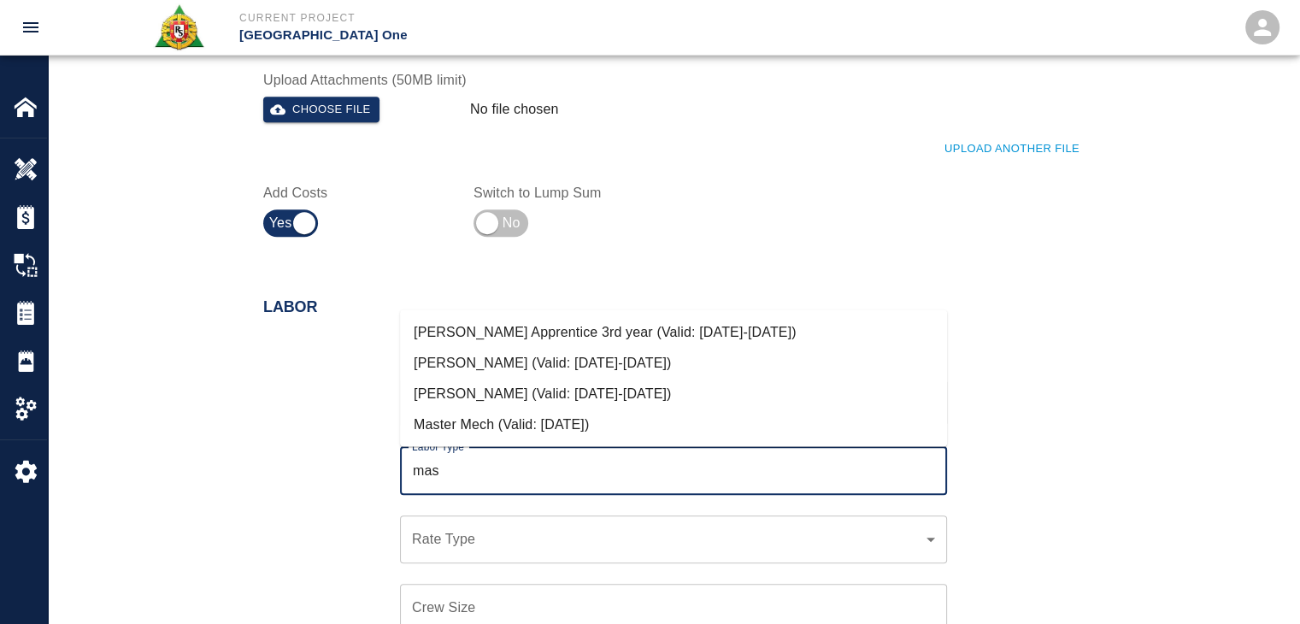
click at [639, 402] on li "Mason Journeyman (Valid: 07/01/2024-10/31/2025)" at bounding box center [673, 393] width 547 height 31
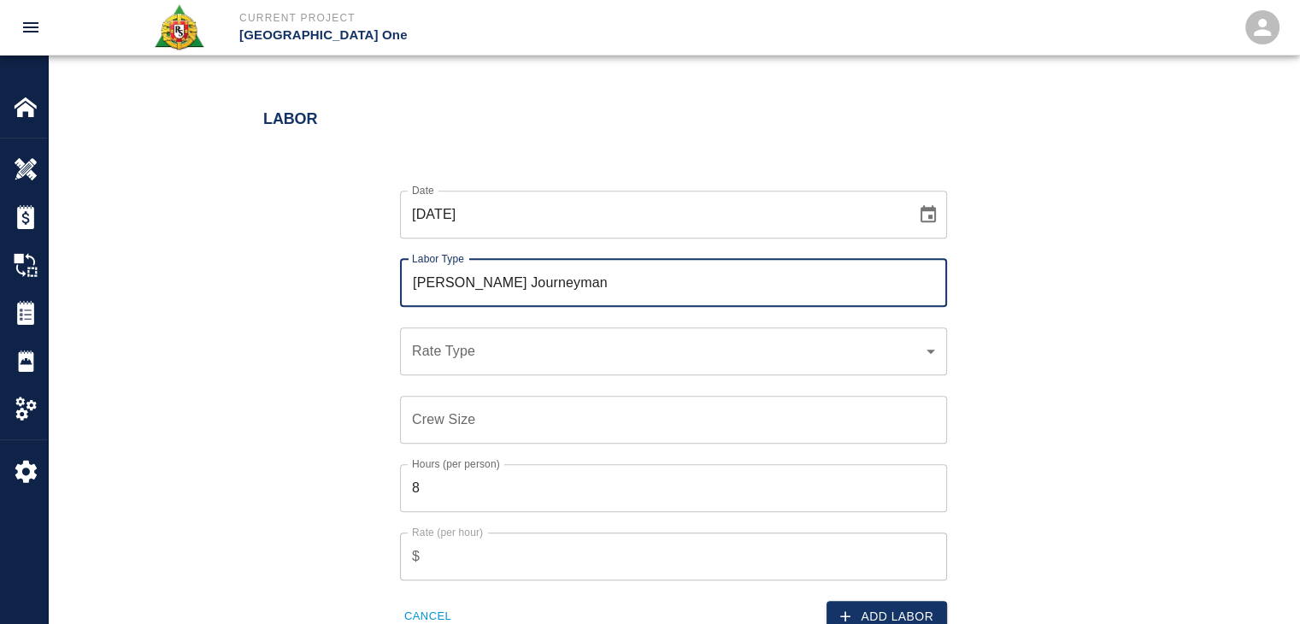
scroll to position [919, 0]
type input "Mason Journeyman"
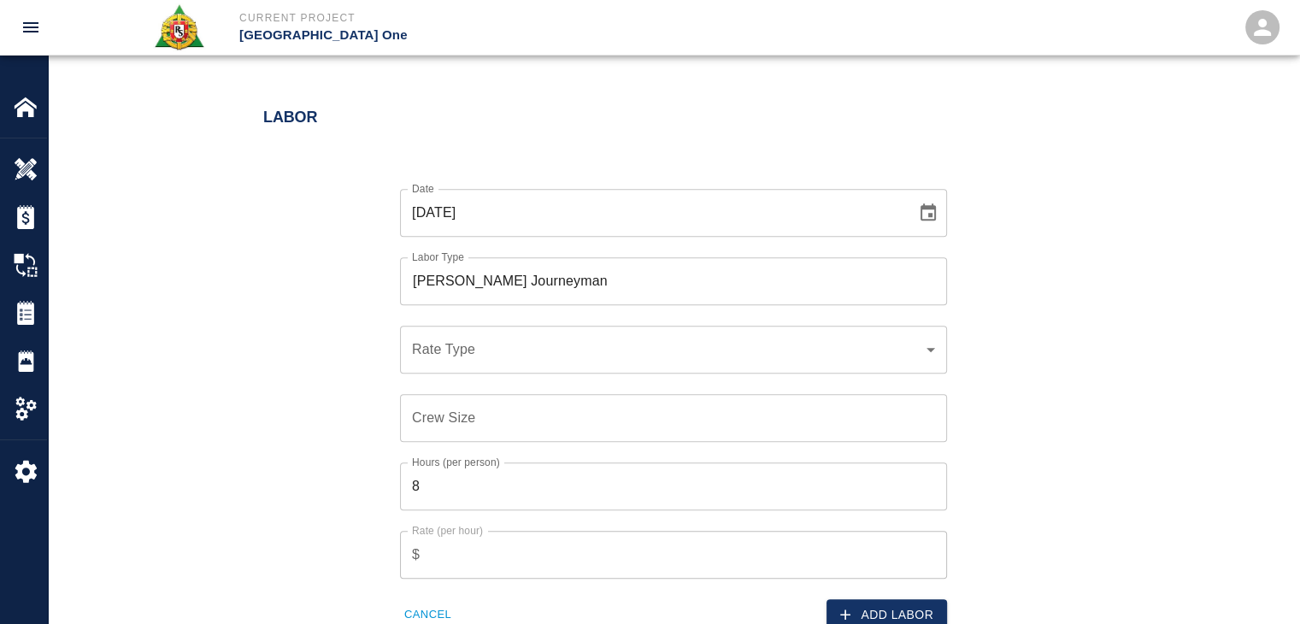
click at [461, 326] on div "​ Rate Type" at bounding box center [673, 350] width 547 height 48
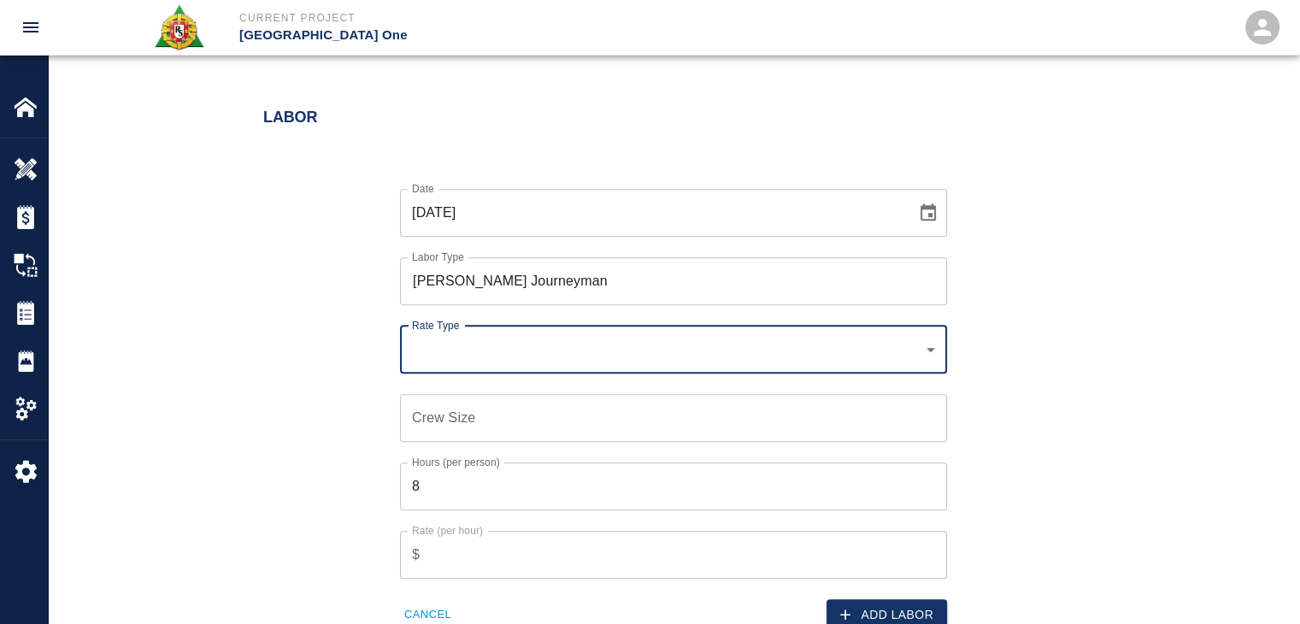
click at [490, 333] on div "​ Rate Type" at bounding box center [673, 350] width 547 height 48
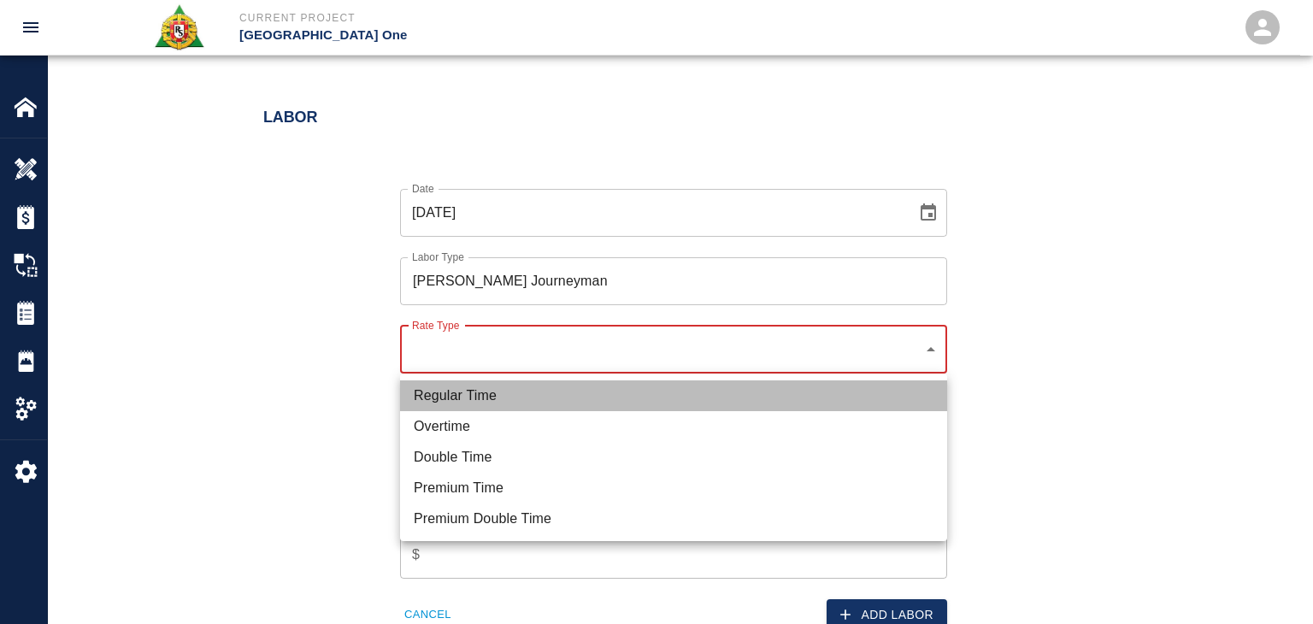
click at [548, 385] on li "Regular Time" at bounding box center [673, 395] width 547 height 31
type input "rate_rt"
type input "112.04"
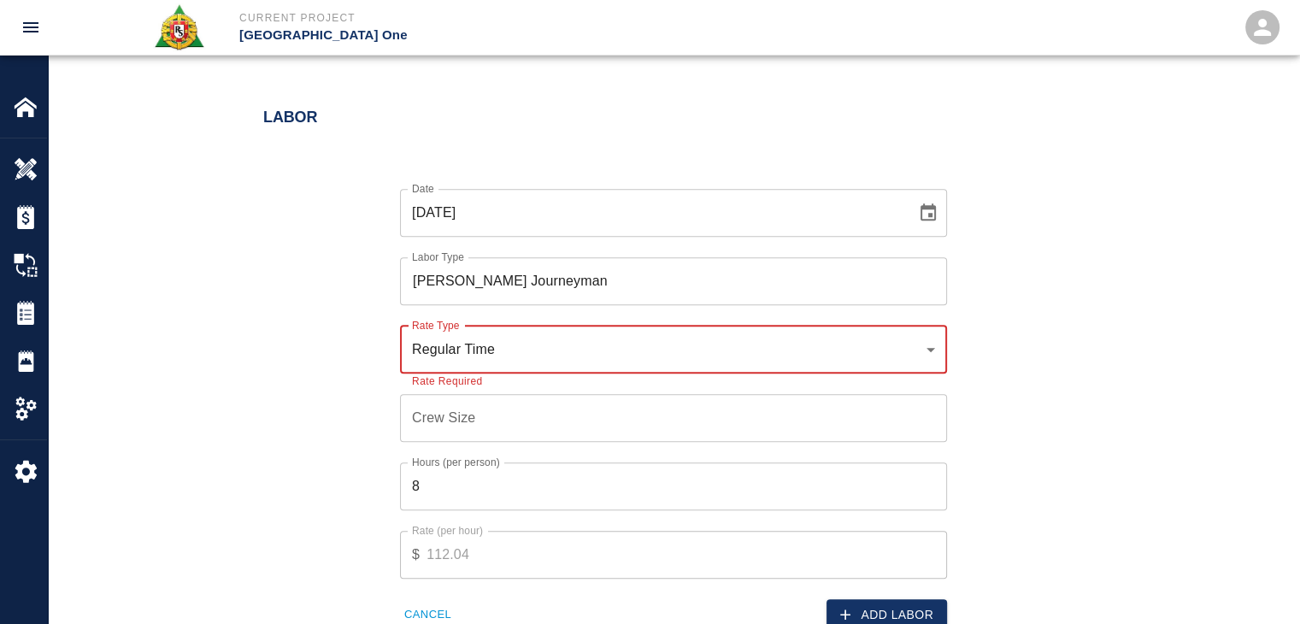
click at [556, 406] on input "Crew Size" at bounding box center [673, 418] width 547 height 48
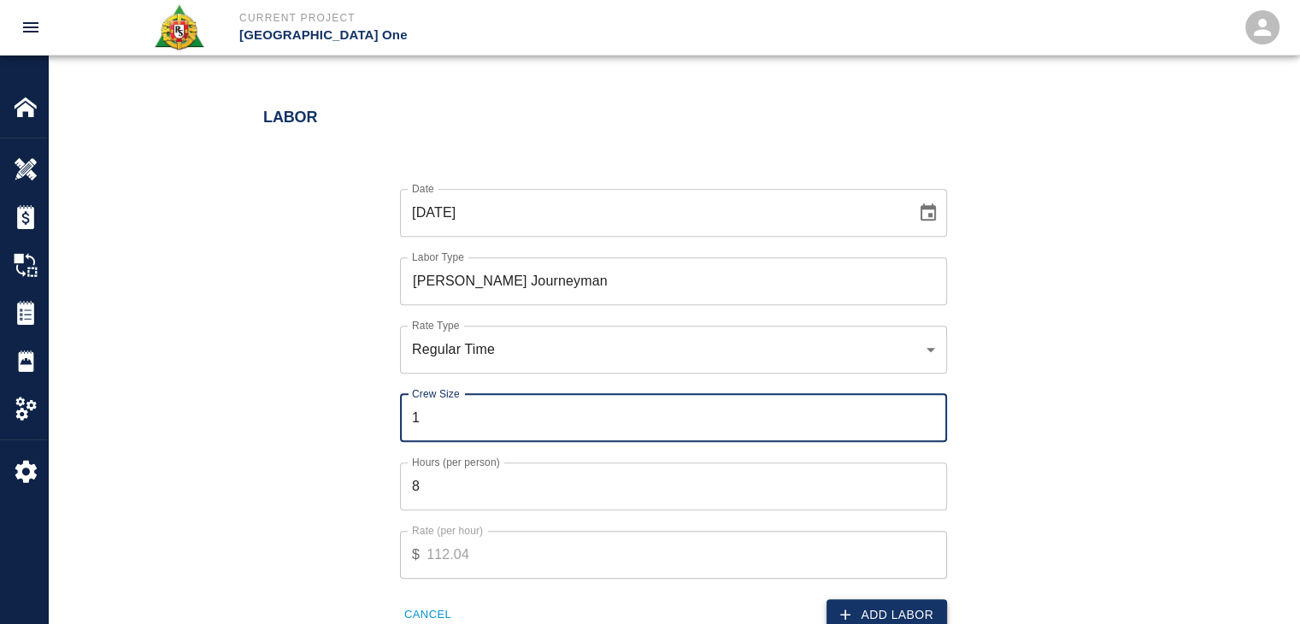
type input "1"
click at [878, 620] on button "Add Labor" at bounding box center [886, 615] width 120 height 32
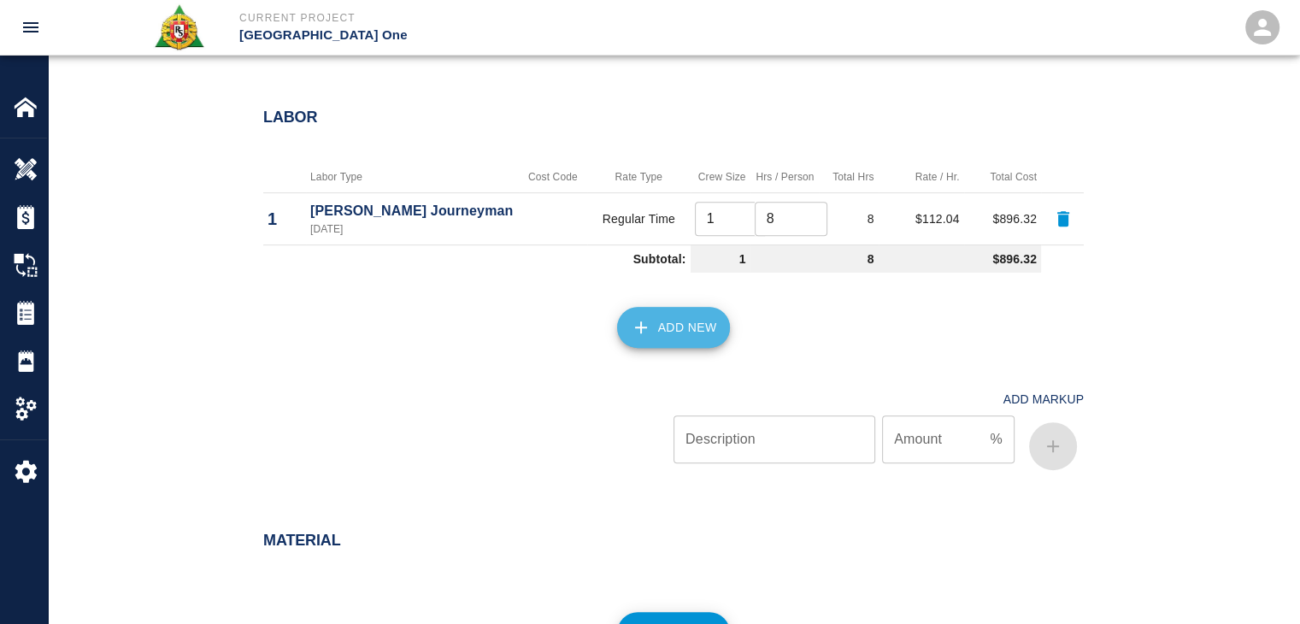
click at [690, 331] on button "Add New" at bounding box center [674, 327] width 114 height 41
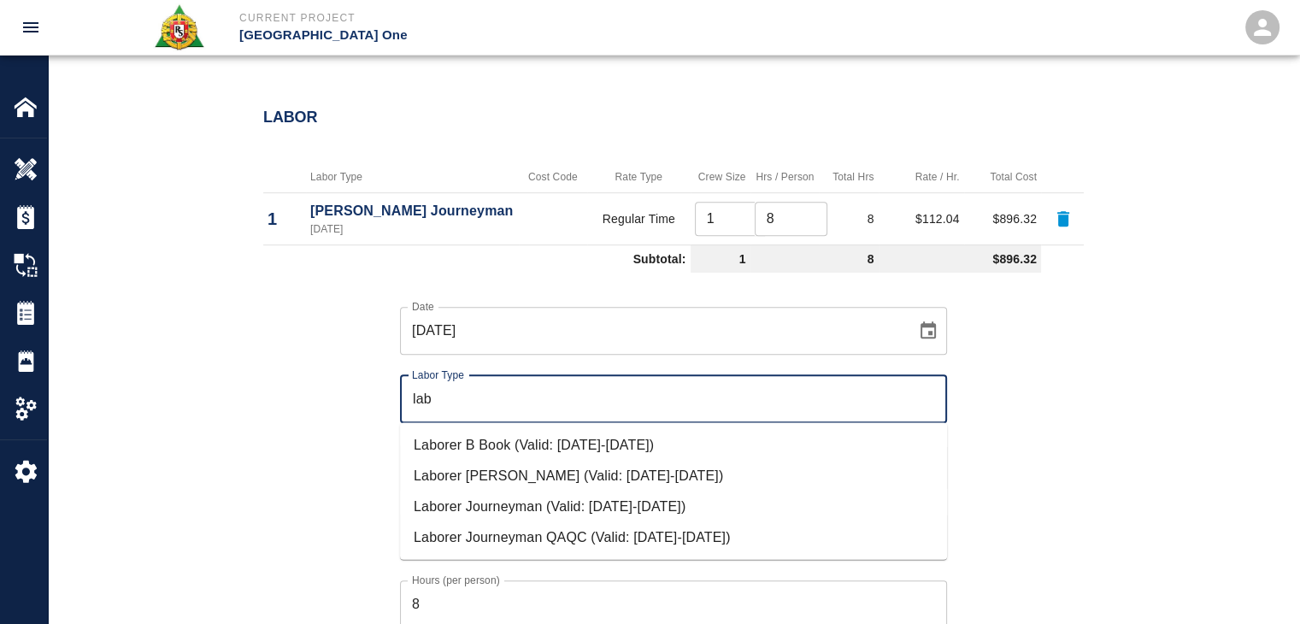
click at [567, 505] on li "Laborer Journeyman (Valid: 07/01/2024-10/31/2025)" at bounding box center [673, 505] width 547 height 31
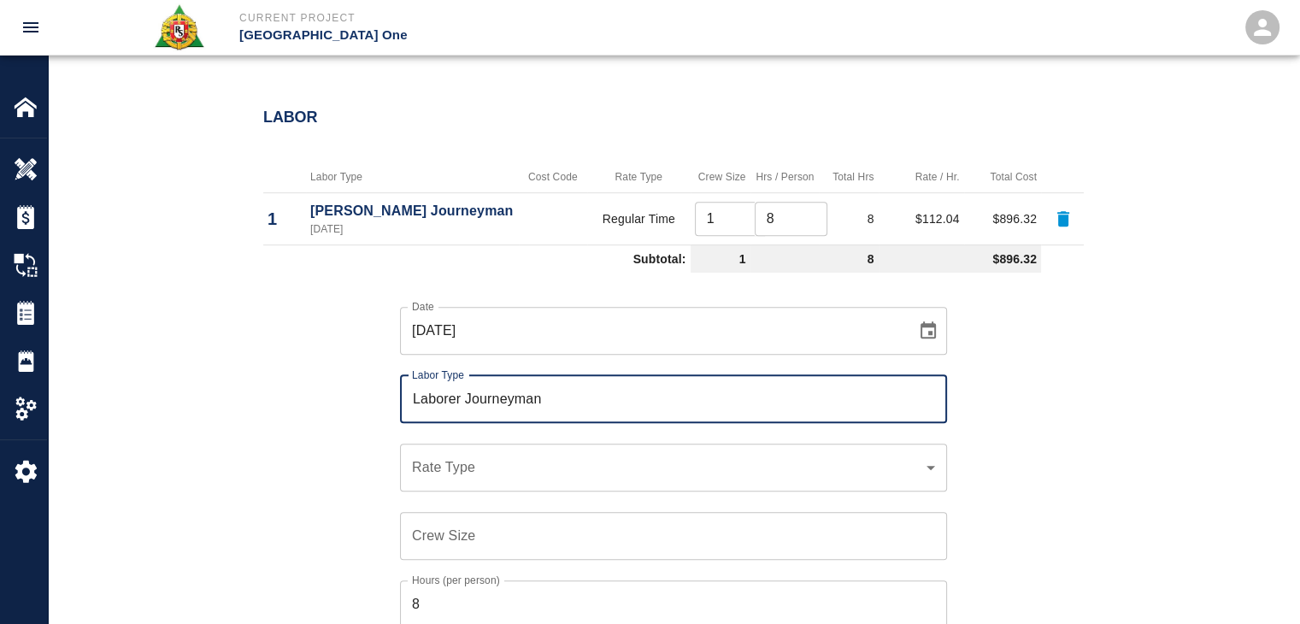
type input "Laborer Journeyman"
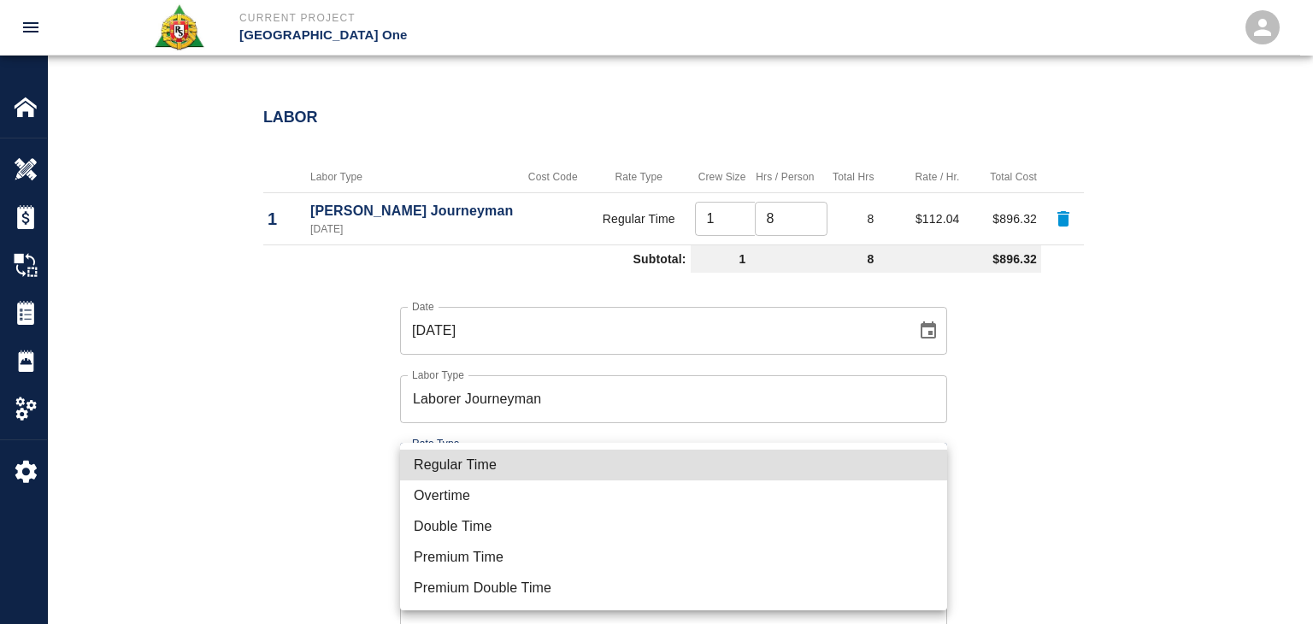
click at [497, 461] on li "Regular Time" at bounding box center [673, 464] width 547 height 31
type input "rate_rt"
type input "97.06"
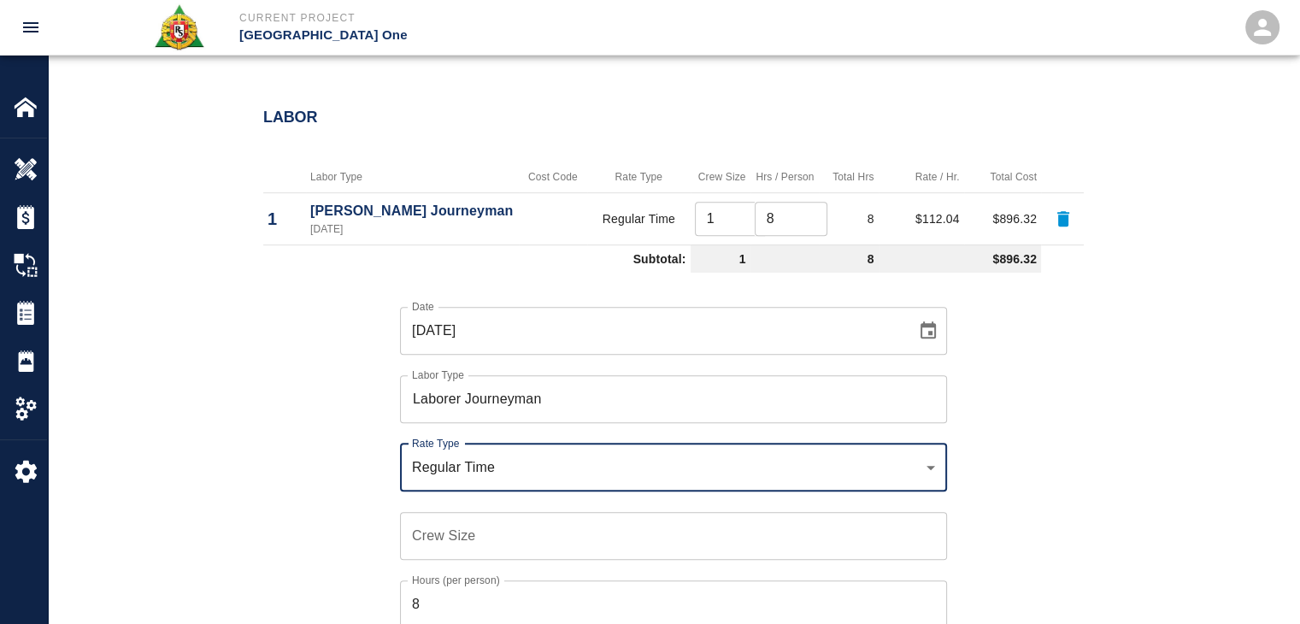
scroll to position [1093, 0]
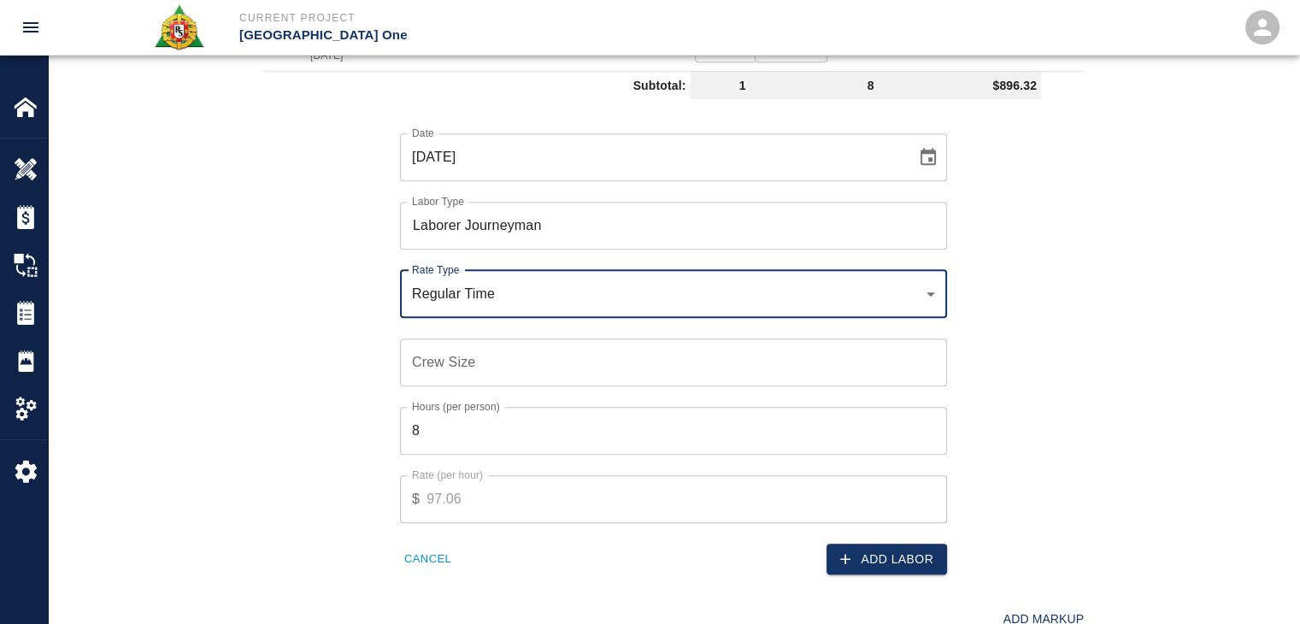
click at [447, 370] on input "Crew Size" at bounding box center [673, 362] width 547 height 48
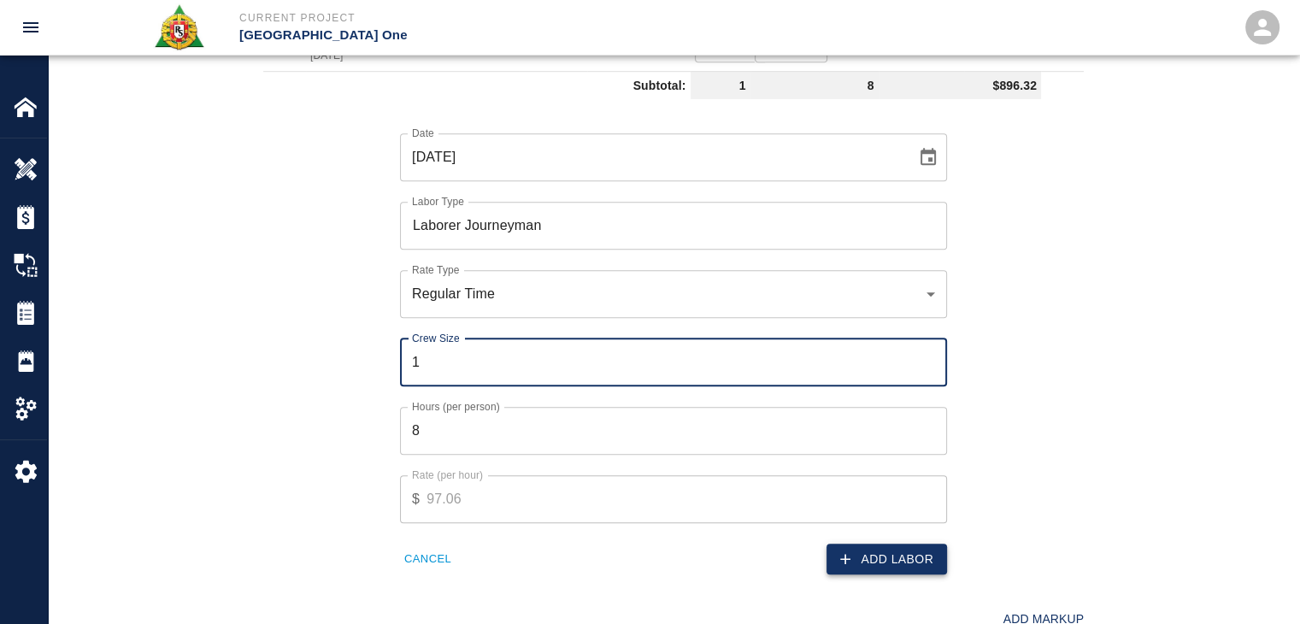
type input "1"
click at [836, 567] on button "Add Labor" at bounding box center [886, 559] width 120 height 32
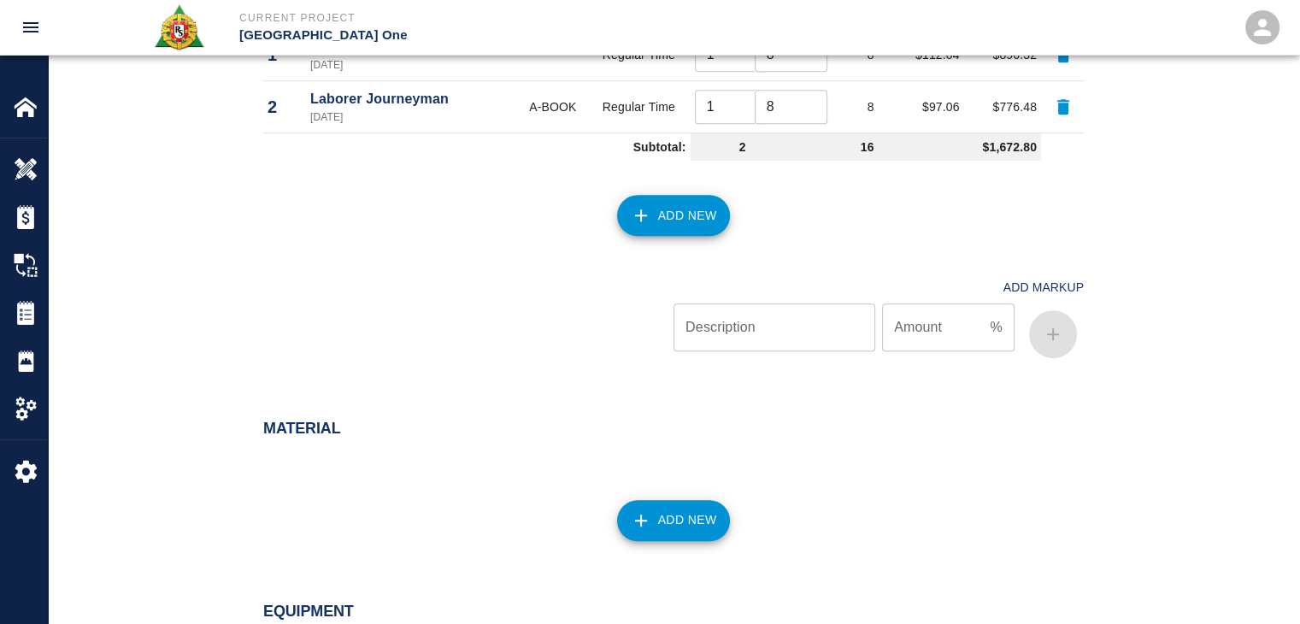
scroll to position [1087, 0]
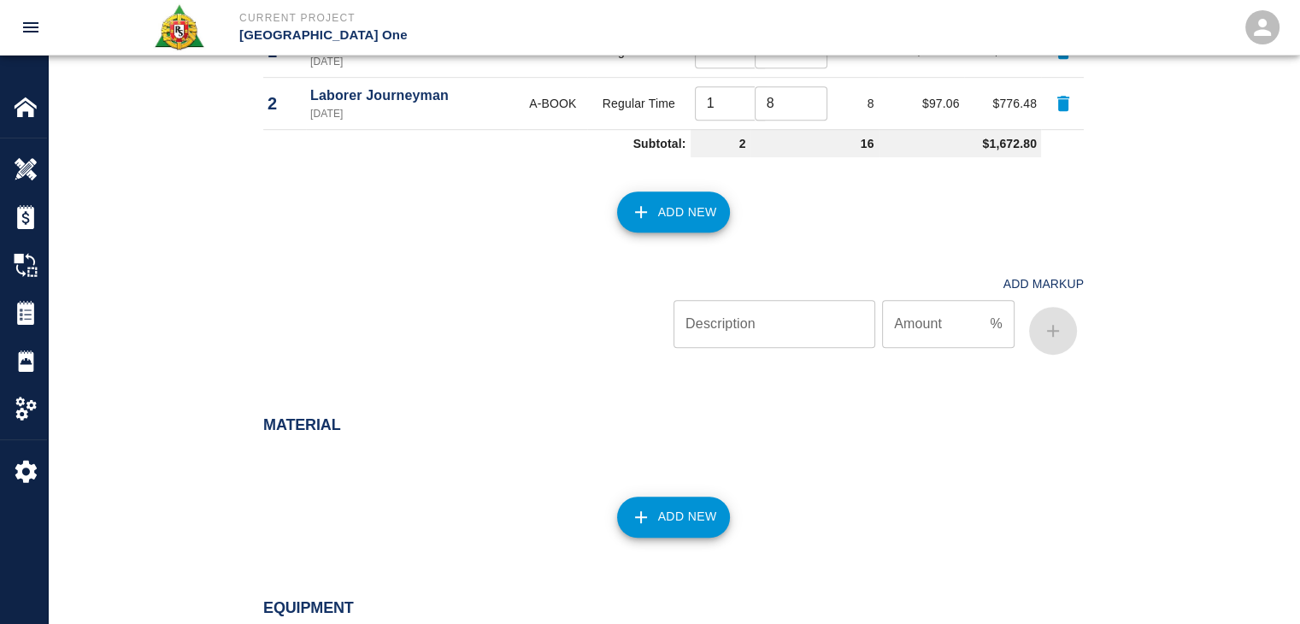
click at [671, 199] on button "Add New" at bounding box center [674, 211] width 114 height 41
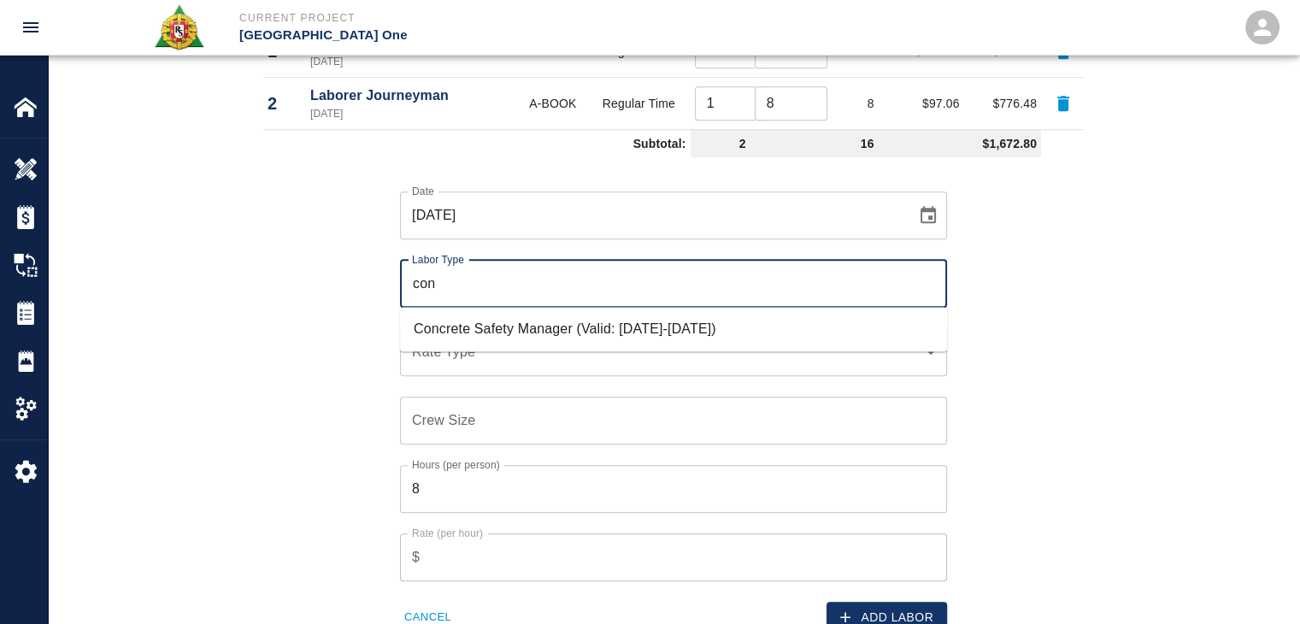
click at [503, 328] on li "Concrete Safety Manager (Valid: 01/01/2025-01/01/2026)" at bounding box center [673, 329] width 547 height 31
type input "Concrete Safety Manager"
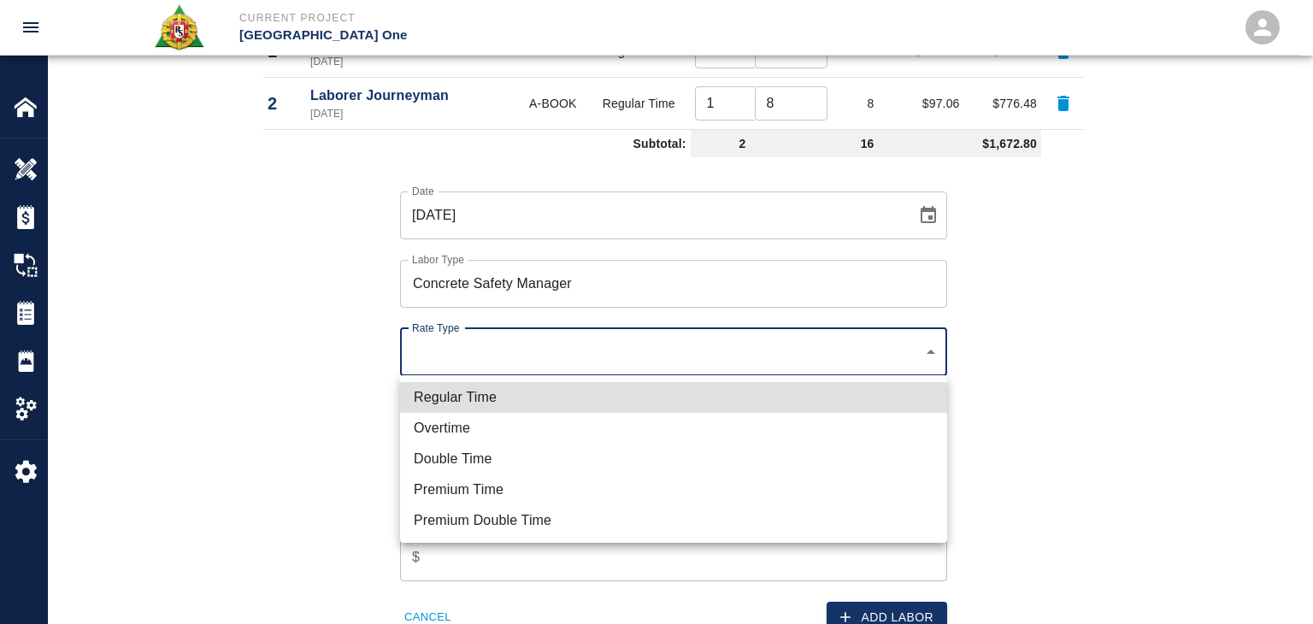
click at [469, 402] on li "Regular Time" at bounding box center [673, 397] width 547 height 31
type input "rate_rt"
type input "100.05"
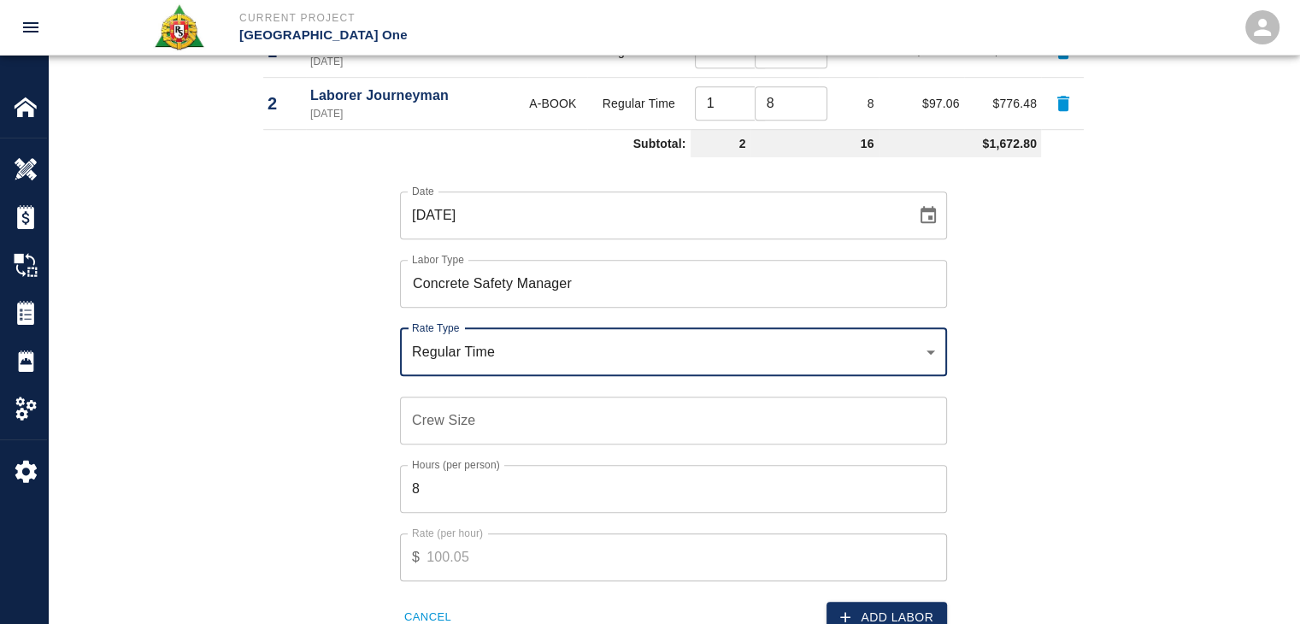
click at [468, 401] on input "Crew Size" at bounding box center [673, 420] width 547 height 48
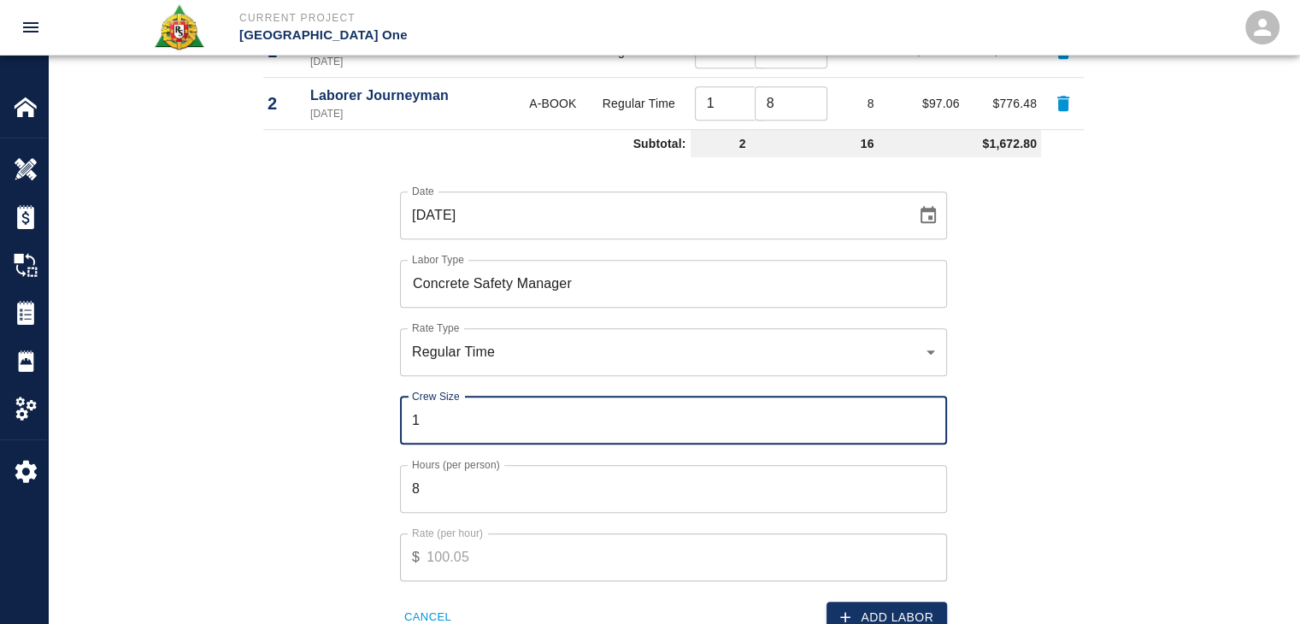
type input "1"
click at [485, 514] on div "Rate (per hour) $ 100.05 Rate (per hour)" at bounding box center [662, 547] width 567 height 68
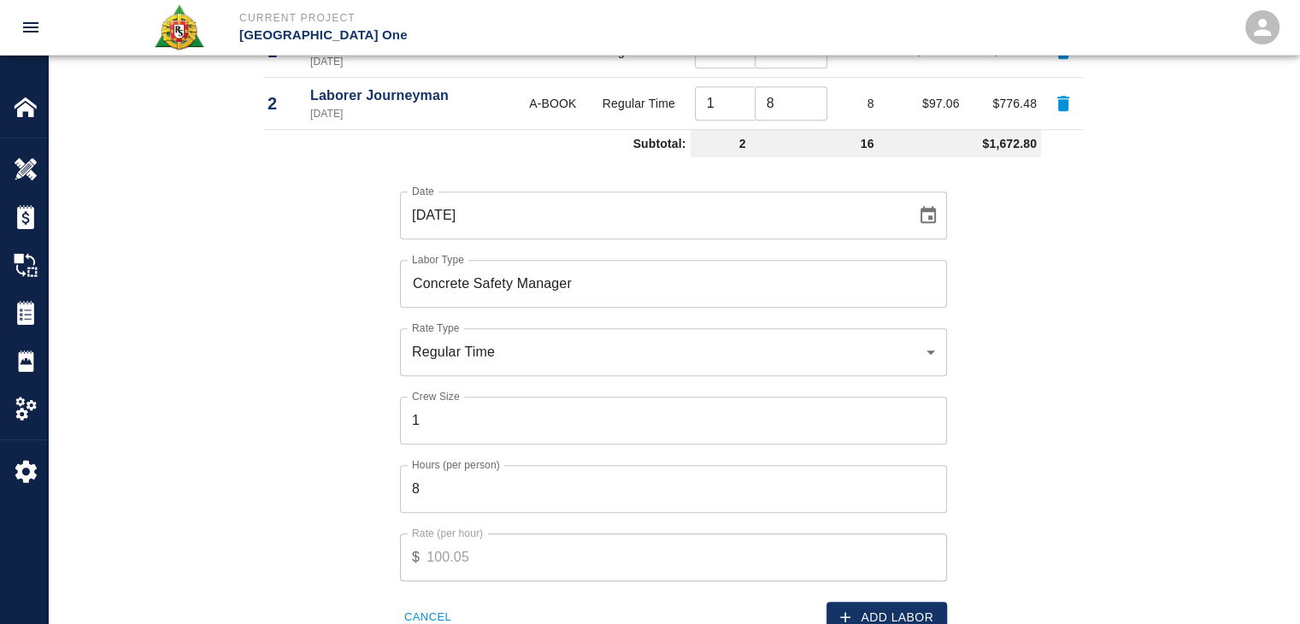
click at [442, 488] on input "8" at bounding box center [673, 489] width 547 height 48
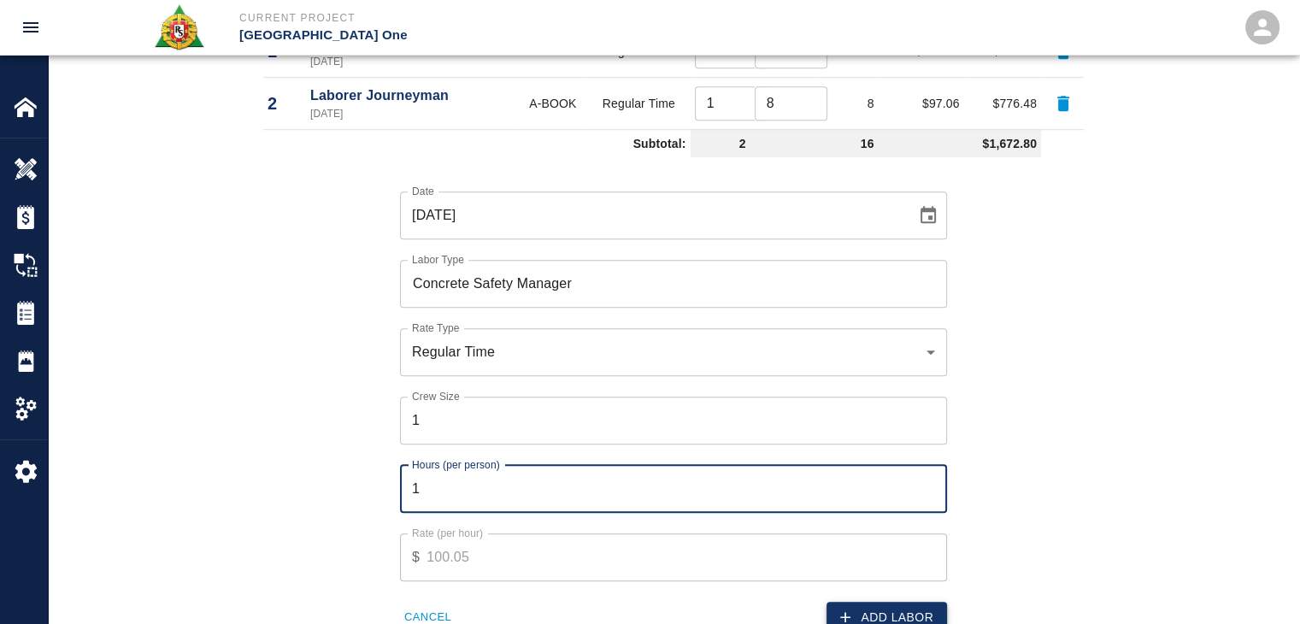
type input "1"
click at [866, 620] on button "Add Labor" at bounding box center [886, 618] width 120 height 32
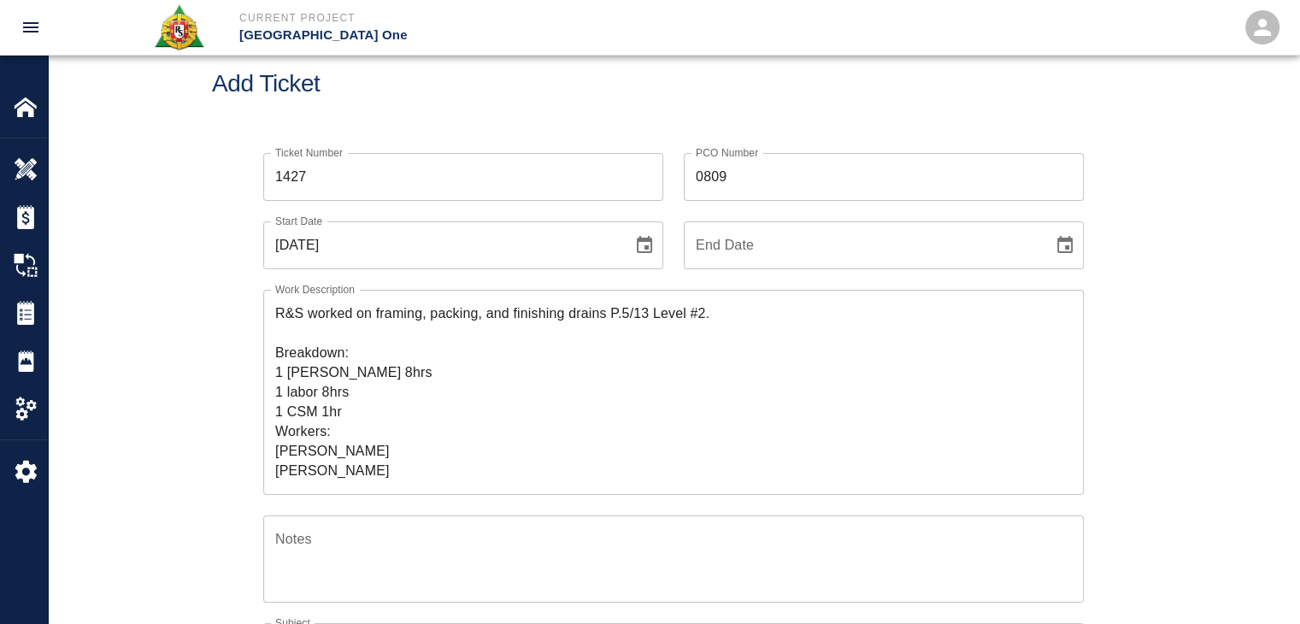
scroll to position [38, 0]
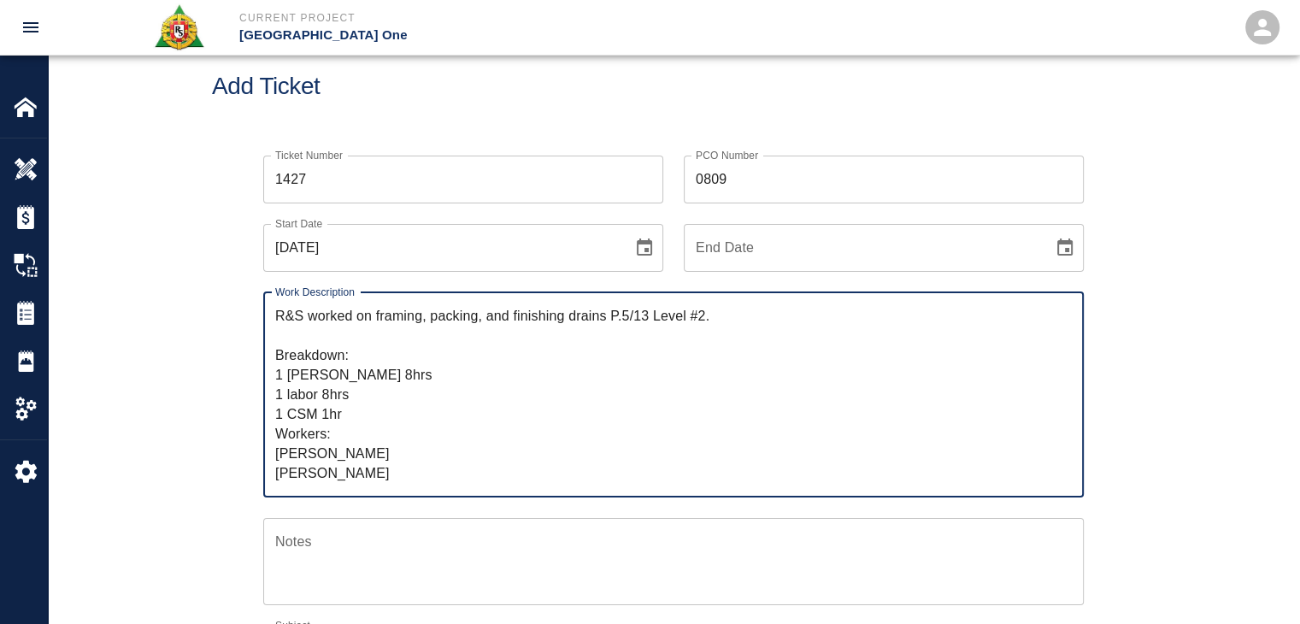
click at [705, 330] on textarea "R&S worked on framing, packing, and finishing drains P.5/13 Level #2. Breakdown…" at bounding box center [673, 394] width 796 height 177
click at [540, 370] on textarea "R&S worked on framing, packing, and finishing drains P.5/13 Level #2. Breakdown…" at bounding box center [673, 394] width 796 height 177
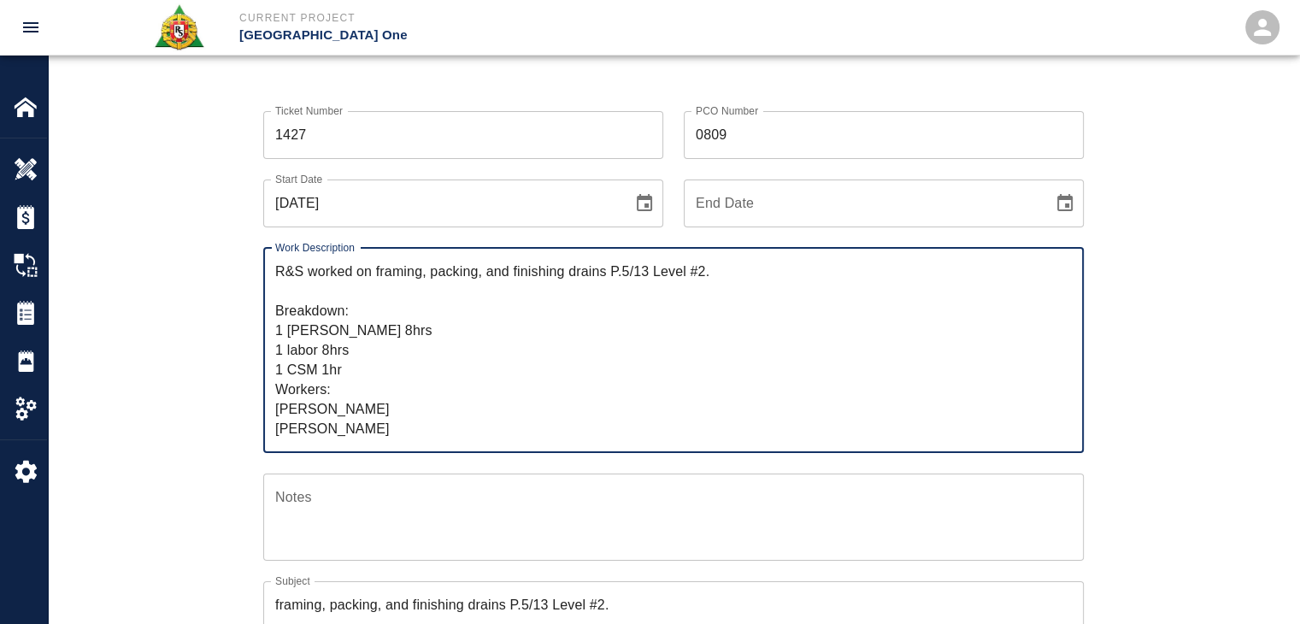
click at [441, 438] on textarea "R&S worked on framing, packing, and finishing drains P.5/13 Level #2. Breakdown…" at bounding box center [673, 349] width 796 height 177
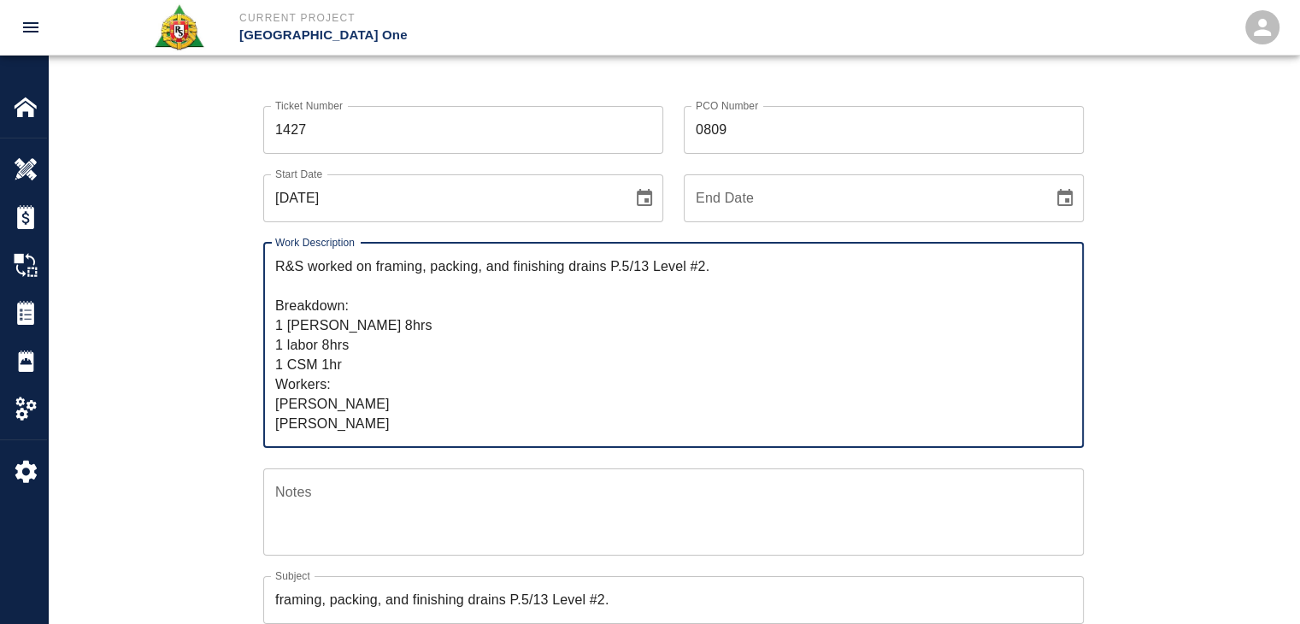
click at [250, 350] on div "Work Description R&S worked on framing, packing, and finishing drains P.5/13 Le…" at bounding box center [663, 335] width 841 height 226
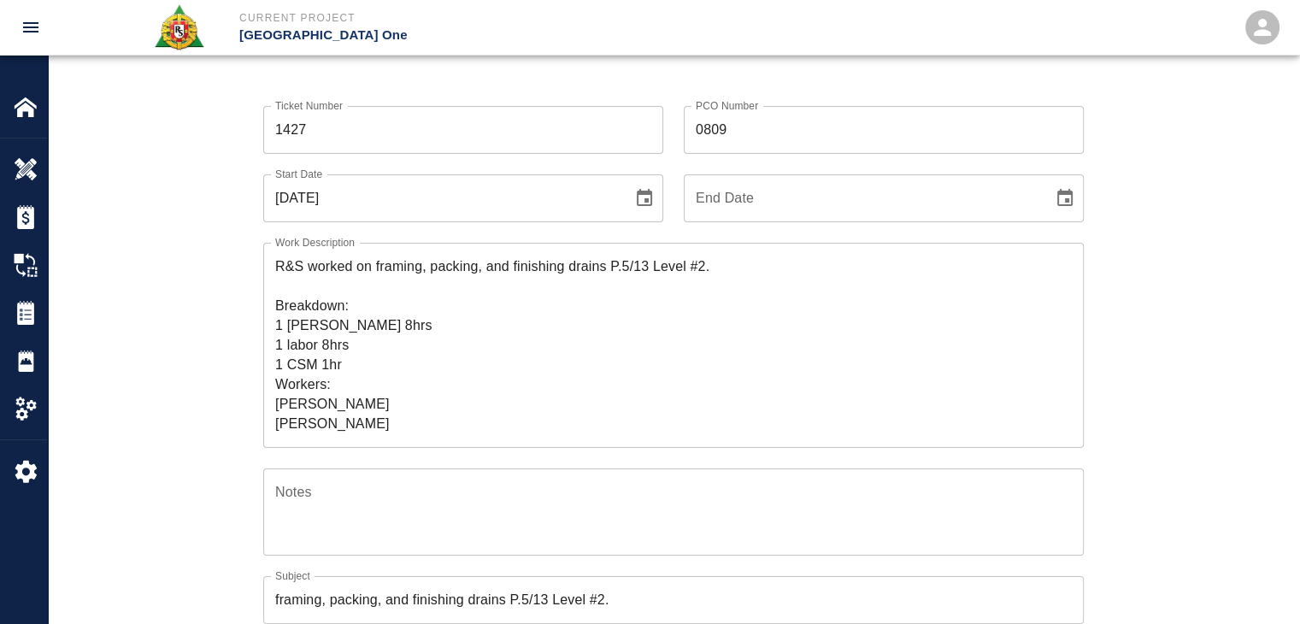
scroll to position [0, 0]
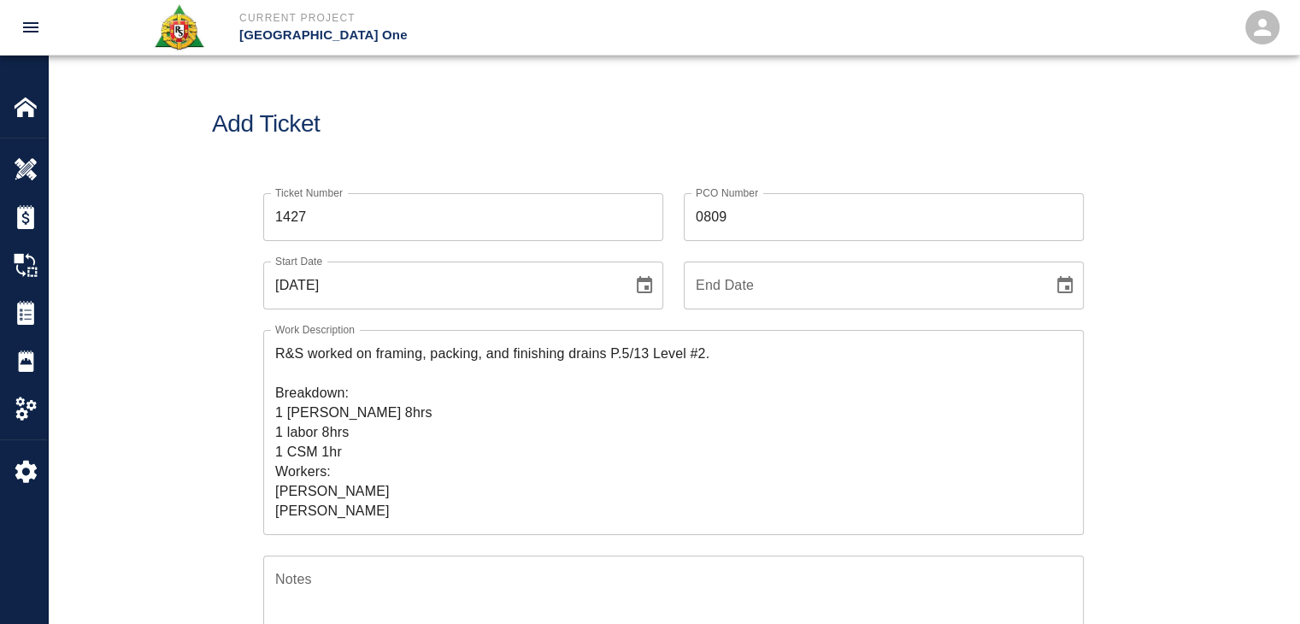
drag, startPoint x: 250, startPoint y: 350, endPoint x: 242, endPoint y: 364, distance: 15.7
click at [243, 364] on div "Work Description R&S worked on framing, packing, and finishing drains P.5/13 Le…" at bounding box center [663, 422] width 841 height 226
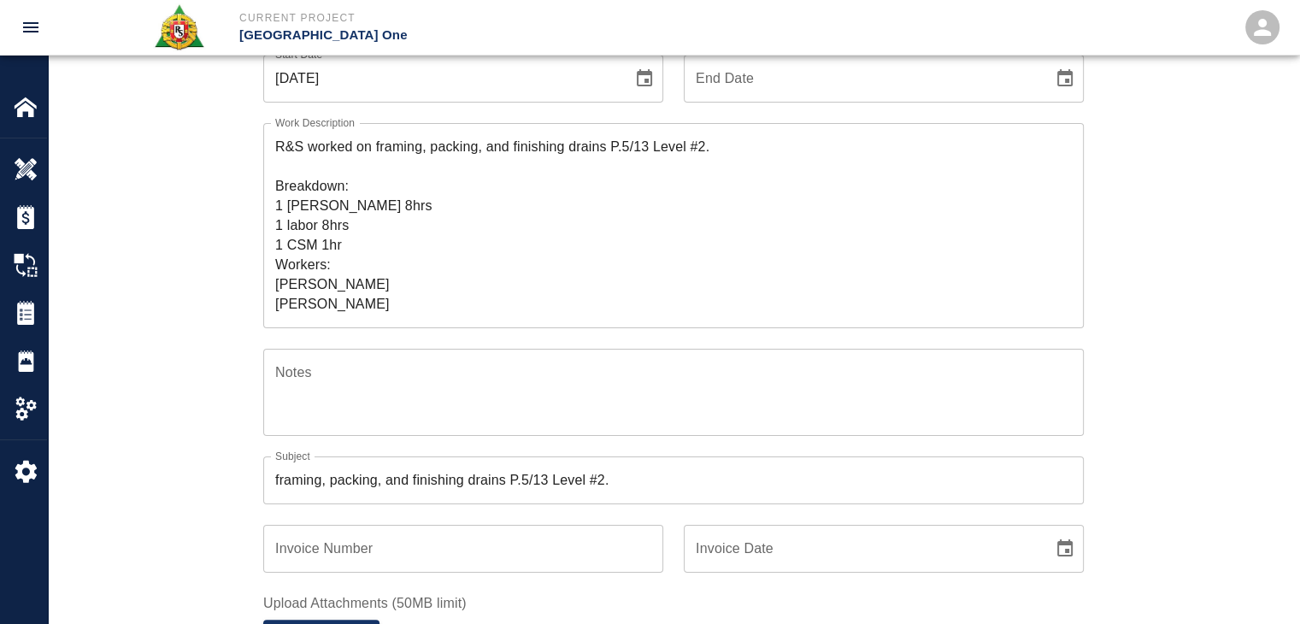
scroll to position [208, 0]
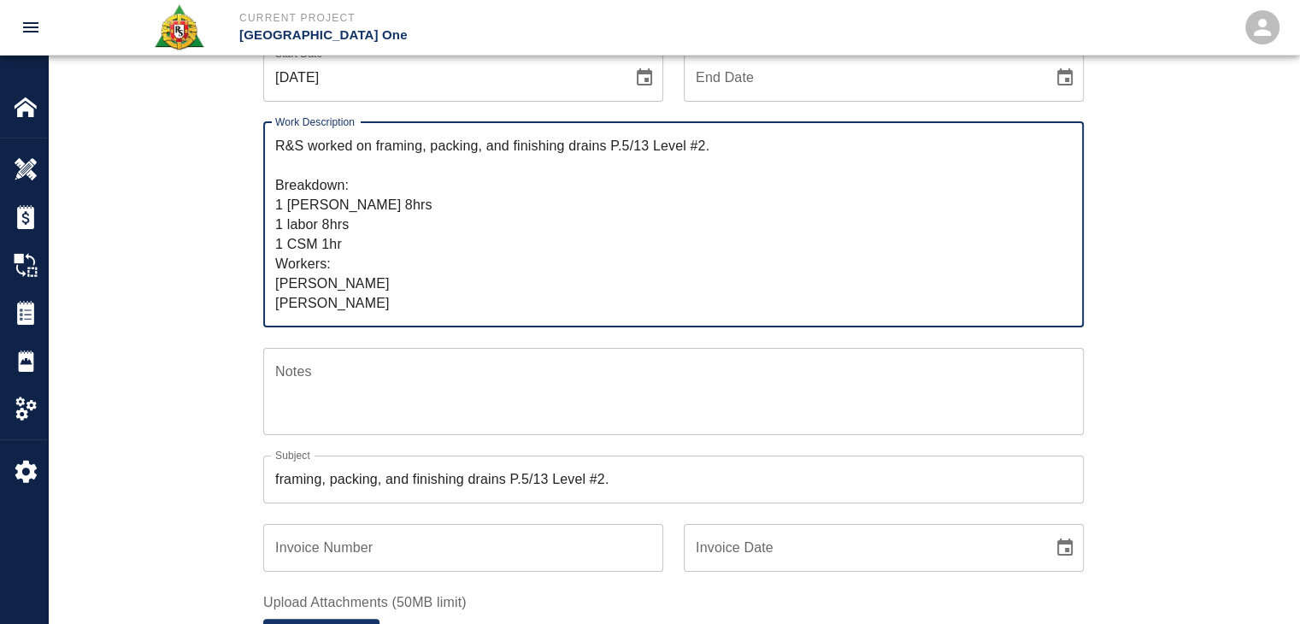
click at [347, 240] on textarea "R&S worked on framing, packing, and finishing drains P.5/13 Level #2. Breakdown…" at bounding box center [673, 224] width 796 height 177
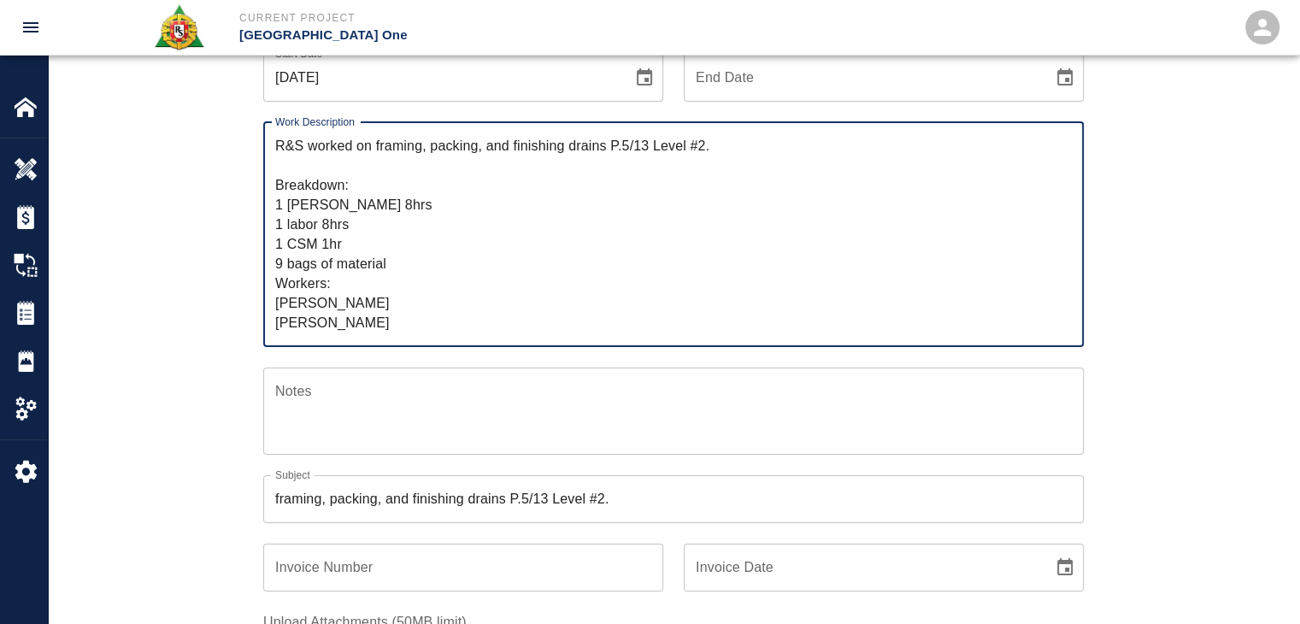
click at [401, 308] on textarea "R&S worked on framing, packing, and finishing drains P.5/13 Level #2. Breakdown…" at bounding box center [673, 234] width 796 height 197
click at [397, 311] on textarea "R&S worked on framing, packing, and finishing drains P.5/13 Level #2. Breakdown…" at bounding box center [673, 234] width 796 height 197
click at [396, 315] on textarea "R&S worked on framing, packing, and finishing drains P.5/13 Level #2. Breakdown…" at bounding box center [673, 234] width 796 height 197
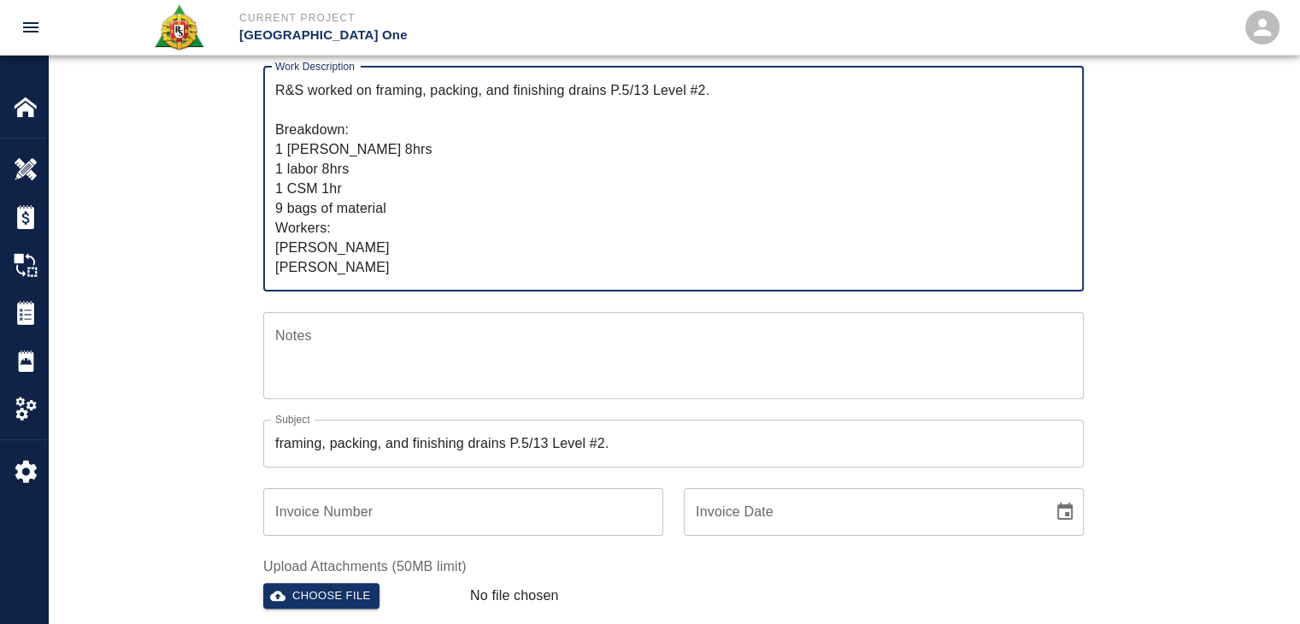
type textarea "R&S worked on framing, packing, and finishing drains P.5/13 Level #2. Breakdown…"
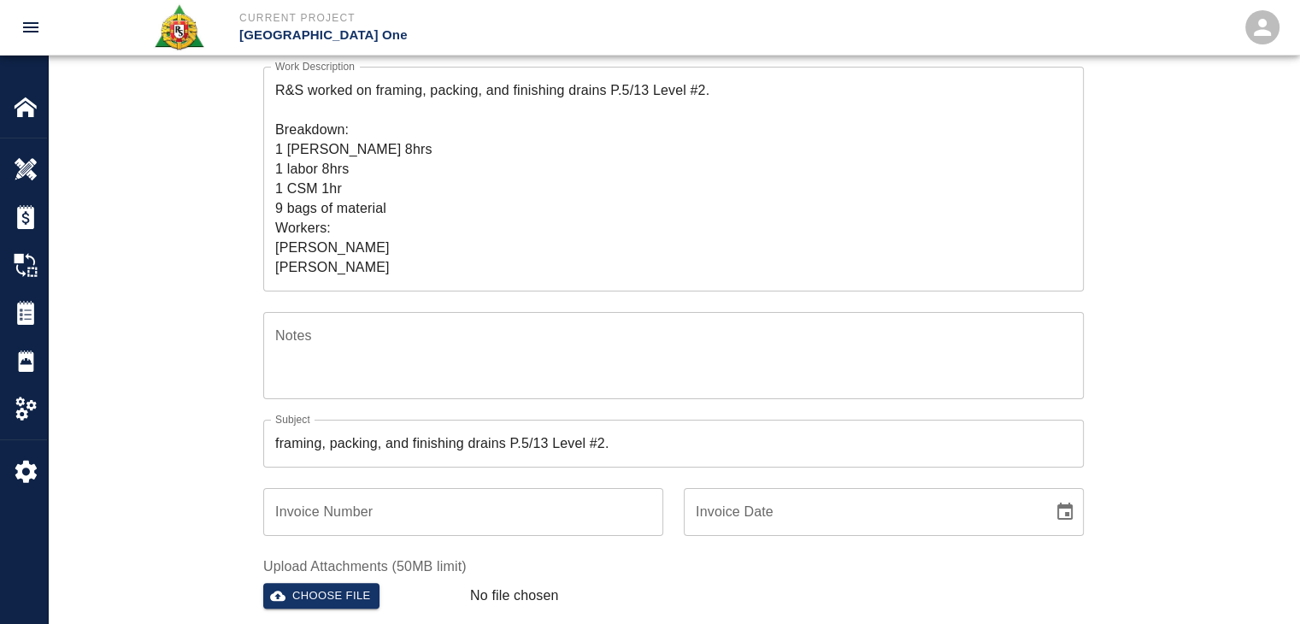
click at [210, 324] on div "Ticket Number 1427 Ticket Number PCO Number 0809 PCO Number Start Date 10/06/20…" at bounding box center [673, 340] width 1251 height 862
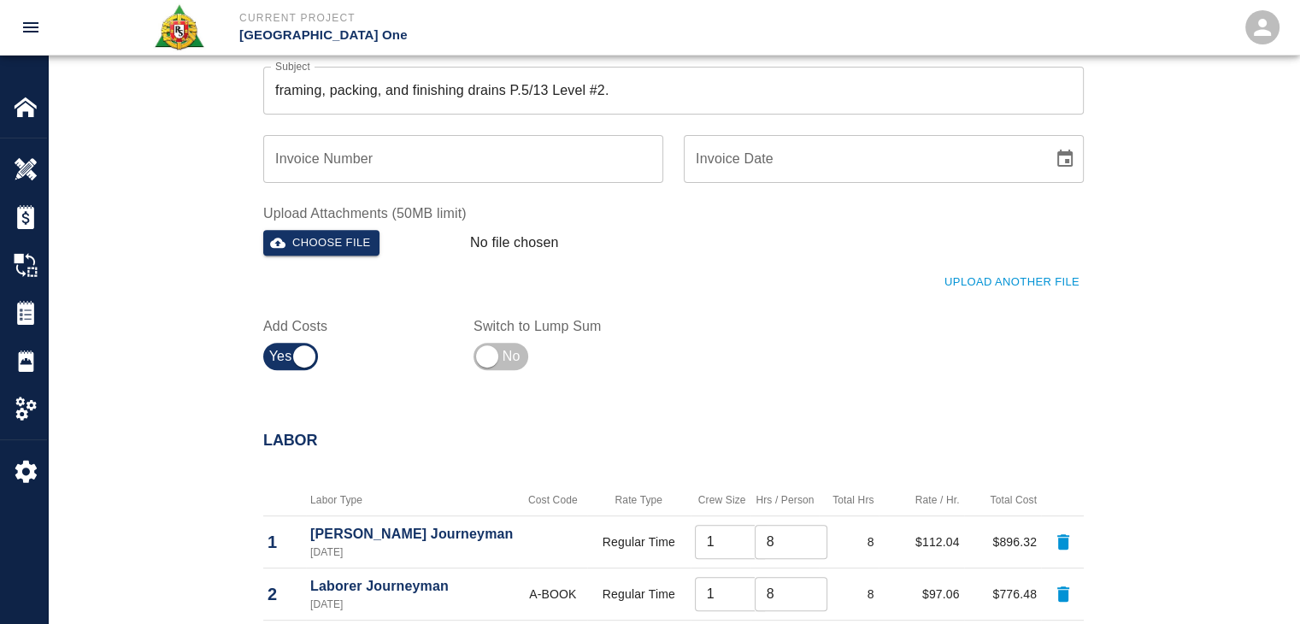
scroll to position [615, 0]
click at [952, 288] on button "Upload Another File" at bounding box center [1012, 283] width 144 height 26
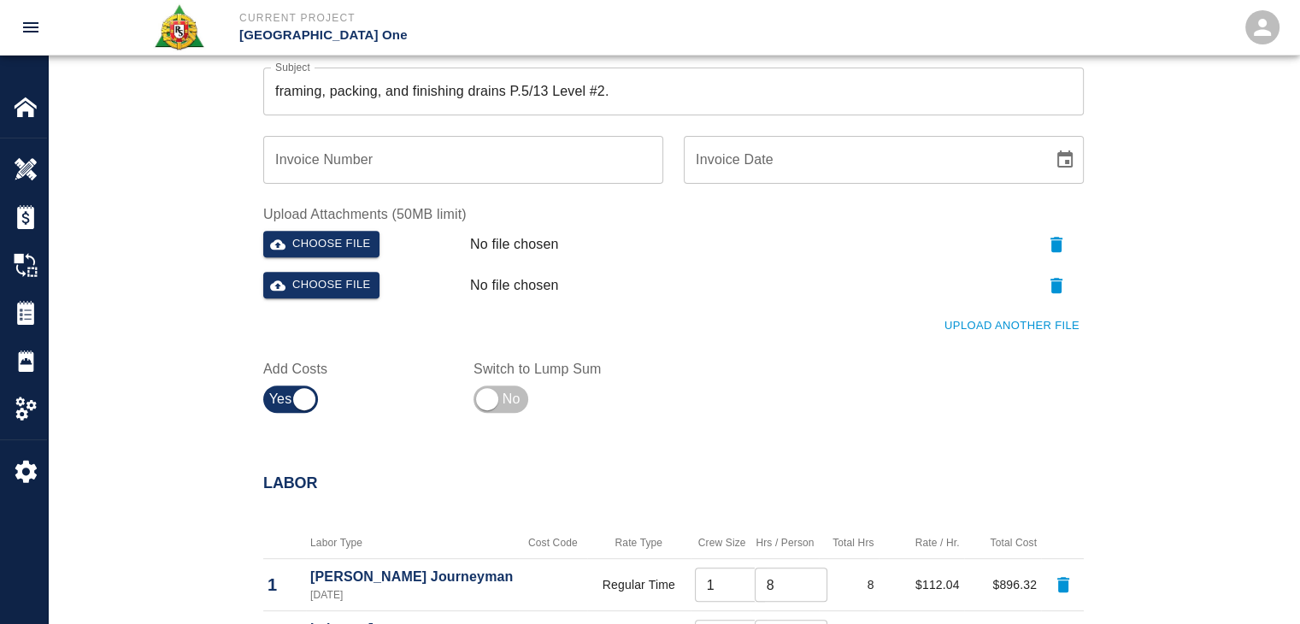
click at [988, 310] on div "Upload Another File" at bounding box center [663, 315] width 841 height 47
click at [942, 321] on button "Upload Another File" at bounding box center [1012, 326] width 144 height 26
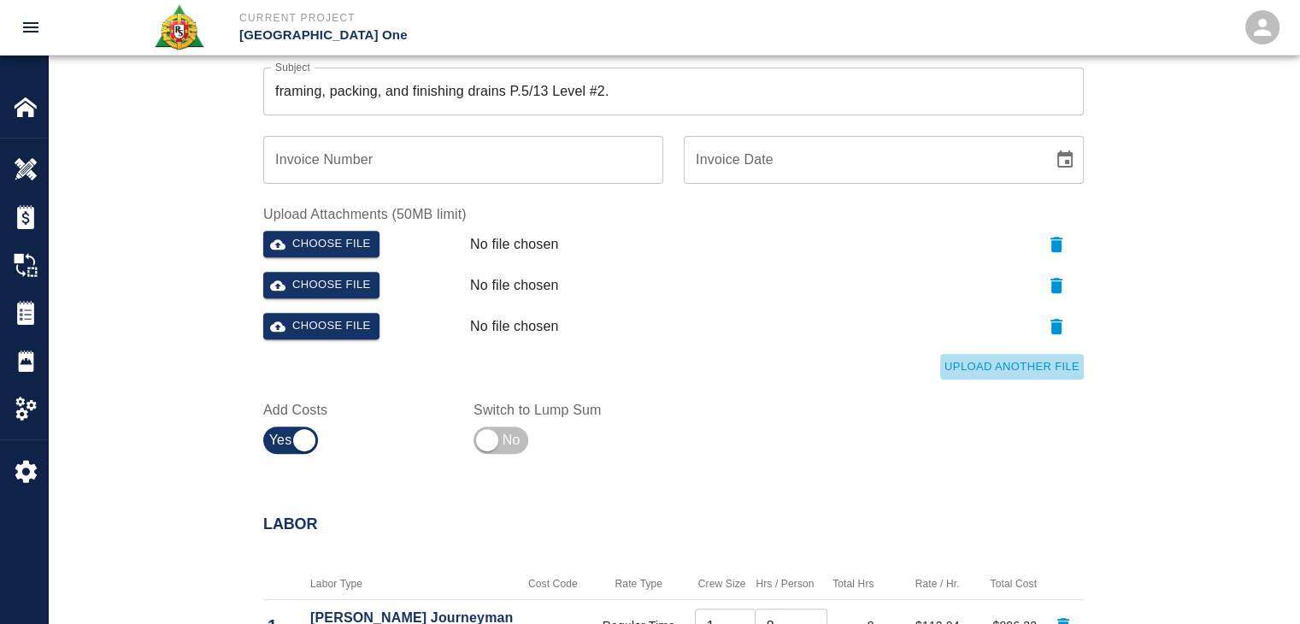
click at [956, 378] on button "Upload Another File" at bounding box center [1012, 367] width 144 height 26
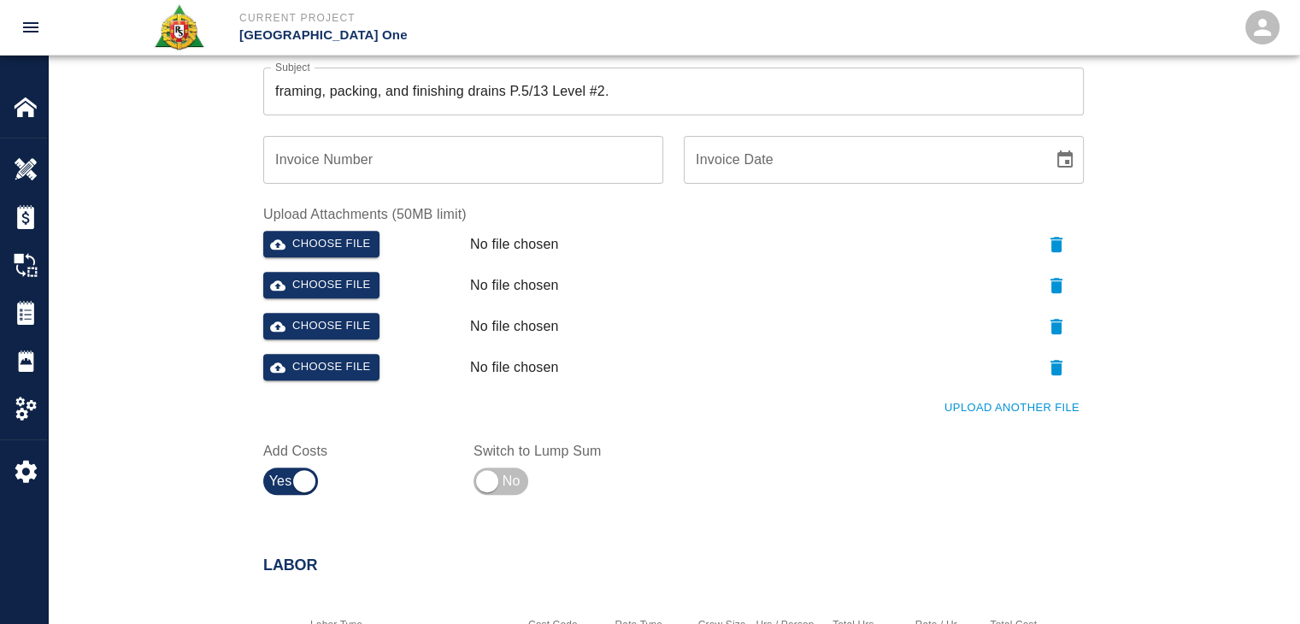
click at [961, 412] on button "Upload Another File" at bounding box center [1012, 408] width 144 height 26
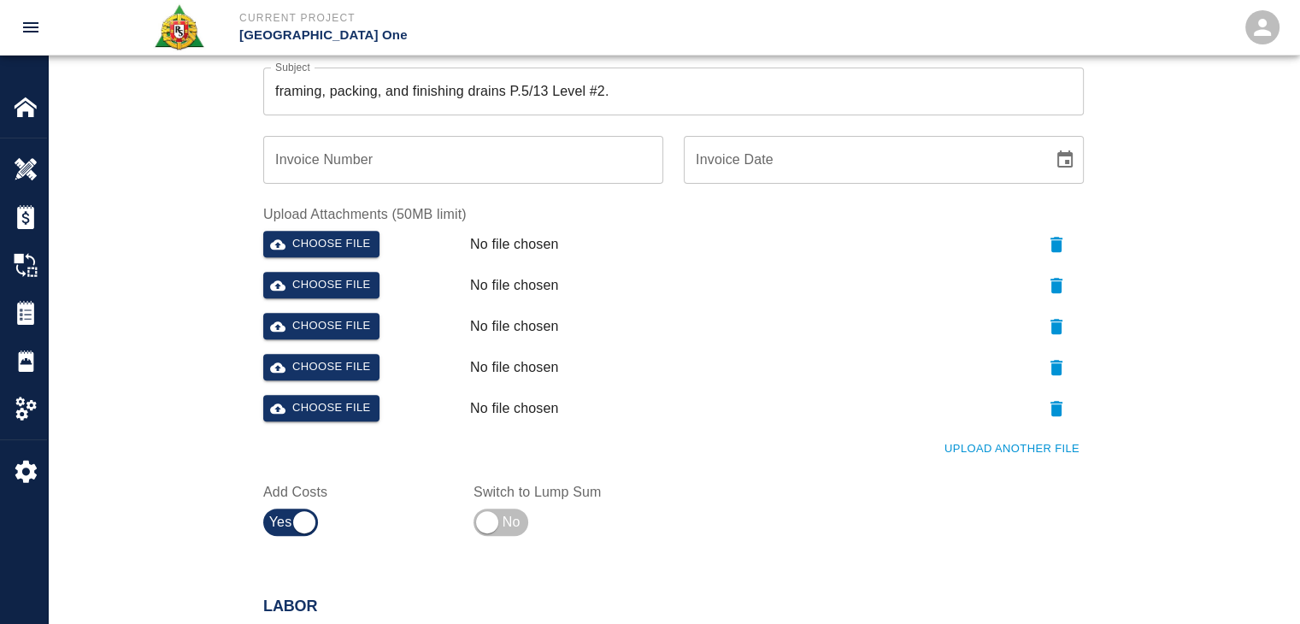
click at [984, 439] on button "Upload Another File" at bounding box center [1012, 449] width 144 height 26
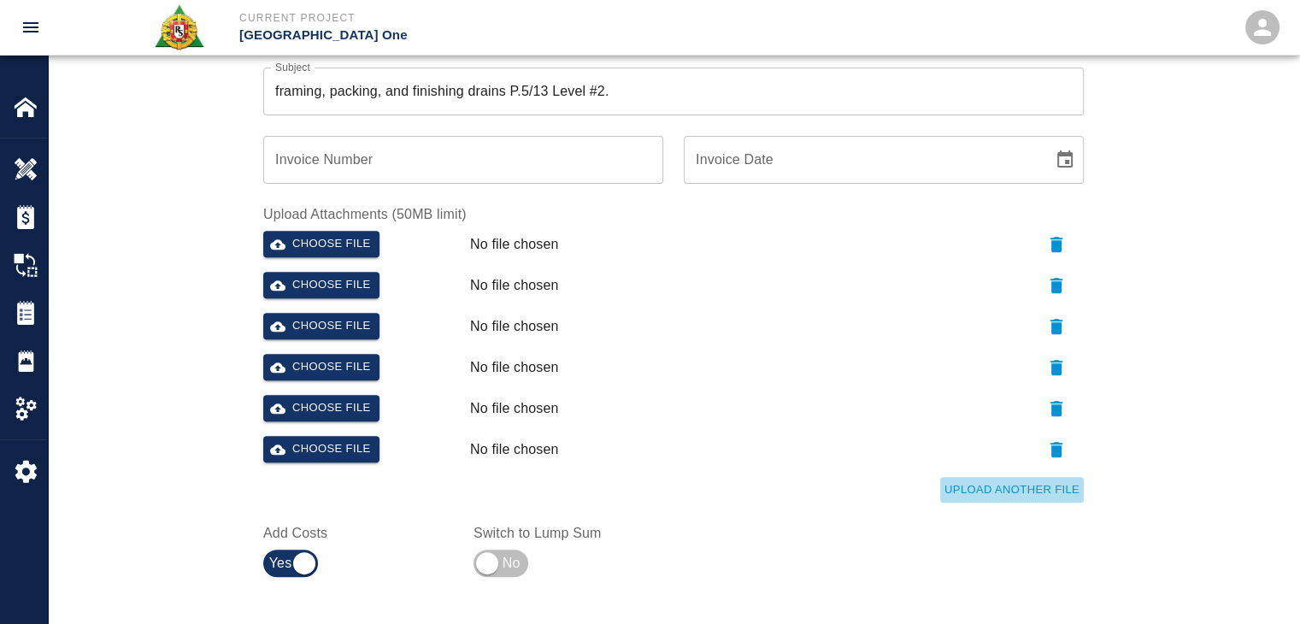
click at [971, 490] on button "Upload Another File" at bounding box center [1012, 490] width 144 height 26
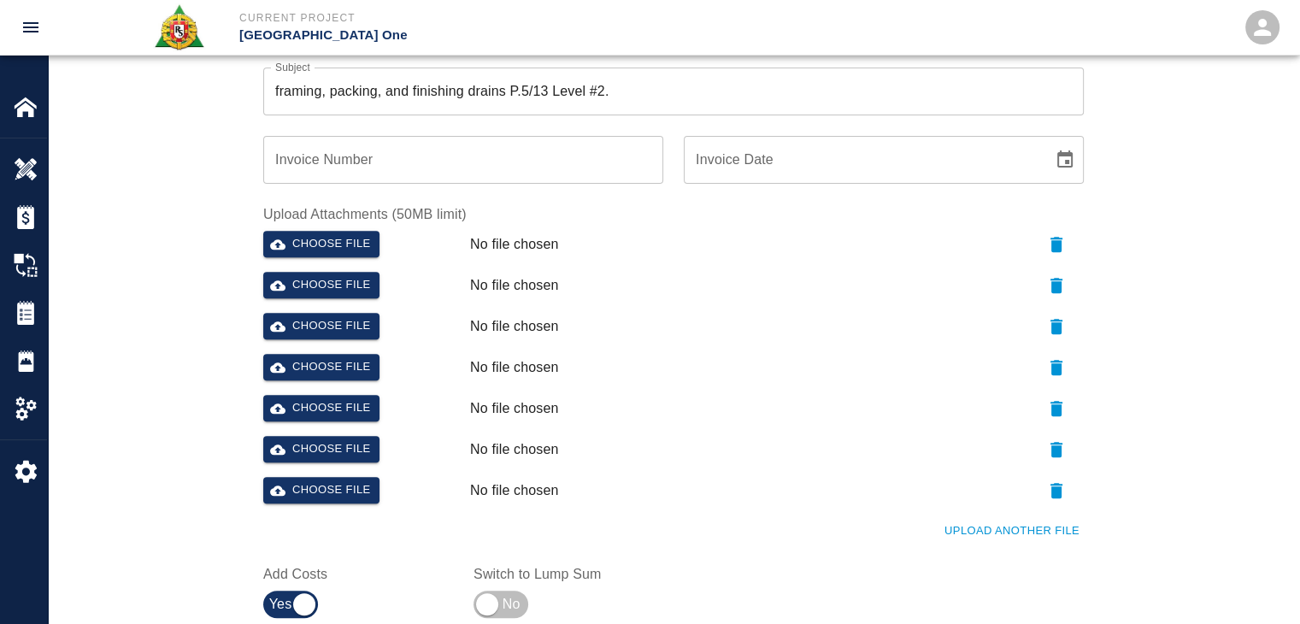
click at [991, 519] on button "Upload Another File" at bounding box center [1012, 531] width 144 height 26
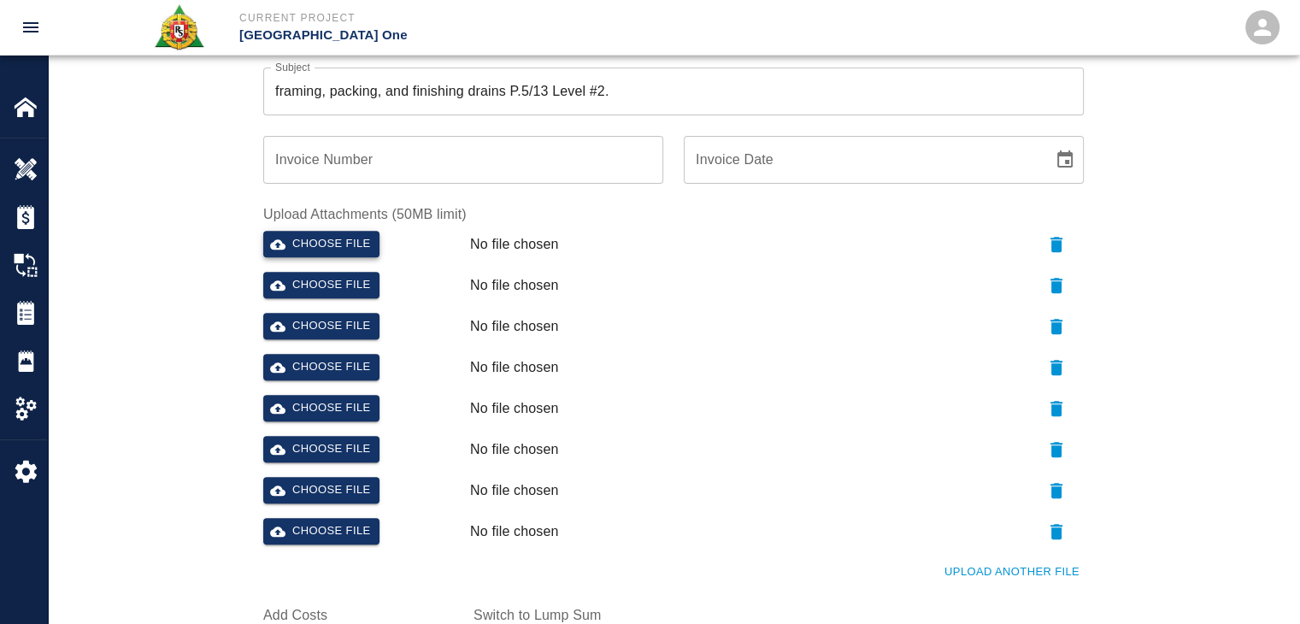
click at [312, 241] on button "Choose file" at bounding box center [321, 244] width 116 height 26
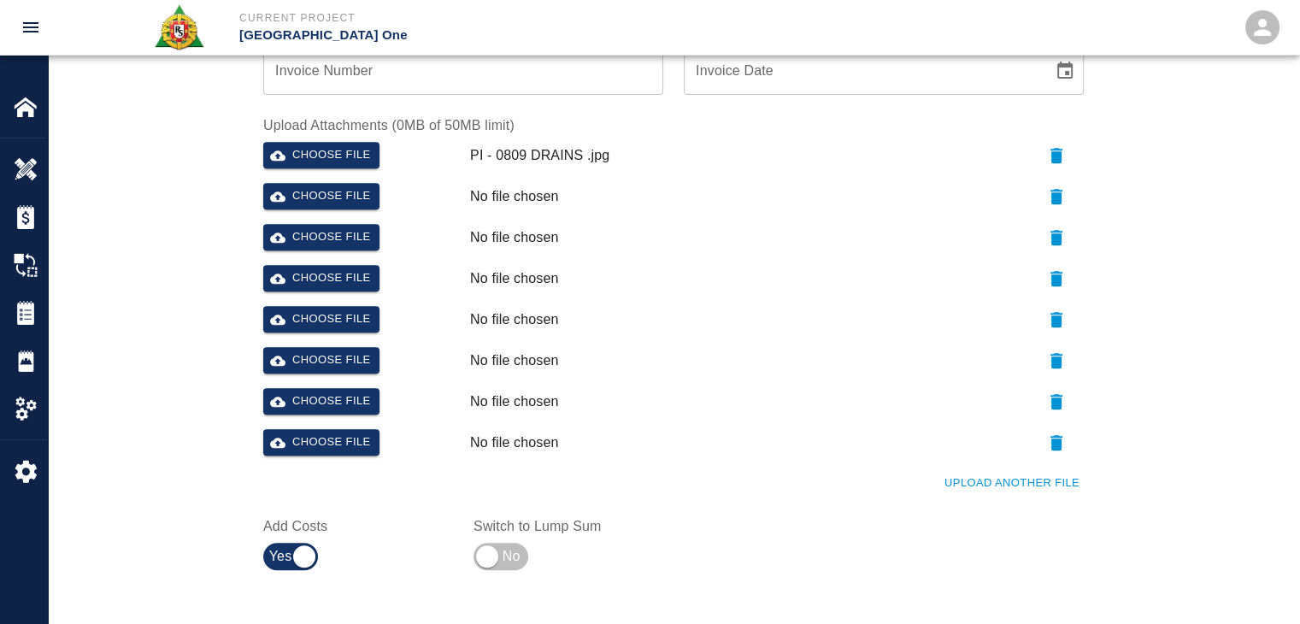
scroll to position [660, 0]
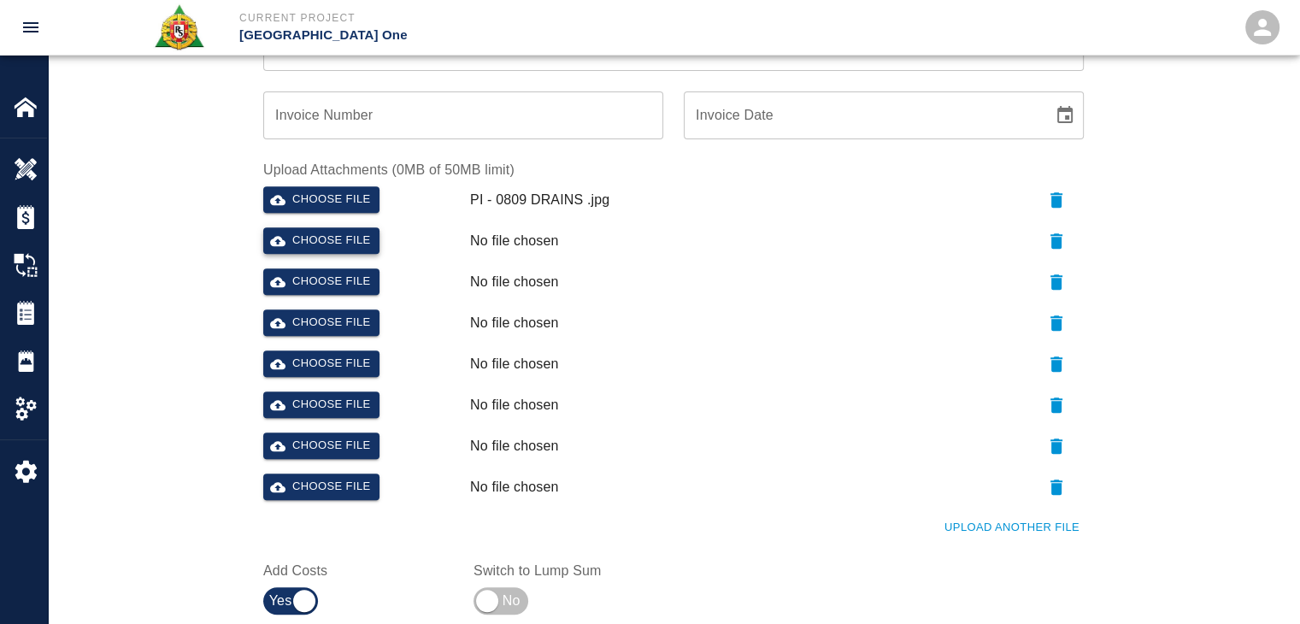
click at [354, 250] on button "Choose file" at bounding box center [321, 240] width 116 height 26
click at [351, 292] on button "Choose file" at bounding box center [321, 281] width 116 height 26
click at [366, 315] on button "Choose file" at bounding box center [321, 322] width 116 height 26
click at [335, 359] on button "Choose file" at bounding box center [321, 363] width 116 height 26
click at [320, 396] on button "Choose file" at bounding box center [321, 404] width 116 height 26
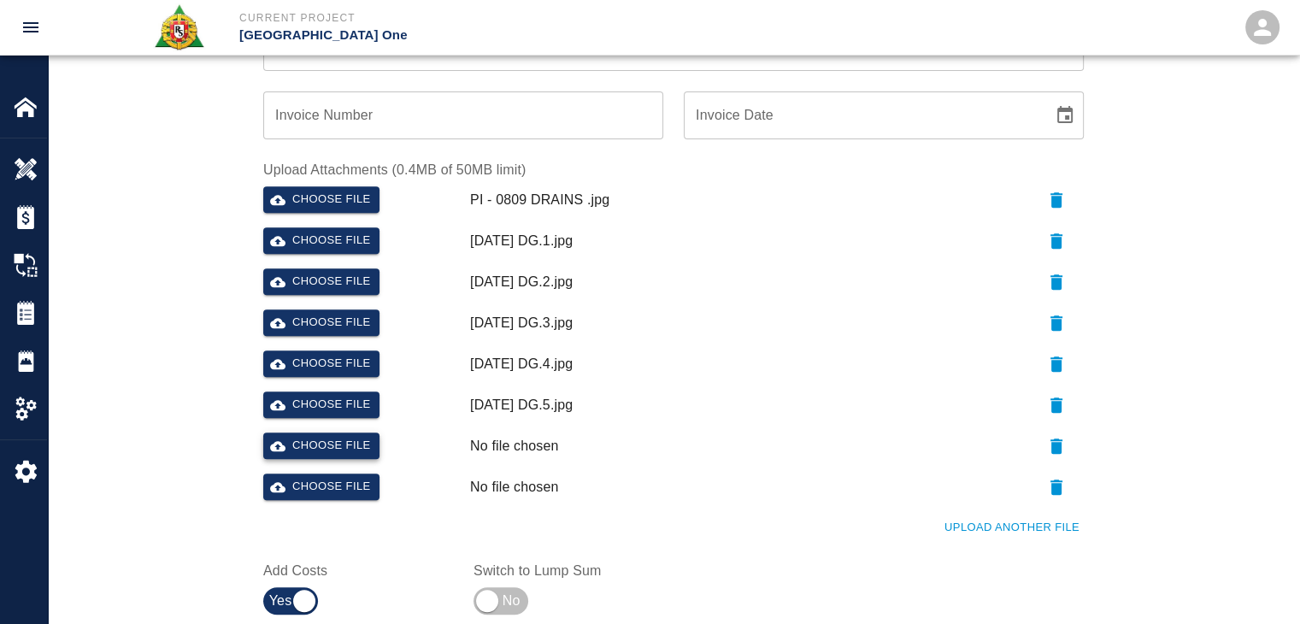
click at [331, 435] on button "Choose file" at bounding box center [321, 445] width 116 height 26
click at [970, 514] on button "Upload Another File" at bounding box center [1012, 527] width 144 height 26
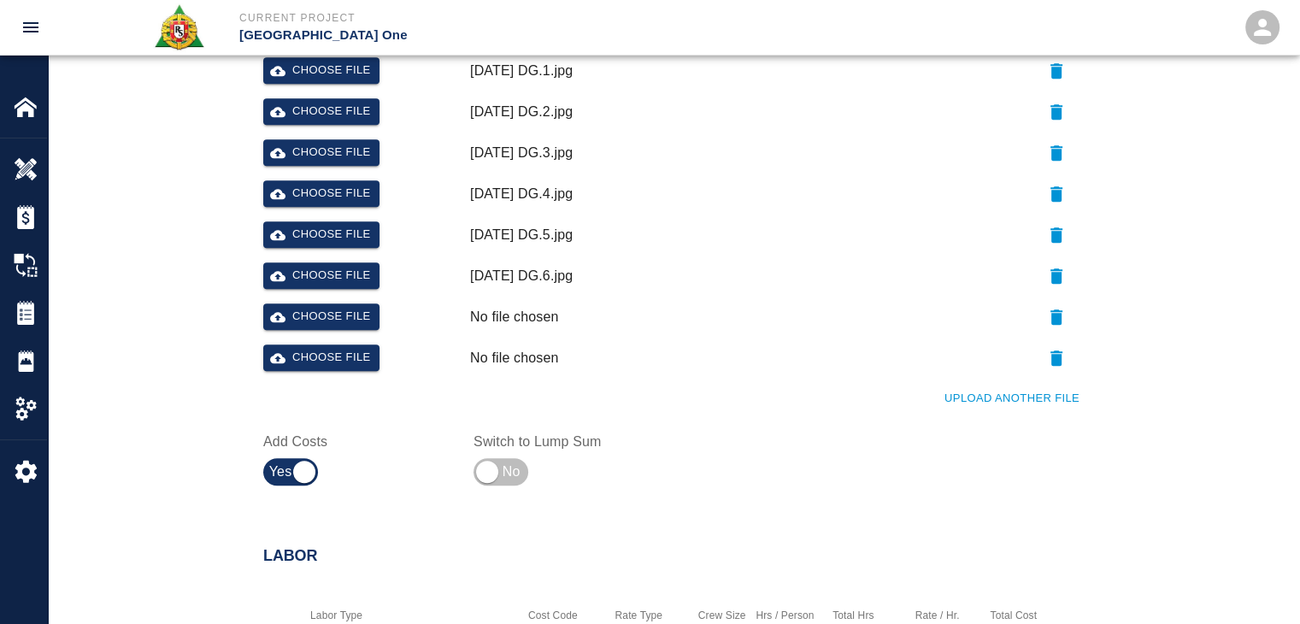
scroll to position [831, 0]
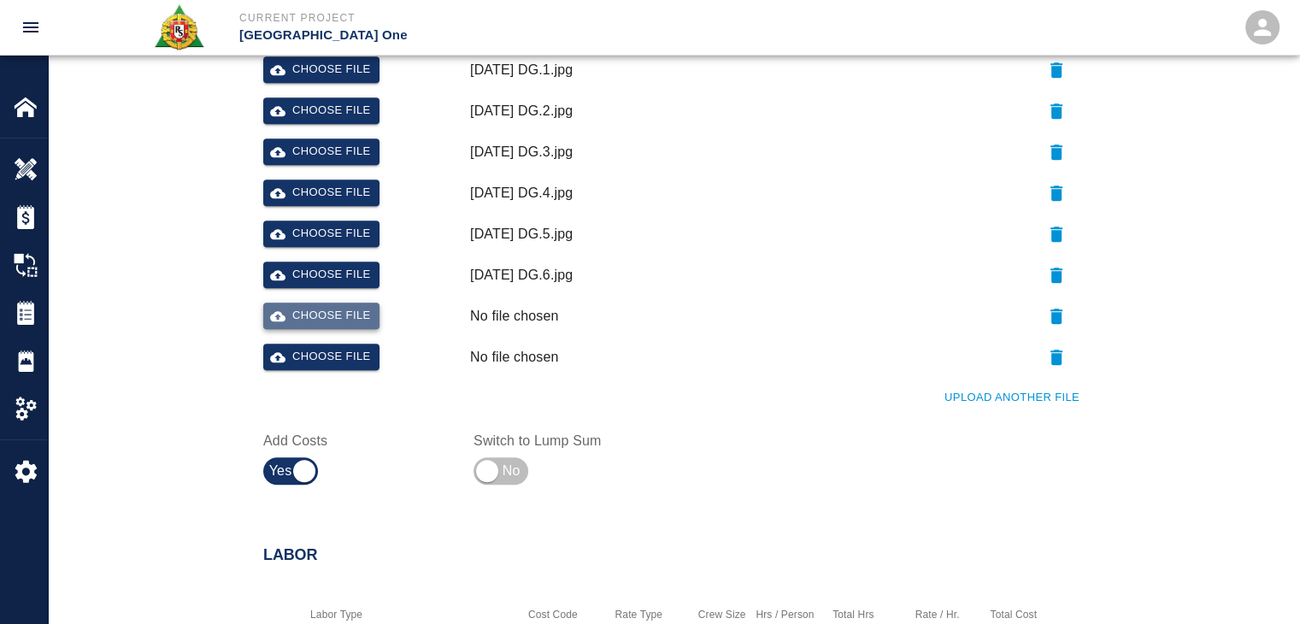
click at [361, 320] on button "Choose file" at bounding box center [321, 315] width 116 height 26
click at [347, 346] on button "Choose file" at bounding box center [321, 357] width 116 height 26
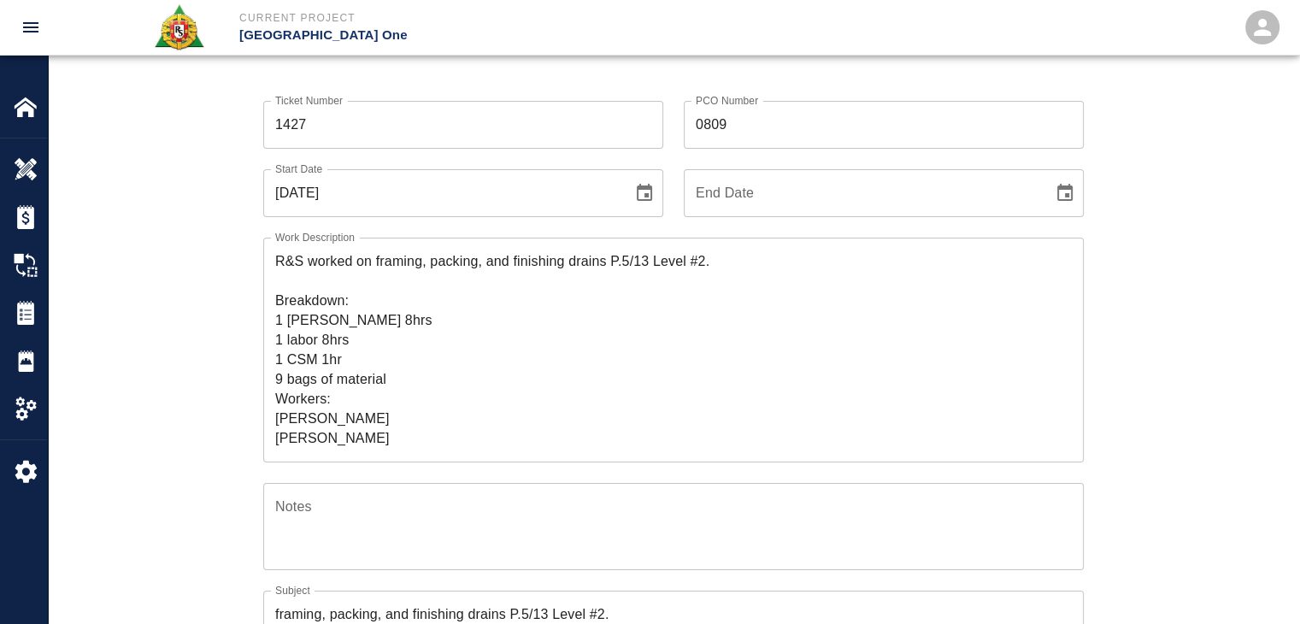
scroll to position [92, 0]
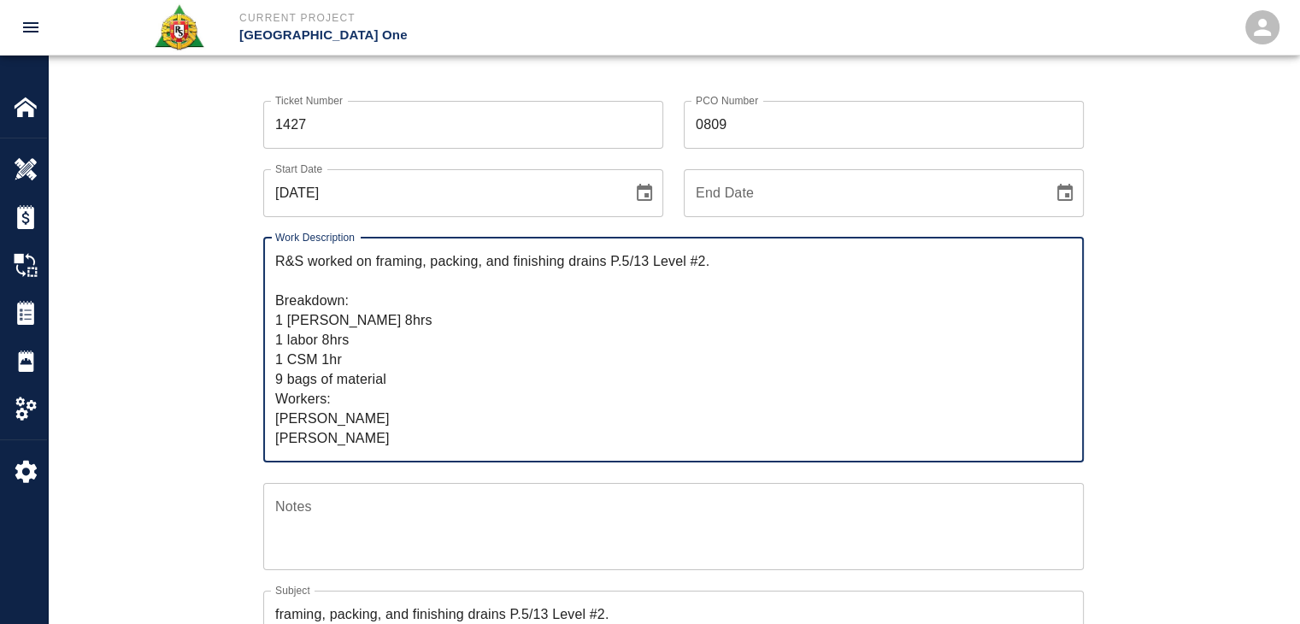
drag, startPoint x: 396, startPoint y: 432, endPoint x: 234, endPoint y: 255, distance: 239.5
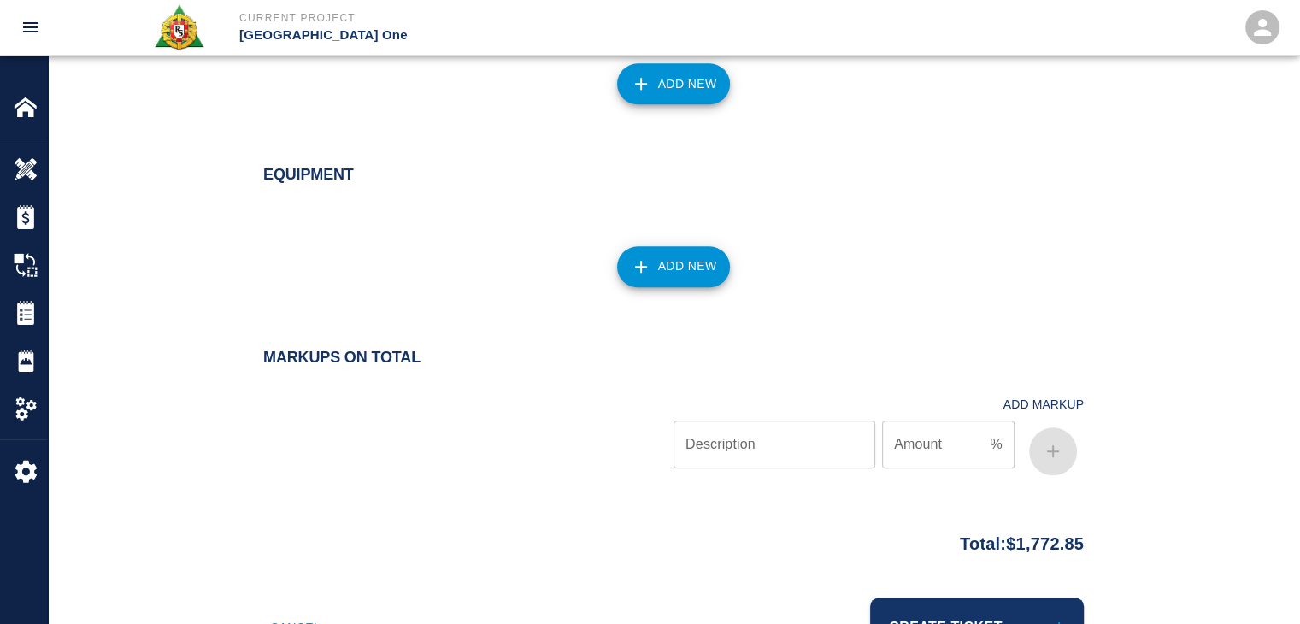
scroll to position [1994, 0]
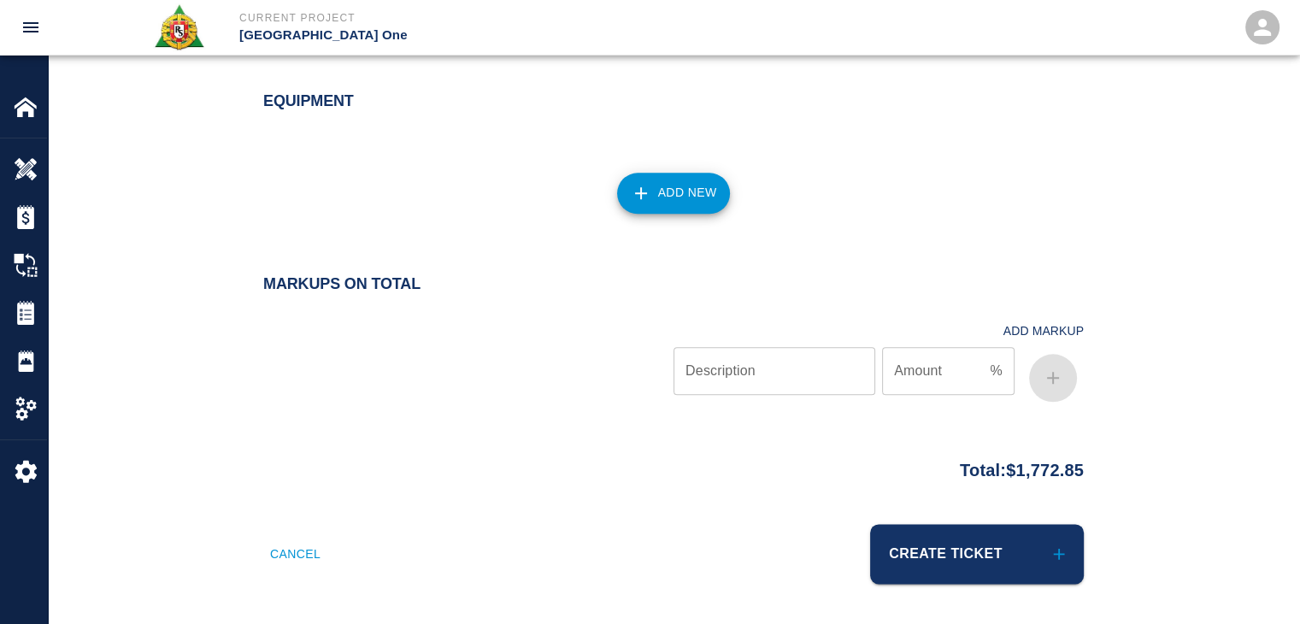
click at [525, 334] on div at bounding box center [468, 358] width 410 height 102
drag, startPoint x: 1125, startPoint y: 471, endPoint x: 994, endPoint y: 475, distance: 130.8
click at [994, 475] on div "Total: $1,772.85" at bounding box center [673, 465] width 923 height 33
copy p "$1,772.85"
click at [506, 247] on div "Equipment Add New" at bounding box center [673, 159] width 1251 height 203
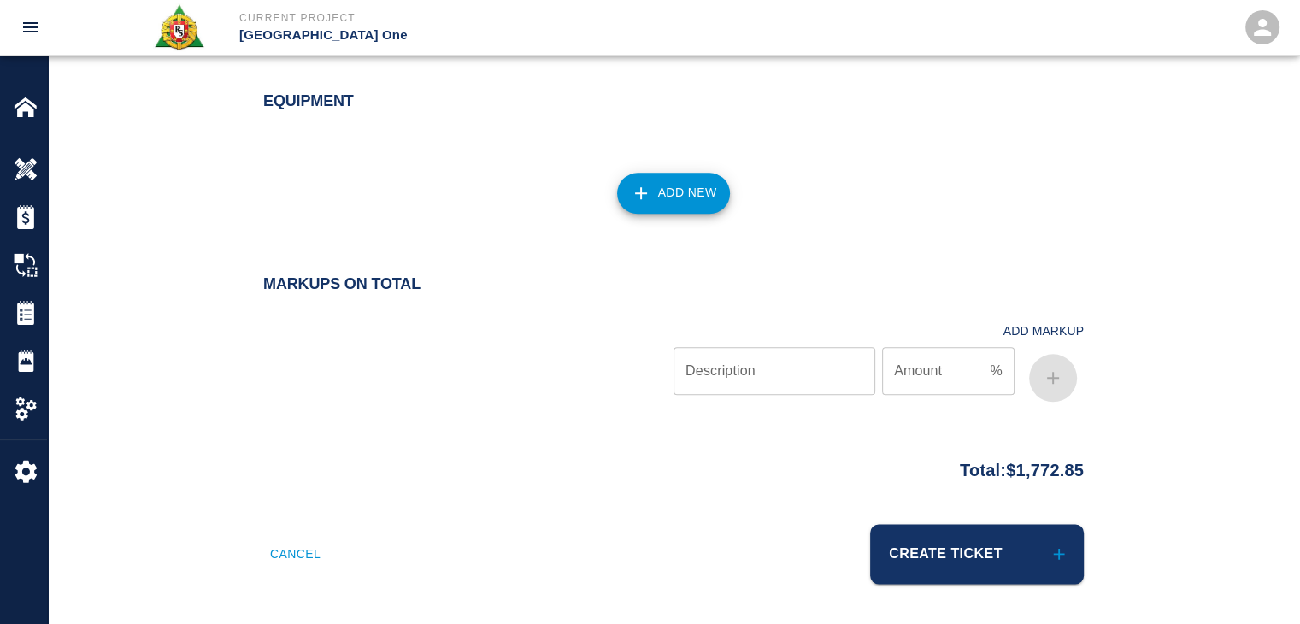
click at [889, 516] on div "Create Ticket" at bounding box center [873, 543] width 420 height 80
click at [955, 549] on button "Create Ticket" at bounding box center [977, 554] width 214 height 60
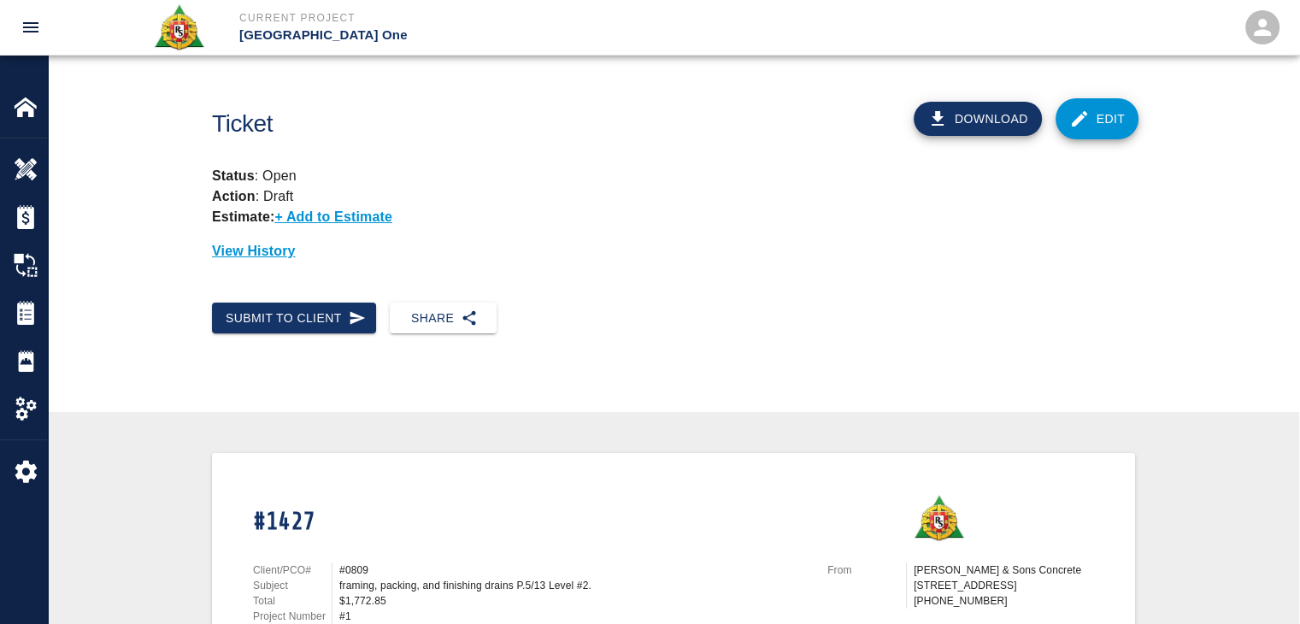
click at [1074, 101] on link "Edit" at bounding box center [1097, 118] width 84 height 41
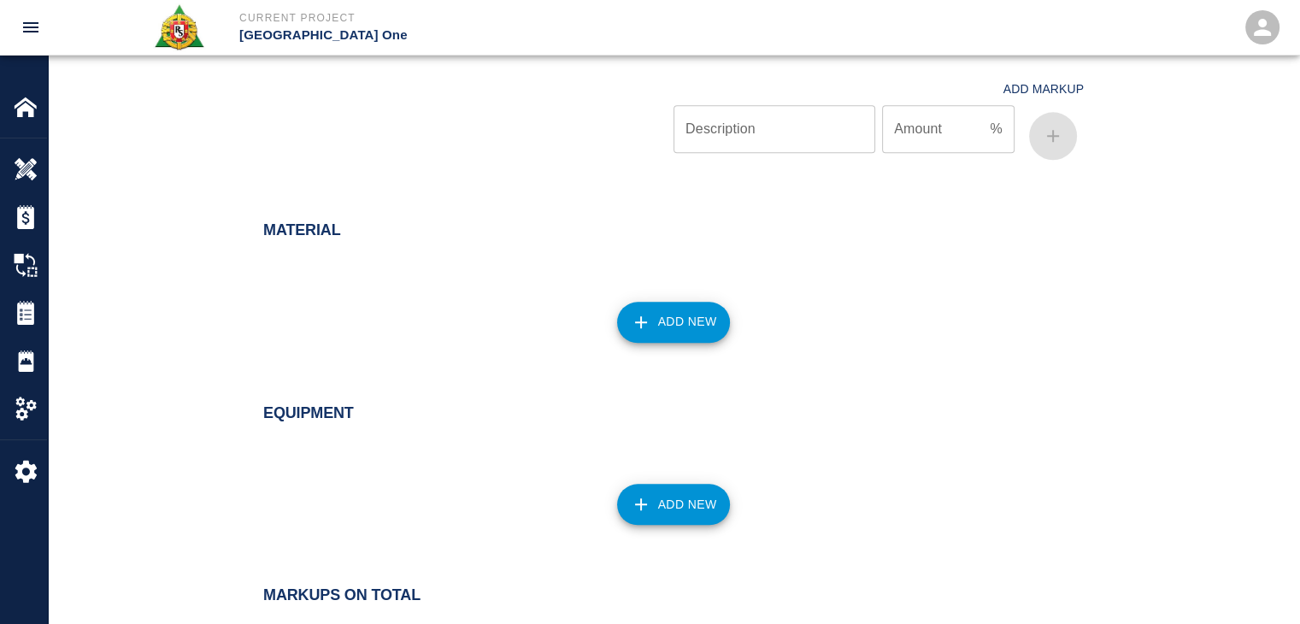
scroll to position [1688, 0]
click at [665, 302] on button "Add New" at bounding box center [674, 322] width 114 height 41
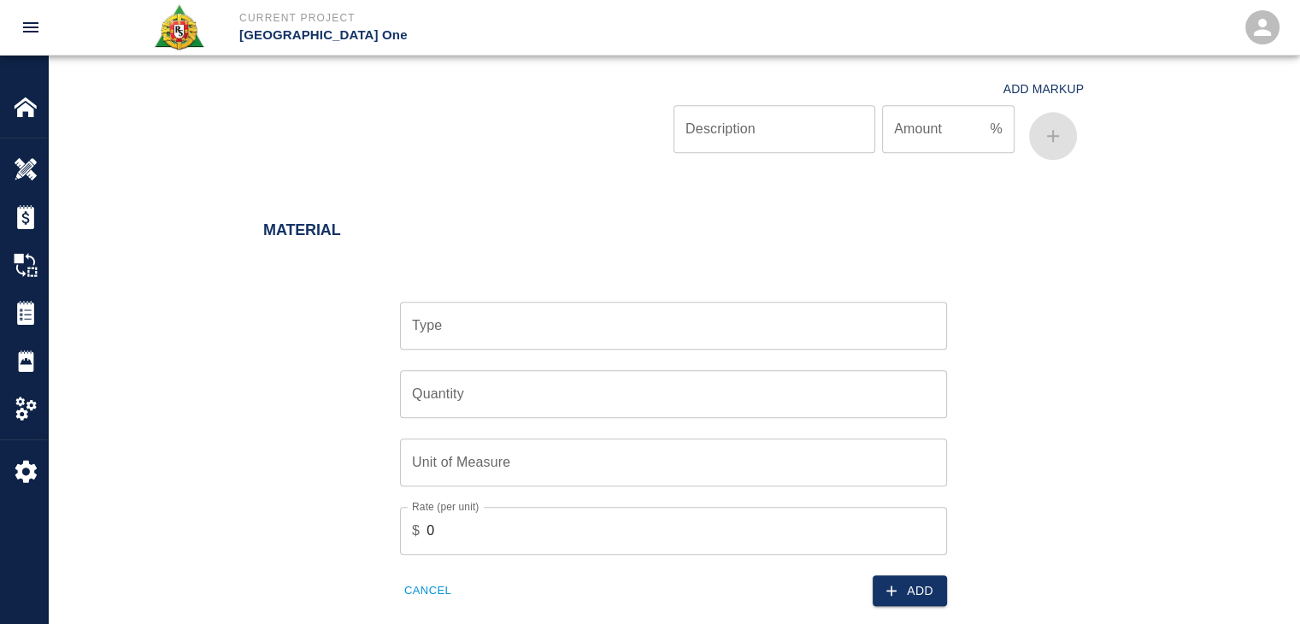
click at [504, 302] on div "Type" at bounding box center [673, 326] width 547 height 48
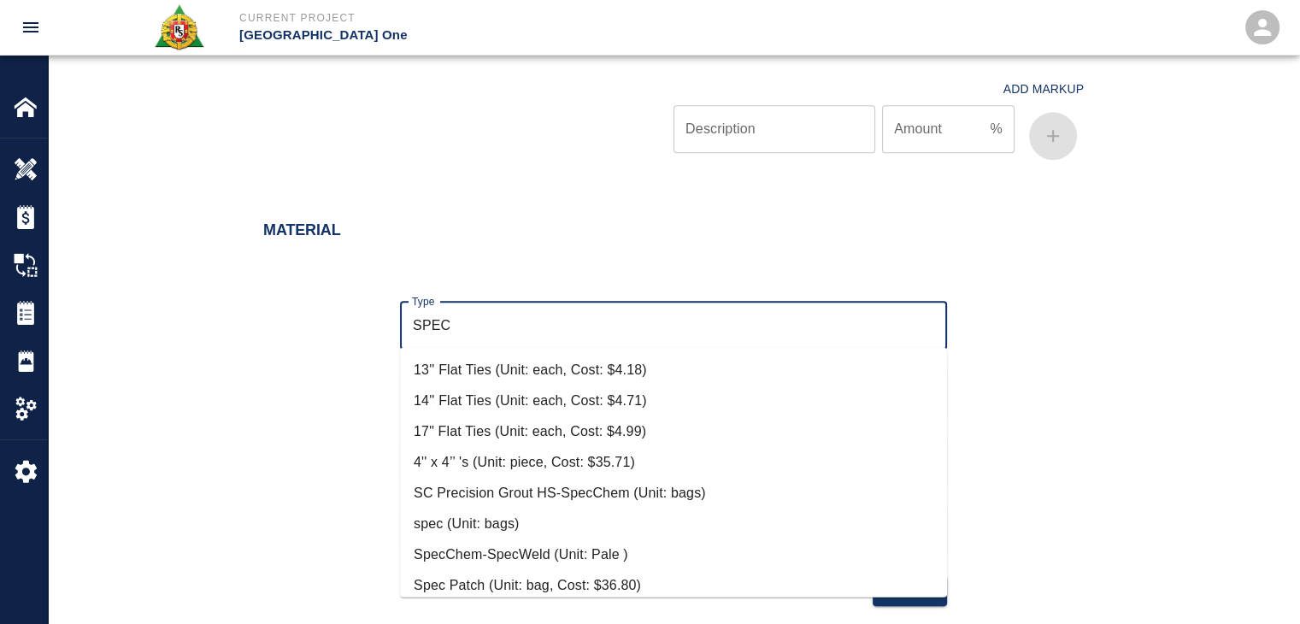
click at [560, 577] on li "Spec Patch (Unit: bag, Cost: $36.80)" at bounding box center [673, 584] width 547 height 31
type input "Spec Patch (Unit: bag, Cost: $36.80)"
type input "bag"
type input "36.8"
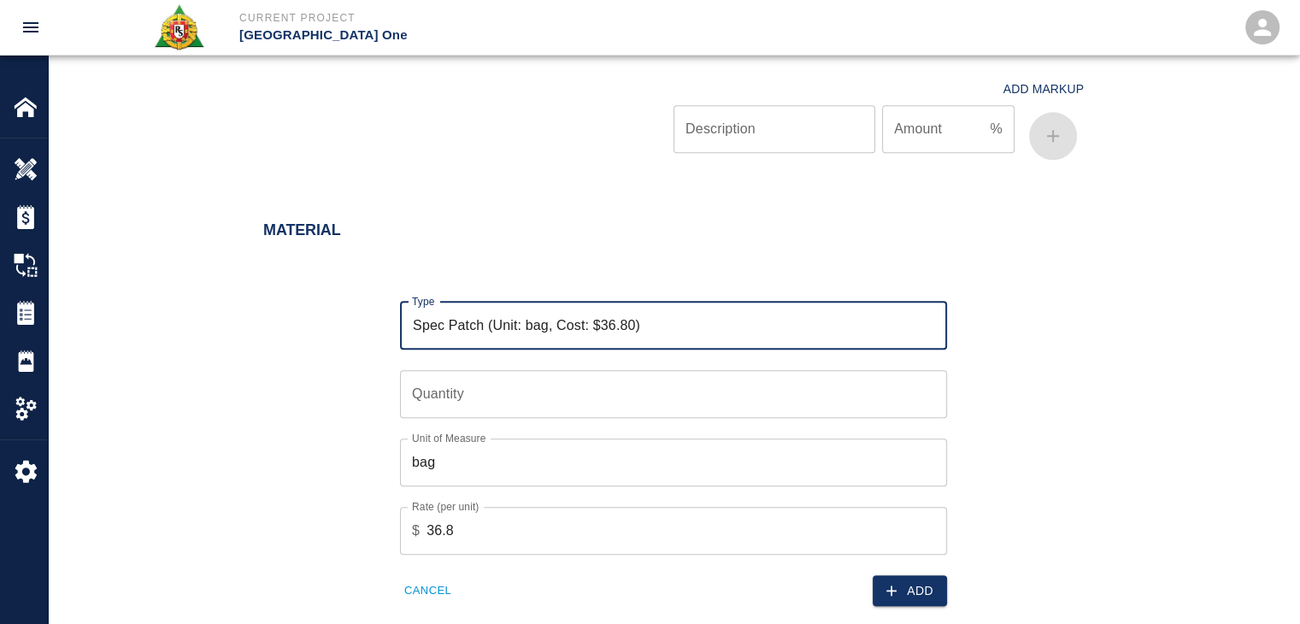
type input "Spec Patch (Unit: bag, Cost: $36.80)"
click at [508, 381] on input "Quantity" at bounding box center [673, 394] width 547 height 48
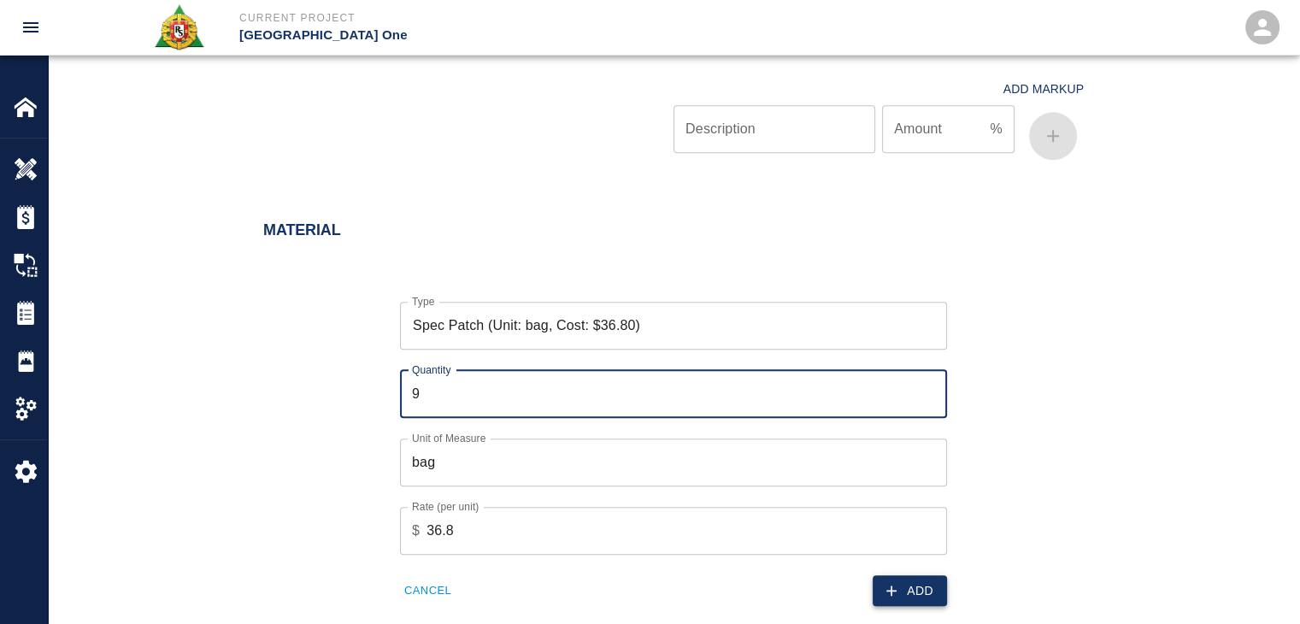
type input "9"
click at [898, 582] on icon "button" at bounding box center [891, 590] width 17 height 17
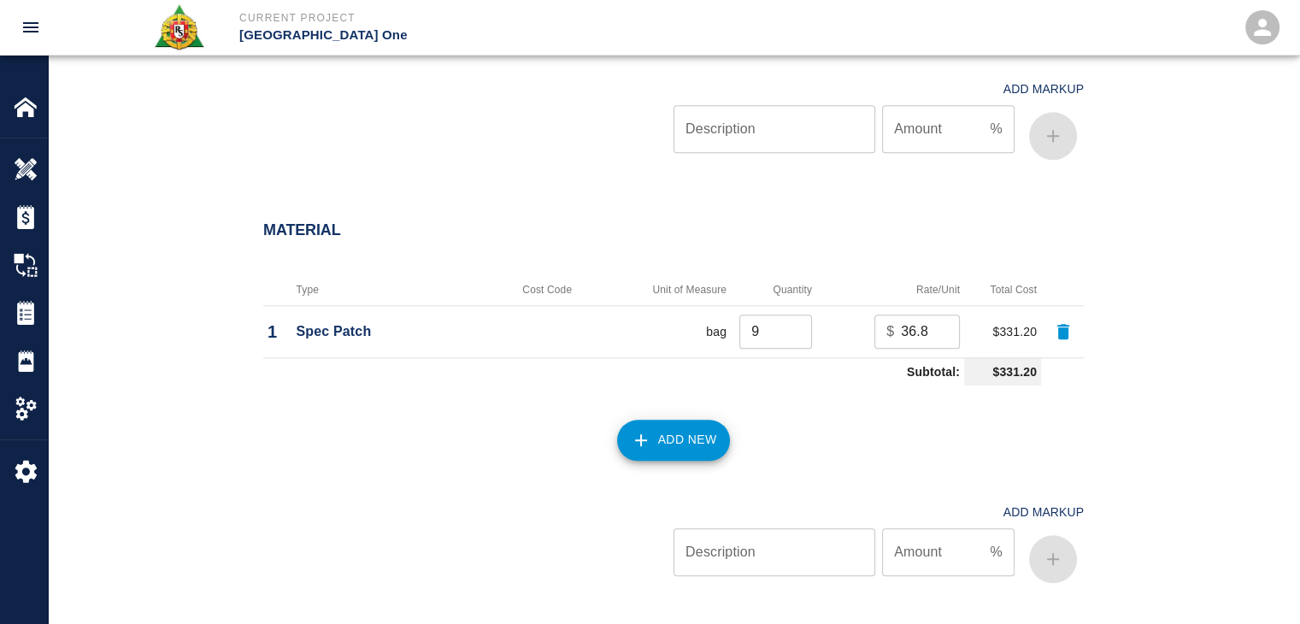
scroll to position [2239, 0]
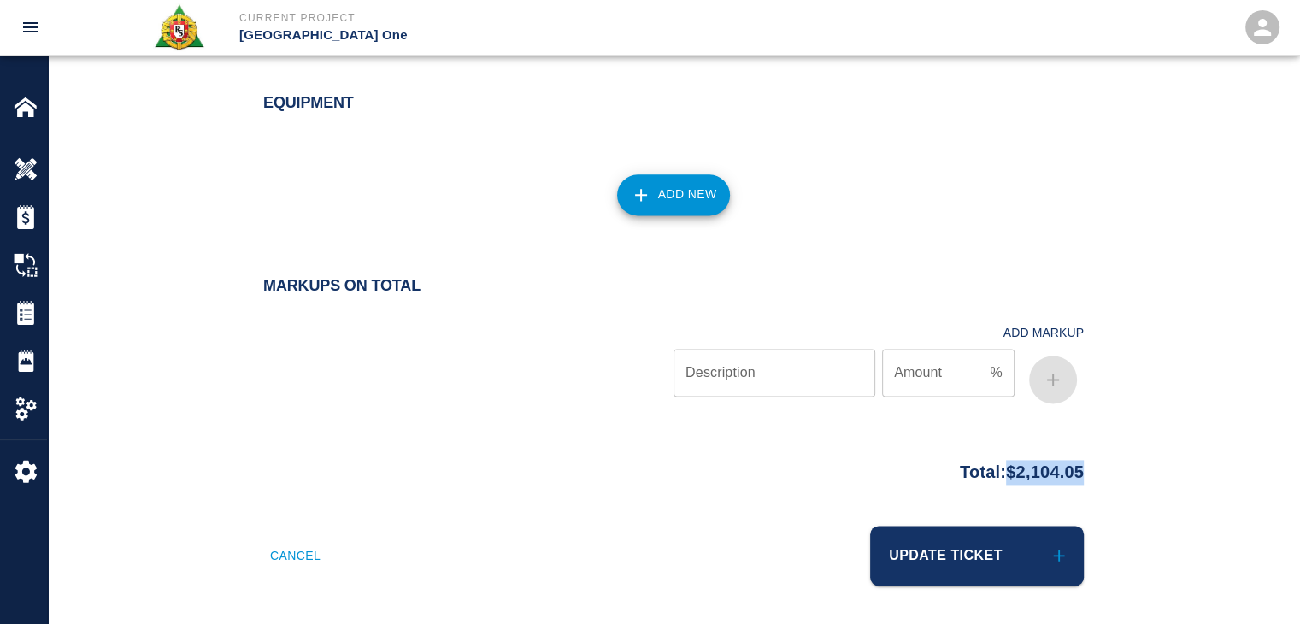
drag, startPoint x: 1104, startPoint y: 461, endPoint x: 994, endPoint y: 464, distance: 110.3
click at [994, 464] on div "Total: $2,104.05" at bounding box center [673, 467] width 923 height 33
copy p "$2,104.05"
click at [530, 76] on div "Equipment" at bounding box center [663, 93] width 841 height 67
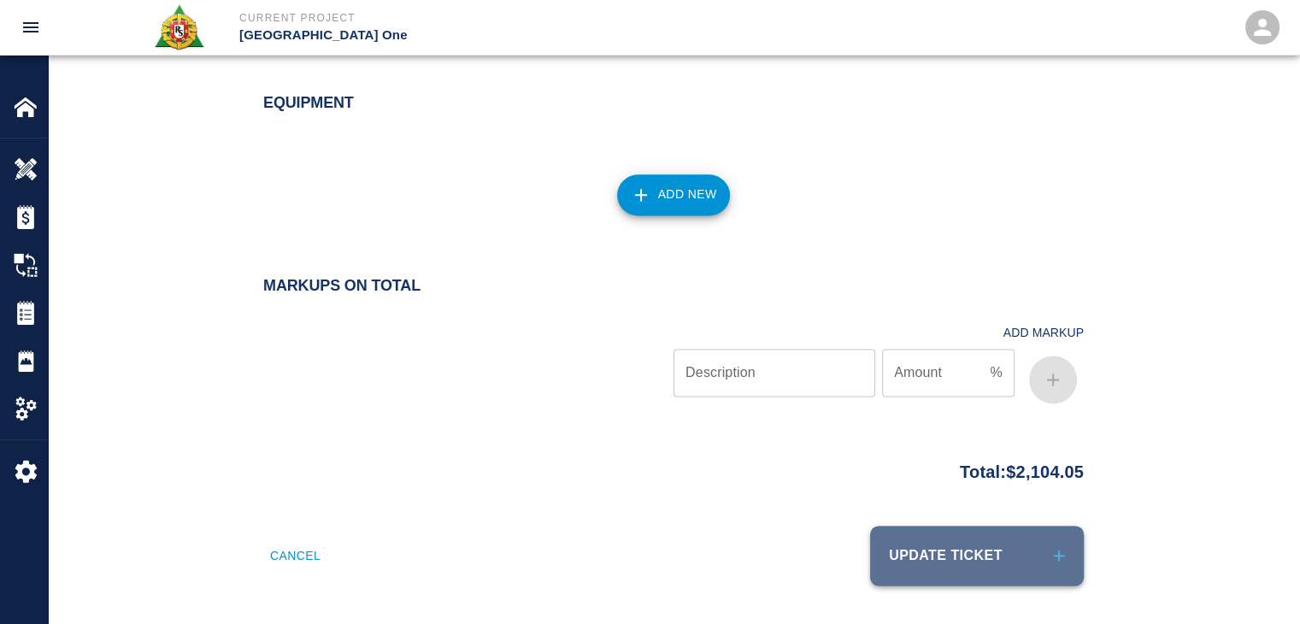
click at [978, 548] on button "Update Ticket" at bounding box center [977, 556] width 214 height 60
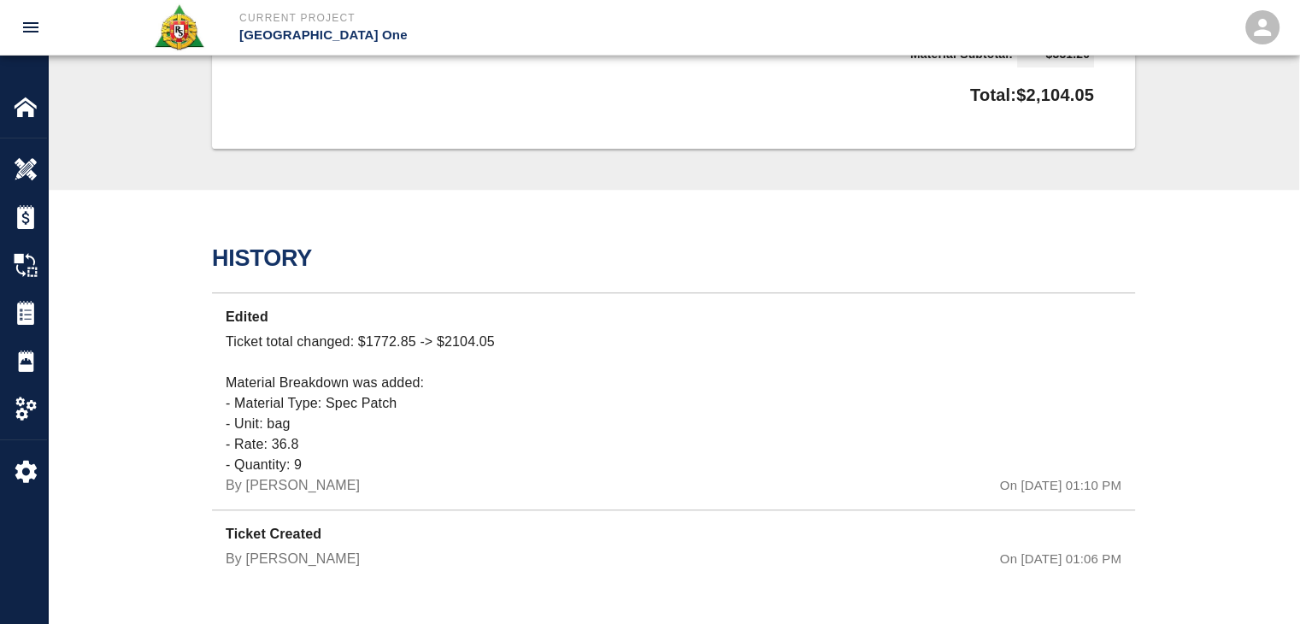
scroll to position [1529, 0]
click at [512, 320] on p "Edited" at bounding box center [524, 321] width 597 height 25
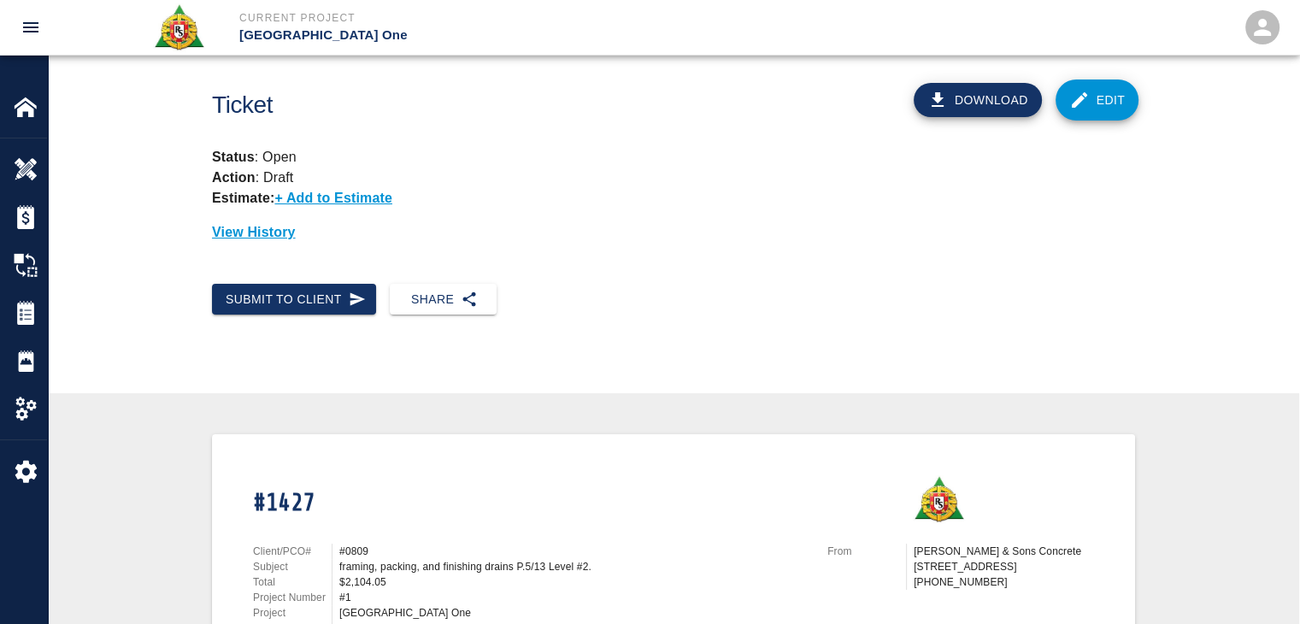
scroll to position [0, 0]
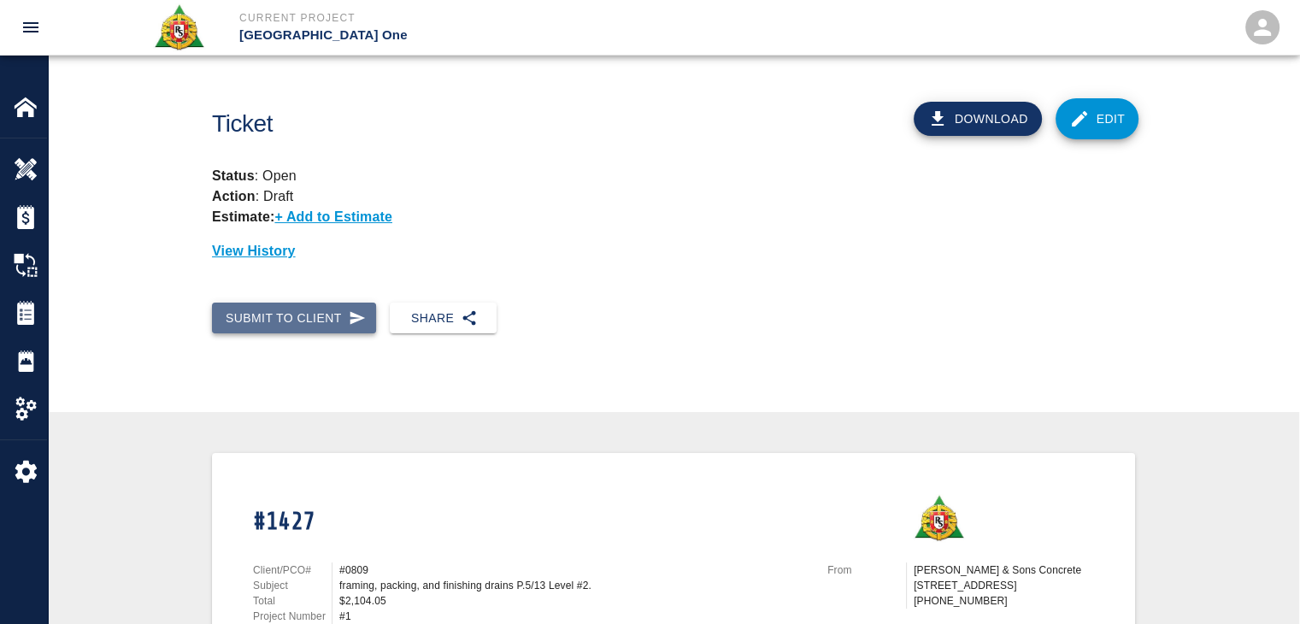
click at [312, 332] on button "Submit to Client" at bounding box center [294, 318] width 164 height 32
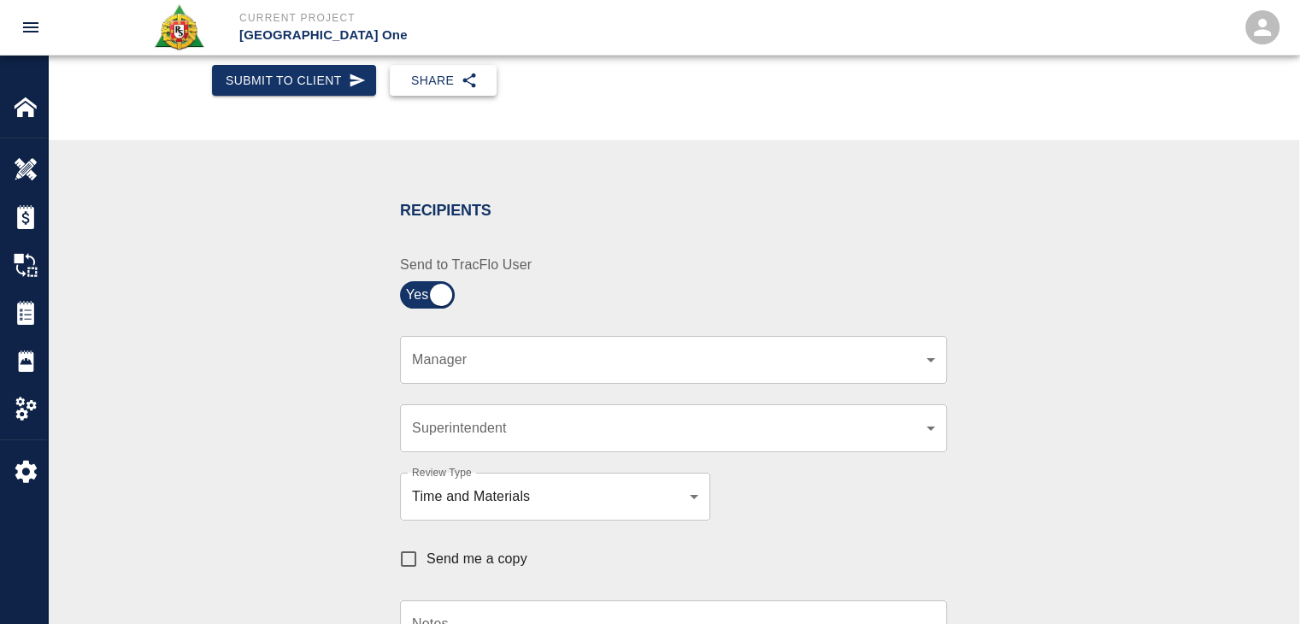
scroll to position [238, 0]
click at [489, 340] on div "​ Manager" at bounding box center [673, 359] width 547 height 48
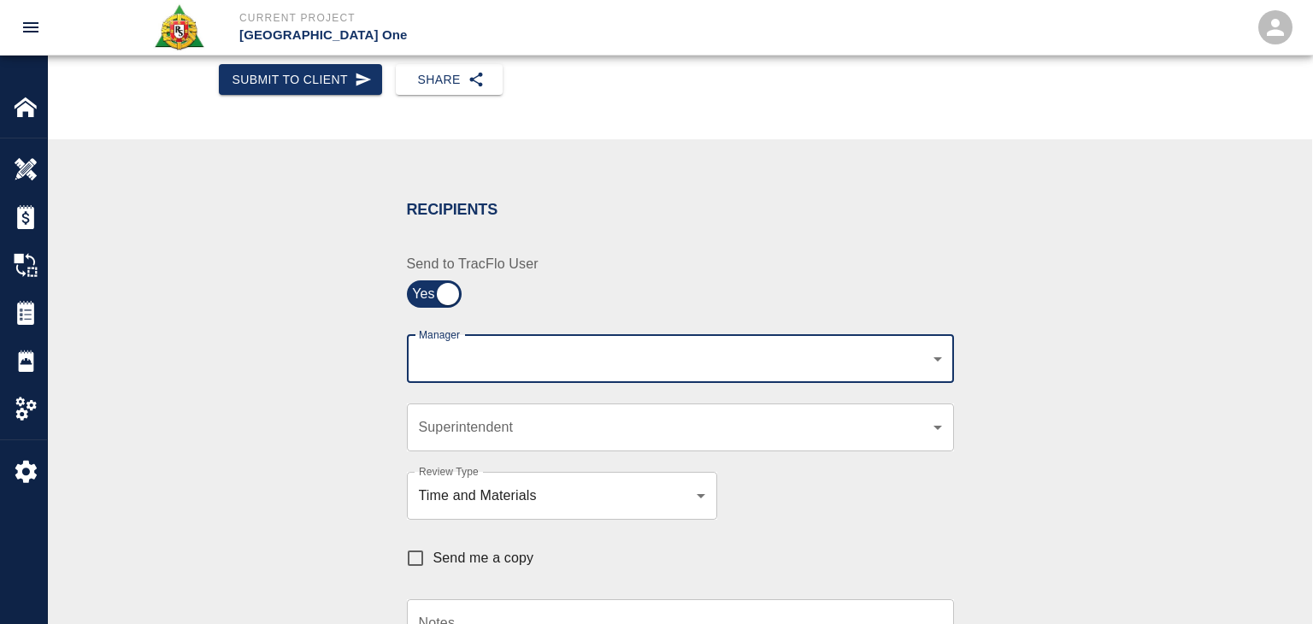
click at [496, 348] on body "Current Project JFK Terminal One Home JFK Terminal One Overview Estimates Chang…" at bounding box center [656, 74] width 1313 height 624
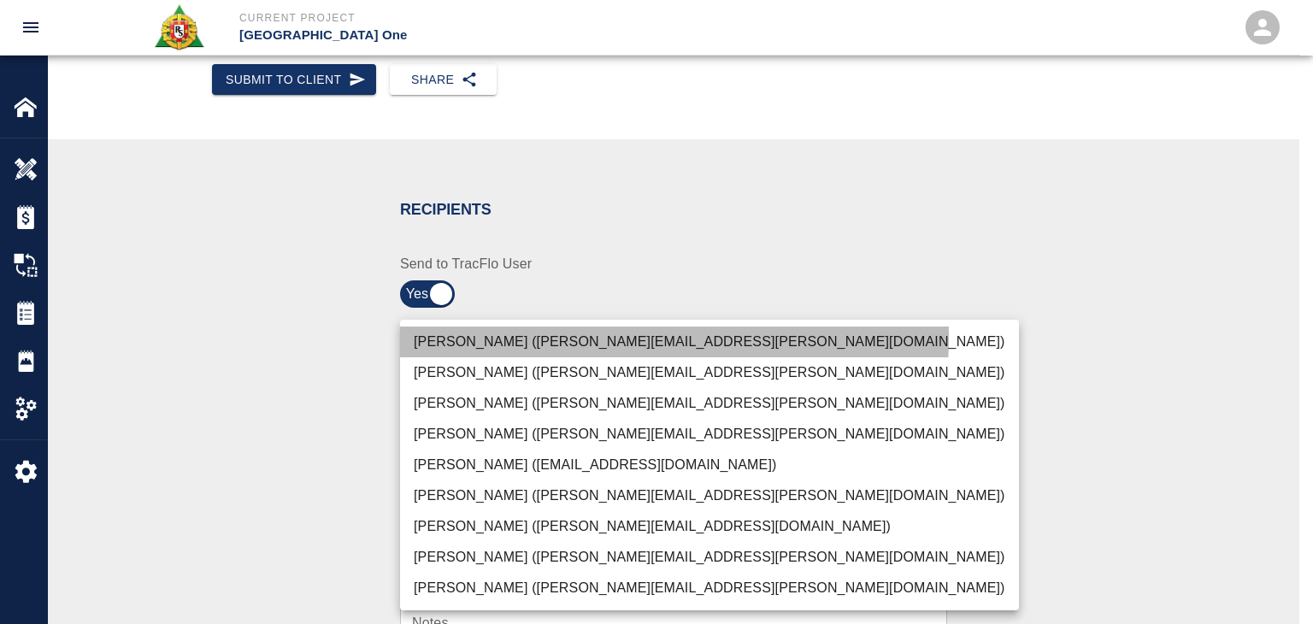
click at [478, 335] on li "Peter Hardecker (peter.hardecker@aecom.com)" at bounding box center [709, 341] width 619 height 31
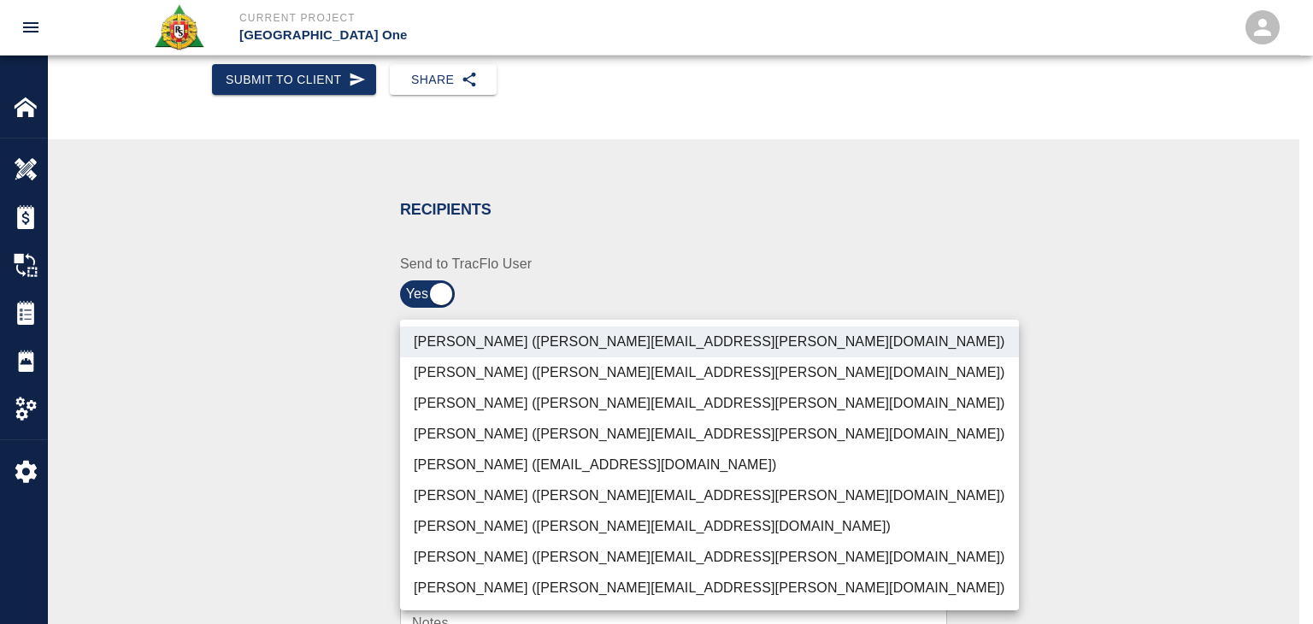
click at [451, 401] on li "Parin Kanani (parin.kanani@aecom.com)" at bounding box center [709, 403] width 619 height 31
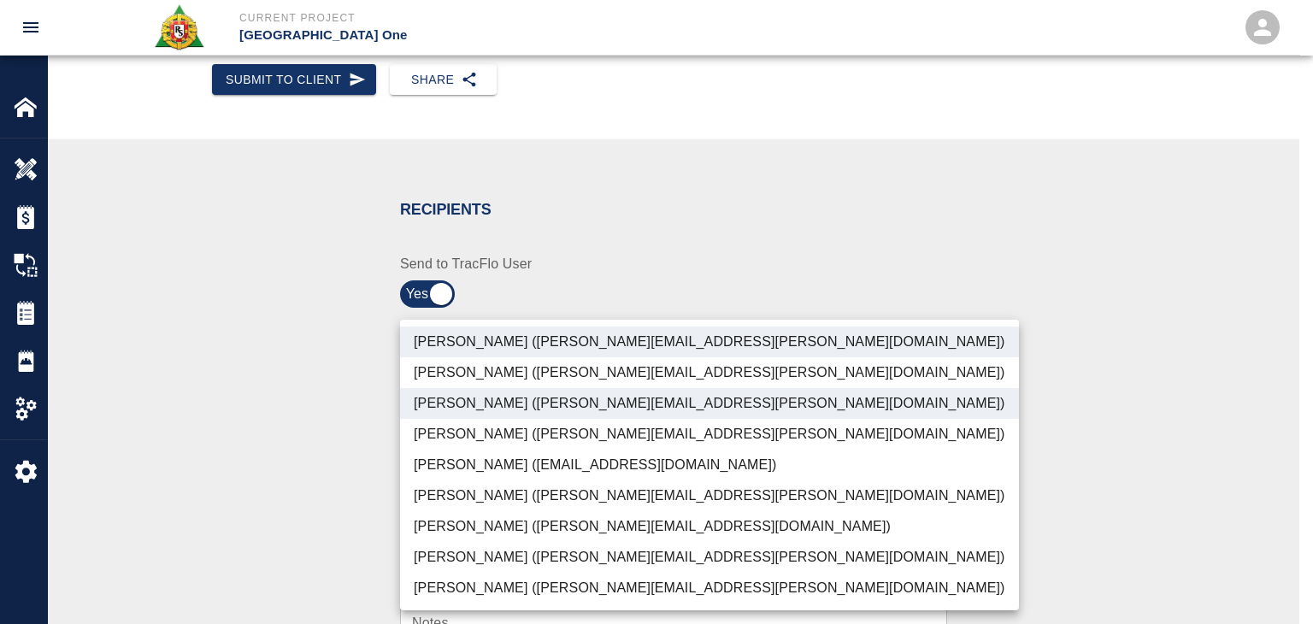
click at [479, 586] on li "Shane Lamay (shane.lamay@aecom.com)" at bounding box center [709, 588] width 619 height 31
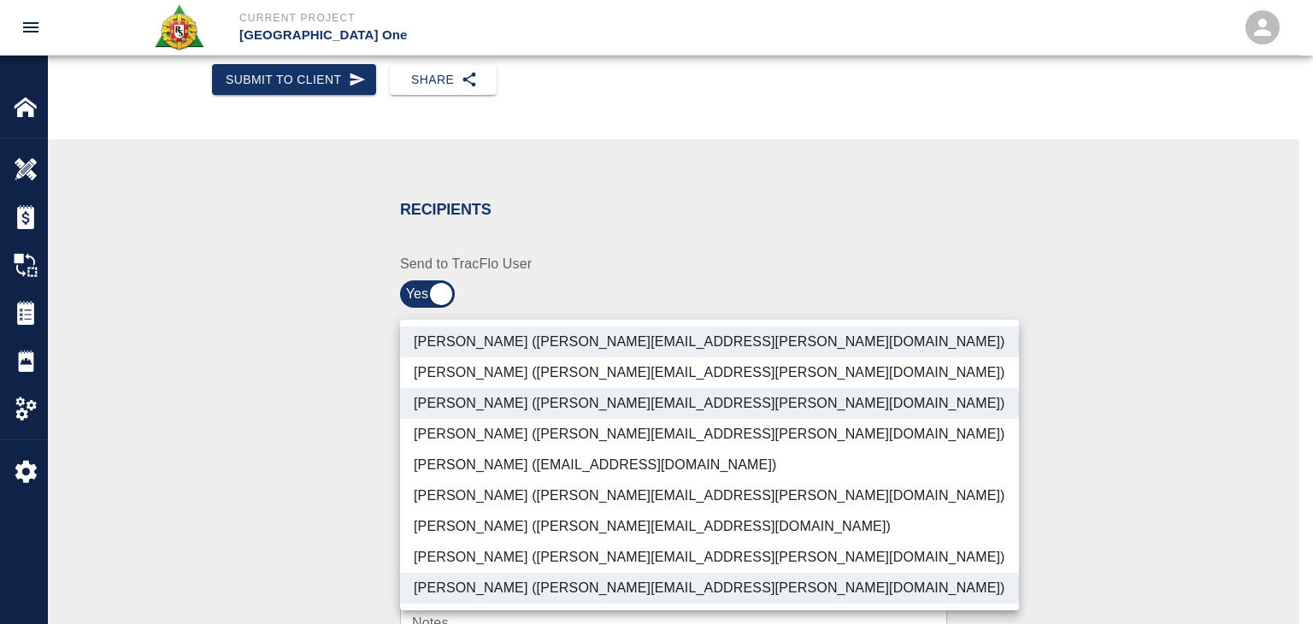
click at [444, 531] on li "Patrick Testino (patrick.testino@aecom.com)" at bounding box center [709, 526] width 619 height 31
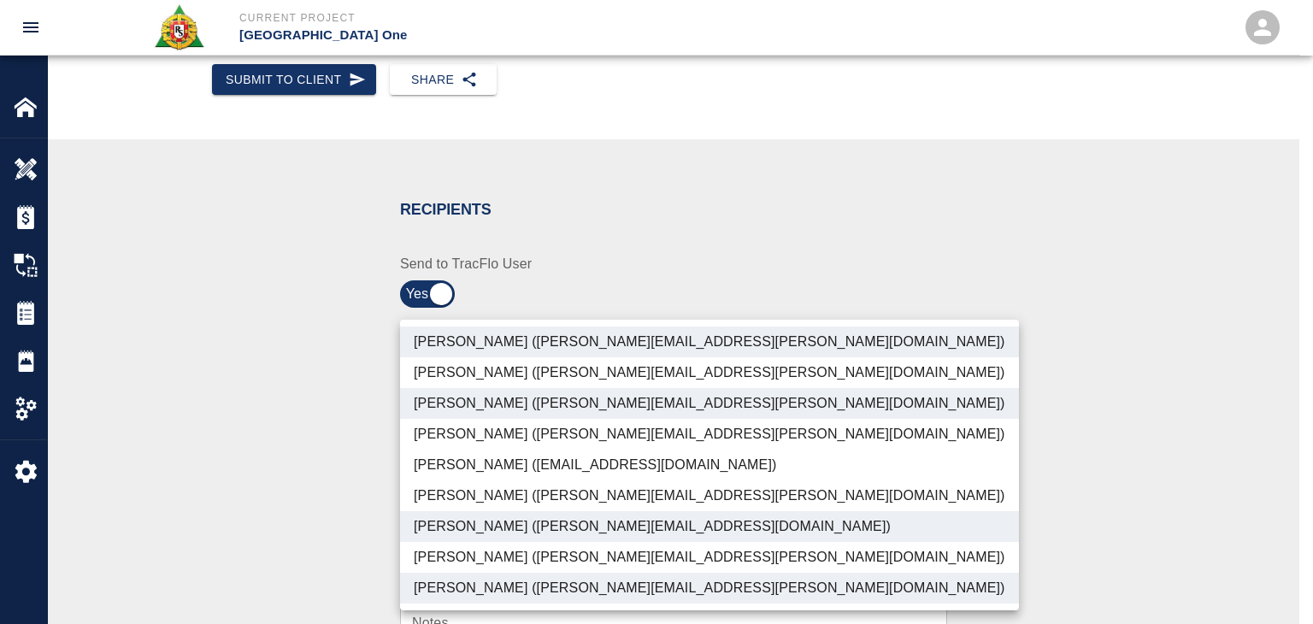
click at [478, 554] on li "Dylan Sims (dylan.sims@aecom.com)" at bounding box center [709, 557] width 619 height 31
type input "ede96749-2565-4a65-a76c-ac2c5448e16e,69d78ca4-8a93-4c72-a988-7271956ccf0b,c39cc…"
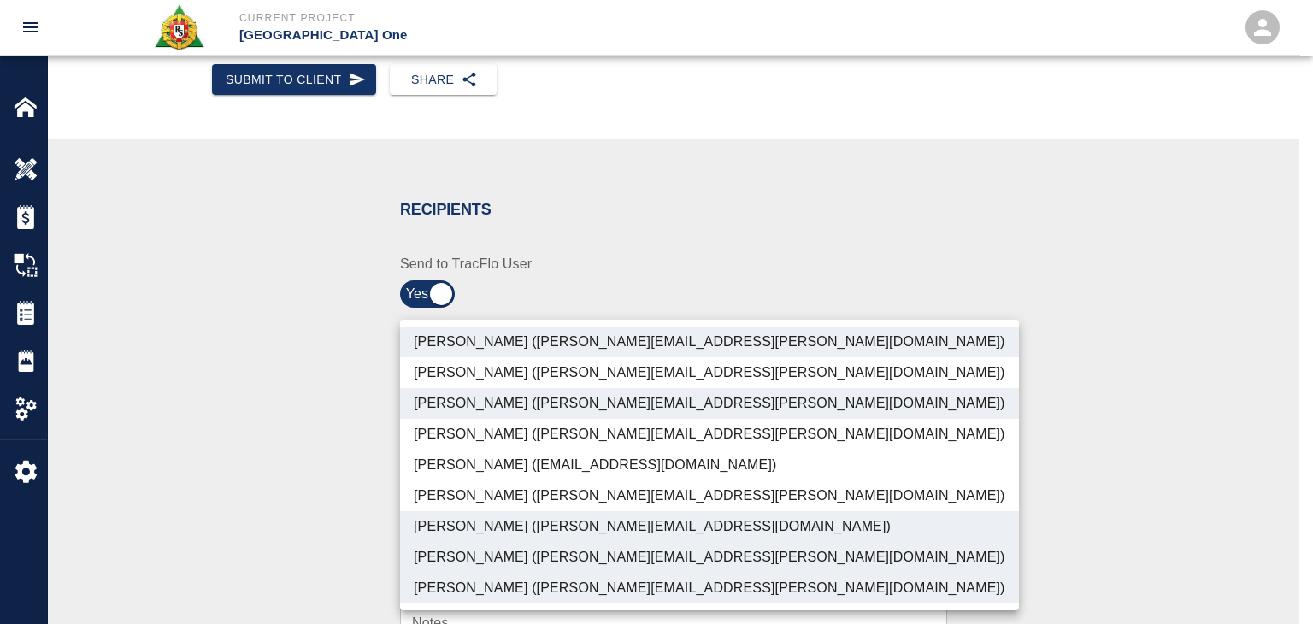
click at [341, 549] on div at bounding box center [656, 312] width 1313 height 624
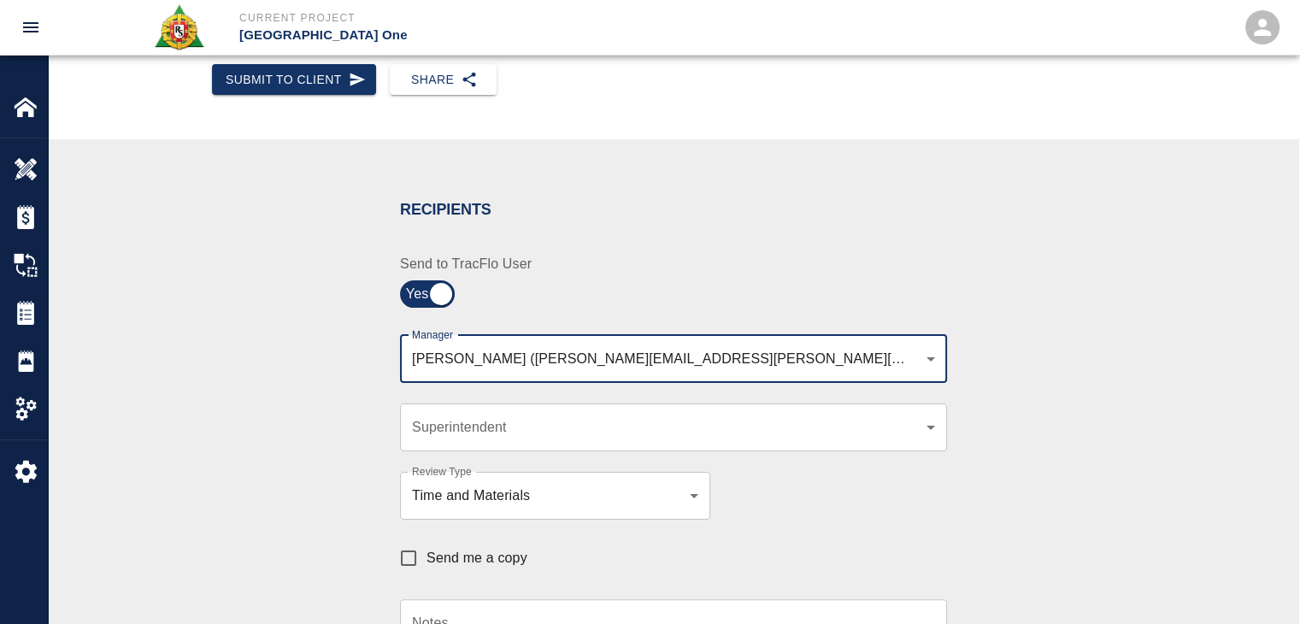
click at [443, 543] on label "Send me a copy" at bounding box center [459, 558] width 137 height 36
click at [426, 543] on input "Send me a copy" at bounding box center [409, 558] width 36 height 36
checkbox input "true"
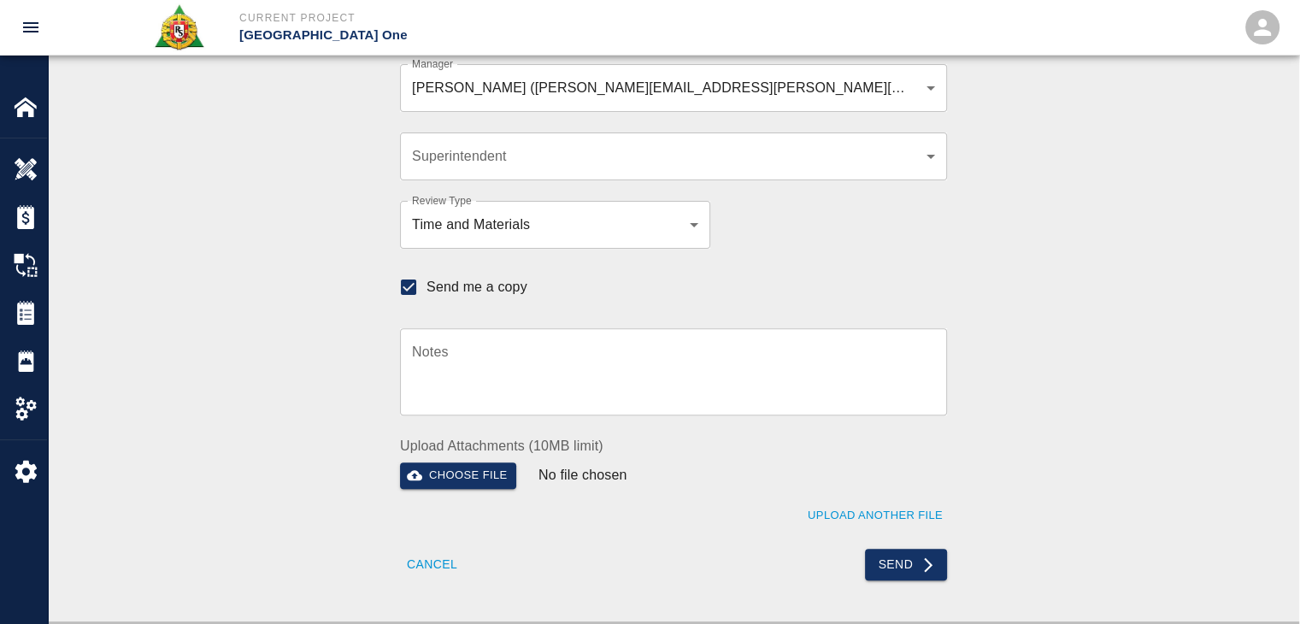
scroll to position [508, 0]
click at [910, 558] on button "Send" at bounding box center [906, 566] width 83 height 32
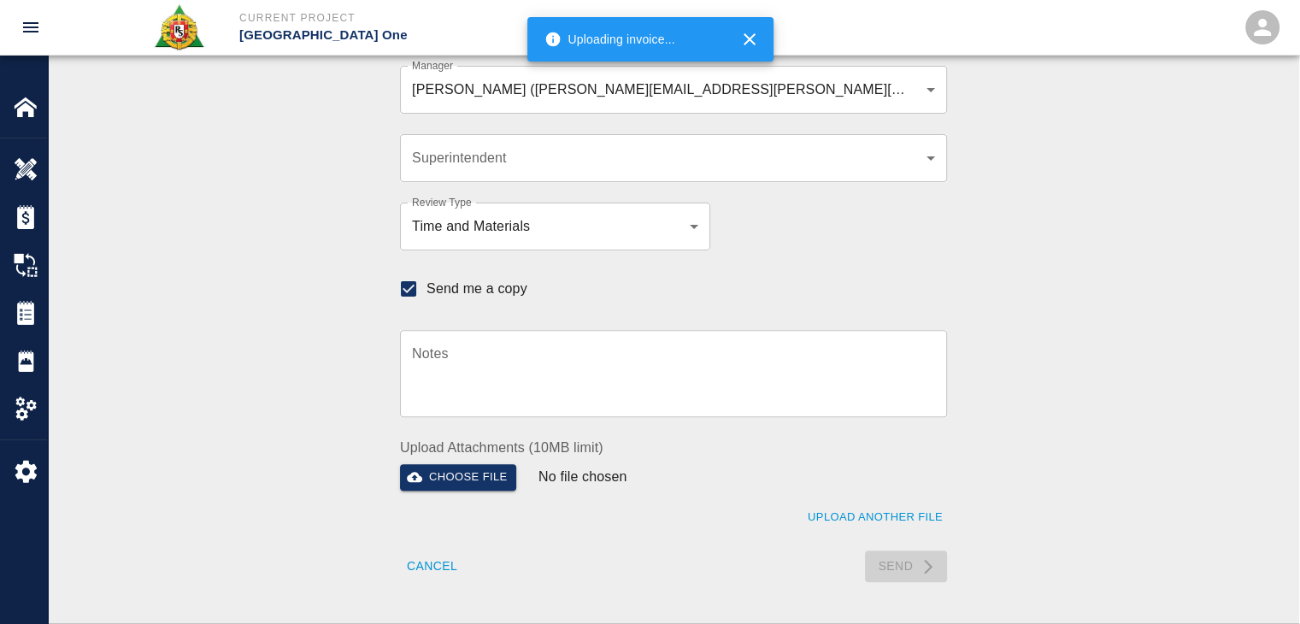
checkbox input "false"
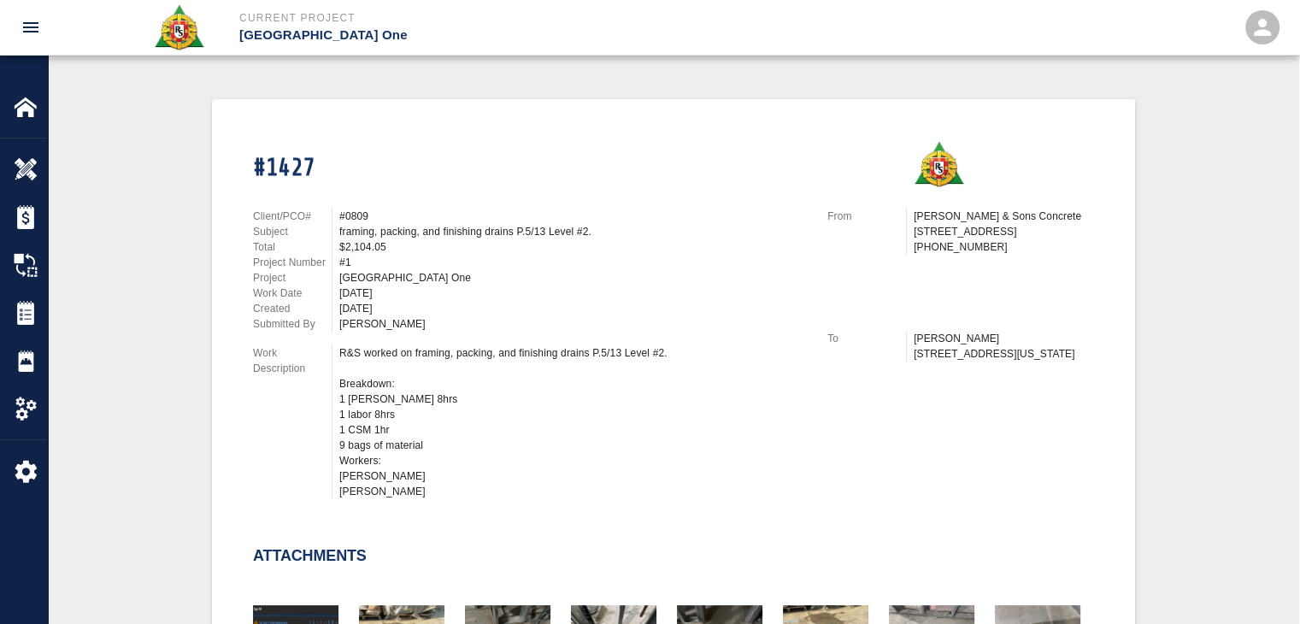
scroll to position [0, 0]
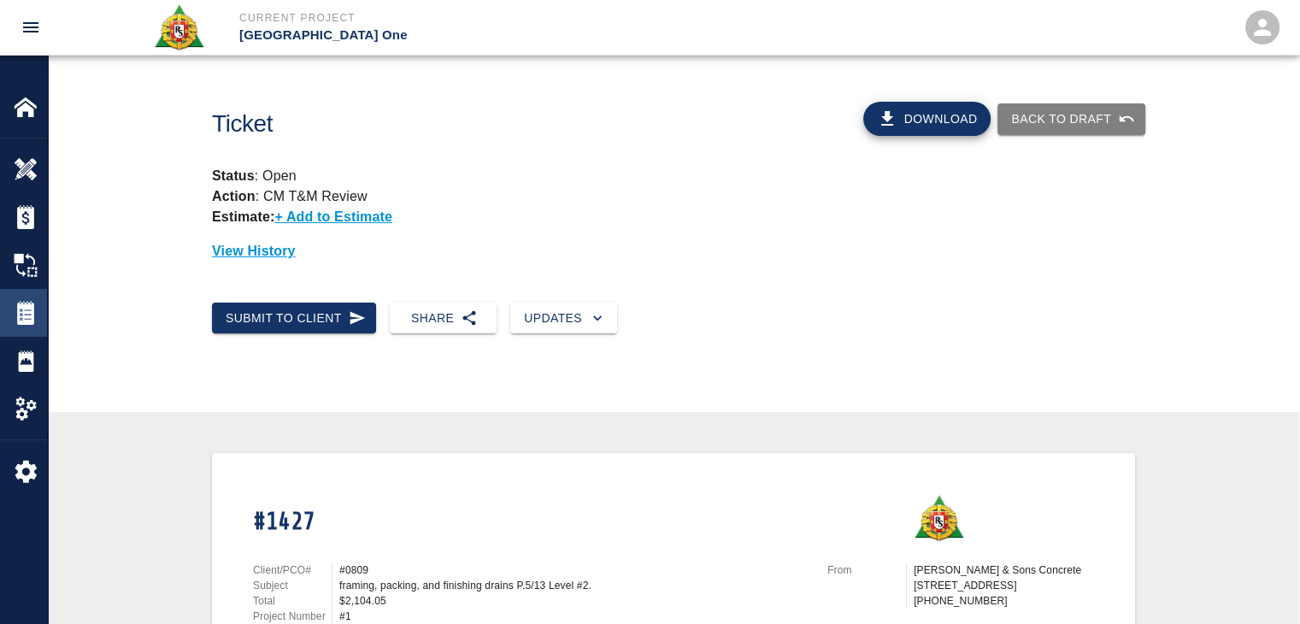
click at [15, 320] on img at bounding box center [26, 313] width 24 height 24
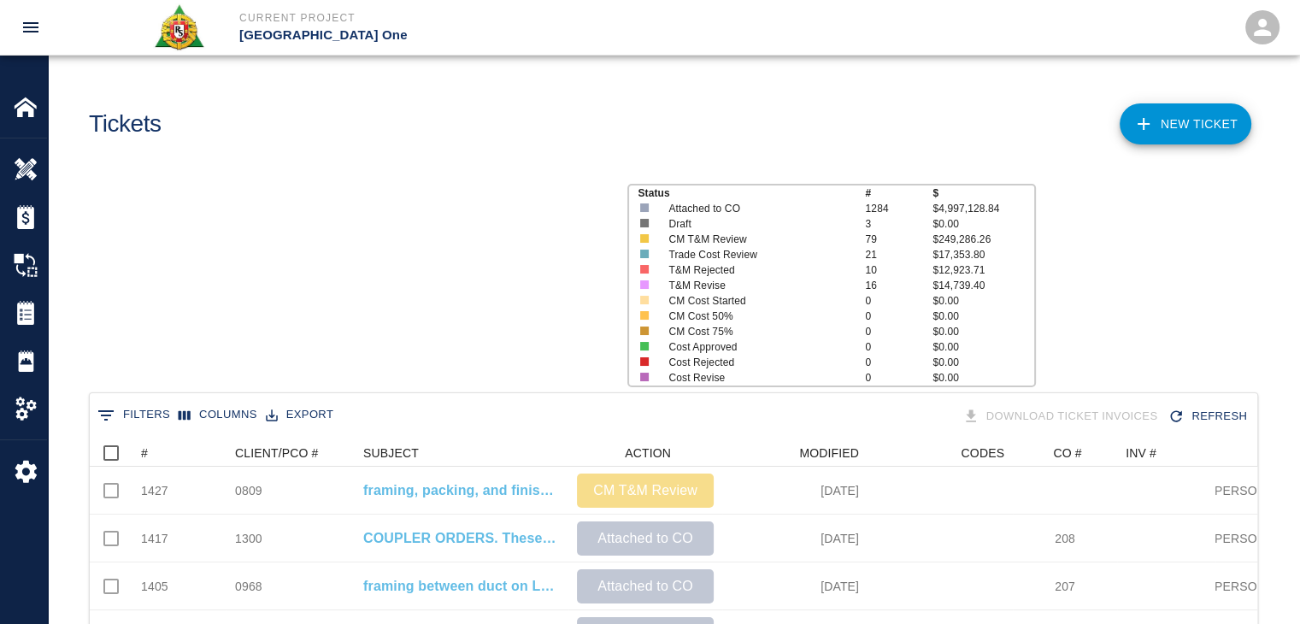
scroll to position [984, 1154]
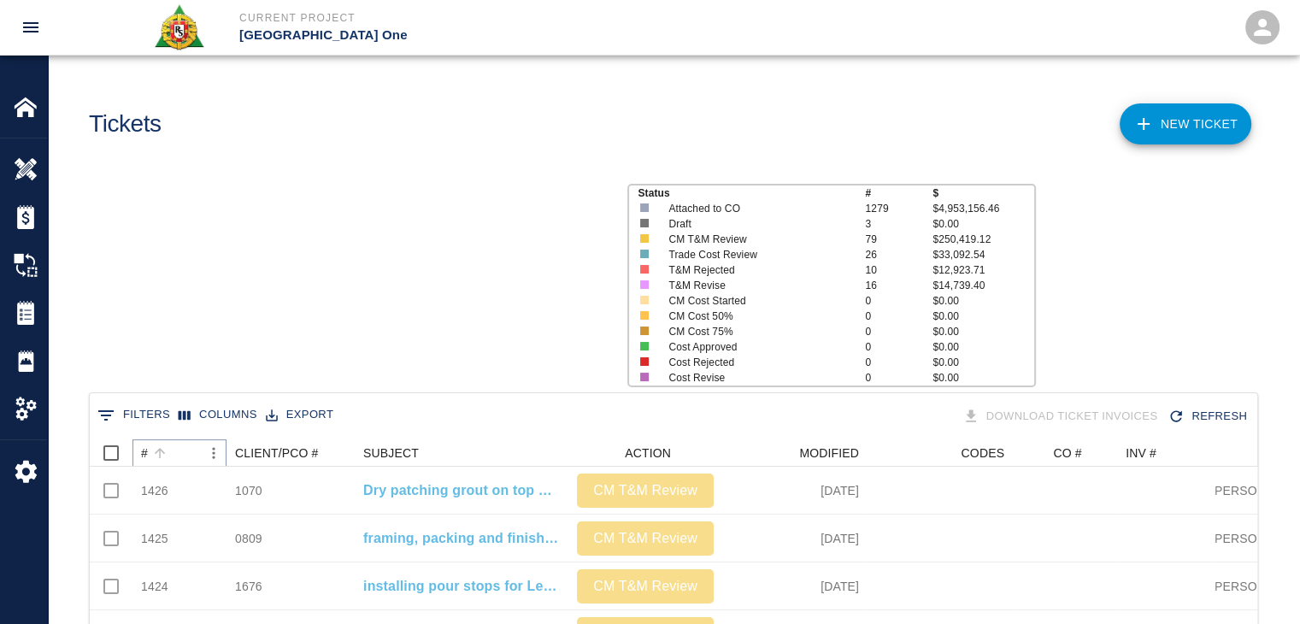
scroll to position [984, 1154]
click at [161, 461] on button "Sort" at bounding box center [160, 453] width 24 height 24
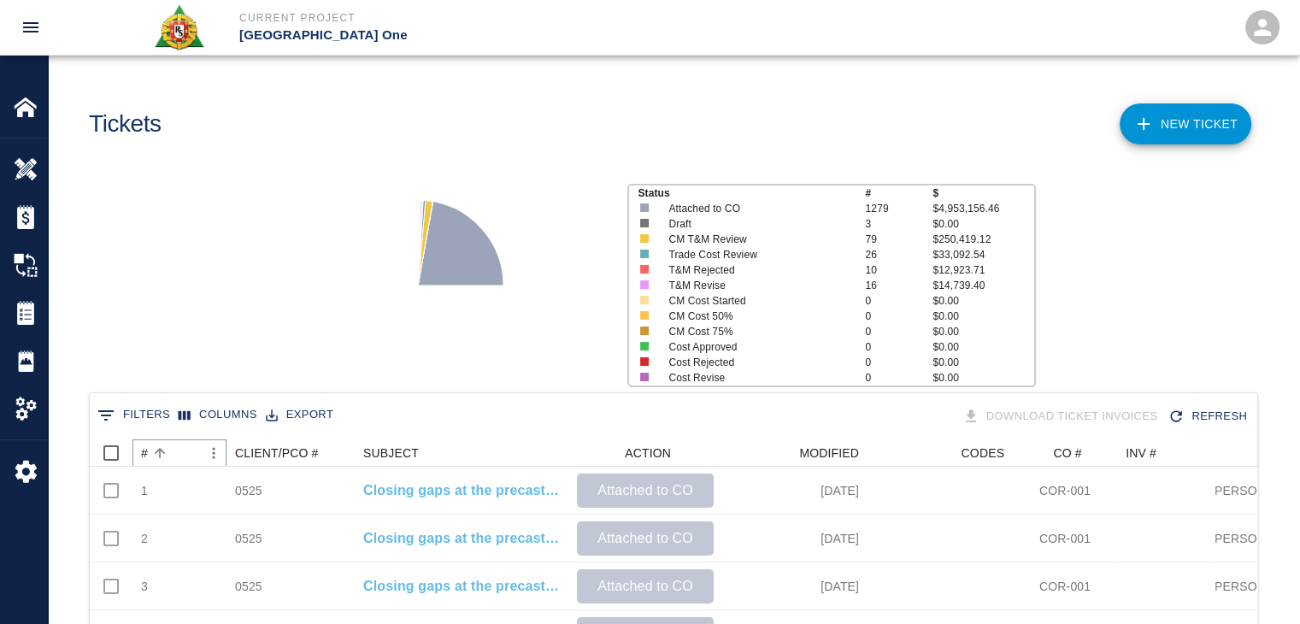
click at [161, 461] on button "Sort" at bounding box center [160, 453] width 24 height 24
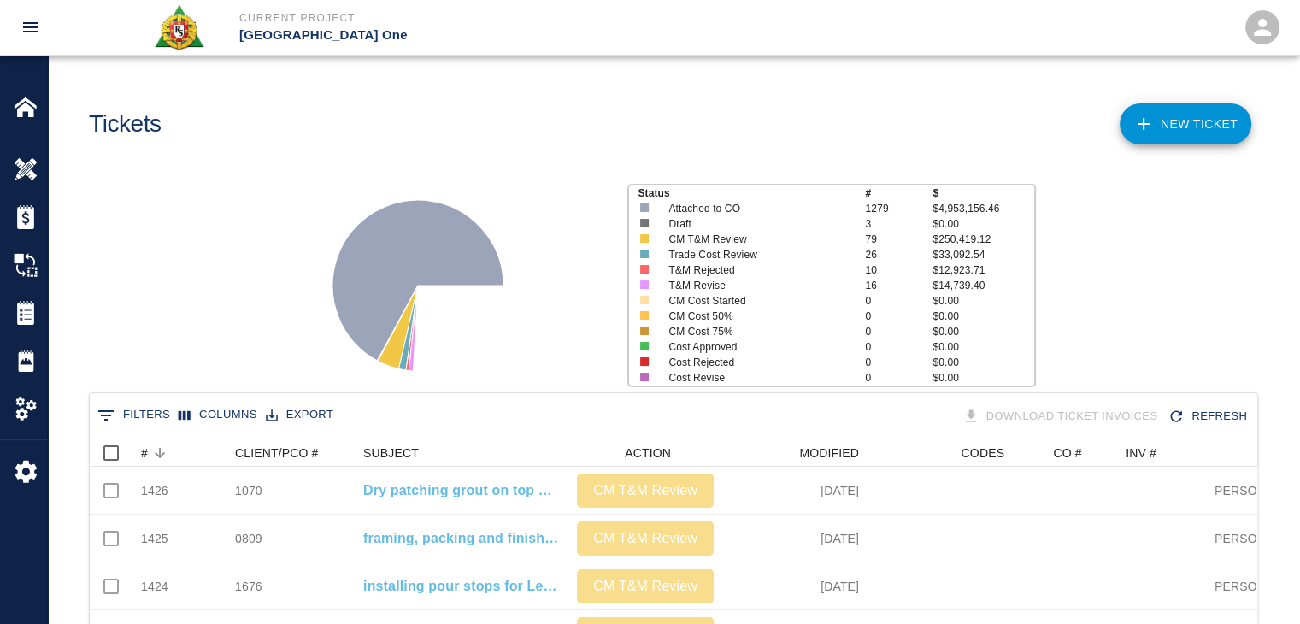
scroll to position [0, 0]
click at [250, 244] on div "Status # $ Attached to CO 1279 $4,953,156.46 Draft 3 $0.00 CM T&M Review 79 $25…" at bounding box center [666, 278] width 1265 height 227
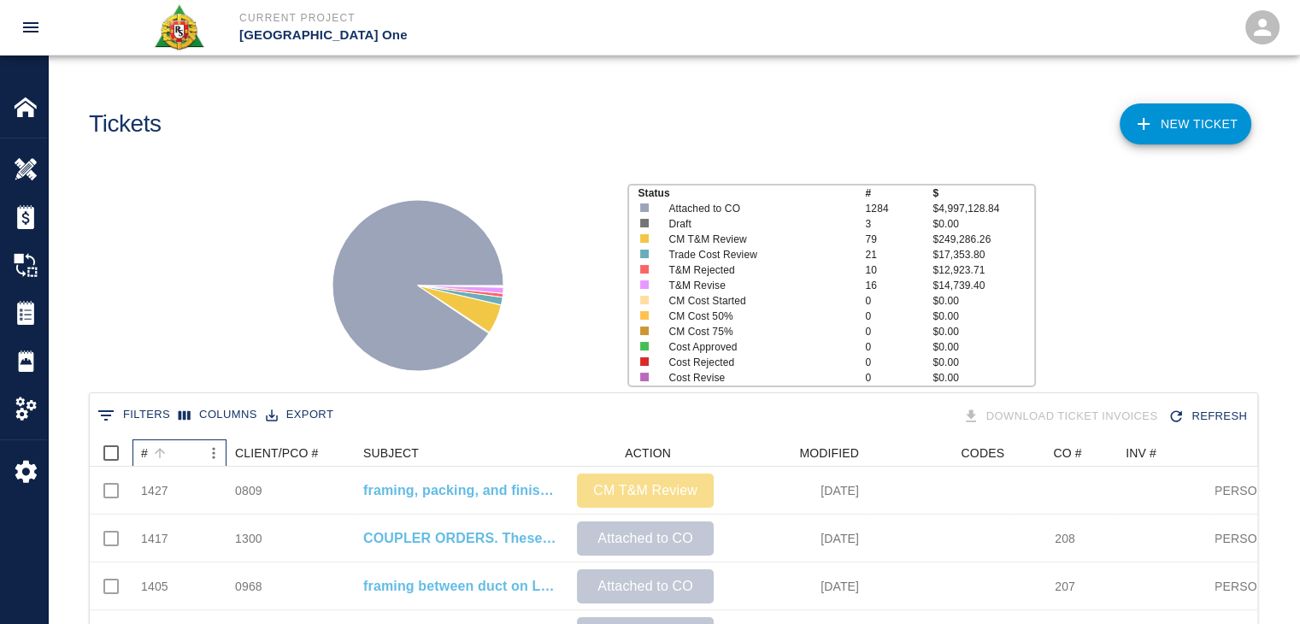
click at [183, 454] on div "#" at bounding box center [171, 452] width 60 height 27
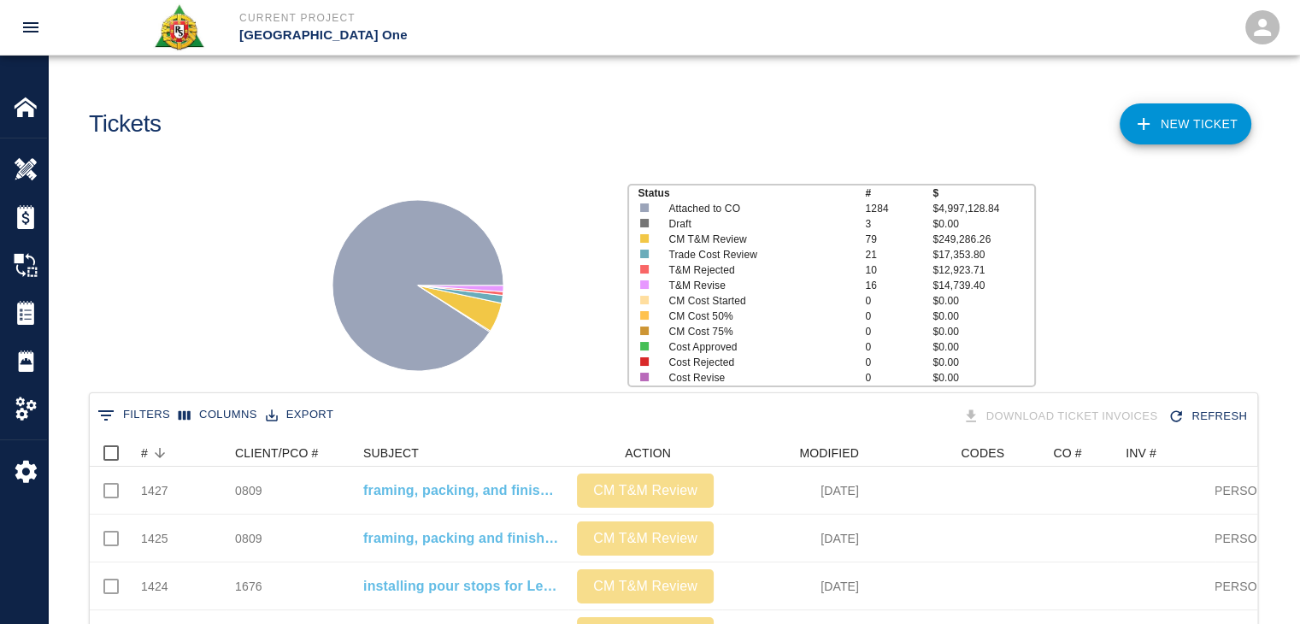
click at [208, 304] on div "Status # $ Attached to CO 1284 $4,997,128.84 Draft 3 $0.00 CM T&M Review 79 $24…" at bounding box center [666, 278] width 1265 height 227
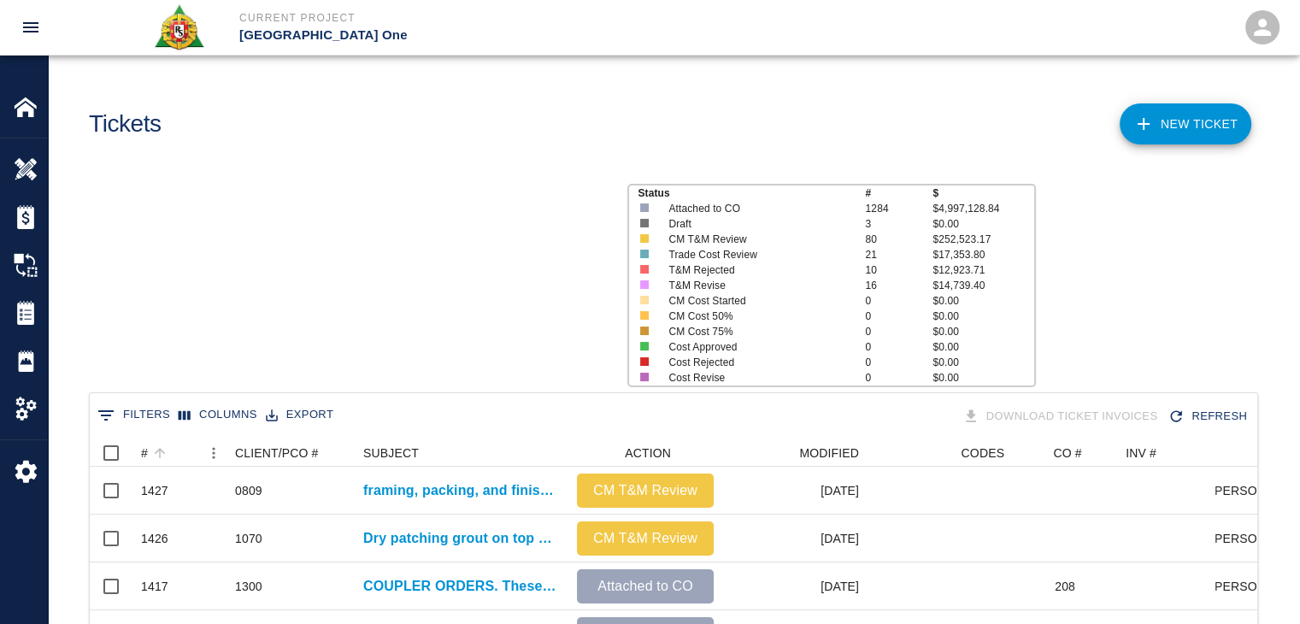
scroll to position [984, 1154]
click at [168, 449] on button "Sort" at bounding box center [160, 453] width 24 height 24
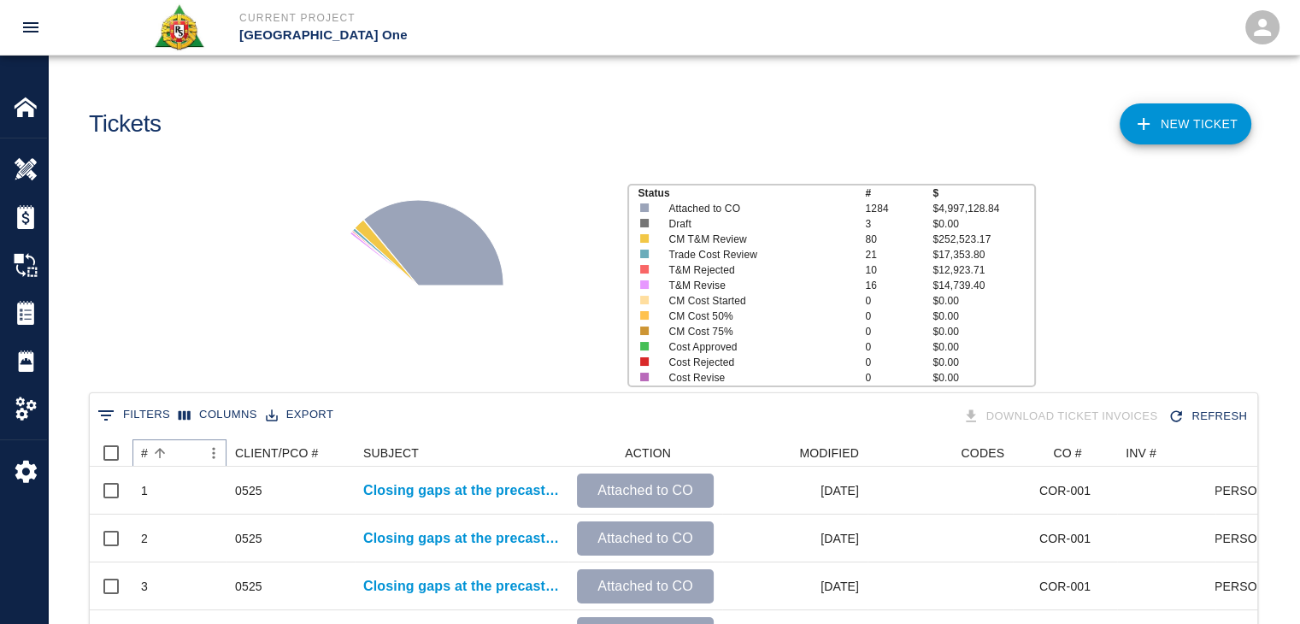
click at [168, 449] on button "Sort" at bounding box center [160, 453] width 24 height 24
